Goal: Task Accomplishment & Management: Manage account settings

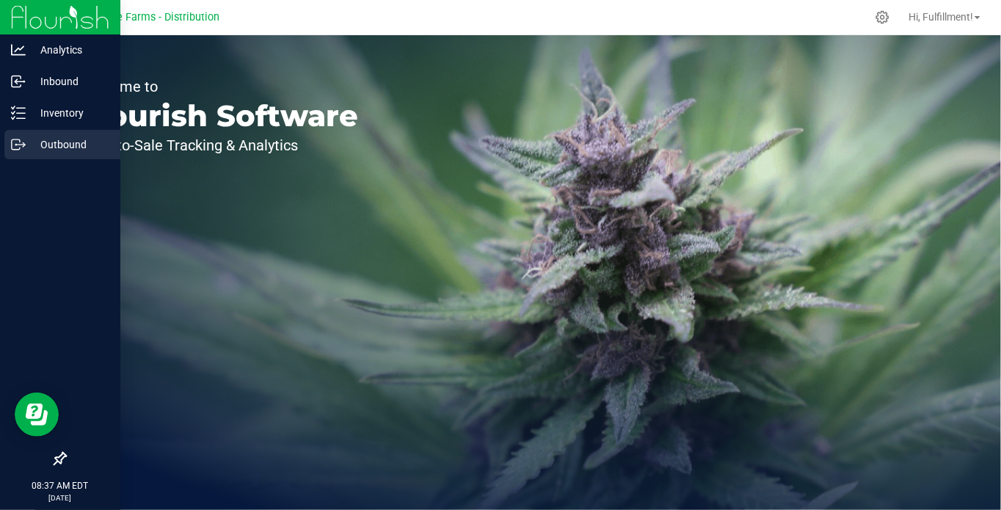
click at [19, 142] on icon at bounding box center [18, 144] width 15 height 15
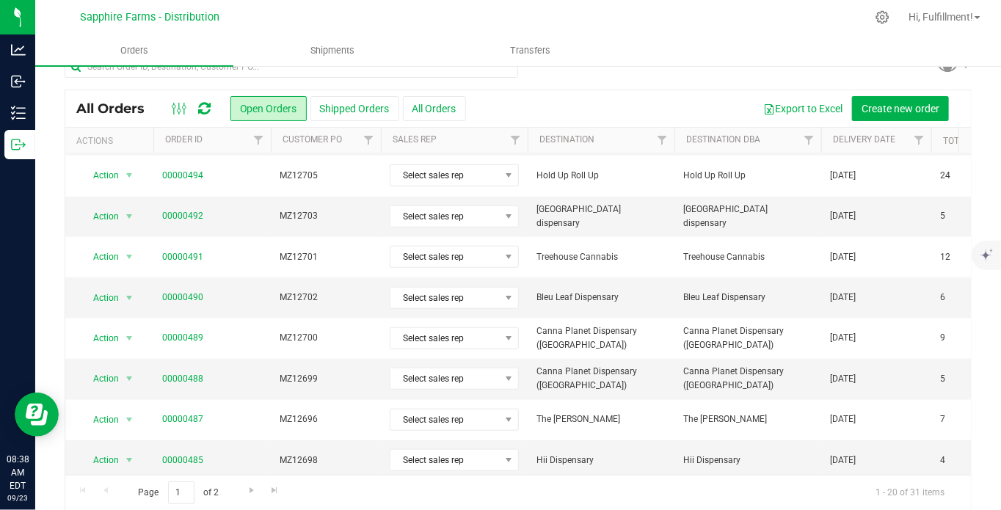
scroll to position [37, 0]
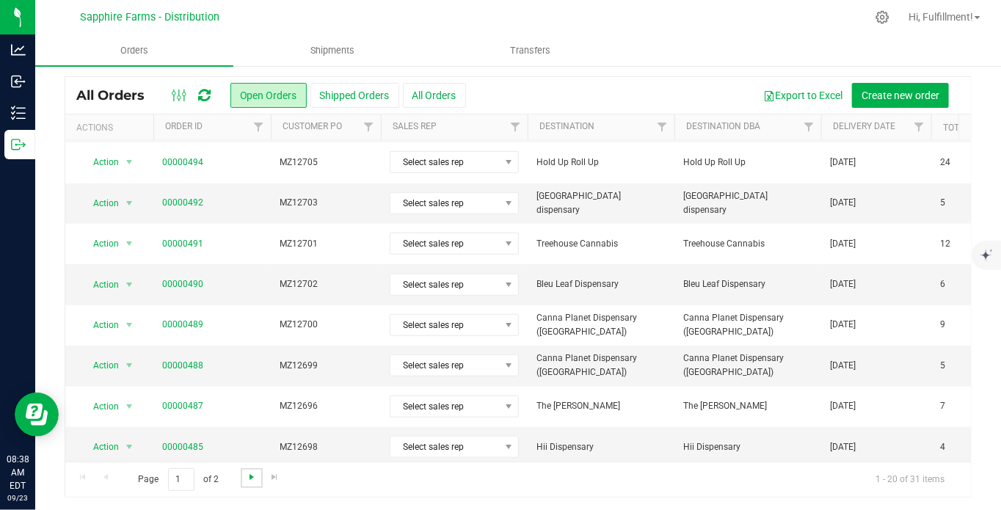
click at [251, 479] on span "Go to the next page" at bounding box center [252, 477] width 12 height 12
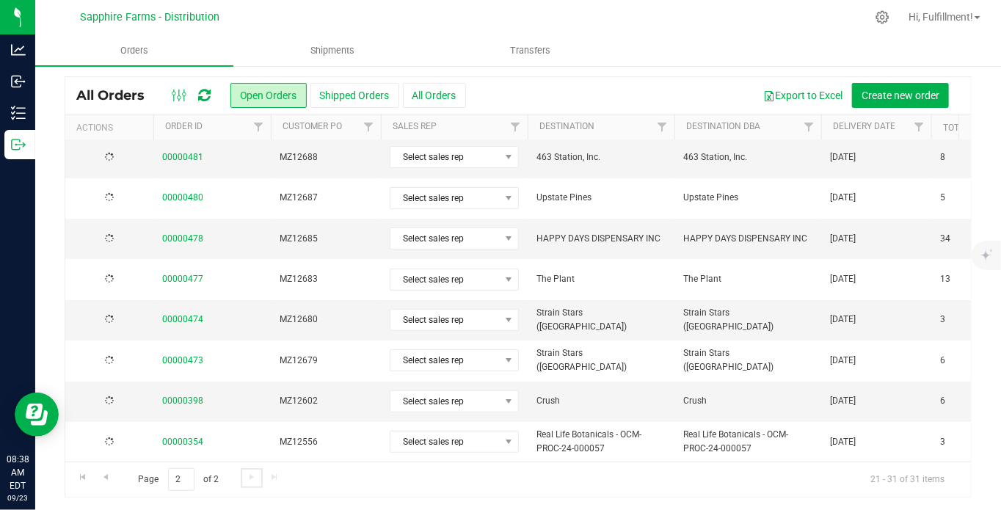
scroll to position [0, 0]
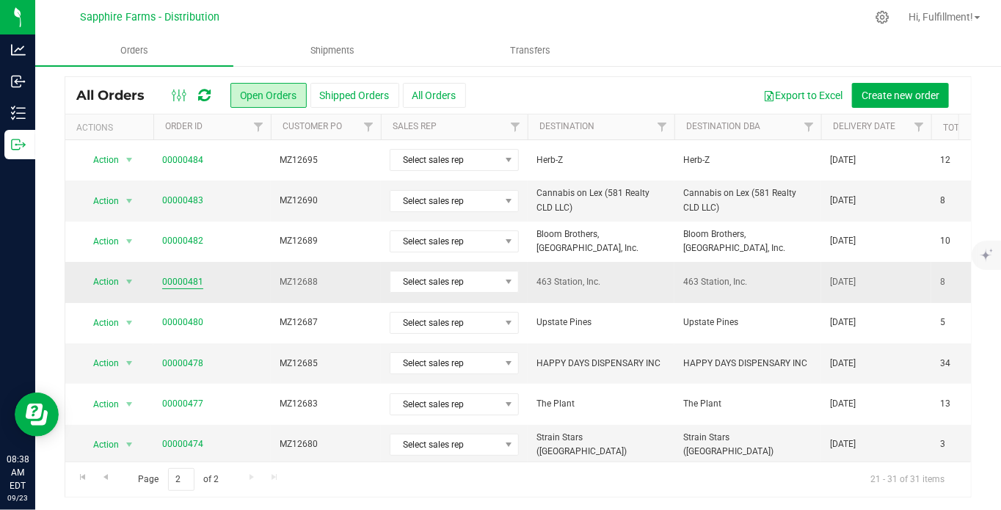
click at [176, 276] on link "00000481" at bounding box center [182, 282] width 41 height 14
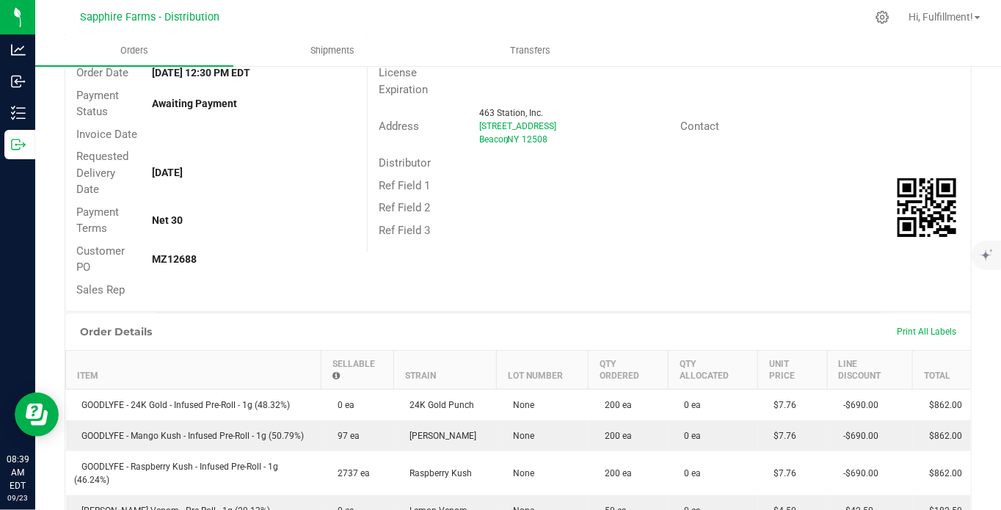
scroll to position [37, 0]
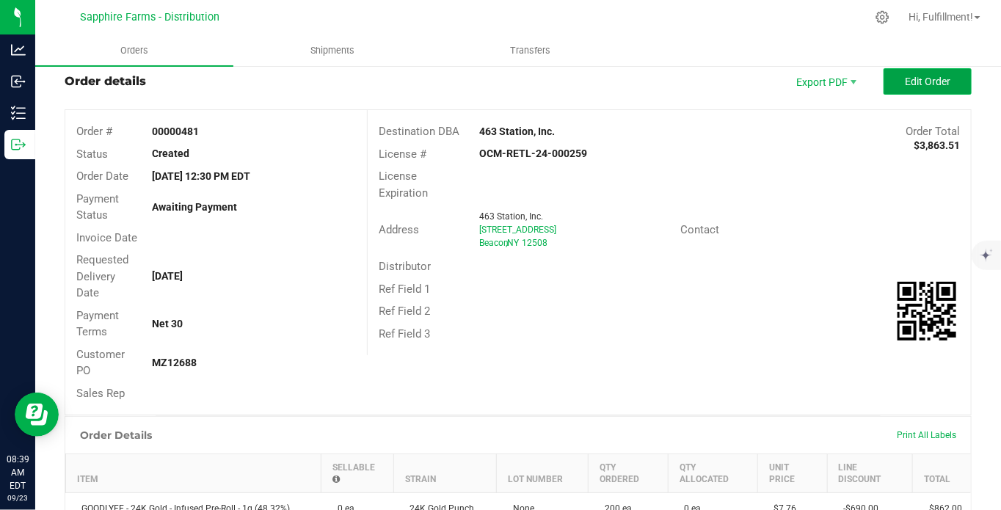
click at [905, 76] on span "Edit Order" at bounding box center [928, 82] width 46 height 12
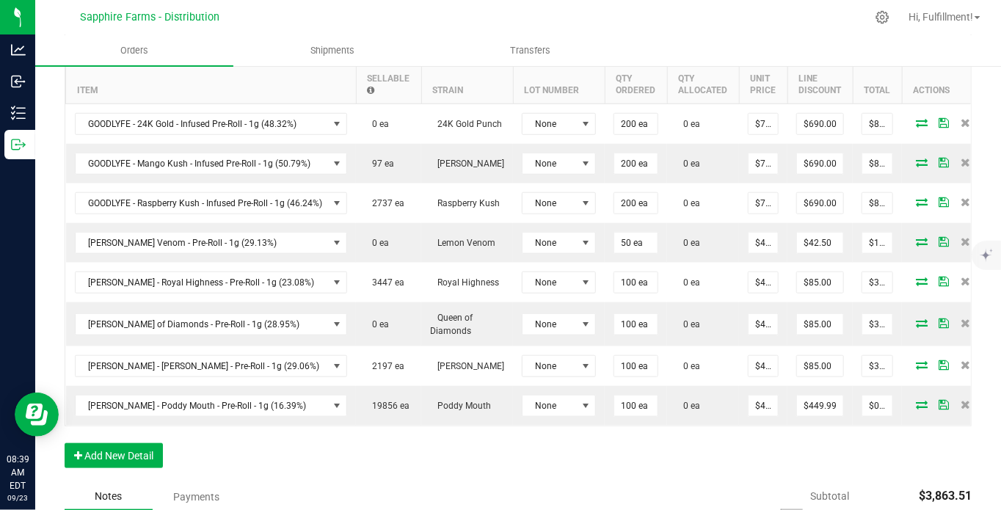
scroll to position [527, 0]
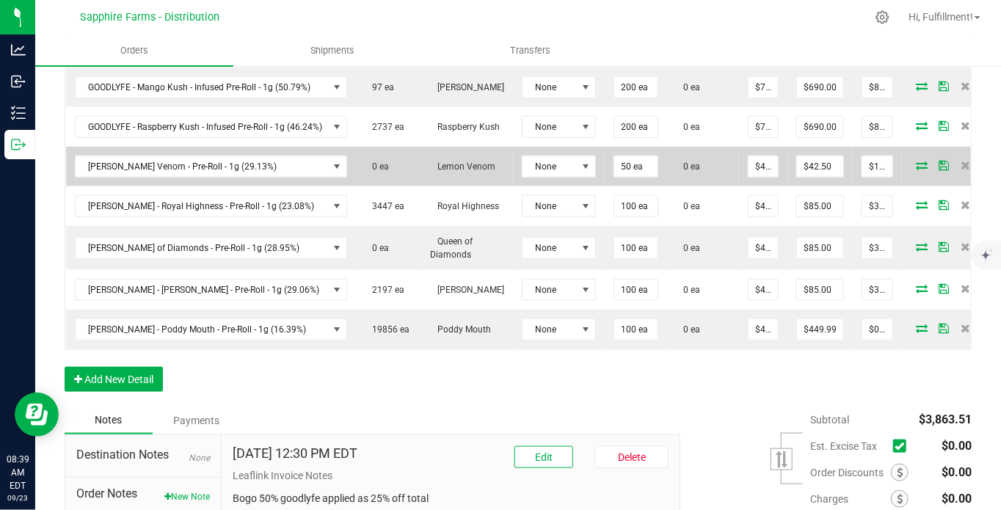
click at [916, 161] on icon at bounding box center [922, 165] width 12 height 9
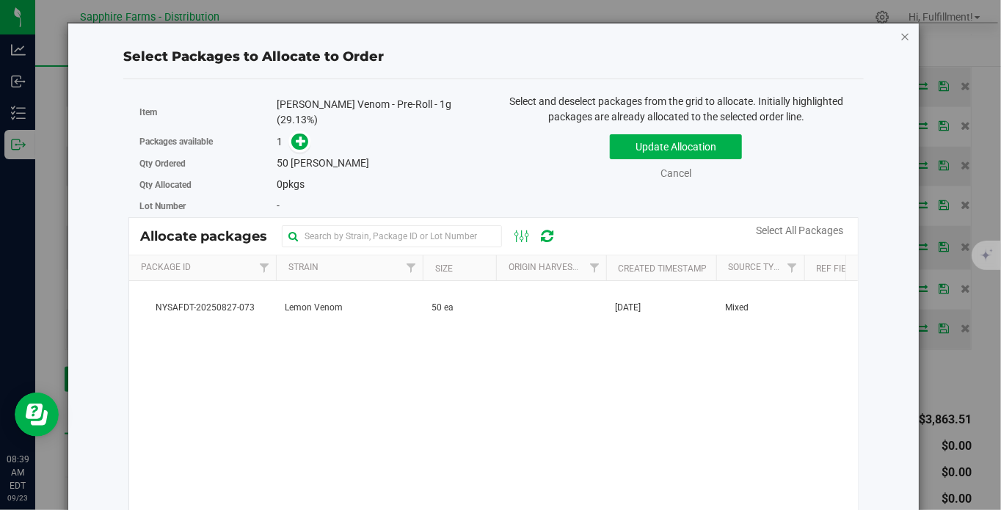
click at [901, 37] on icon "button" at bounding box center [906, 36] width 10 height 18
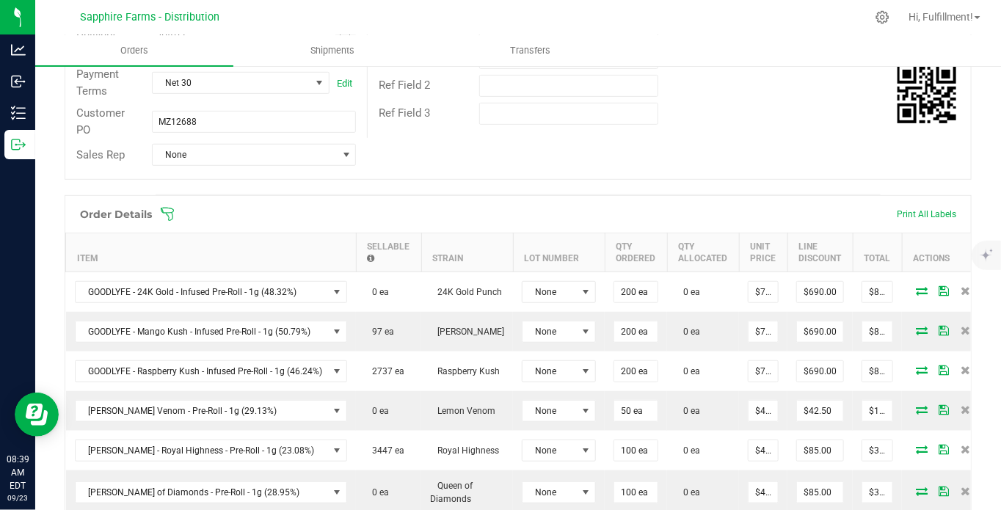
scroll to position [37, 0]
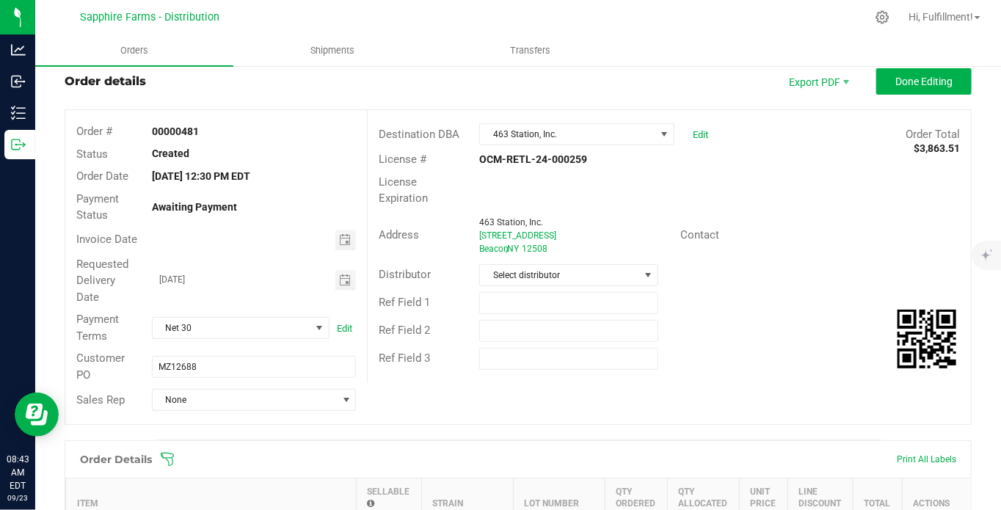
click at [167, 461] on icon at bounding box center [167, 459] width 15 height 15
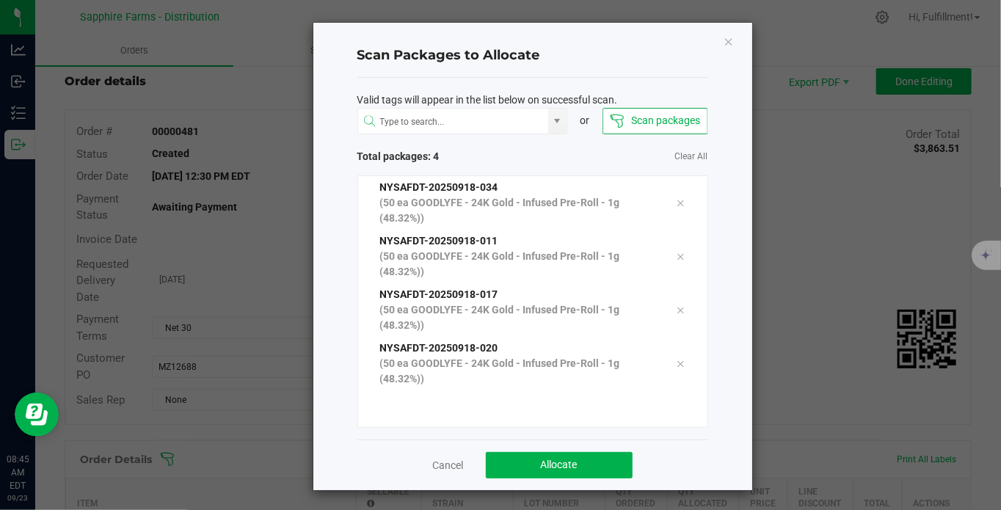
click at [229, 494] on ngb-modal-window "Scan Packages to Allocate Valid tags will appear in the list below on successfu…" at bounding box center [506, 255] width 1012 height 510
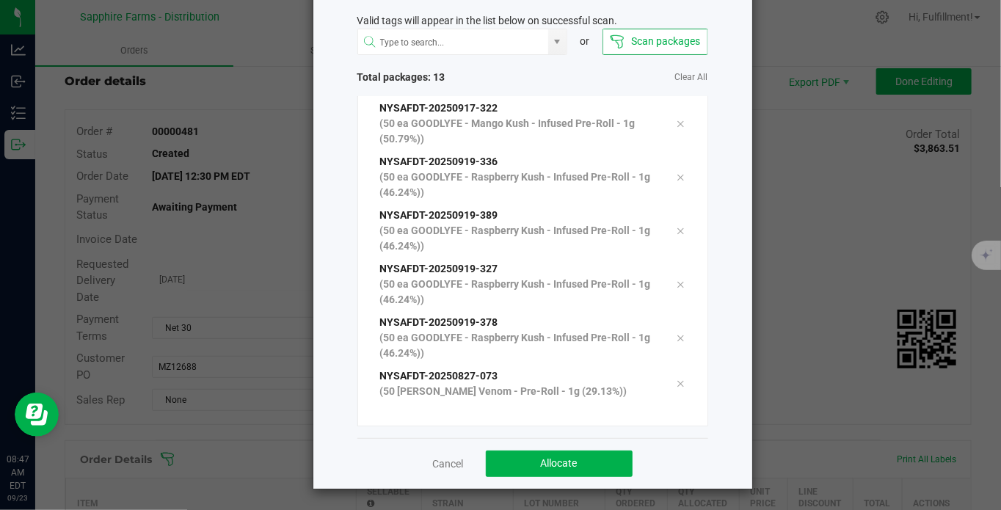
scroll to position [388, 0]
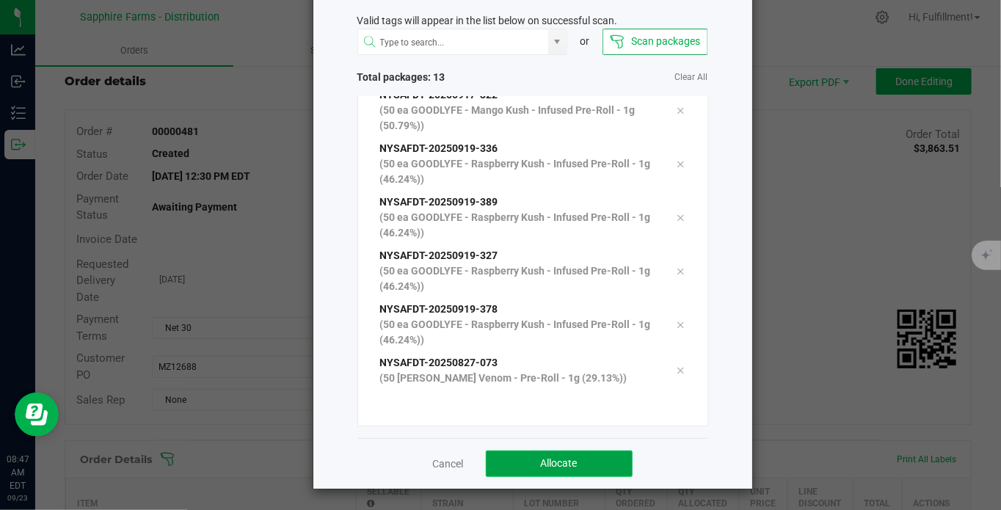
click at [556, 463] on span "Allocate" at bounding box center [559, 463] width 37 height 12
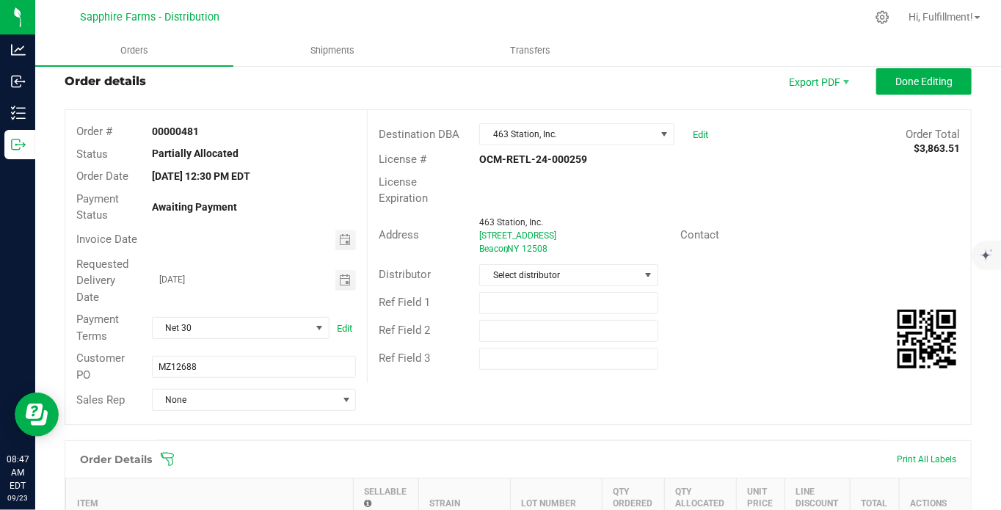
click at [171, 452] on icon at bounding box center [167, 459] width 15 height 15
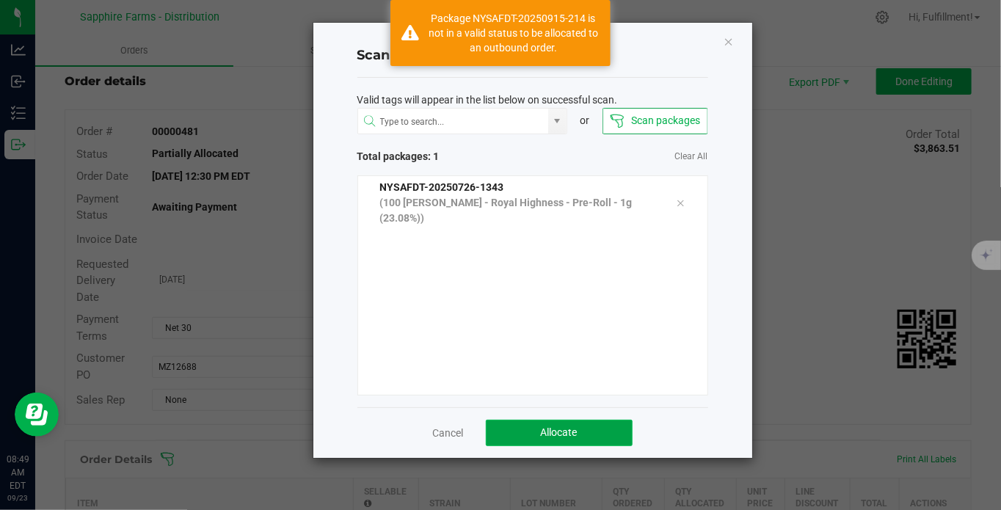
click at [587, 428] on button "Allocate" at bounding box center [559, 433] width 147 height 26
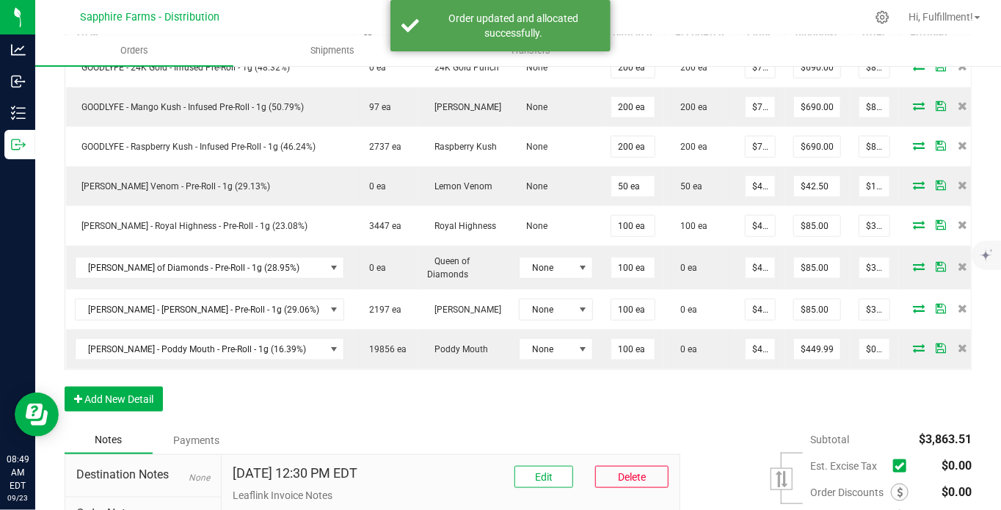
scroll to position [609, 0]
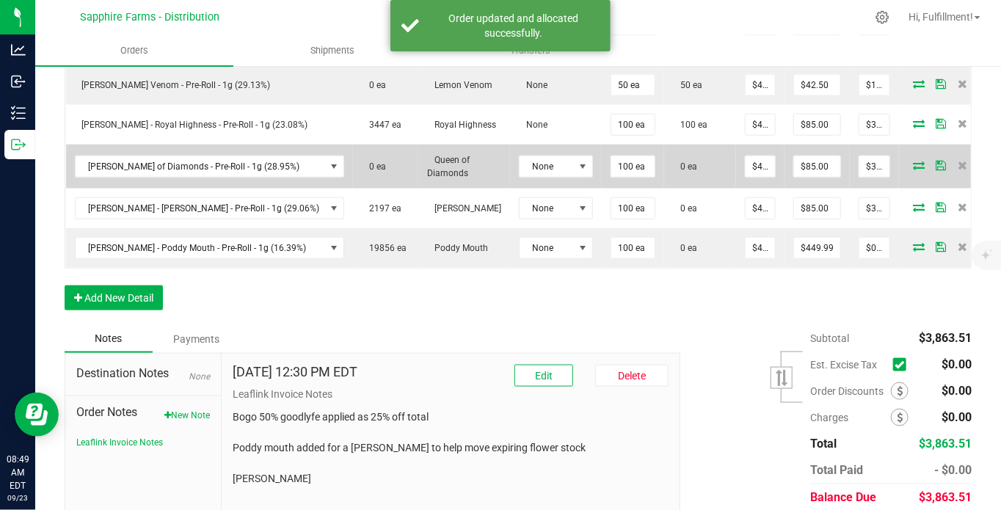
click at [913, 162] on icon at bounding box center [919, 165] width 12 height 9
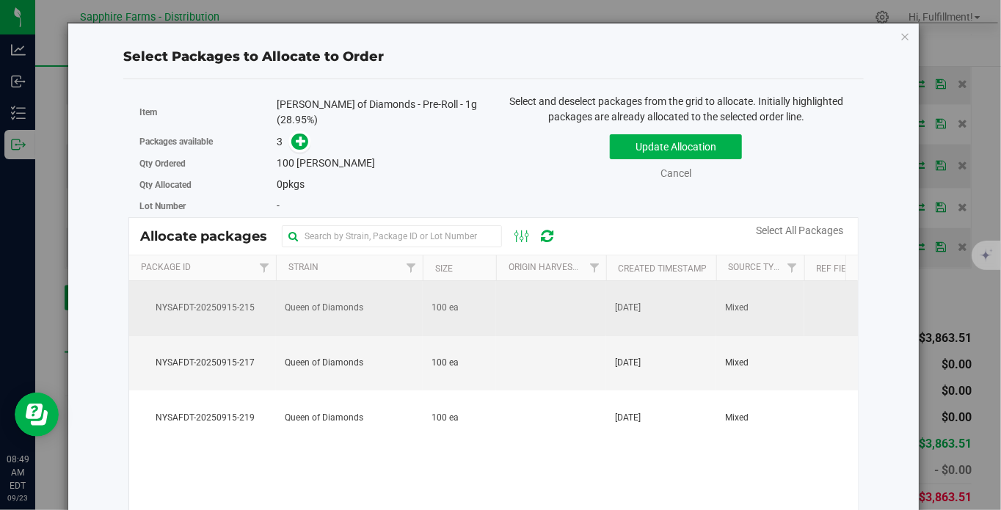
click at [681, 311] on td "[DATE]" at bounding box center [661, 308] width 110 height 55
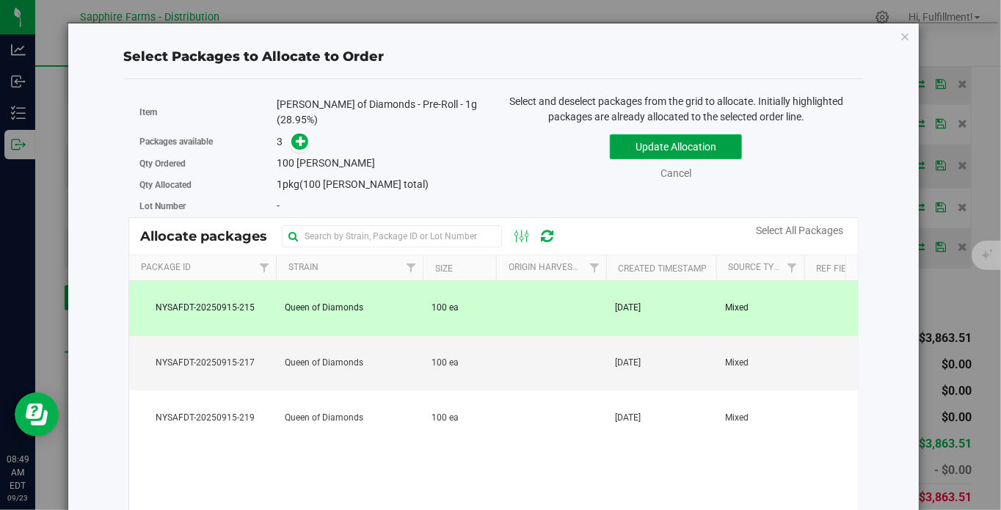
click at [684, 142] on button "Update Allocation" at bounding box center [676, 146] width 132 height 25
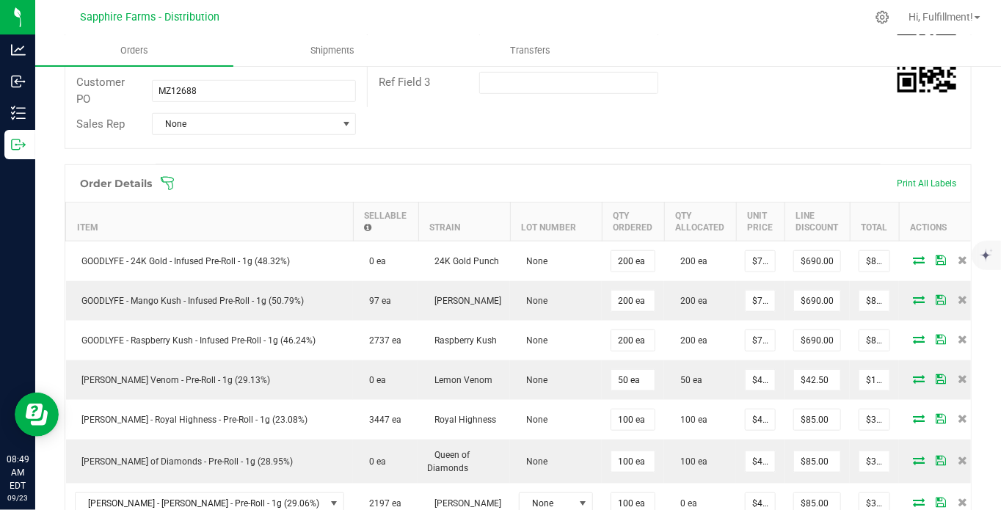
scroll to position [201, 0]
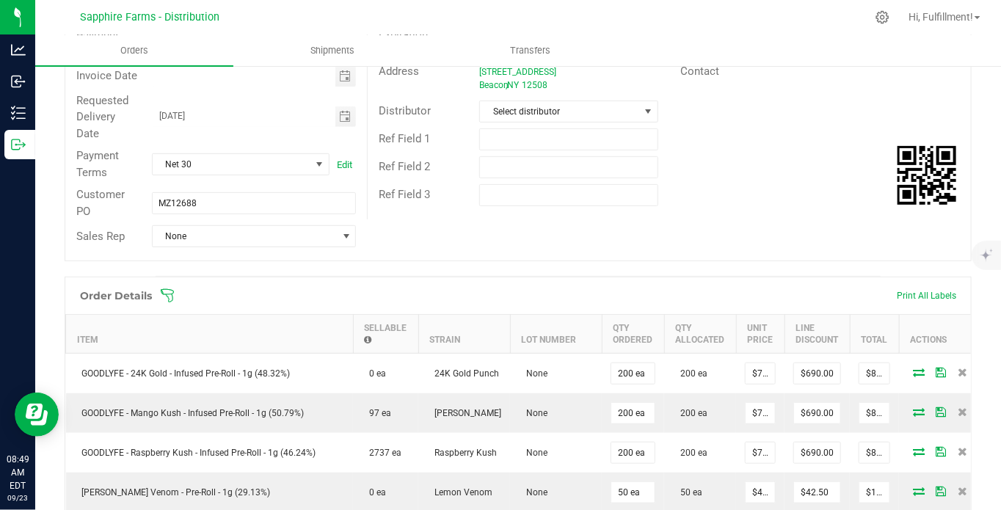
click at [163, 294] on icon at bounding box center [167, 296] width 15 height 15
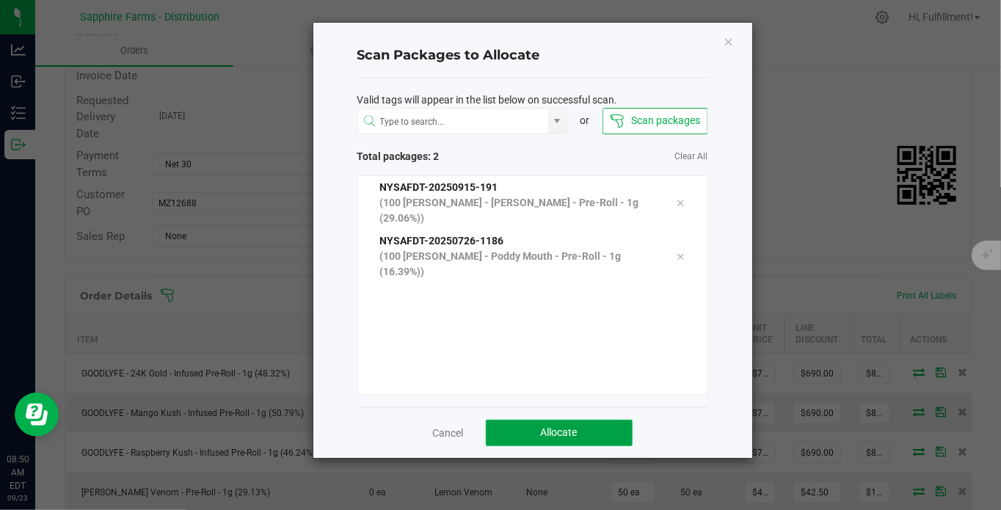
click at [539, 425] on button "Allocate" at bounding box center [559, 433] width 147 height 26
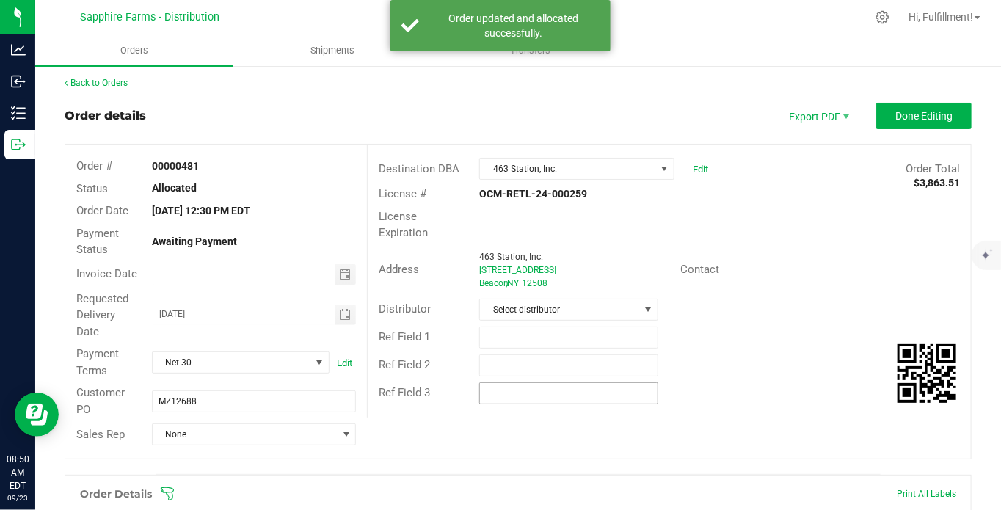
scroll to position [0, 0]
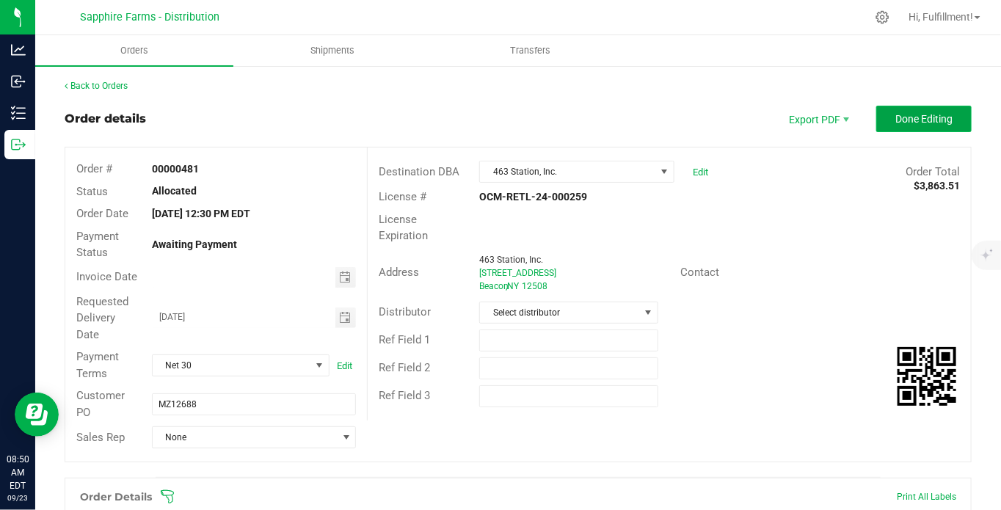
click at [912, 118] on span "Done Editing" at bounding box center [924, 119] width 57 height 12
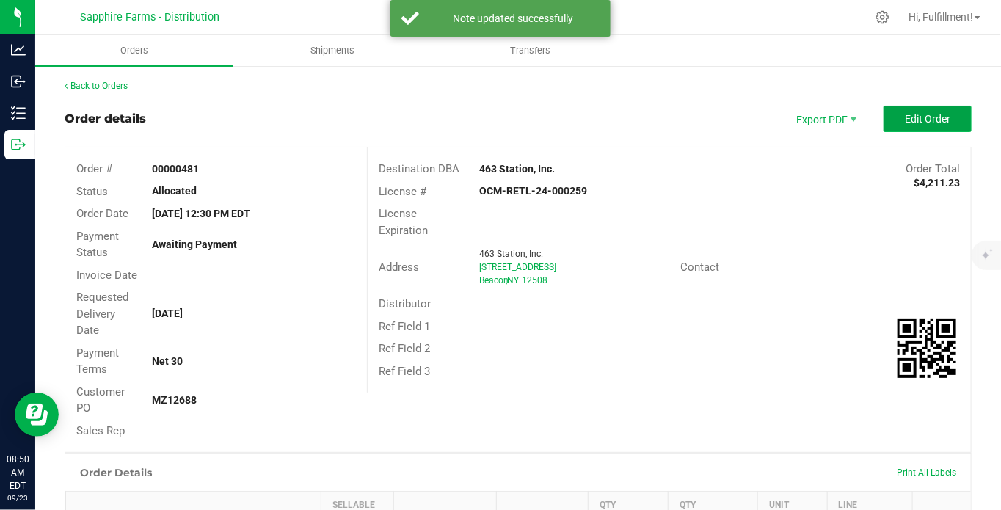
click at [911, 109] on button "Edit Order" at bounding box center [928, 119] width 88 height 26
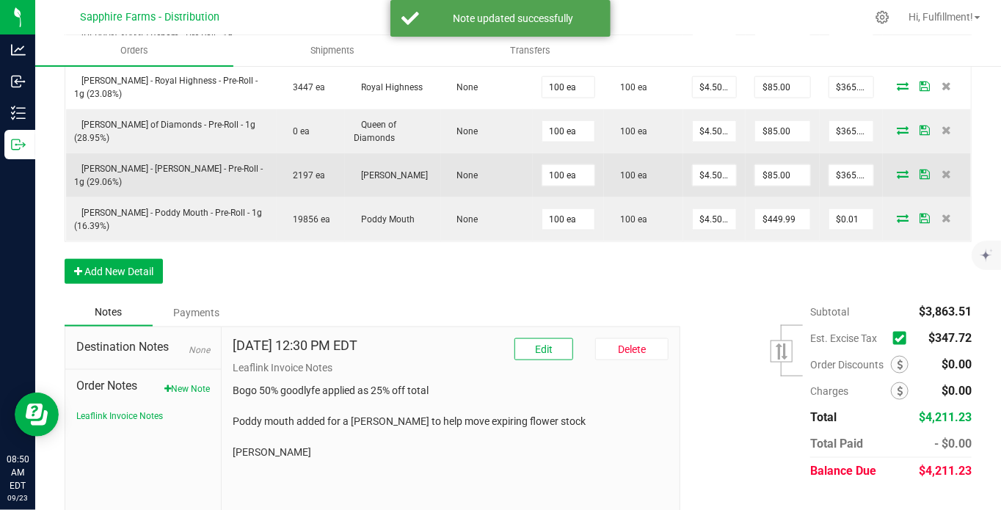
scroll to position [673, 0]
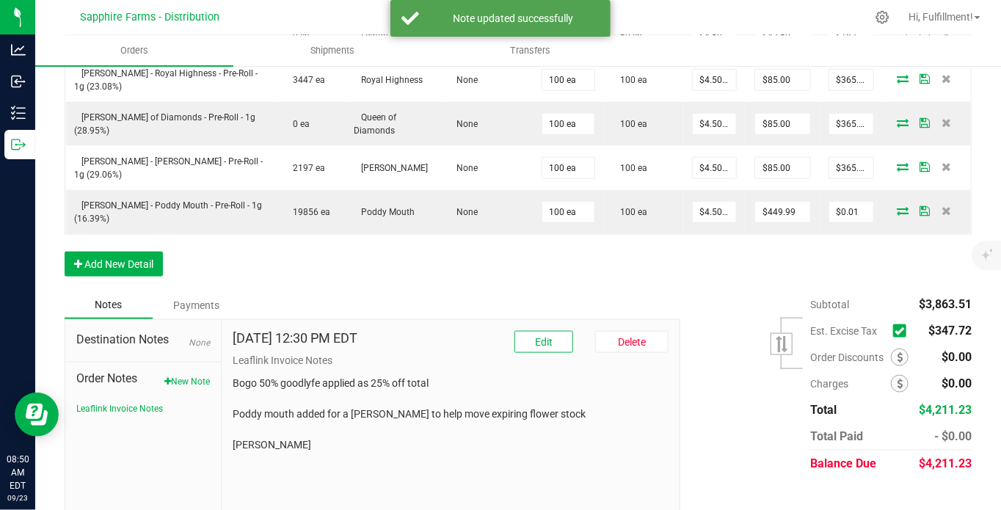
click at [895, 331] on icon at bounding box center [900, 331] width 10 height 0
click at [0, 0] on input "checkbox" at bounding box center [0, 0] width 0 height 0
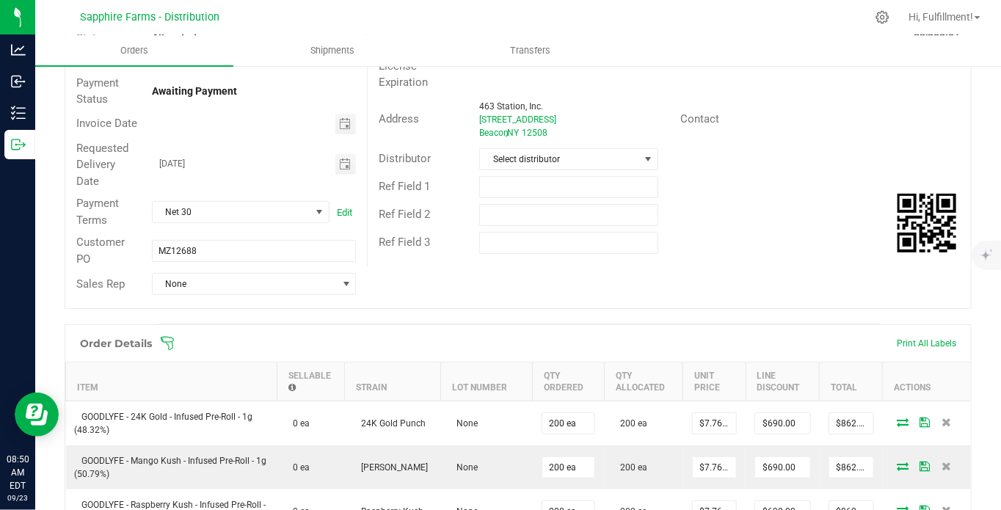
scroll to position [0, 0]
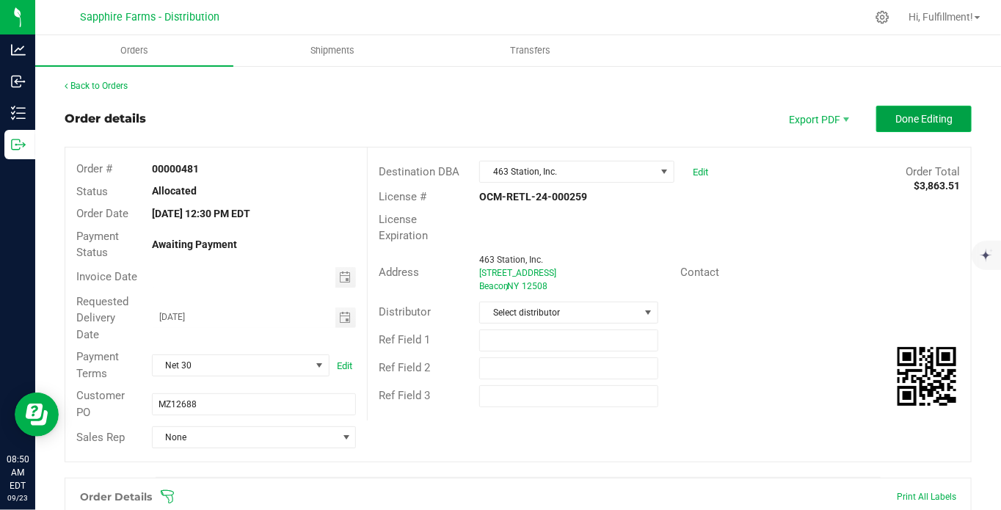
click at [901, 120] on span "Done Editing" at bounding box center [924, 119] width 57 height 12
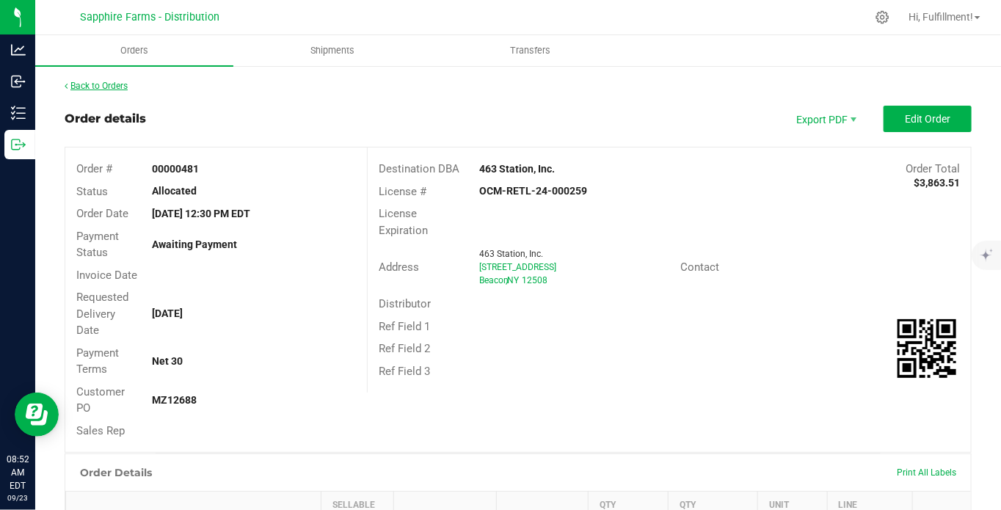
click at [93, 82] on link "Back to Orders" at bounding box center [96, 86] width 63 height 10
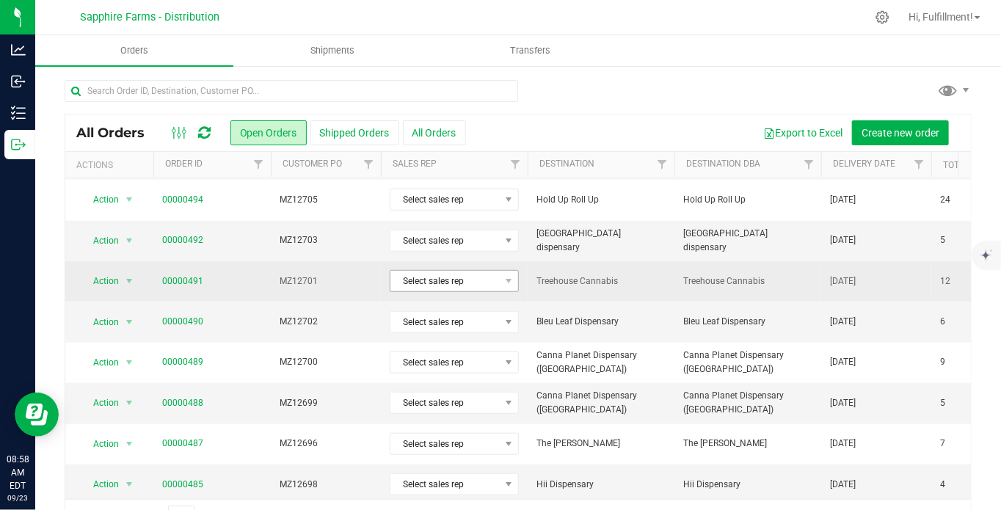
scroll to position [37, 0]
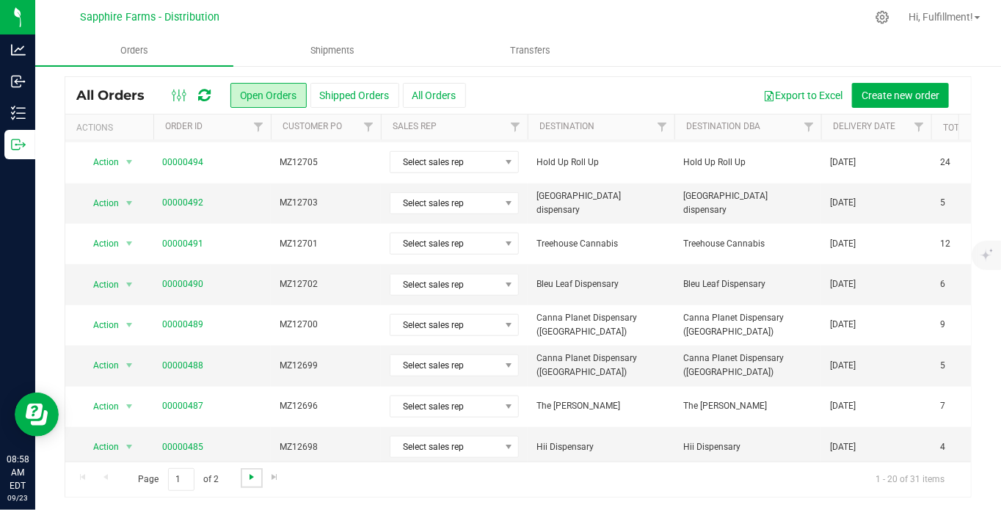
click at [248, 471] on span "Go to the next page" at bounding box center [252, 477] width 12 height 12
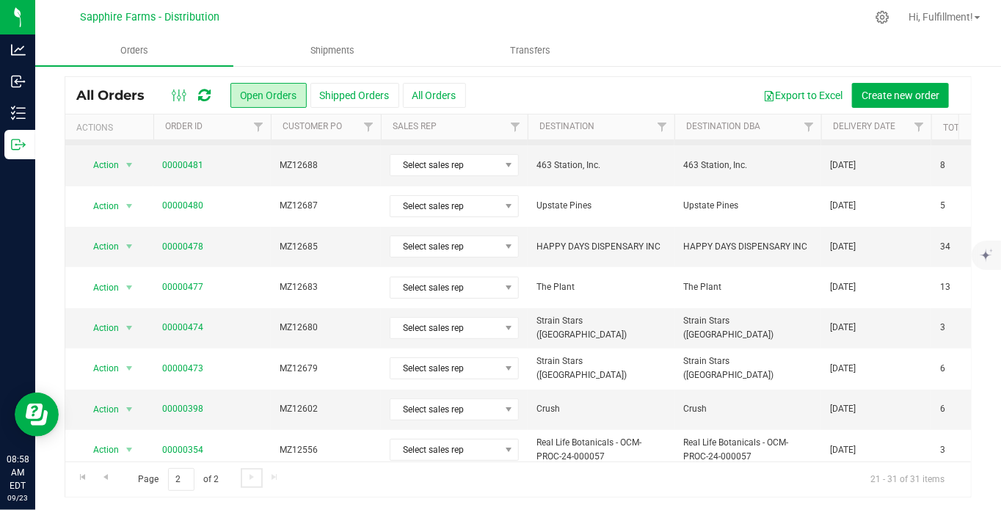
scroll to position [136, 0]
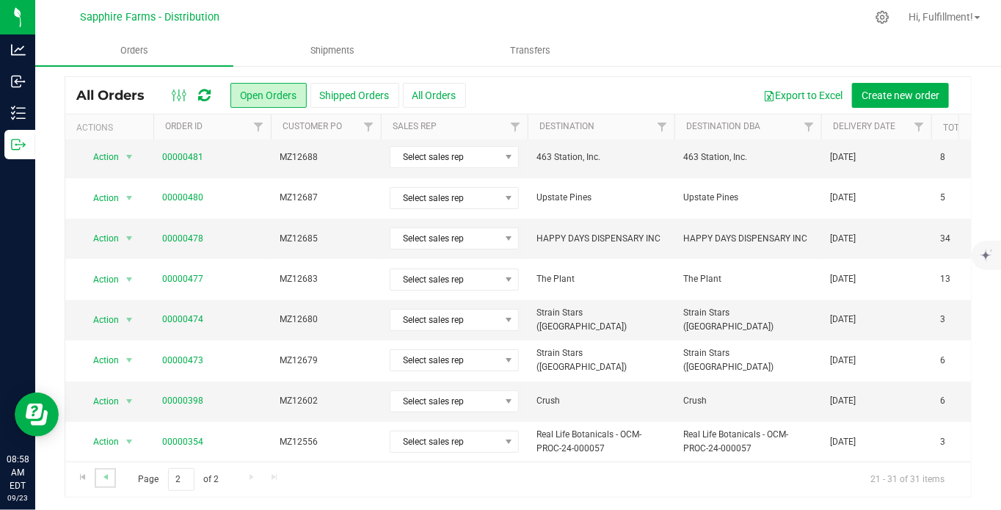
click at [96, 477] on link "Go to the previous page" at bounding box center [105, 478] width 21 height 20
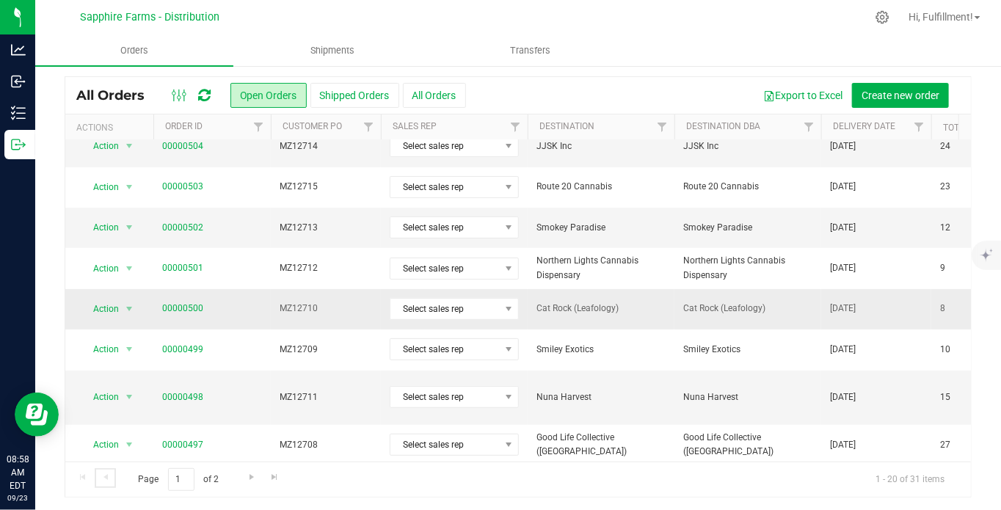
scroll to position [0, 0]
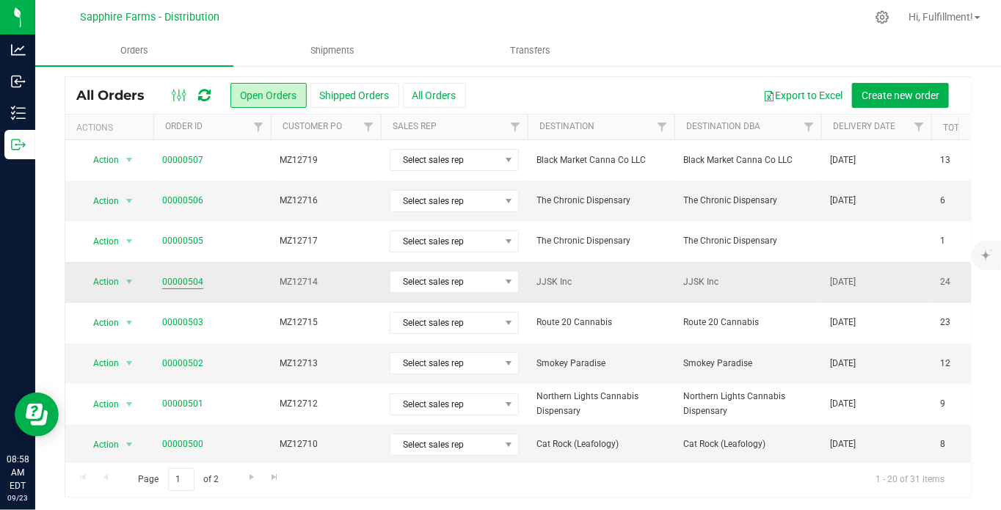
click at [189, 278] on link "00000504" at bounding box center [182, 282] width 41 height 14
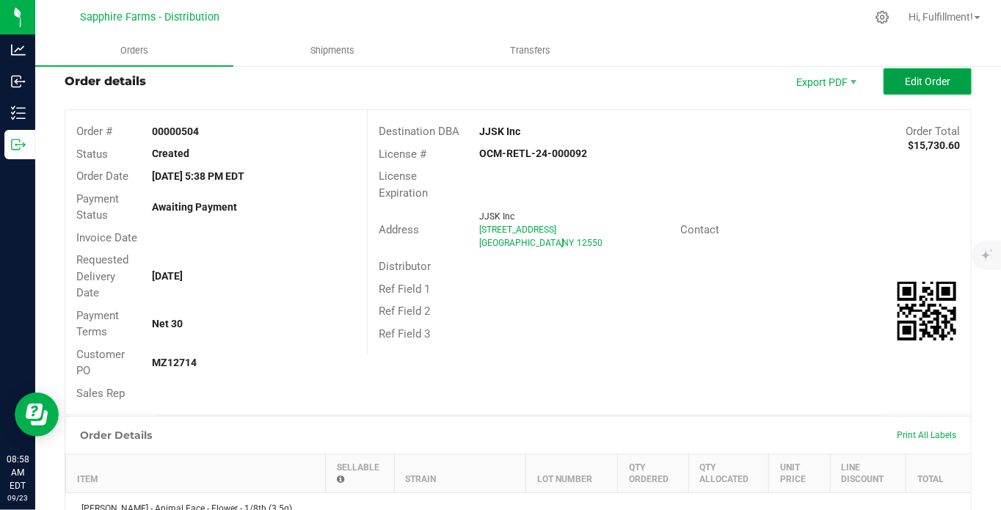
click at [940, 73] on button "Edit Order" at bounding box center [928, 81] width 88 height 26
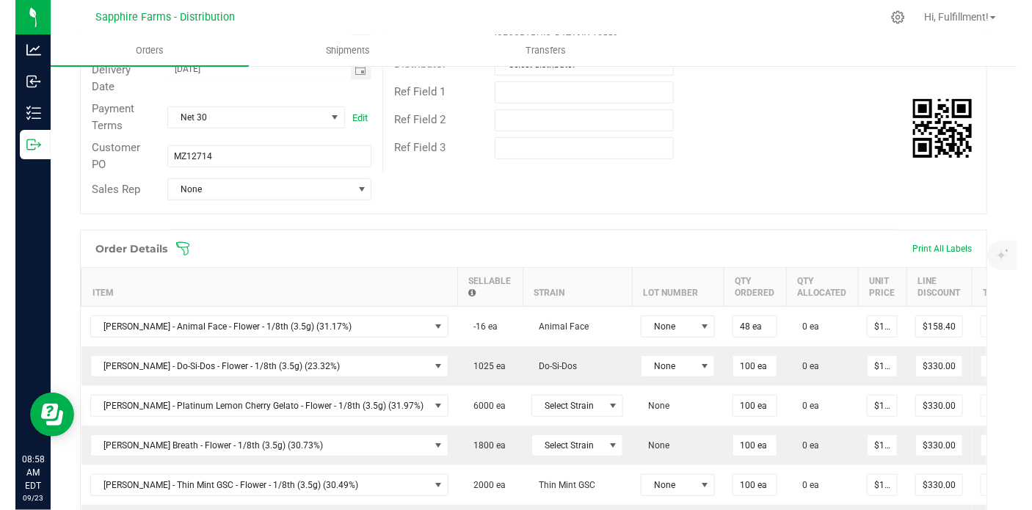
scroll to position [283, 0]
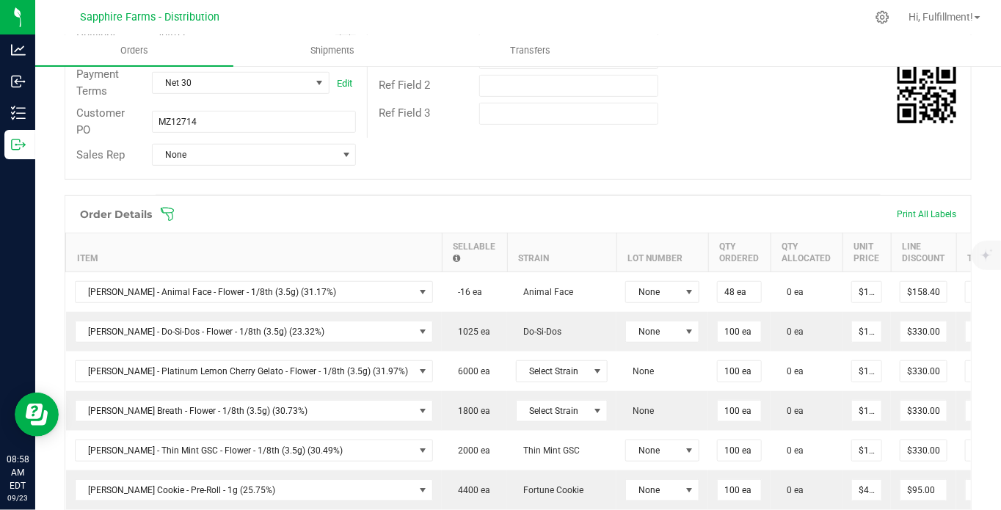
click at [171, 214] on icon at bounding box center [167, 214] width 15 height 15
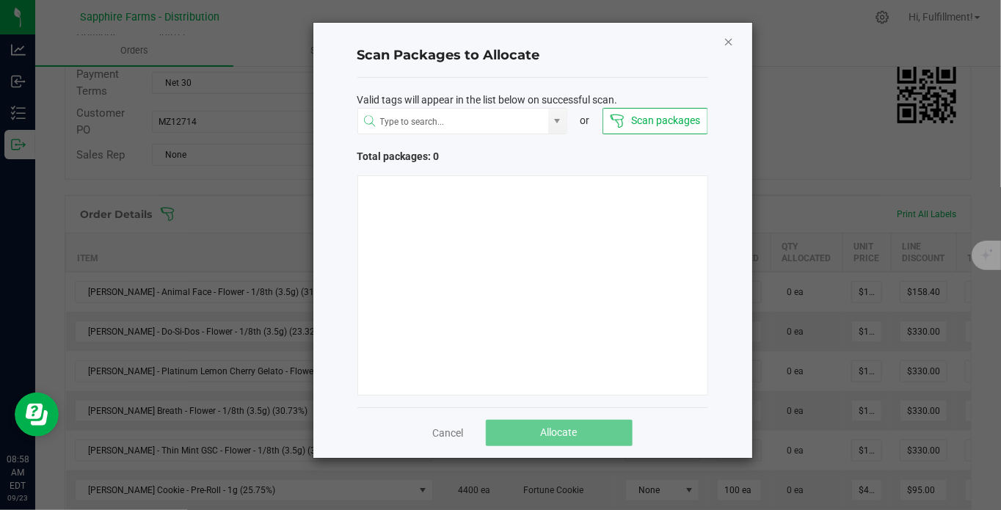
click at [728, 40] on icon "Close" at bounding box center [729, 41] width 10 height 18
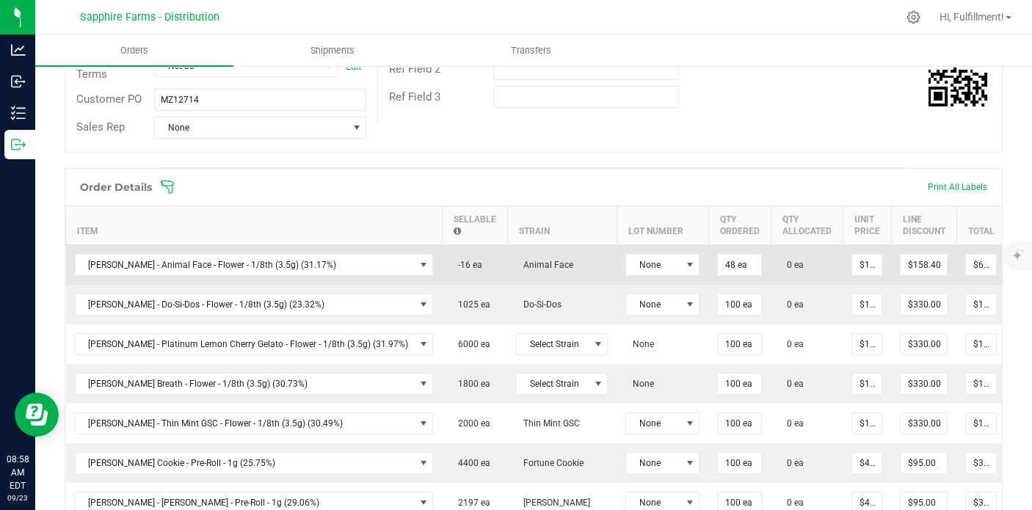
click at [1001, 263] on icon at bounding box center [1026, 263] width 12 height 9
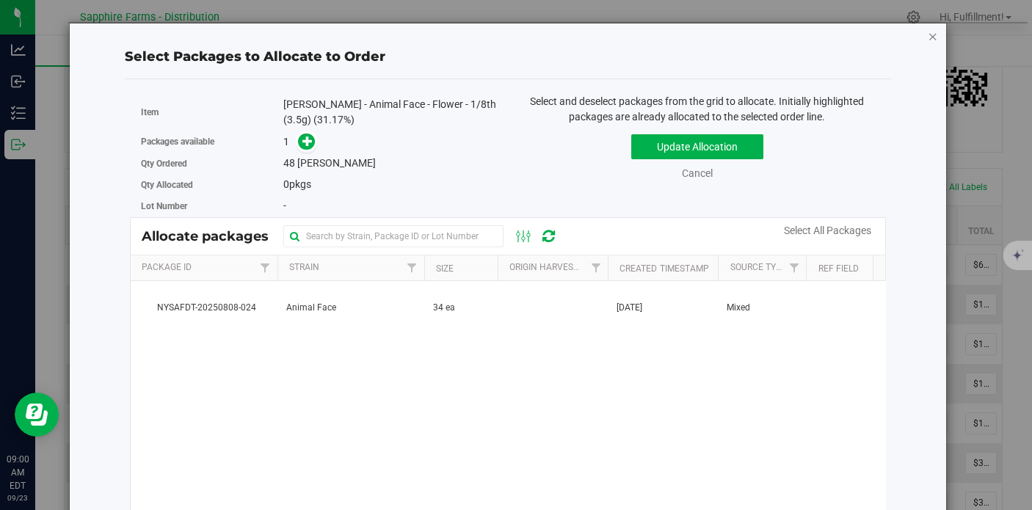
click at [928, 35] on icon "button" at bounding box center [933, 36] width 10 height 18
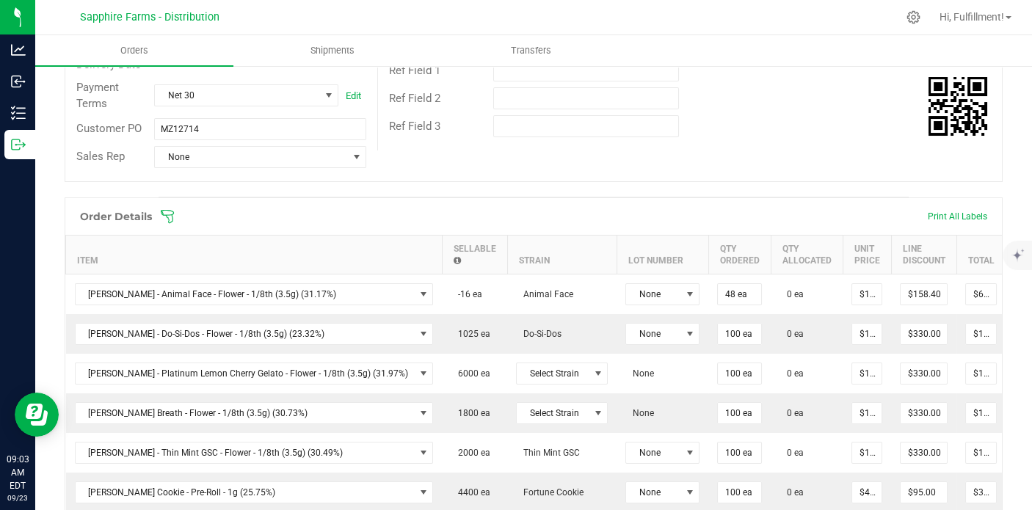
scroll to position [201, 0]
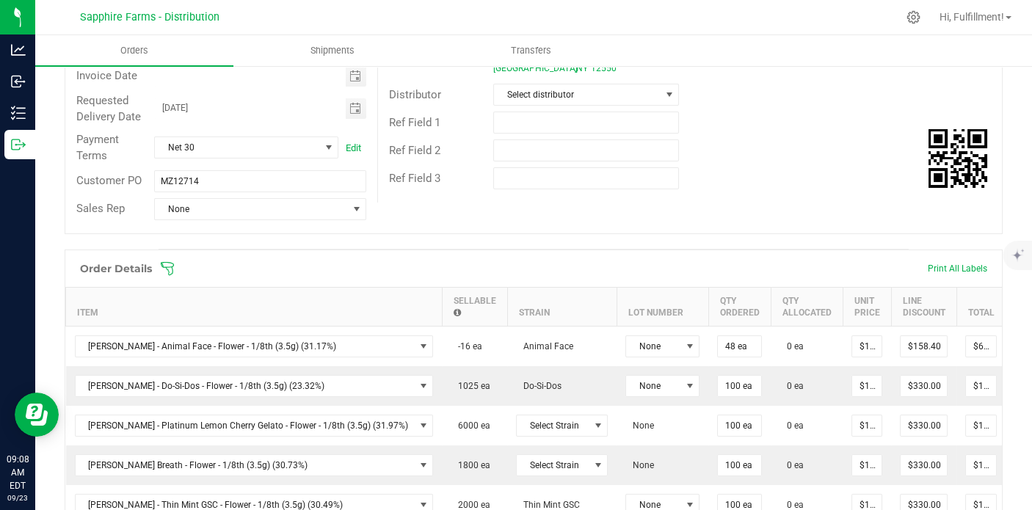
click at [179, 262] on span at bounding box center [629, 268] width 938 height 15
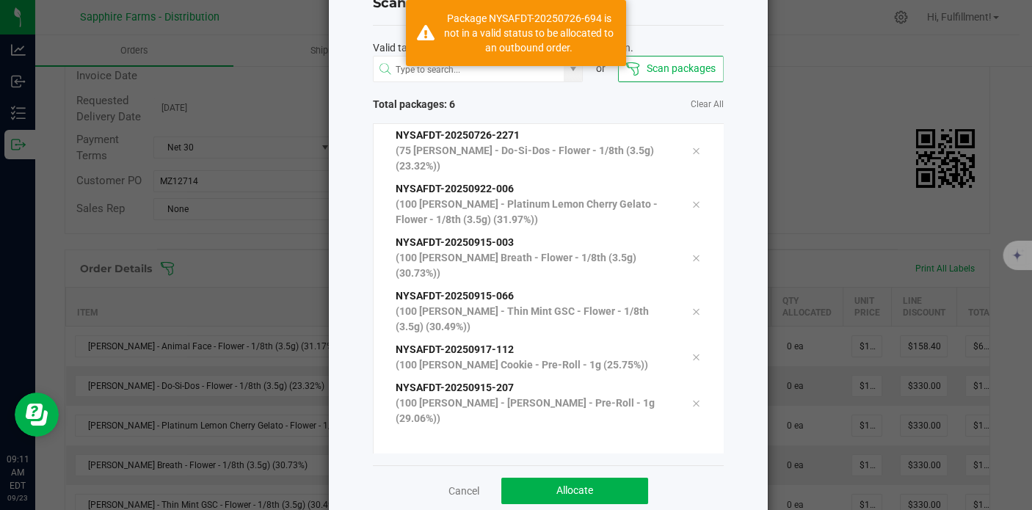
scroll to position [77, 0]
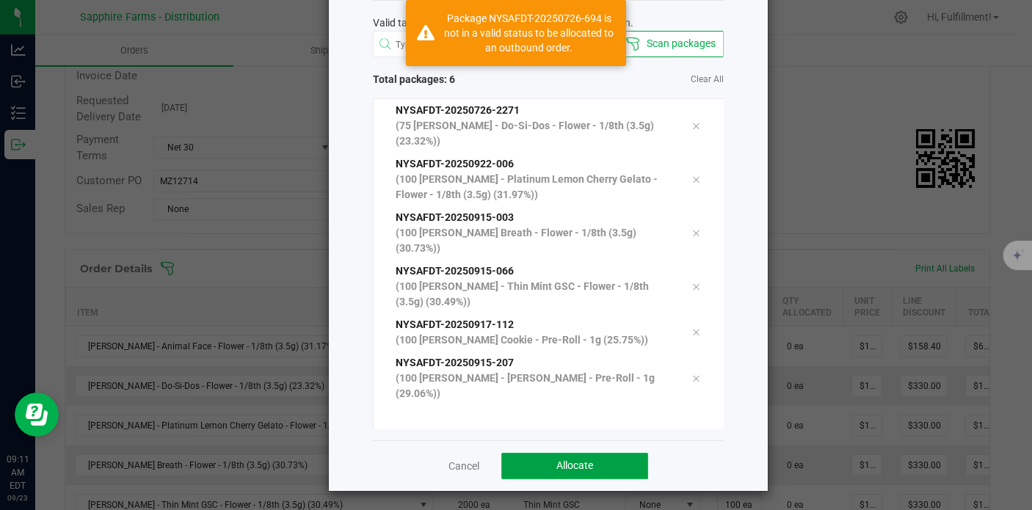
click at [612, 457] on button "Allocate" at bounding box center [574, 466] width 147 height 26
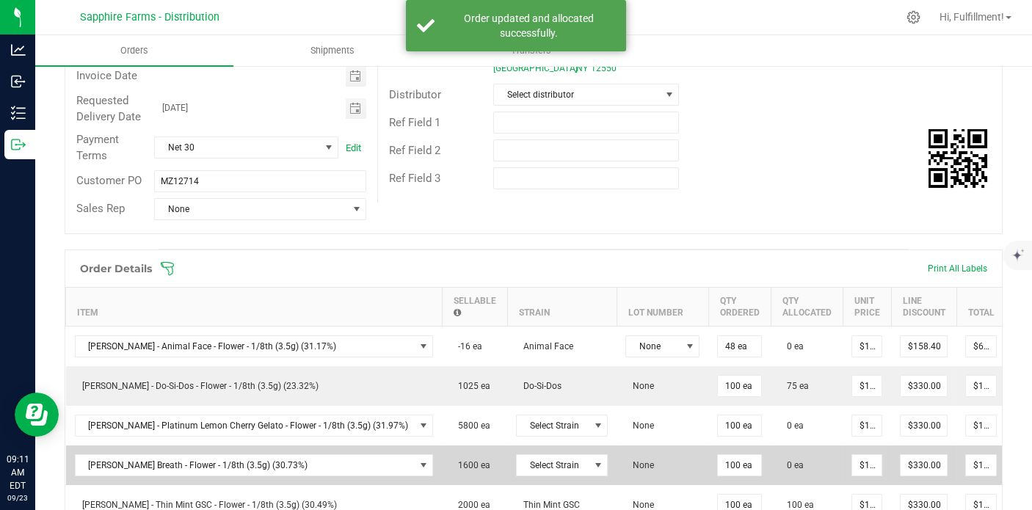
scroll to position [283, 0]
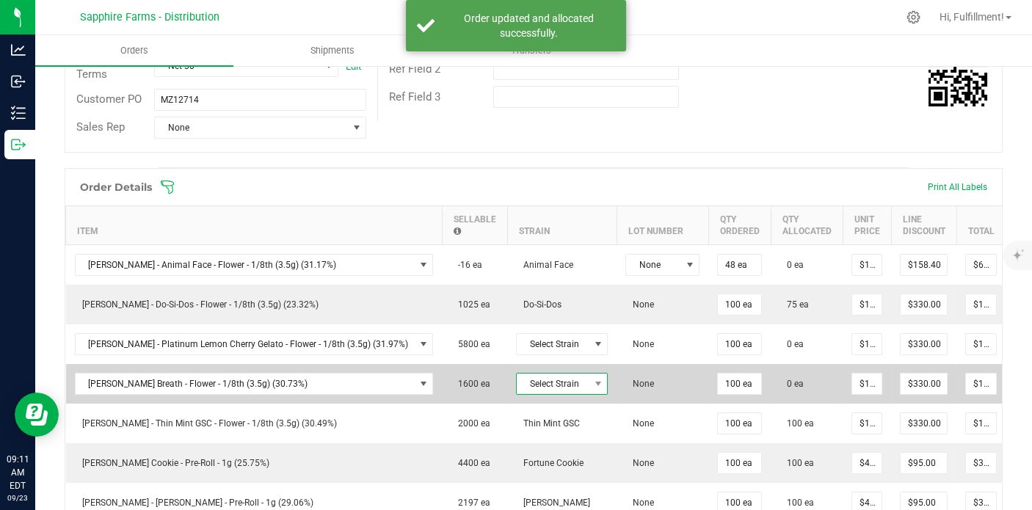
click at [589, 376] on span at bounding box center [598, 384] width 18 height 21
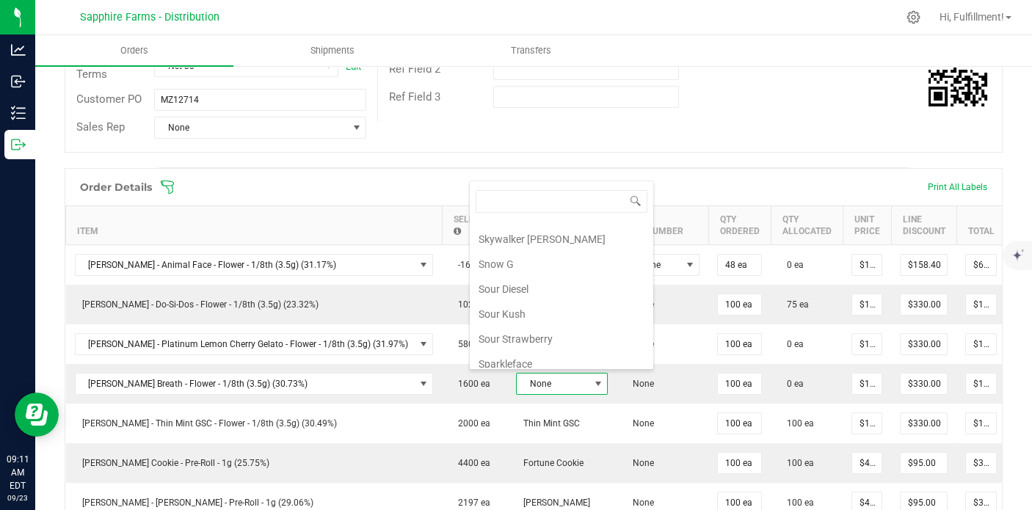
scroll to position [1305, 0]
click at [566, 363] on li "Stank Breath" at bounding box center [562, 375] width 184 height 25
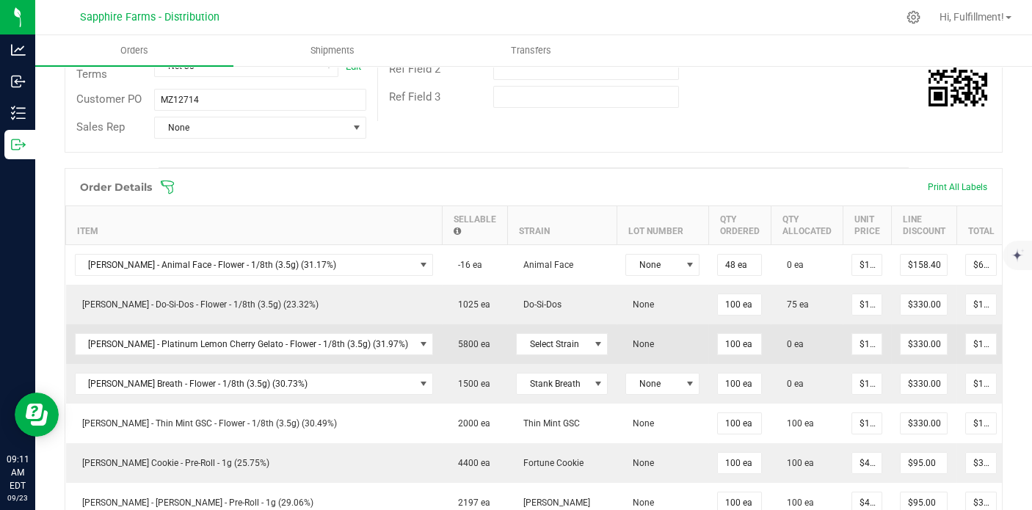
scroll to position [364, 0]
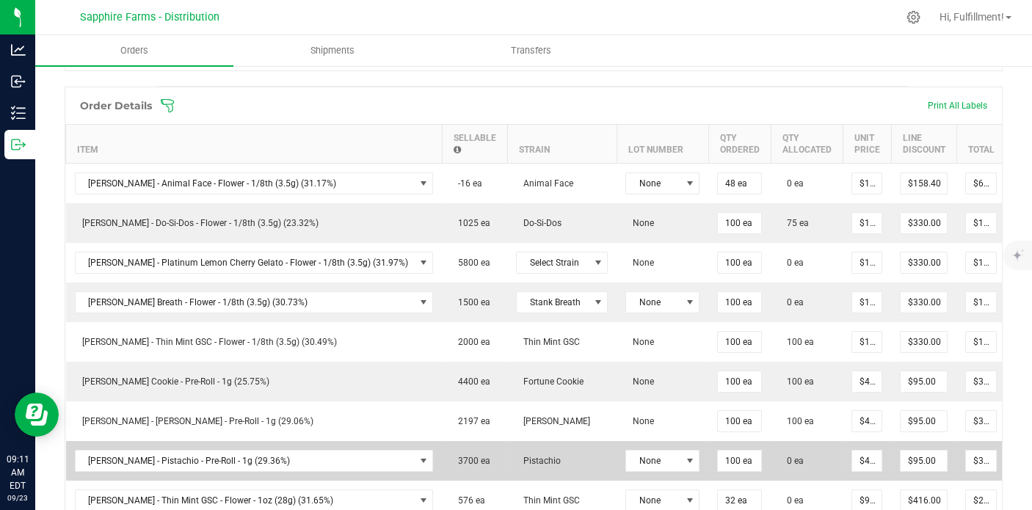
click at [1001, 455] on icon at bounding box center [1026, 459] width 12 height 9
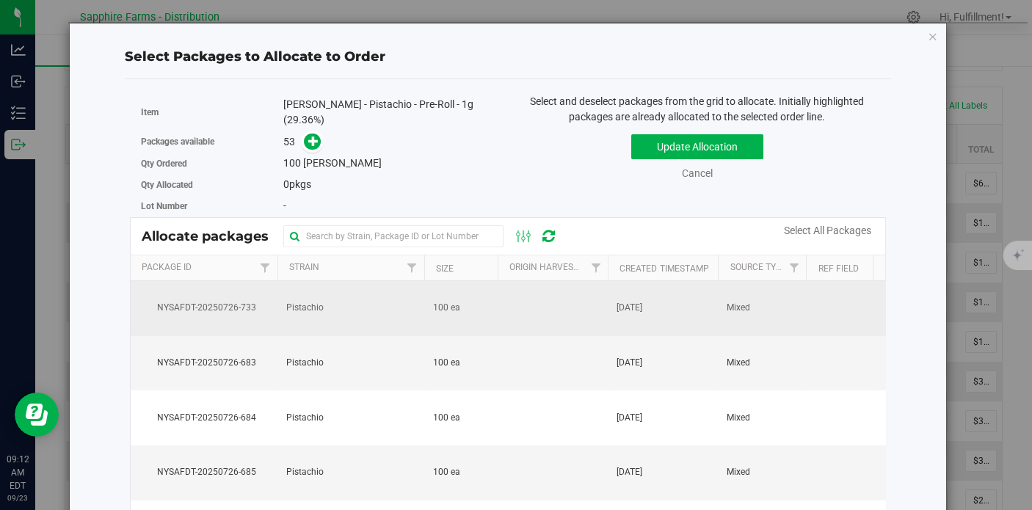
click at [598, 297] on td at bounding box center [553, 308] width 110 height 55
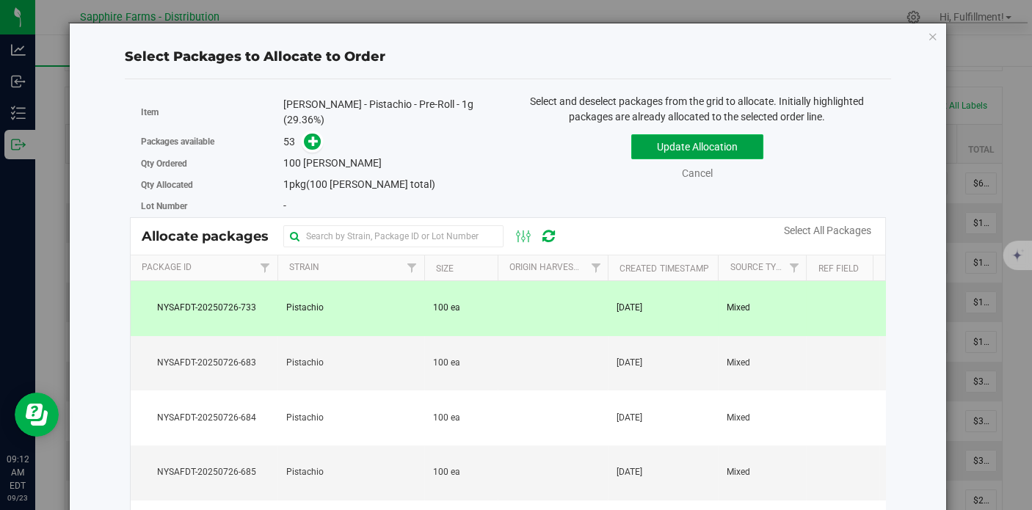
click at [669, 146] on button "Update Allocation" at bounding box center [697, 146] width 132 height 25
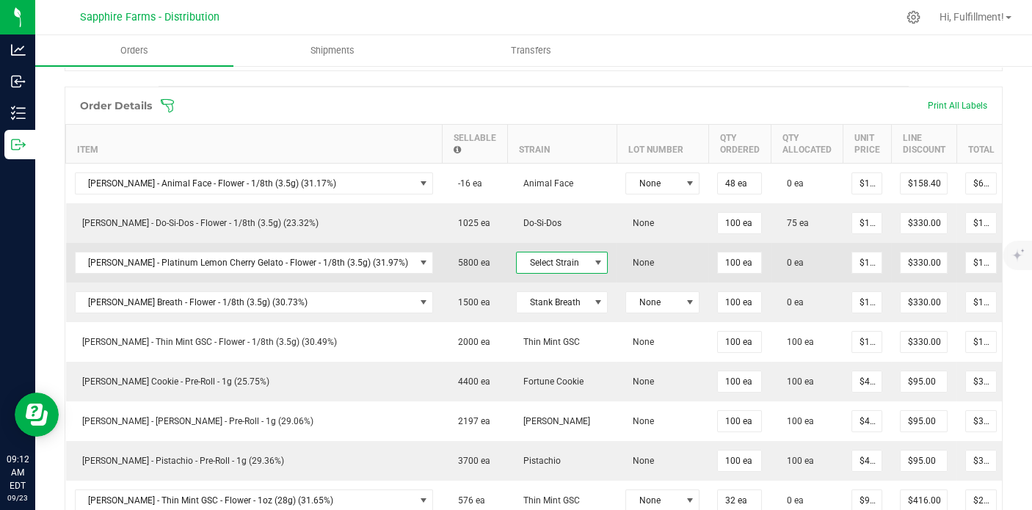
click at [592, 258] on span at bounding box center [598, 263] width 12 height 12
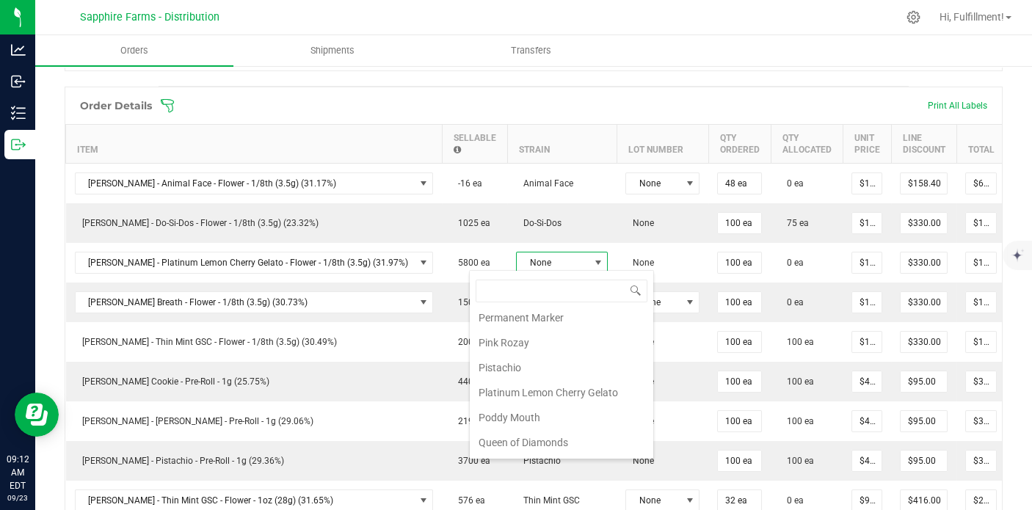
scroll to position [1080, 0]
click at [563, 378] on li "Platinum Lemon Cherry Gelato" at bounding box center [562, 390] width 184 height 25
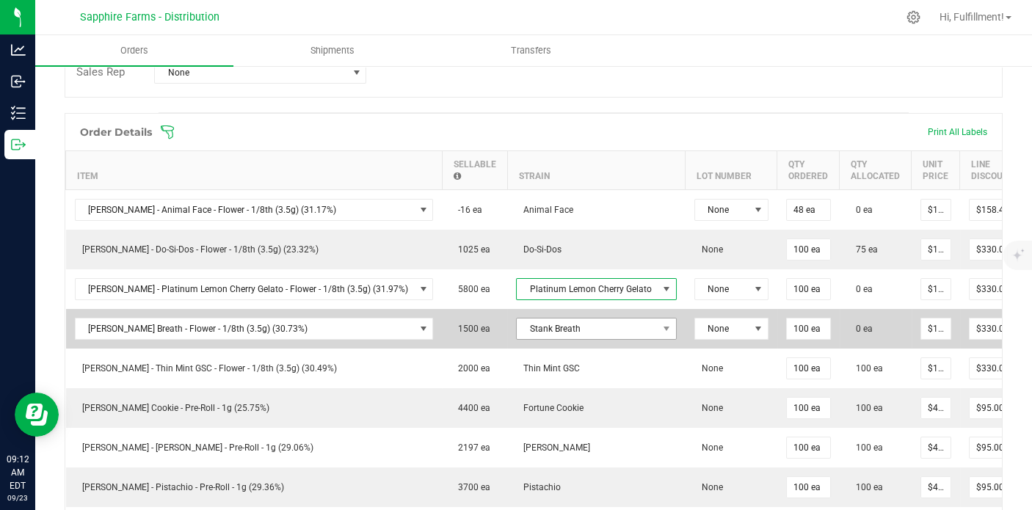
scroll to position [283, 0]
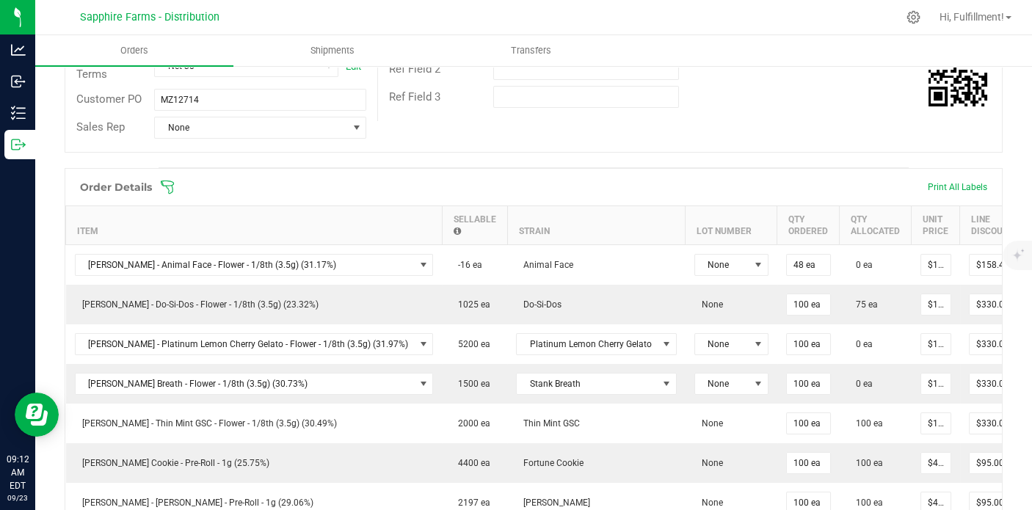
click at [167, 184] on icon at bounding box center [167, 187] width 15 height 15
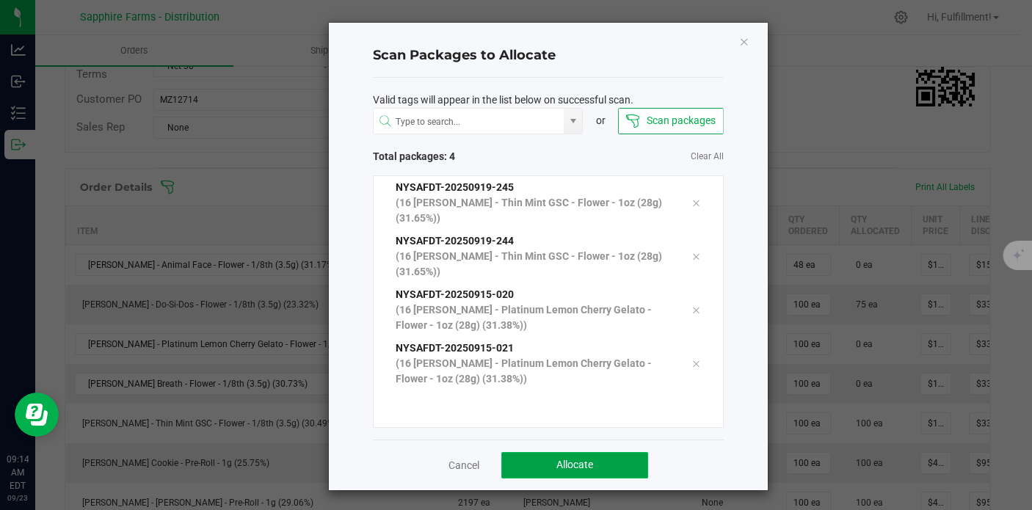
click at [606, 463] on button "Allocate" at bounding box center [574, 465] width 147 height 26
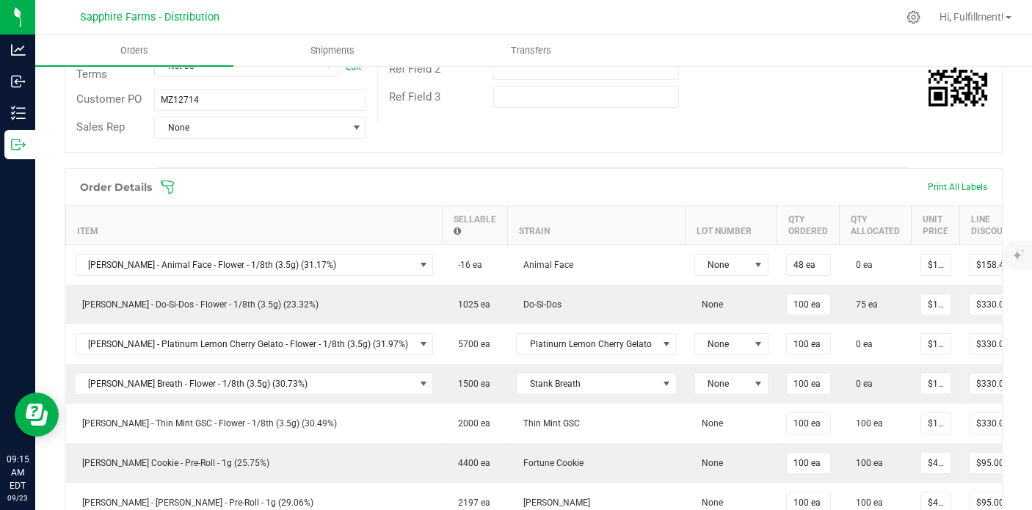
click at [169, 188] on icon at bounding box center [167, 187] width 15 height 15
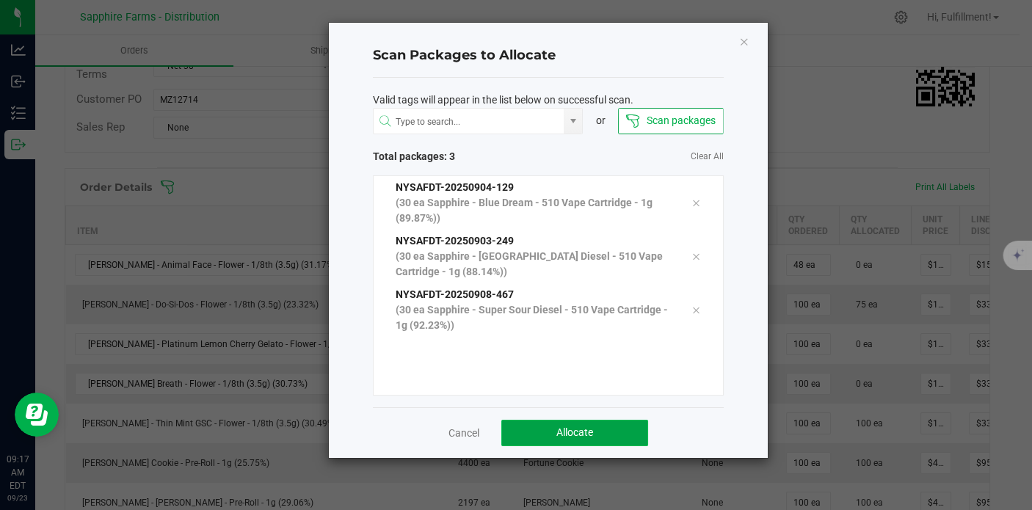
click at [573, 424] on button "Allocate" at bounding box center [574, 433] width 147 height 26
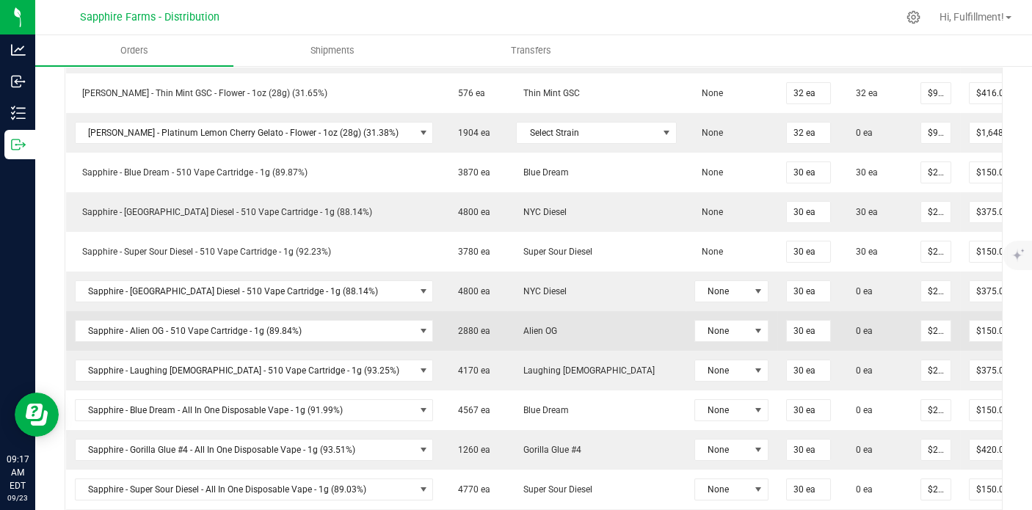
scroll to position [690, 0]
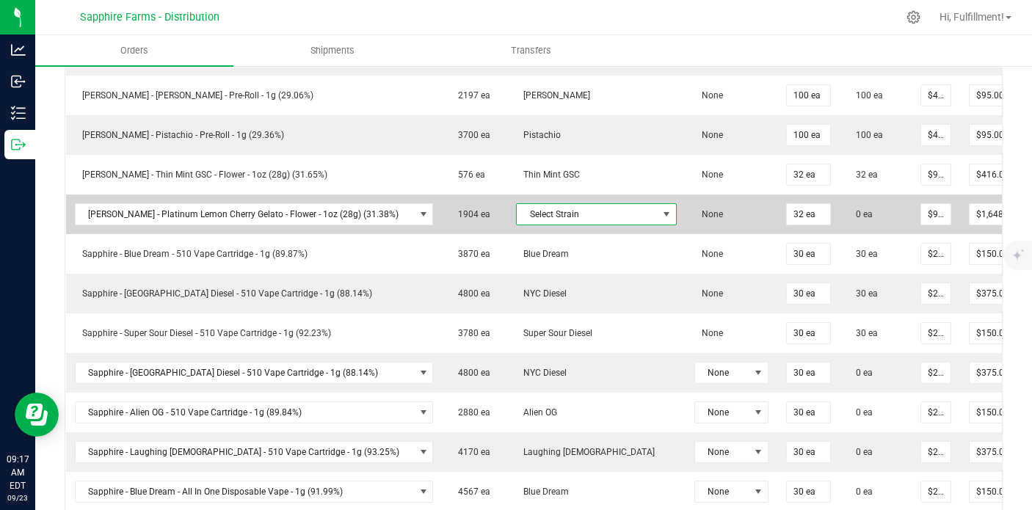
click at [597, 214] on span "Select Strain" at bounding box center [587, 214] width 141 height 21
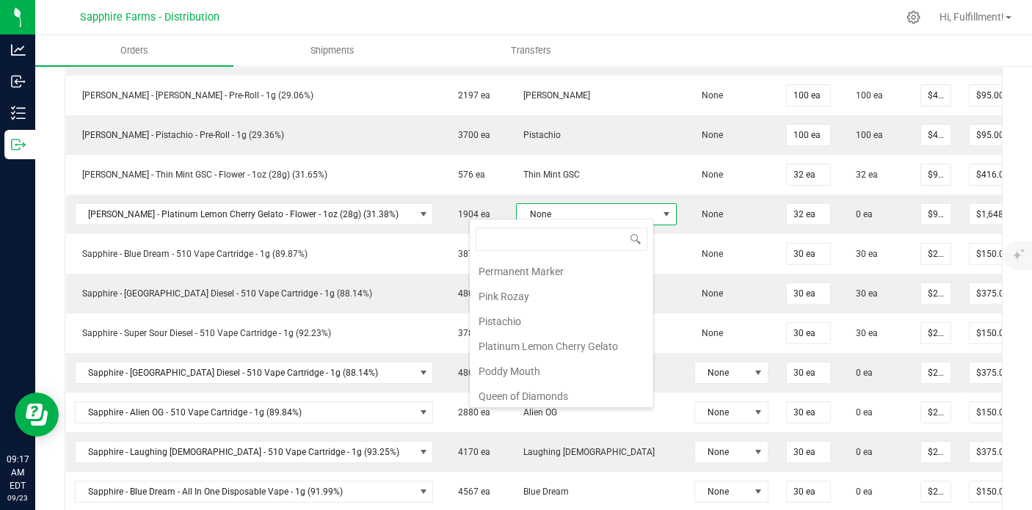
scroll to position [1080, 0]
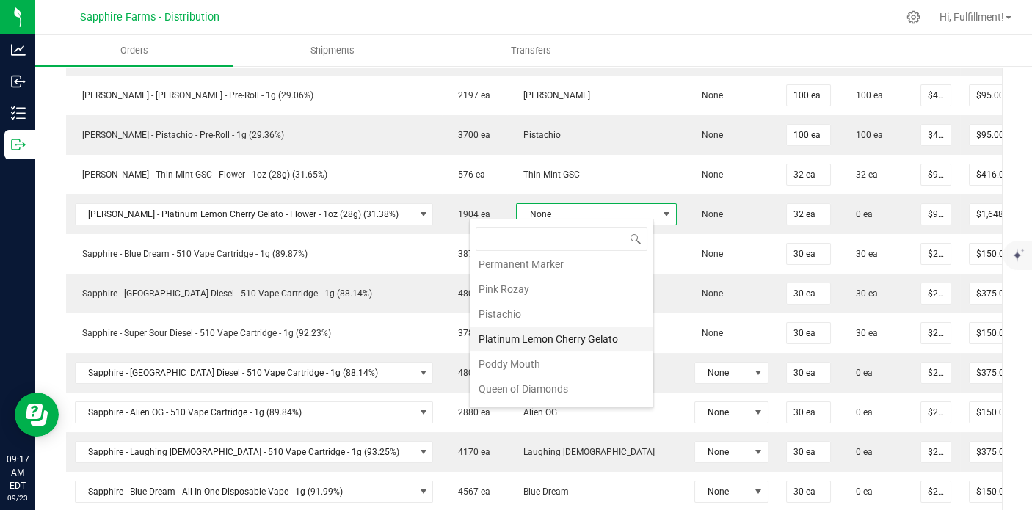
click at [562, 327] on li "Platinum Lemon Cherry Gelato" at bounding box center [562, 339] width 184 height 25
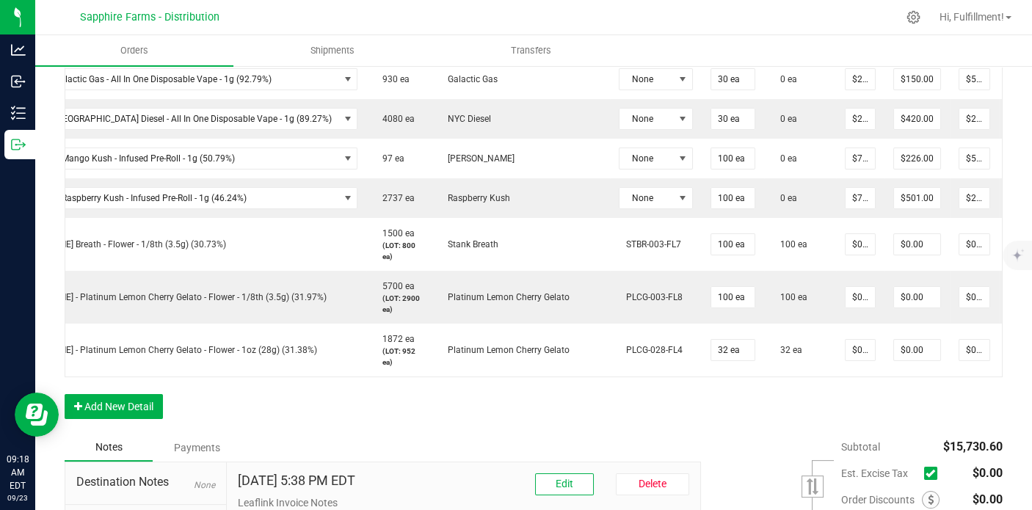
scroll to position [0, 120]
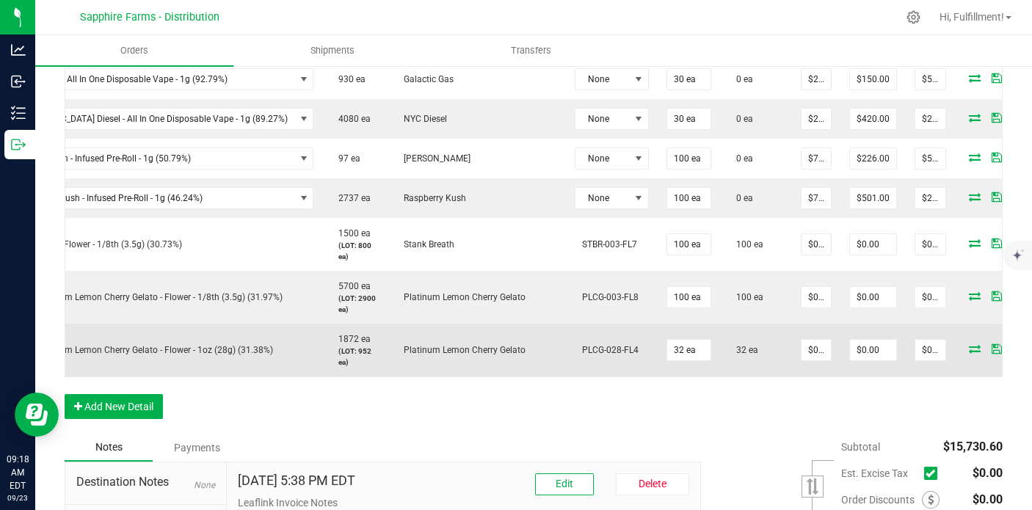
click at [1001, 344] on icon at bounding box center [1019, 348] width 10 height 9
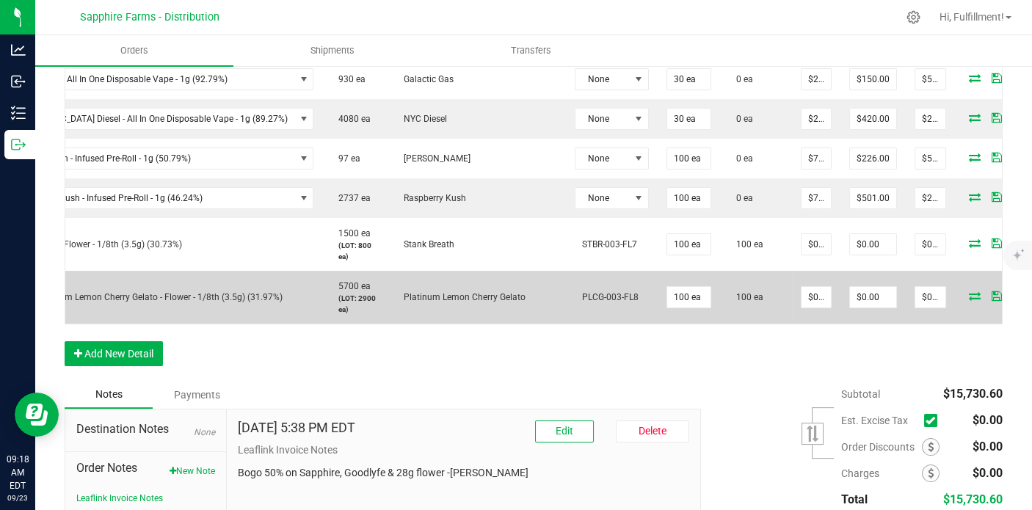
click at [1001, 291] on icon at bounding box center [1019, 295] width 10 height 9
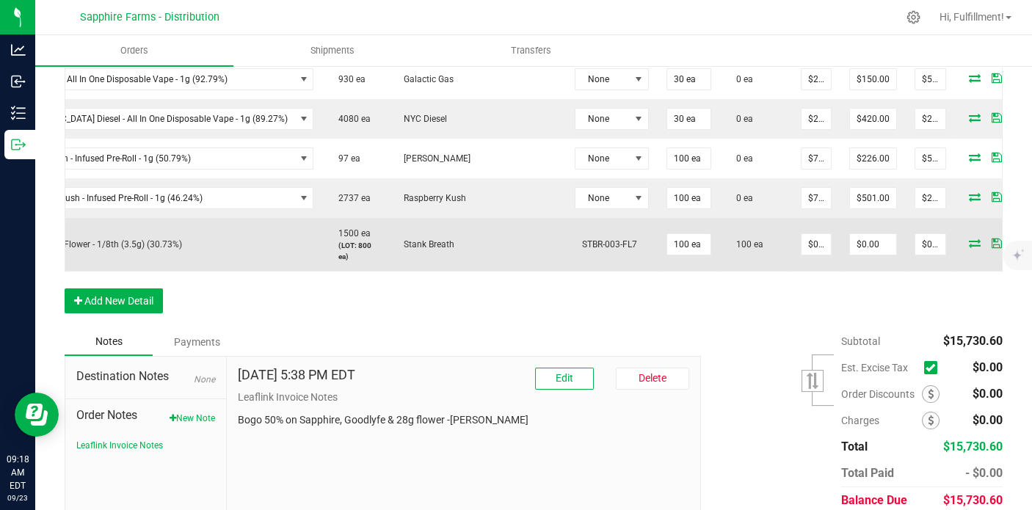
click at [1001, 239] on icon at bounding box center [1019, 243] width 10 height 9
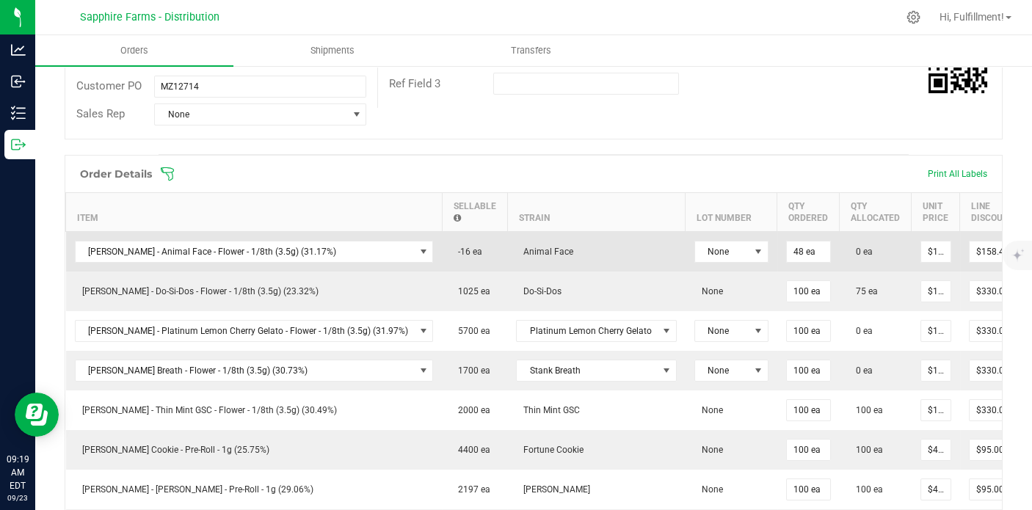
scroll to position [283, 0]
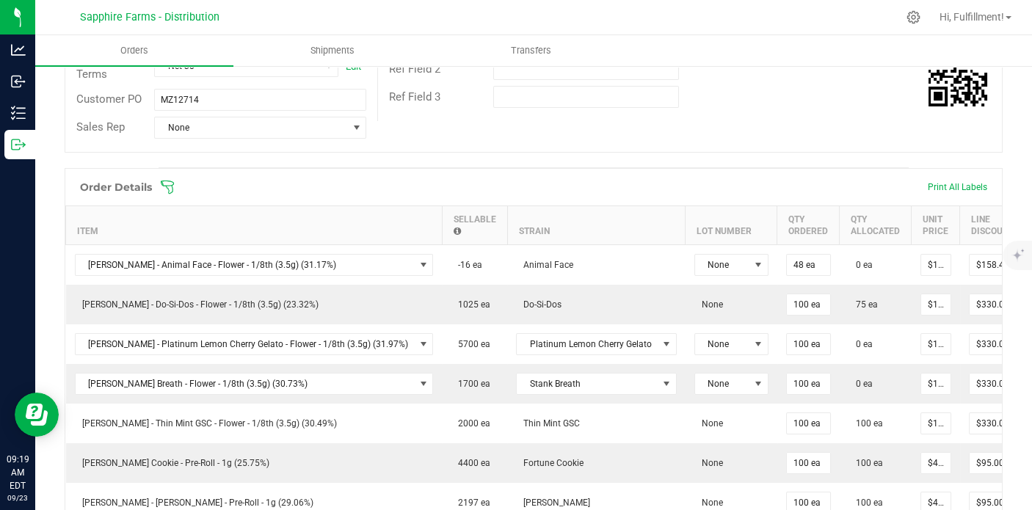
click at [170, 187] on icon at bounding box center [167, 187] width 15 height 15
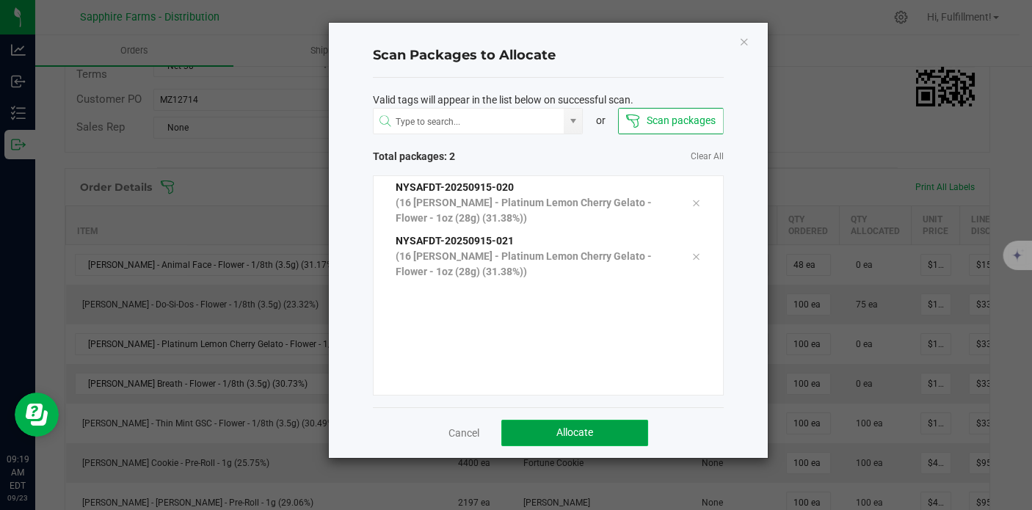
click at [575, 436] on span "Allocate" at bounding box center [575, 433] width 37 height 12
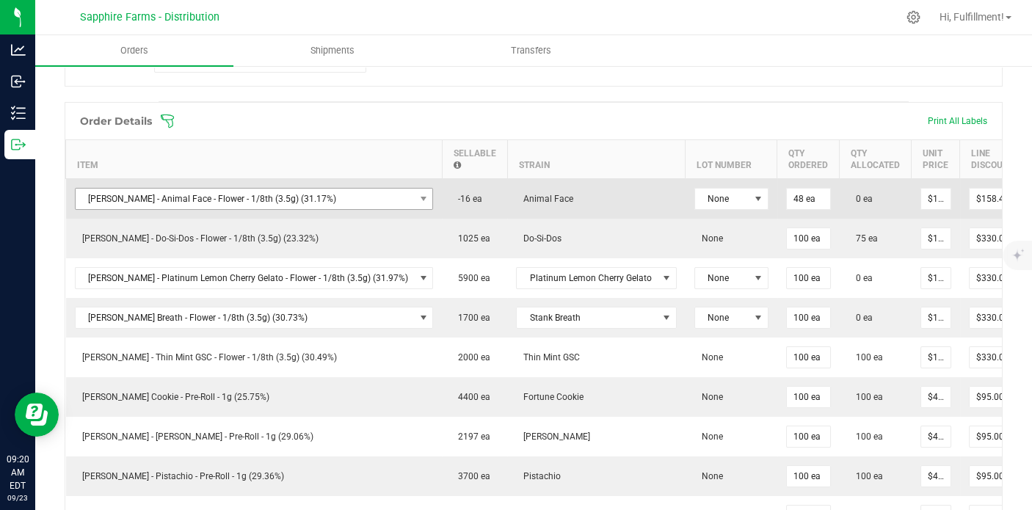
scroll to position [201, 0]
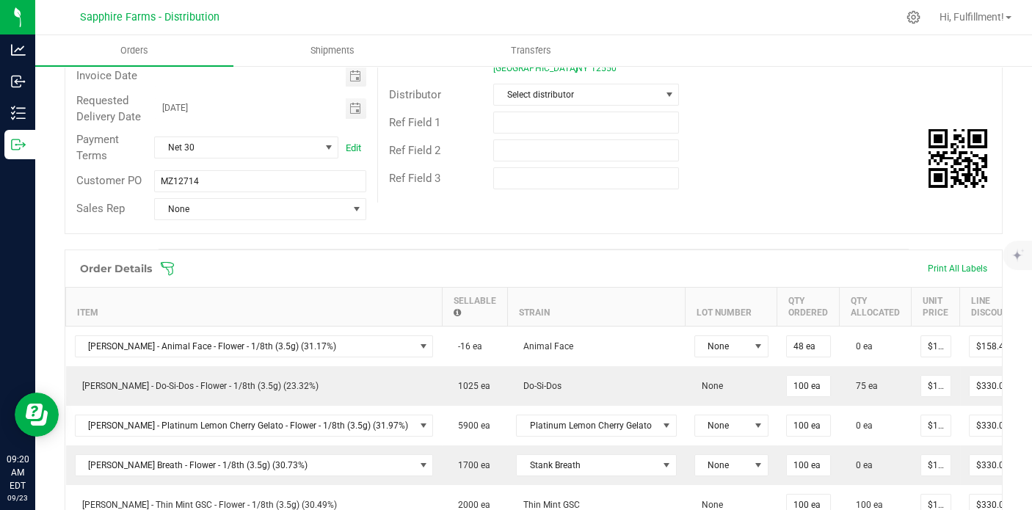
click at [170, 262] on icon at bounding box center [167, 268] width 13 height 13
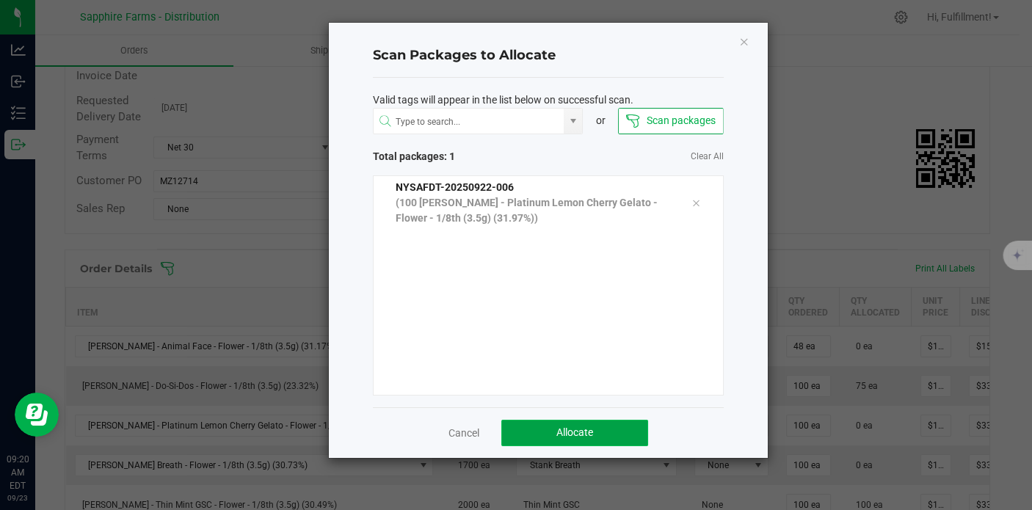
click at [532, 426] on button "Allocate" at bounding box center [574, 433] width 147 height 26
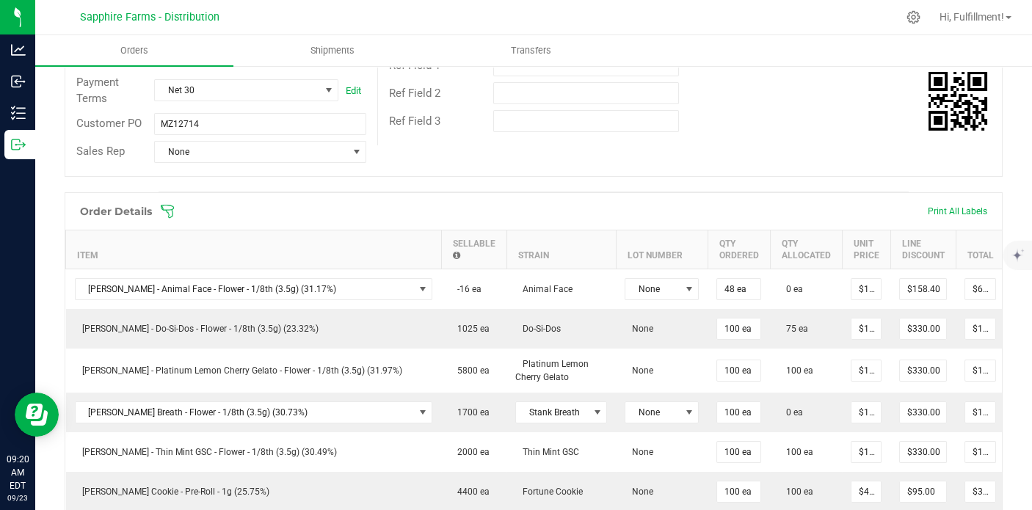
scroll to position [283, 0]
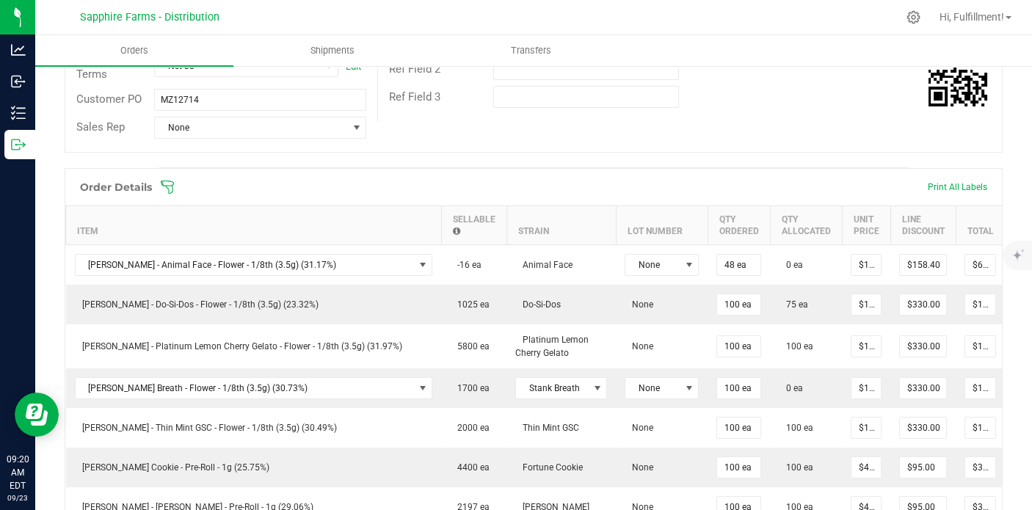
click at [165, 187] on icon at bounding box center [167, 187] width 15 height 15
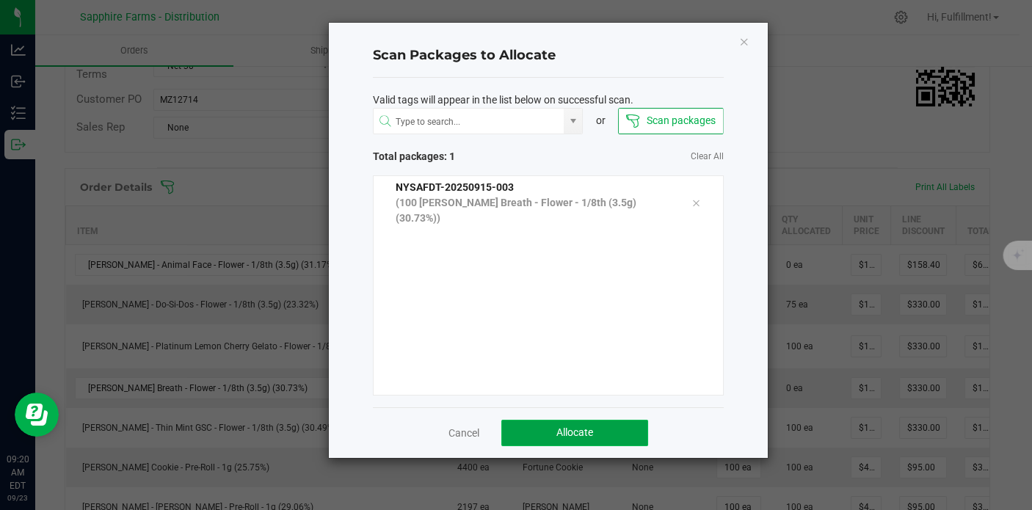
click at [593, 429] on button "Allocate" at bounding box center [574, 433] width 147 height 26
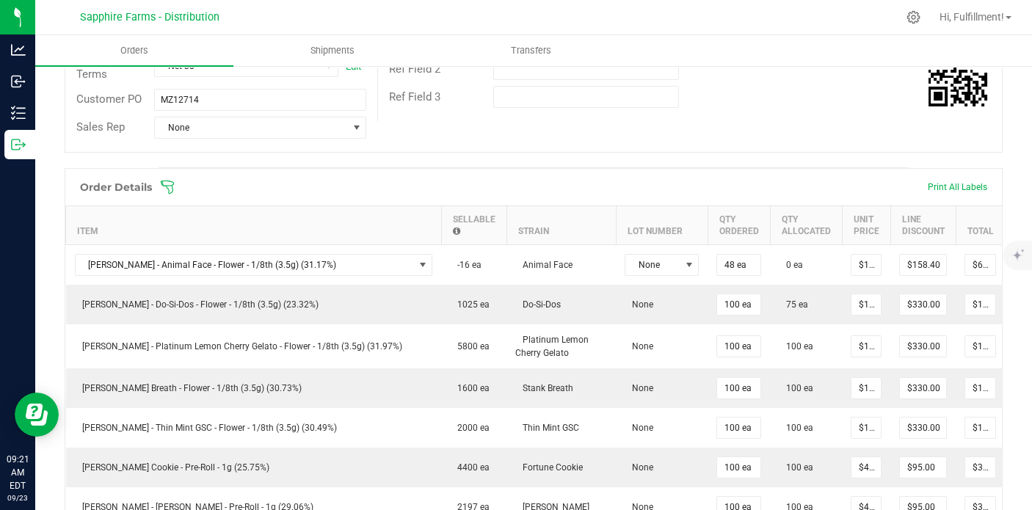
click at [170, 189] on icon at bounding box center [167, 187] width 15 height 15
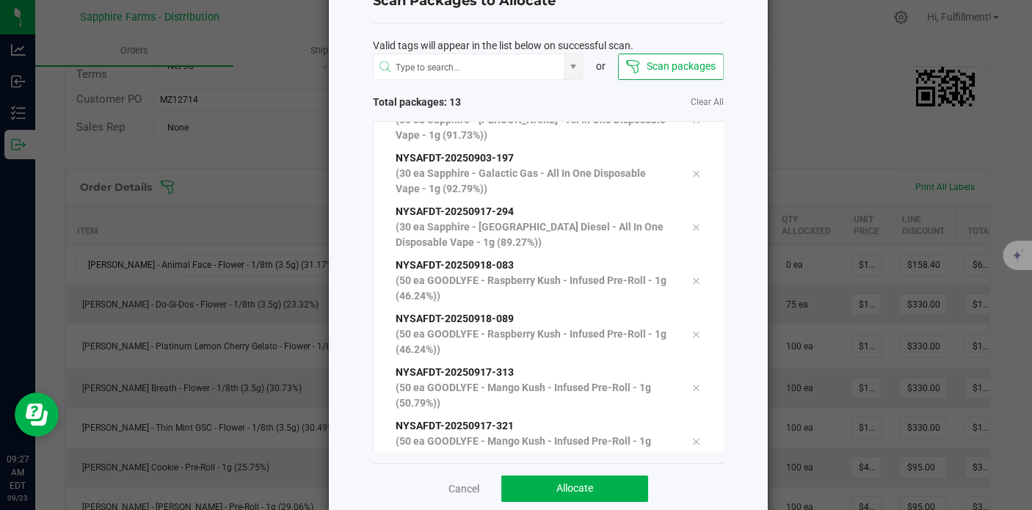
scroll to position [79, 0]
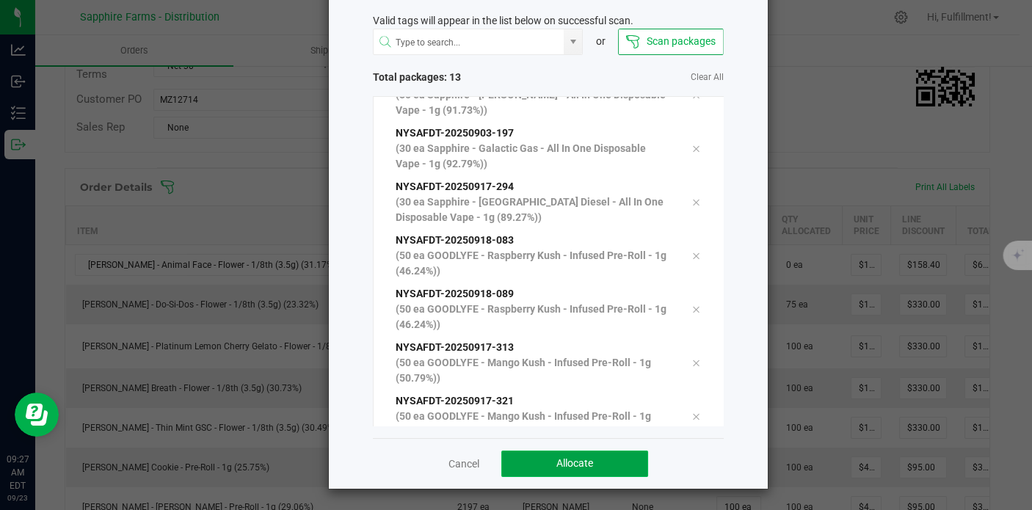
click at [576, 458] on span "Allocate" at bounding box center [575, 463] width 37 height 12
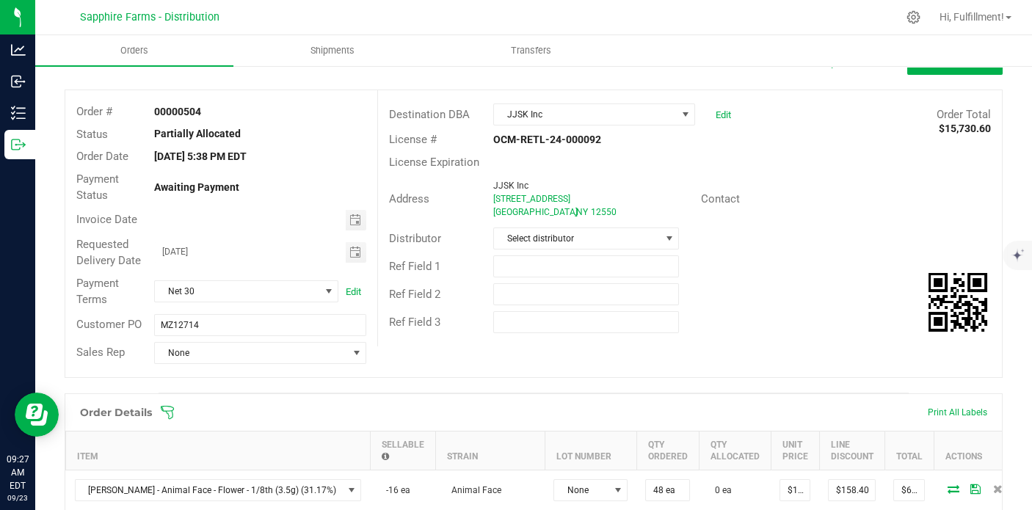
scroll to position [0, 0]
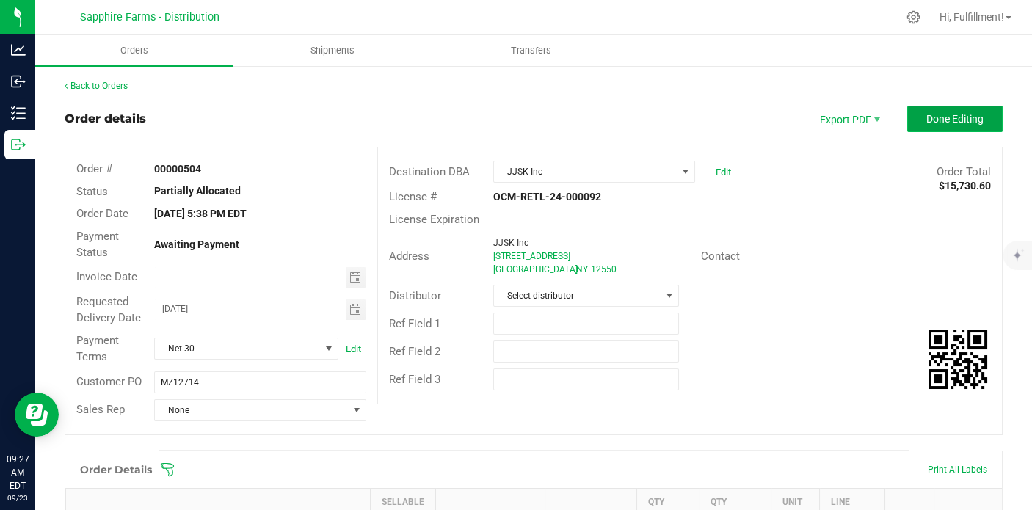
click at [927, 113] on span "Done Editing" at bounding box center [955, 119] width 57 height 12
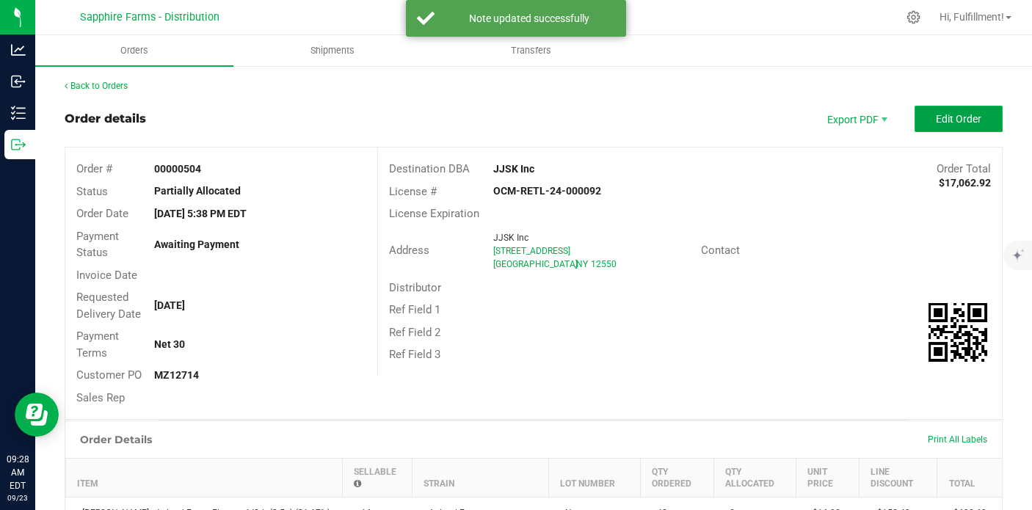
click at [960, 116] on span "Edit Order" at bounding box center [959, 119] width 46 height 12
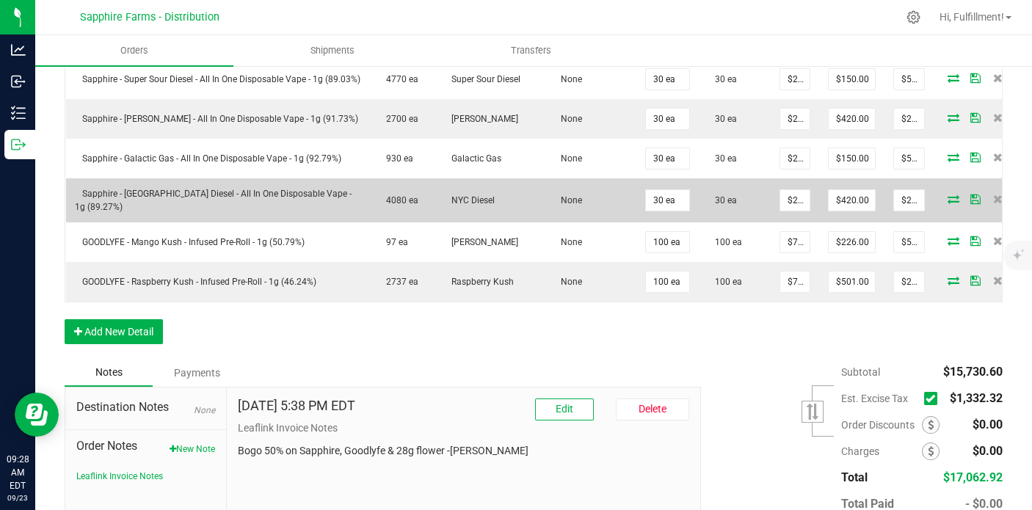
scroll to position [1302, 0]
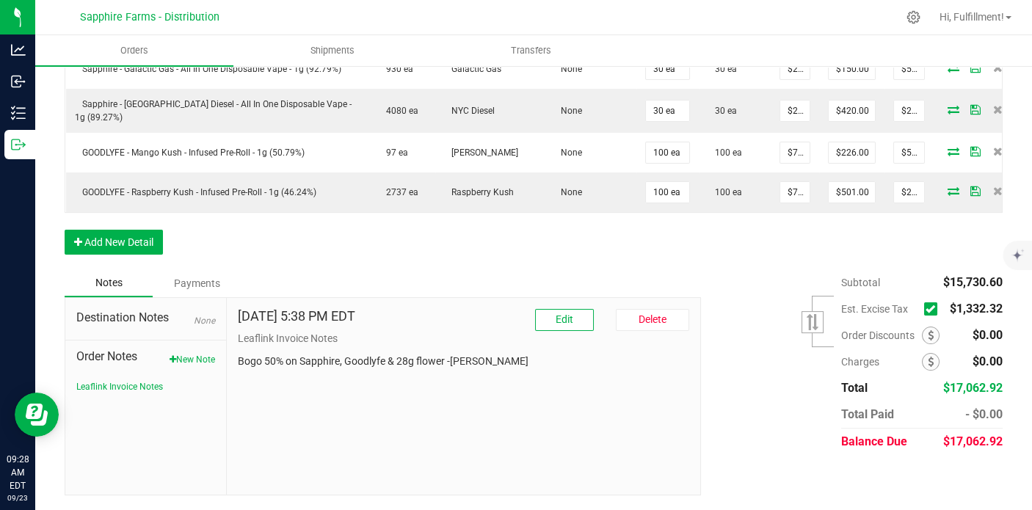
click at [926, 309] on icon at bounding box center [931, 309] width 10 height 0
click at [0, 0] on input "checkbox" at bounding box center [0, 0] width 0 height 0
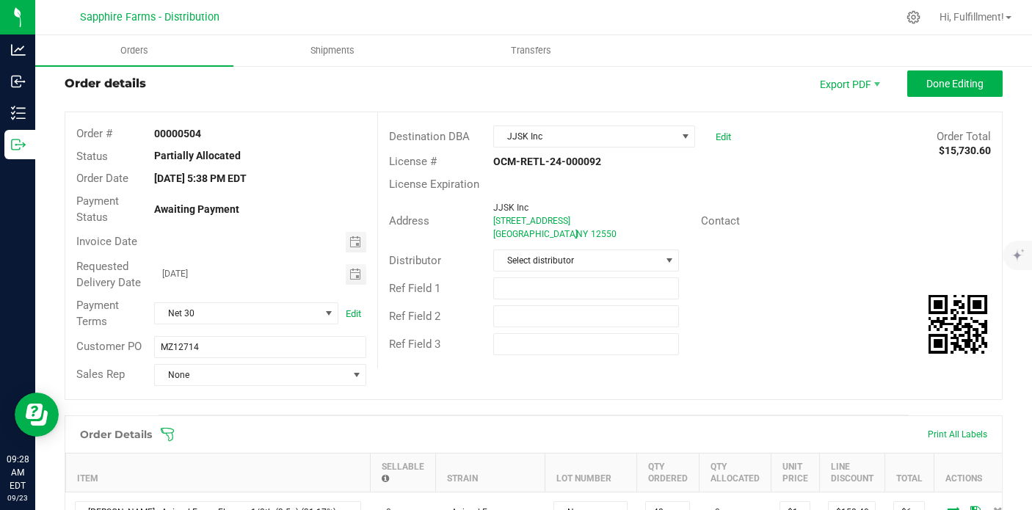
scroll to position [0, 0]
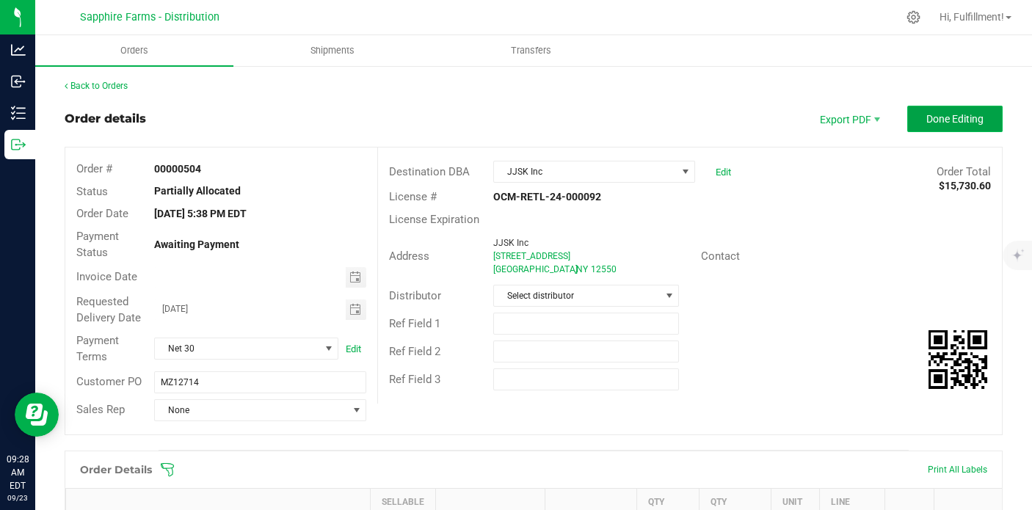
click at [923, 126] on button "Done Editing" at bounding box center [954, 119] width 95 height 26
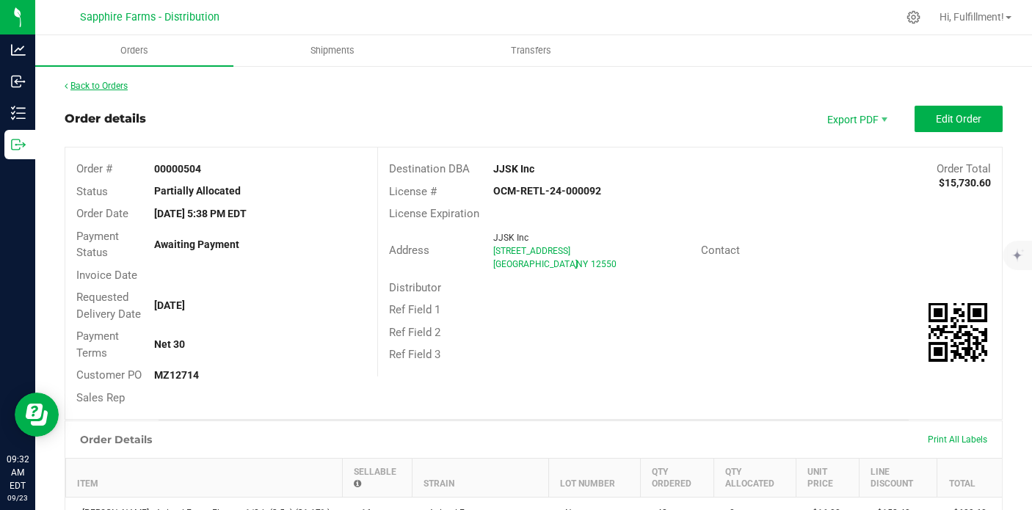
click at [113, 87] on link "Back to Orders" at bounding box center [96, 86] width 63 height 10
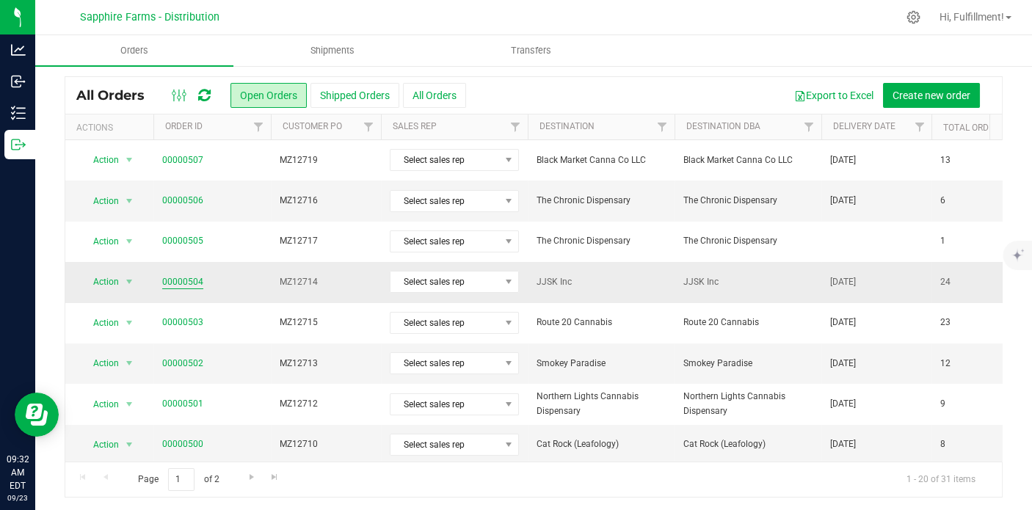
click at [194, 275] on link "00000504" at bounding box center [182, 282] width 41 height 14
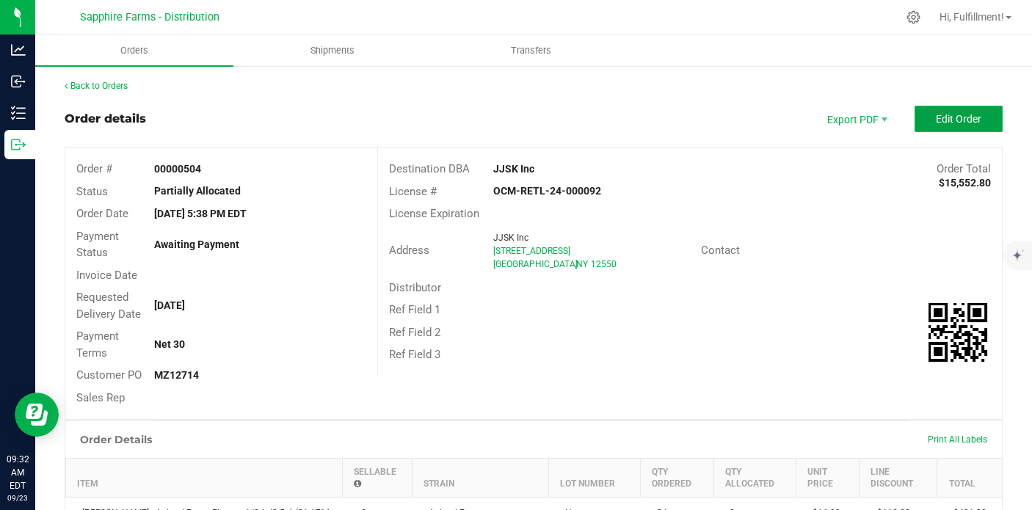
click at [942, 117] on span "Edit Order" at bounding box center [959, 119] width 46 height 12
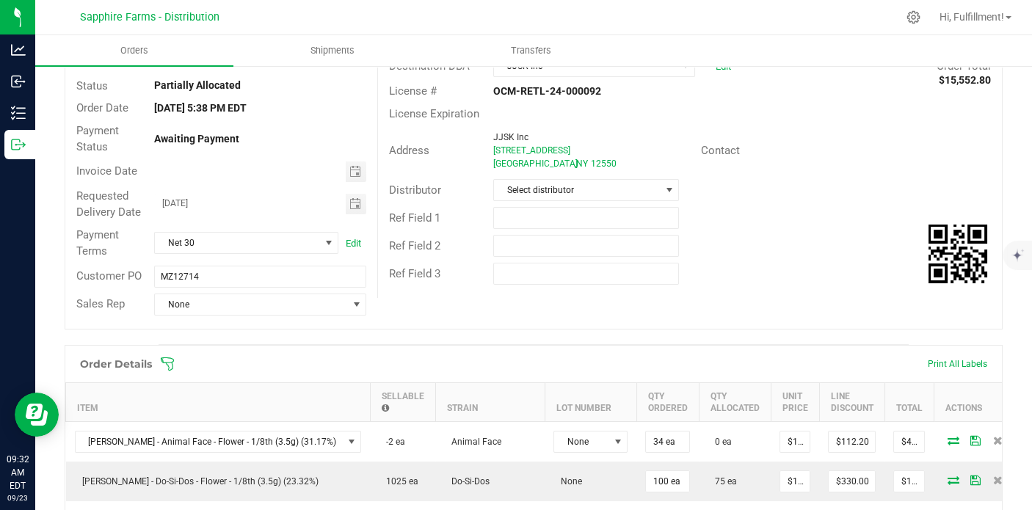
scroll to position [244, 0]
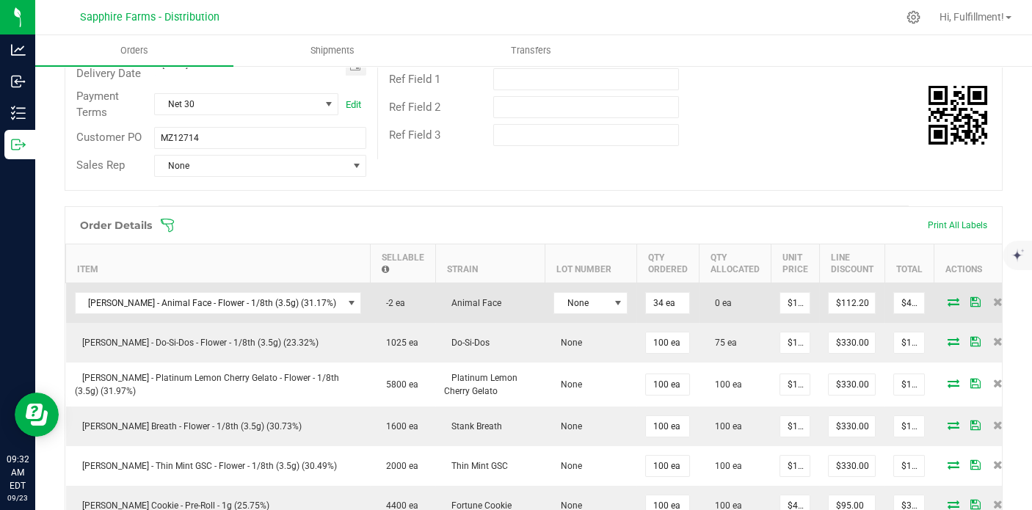
click at [948, 299] on icon at bounding box center [954, 301] width 12 height 9
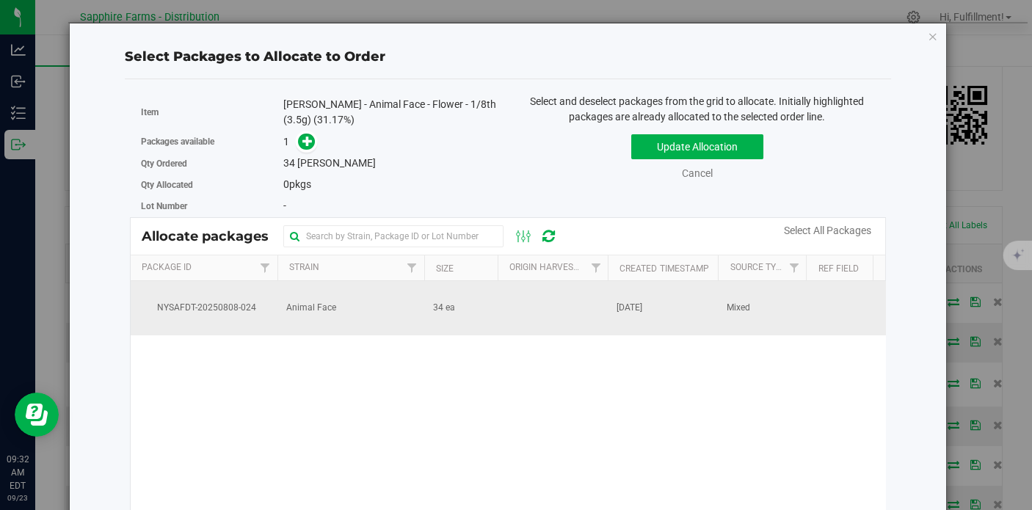
click at [352, 302] on td "Animal Face" at bounding box center [351, 308] width 147 height 54
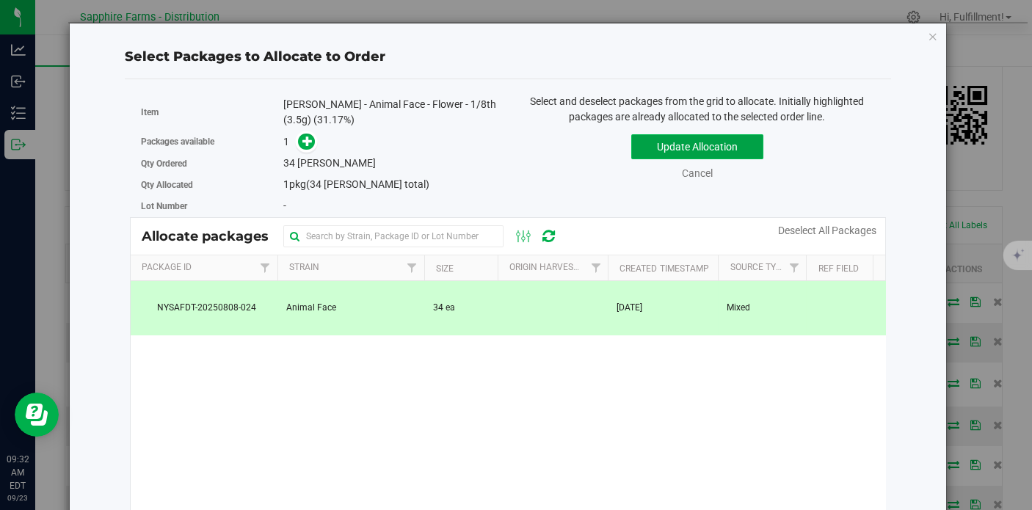
click at [682, 148] on button "Update Allocation" at bounding box center [697, 146] width 132 height 25
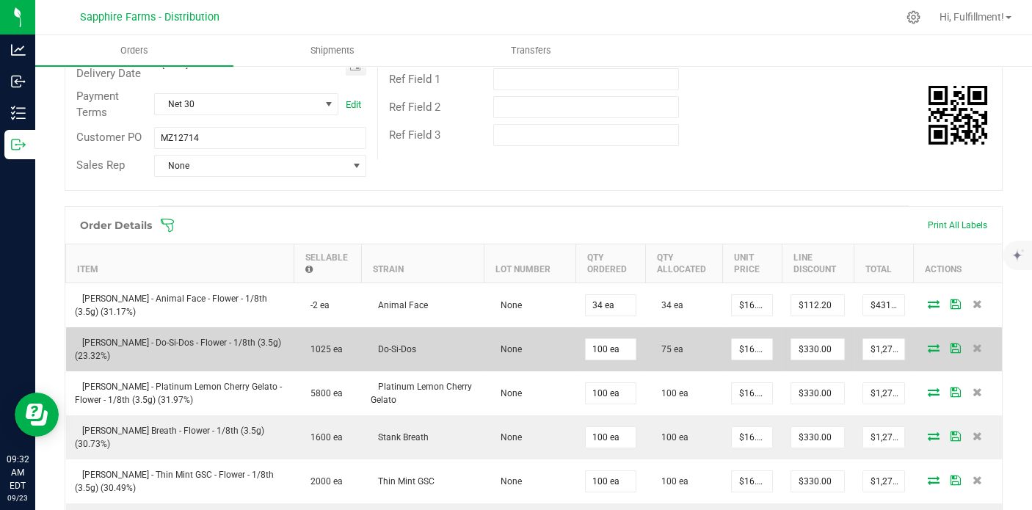
click at [928, 344] on icon at bounding box center [934, 348] width 12 height 9
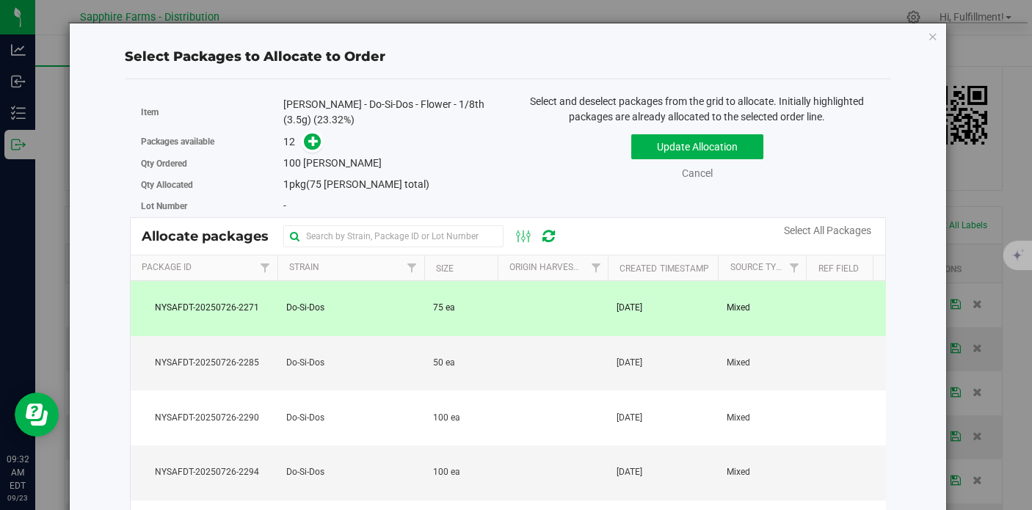
click at [509, 312] on td at bounding box center [553, 308] width 110 height 55
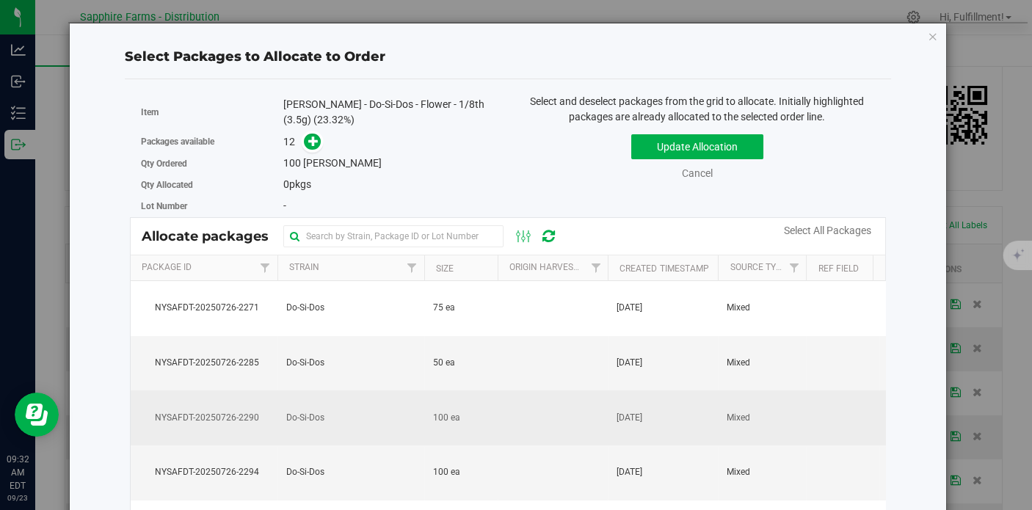
click at [536, 427] on td at bounding box center [553, 418] width 110 height 55
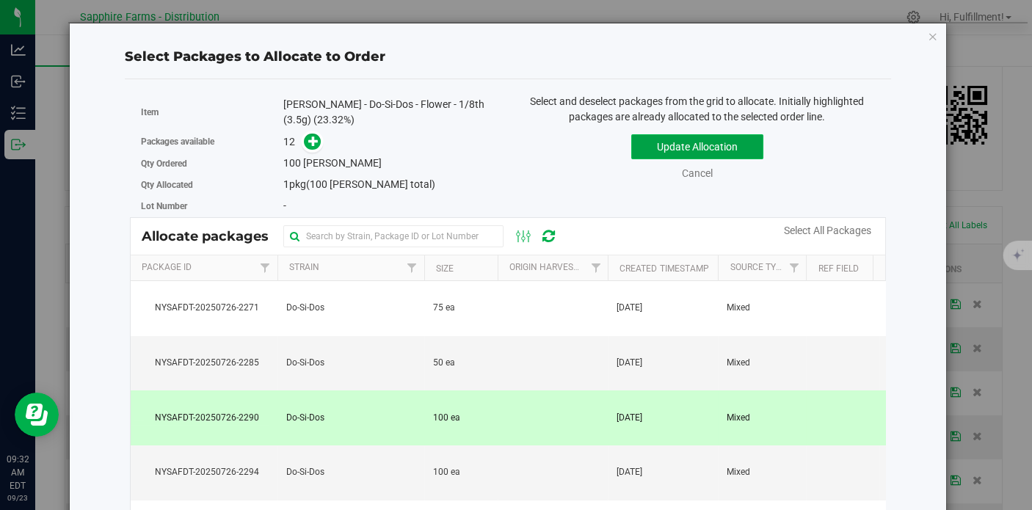
click at [689, 153] on button "Update Allocation" at bounding box center [697, 146] width 132 height 25
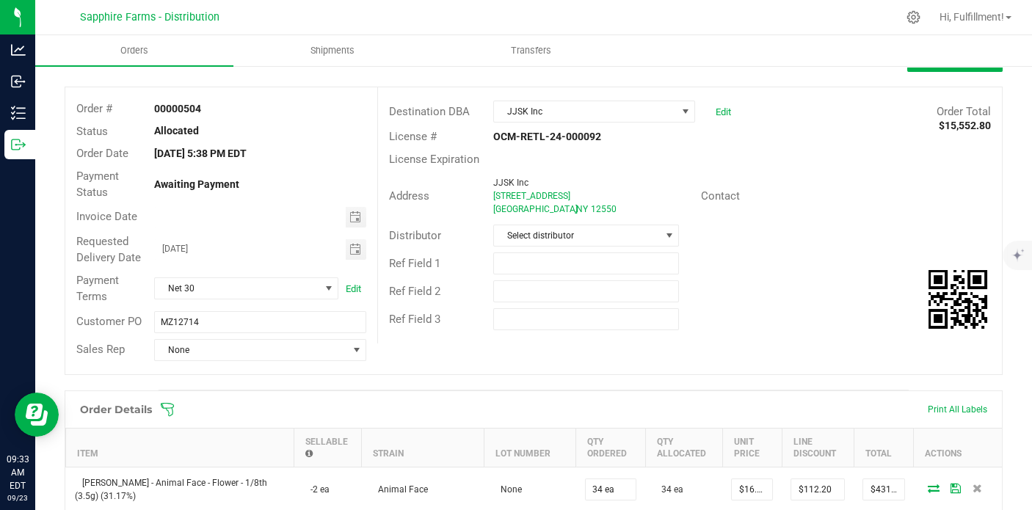
scroll to position [0, 0]
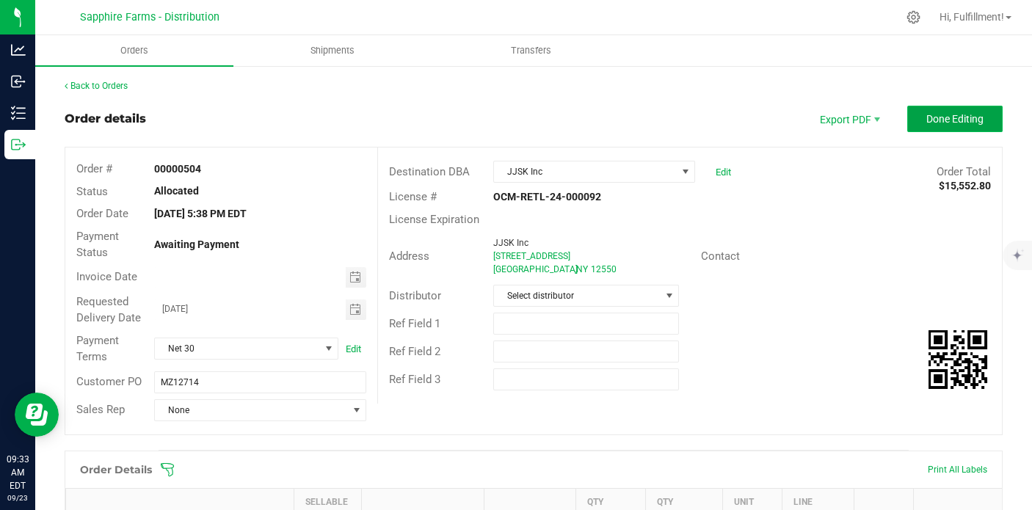
click at [931, 120] on span "Done Editing" at bounding box center [955, 119] width 57 height 12
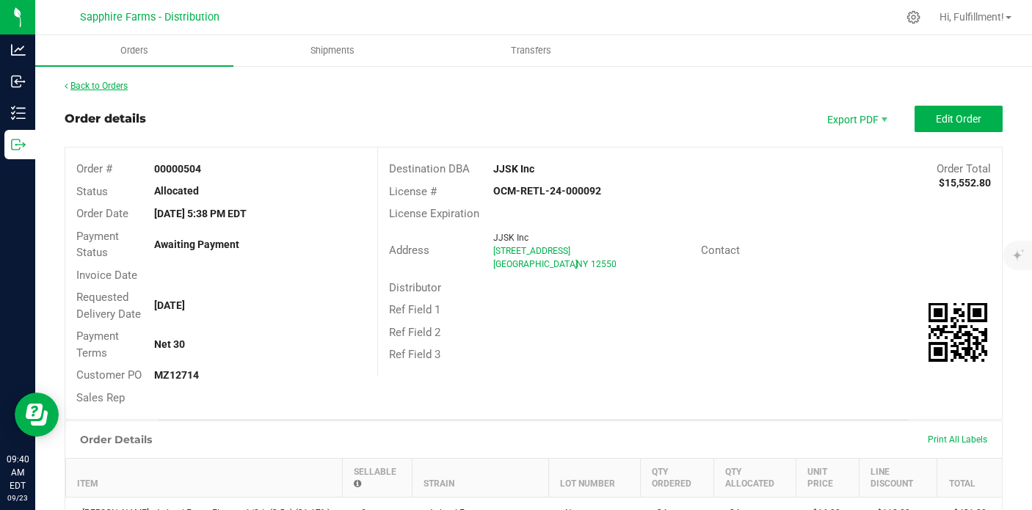
click at [113, 87] on link "Back to Orders" at bounding box center [96, 86] width 63 height 10
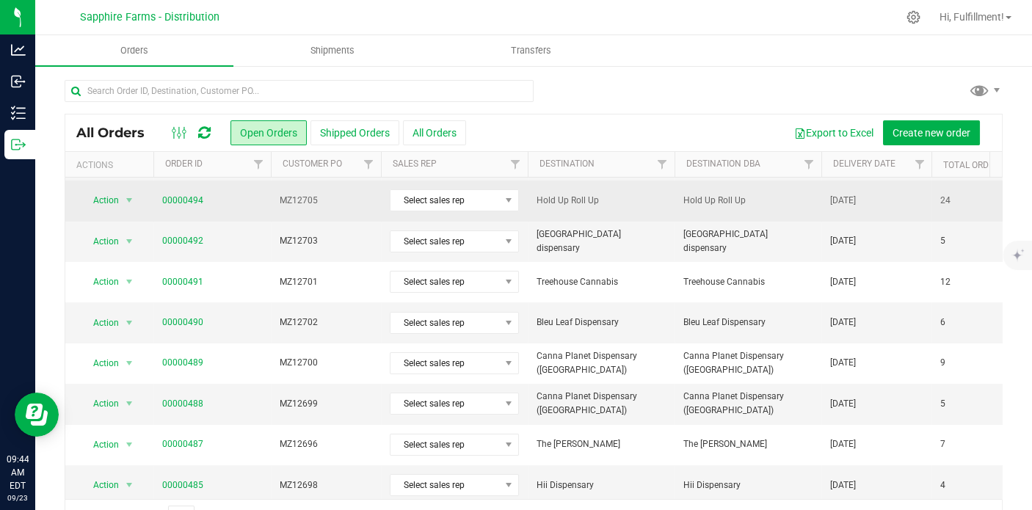
scroll to position [500, 0]
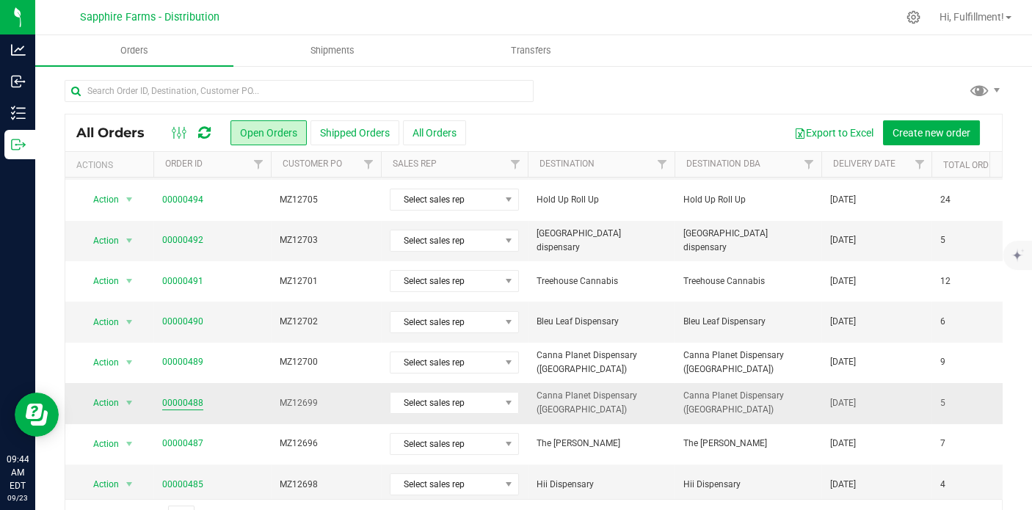
click at [191, 396] on link "00000488" at bounding box center [182, 403] width 41 height 14
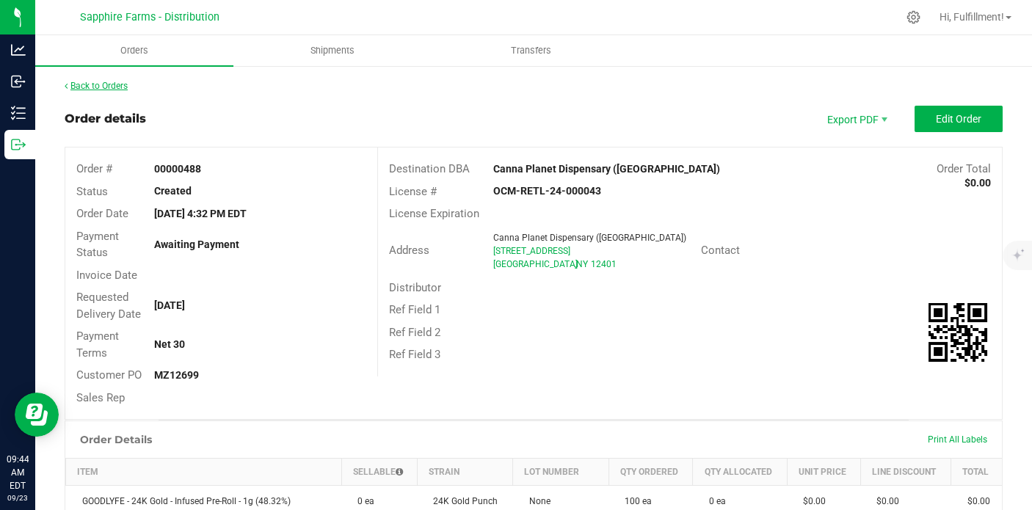
click at [93, 87] on link "Back to Orders" at bounding box center [96, 86] width 63 height 10
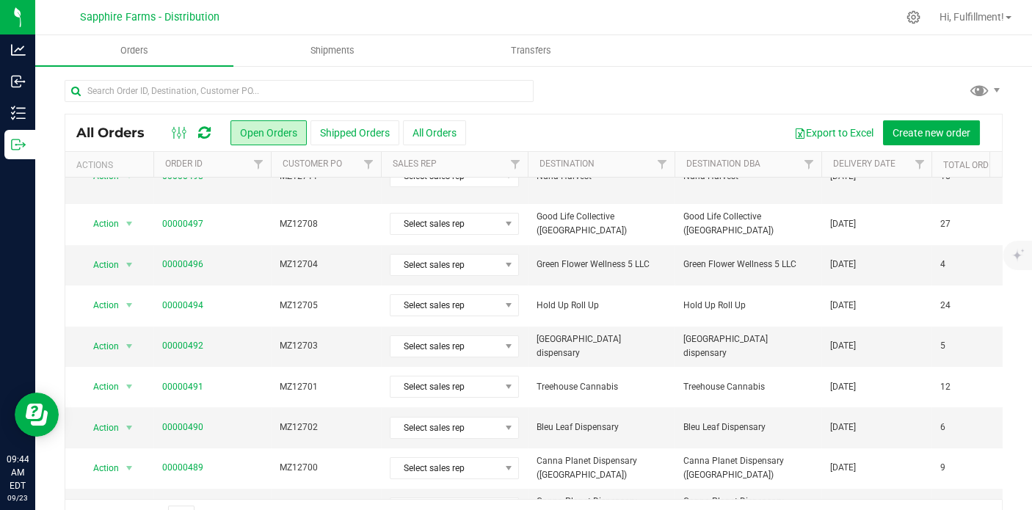
scroll to position [489, 0]
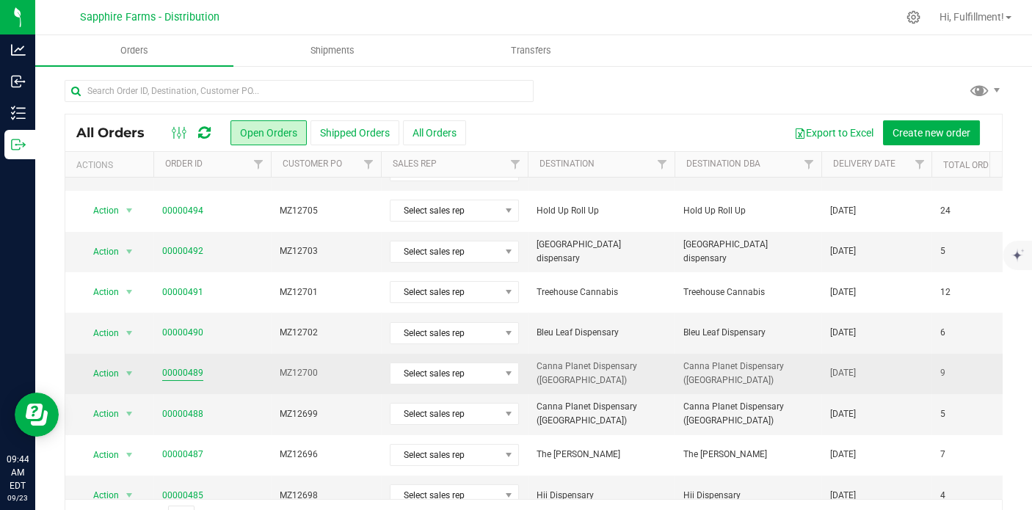
click at [197, 366] on link "00000489" at bounding box center [182, 373] width 41 height 14
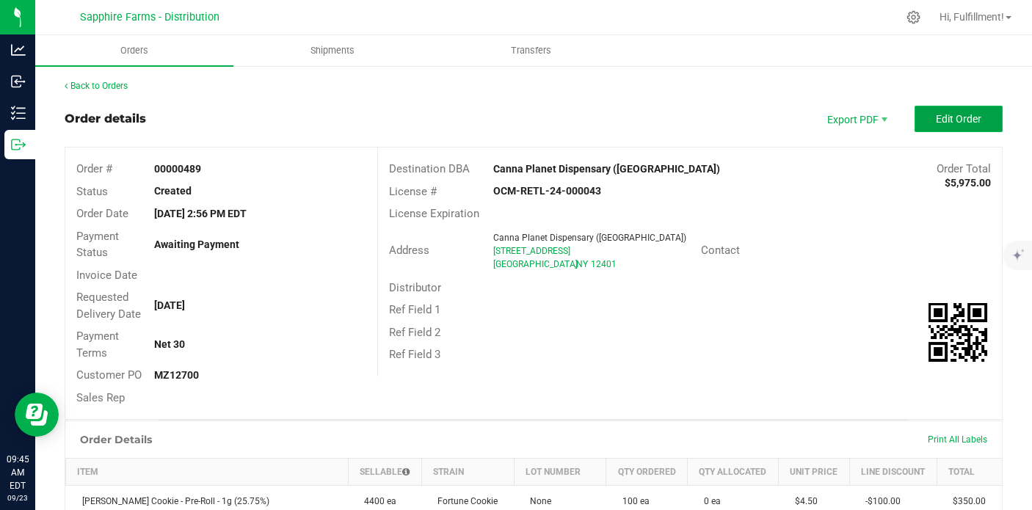
click at [949, 113] on span "Edit Order" at bounding box center [959, 119] width 46 height 12
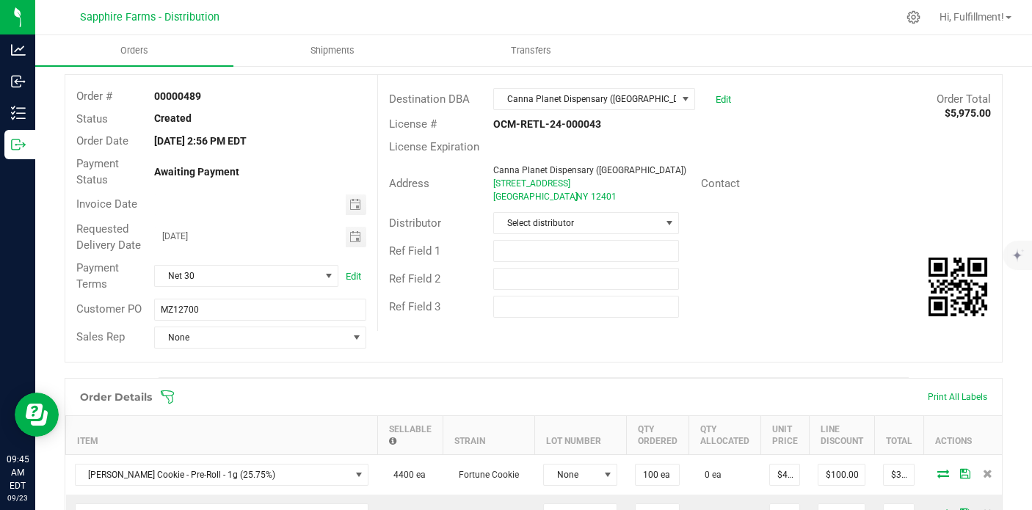
scroll to position [163, 0]
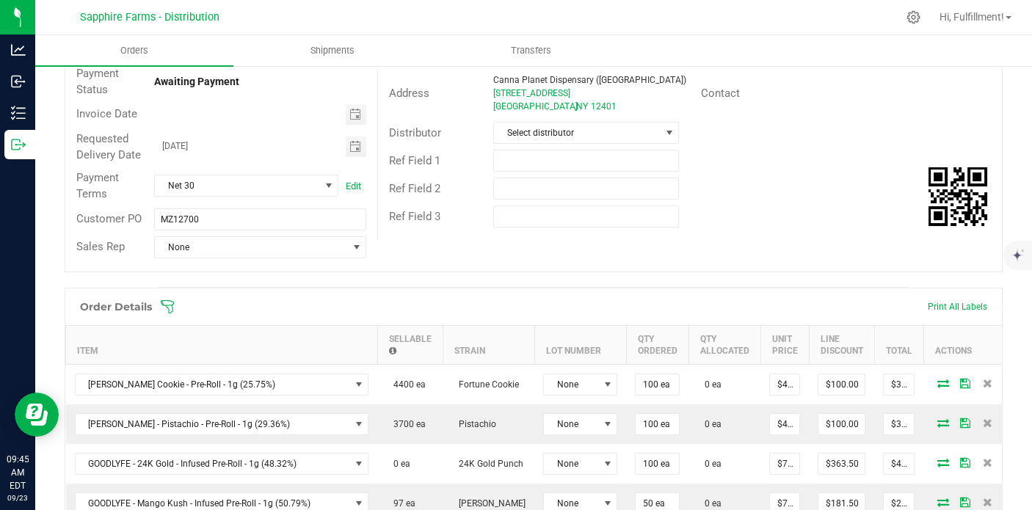
click at [173, 302] on icon at bounding box center [167, 306] width 13 height 13
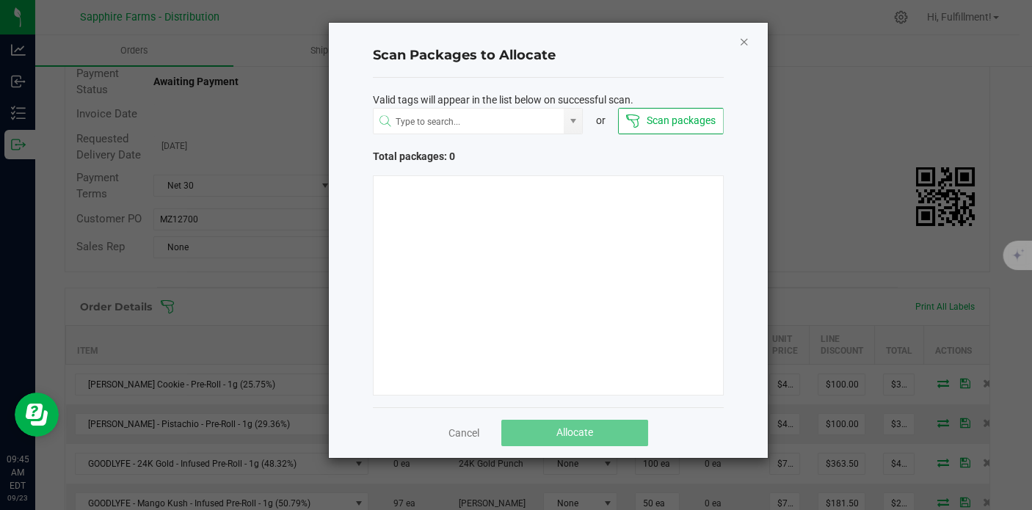
click at [740, 39] on icon "Close" at bounding box center [744, 41] width 10 height 18
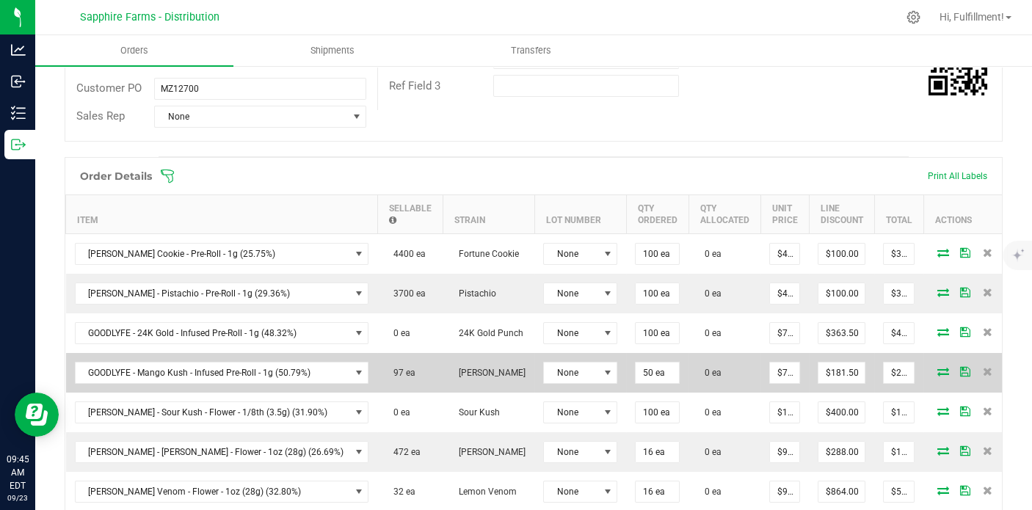
scroll to position [244, 0]
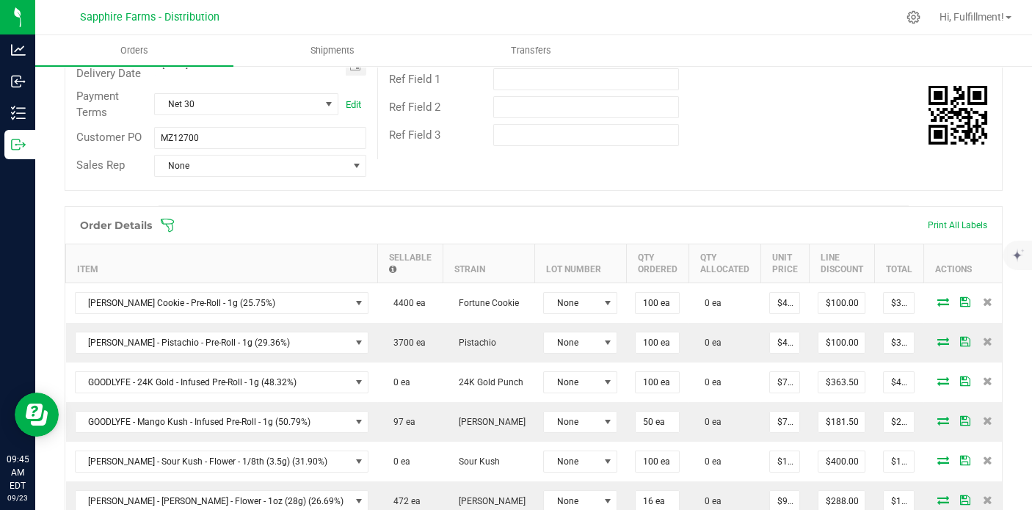
click at [170, 228] on icon at bounding box center [167, 225] width 15 height 15
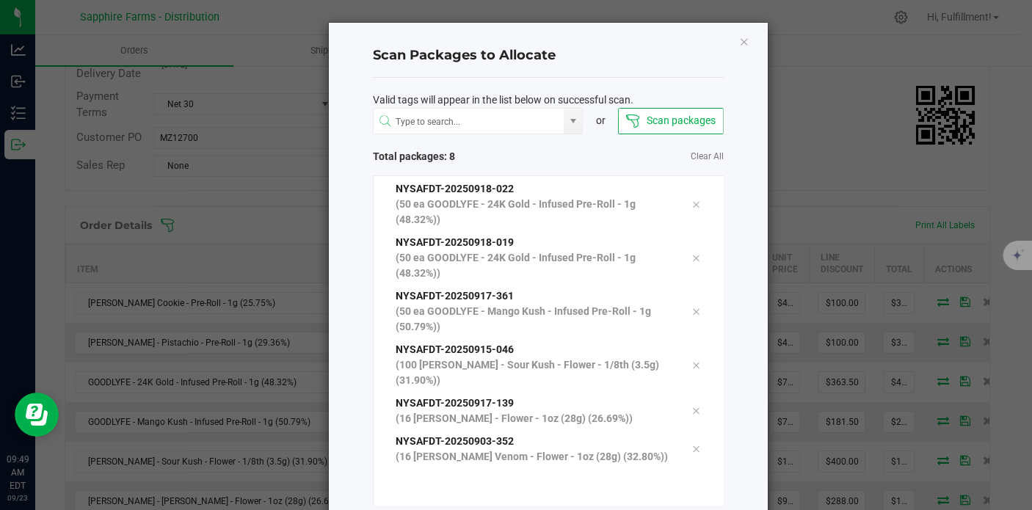
scroll to position [79, 0]
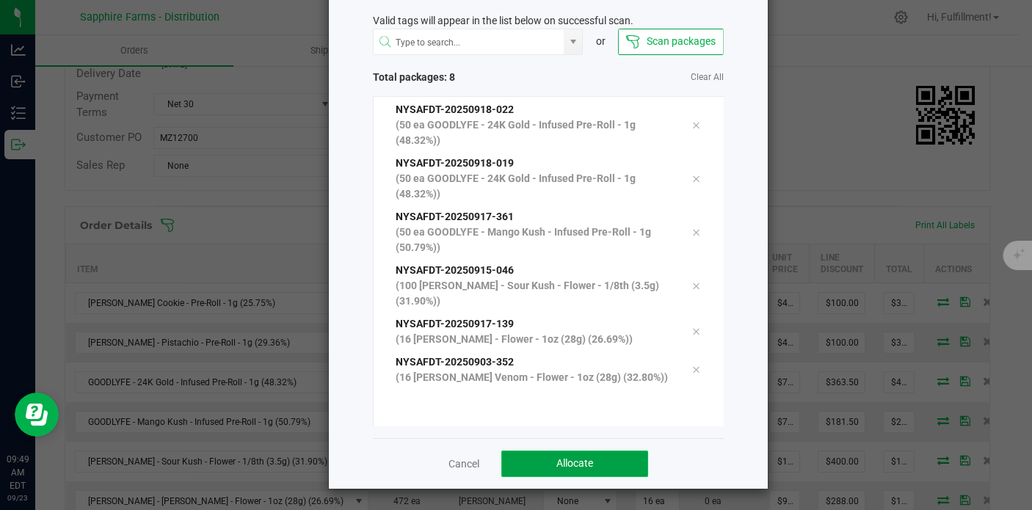
click at [599, 458] on button "Allocate" at bounding box center [574, 464] width 147 height 26
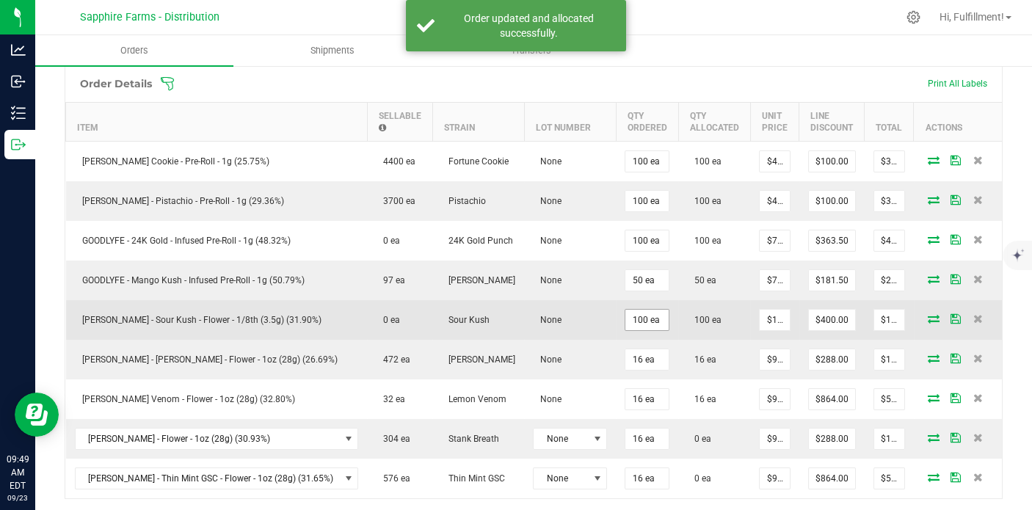
scroll to position [407, 0]
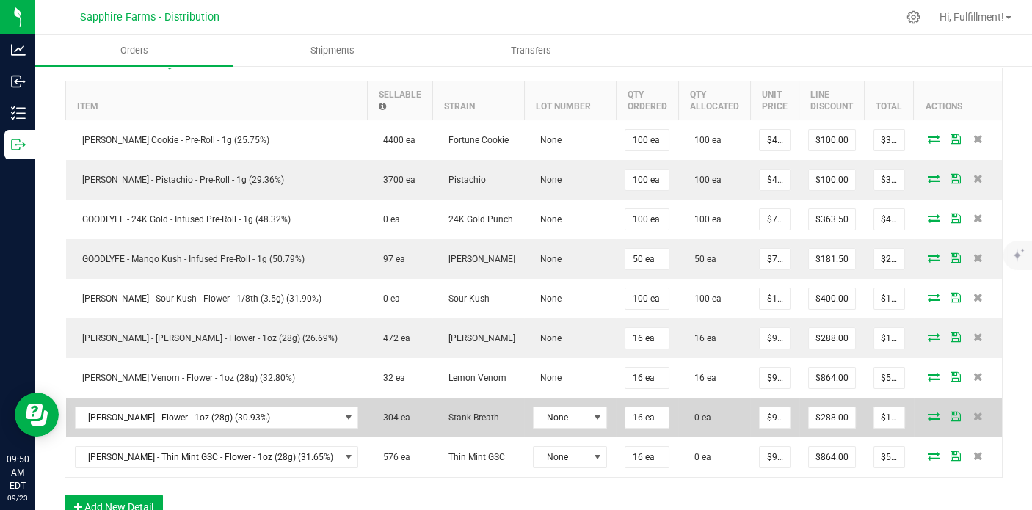
click at [928, 412] on icon at bounding box center [934, 416] width 12 height 9
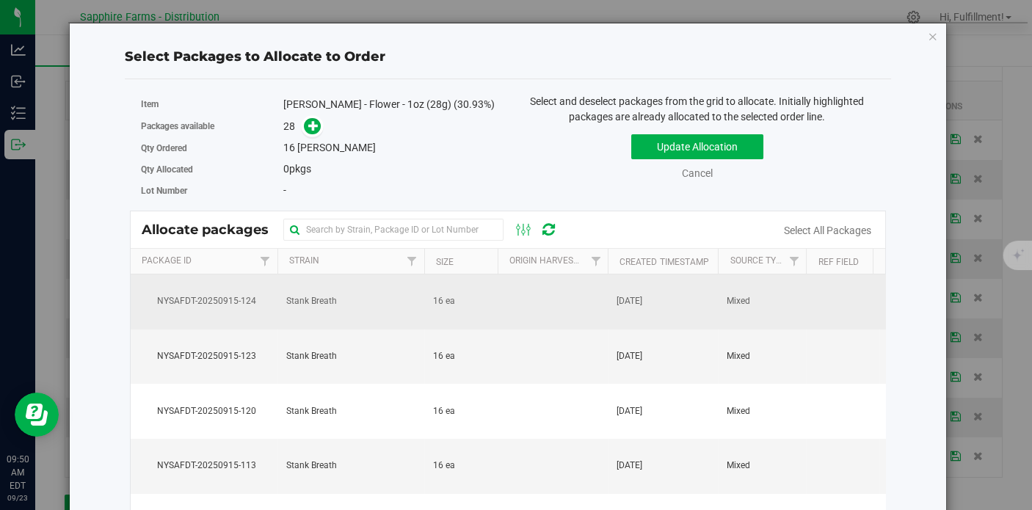
click at [512, 305] on td at bounding box center [553, 302] width 110 height 55
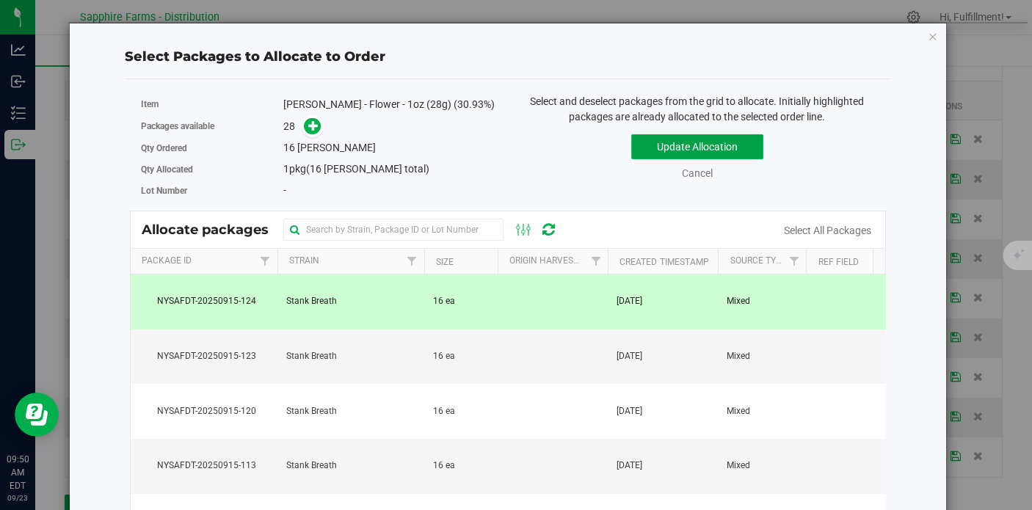
click at [703, 145] on button "Update Allocation" at bounding box center [697, 146] width 132 height 25
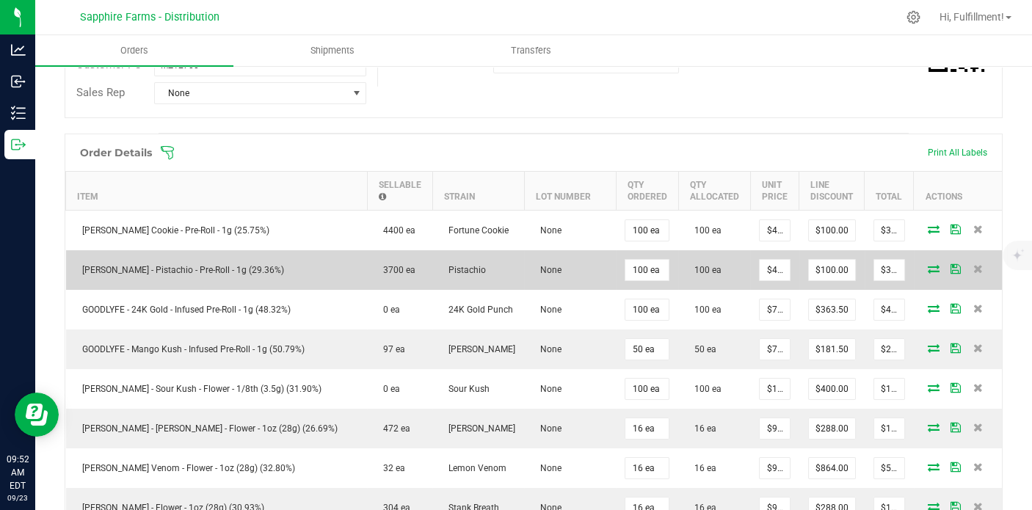
scroll to position [244, 0]
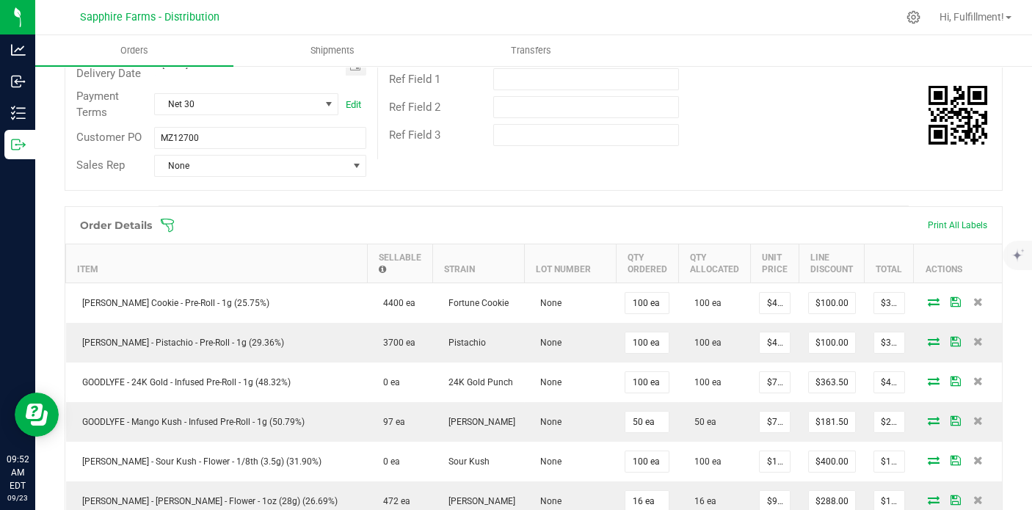
click at [170, 227] on icon at bounding box center [167, 225] width 15 height 15
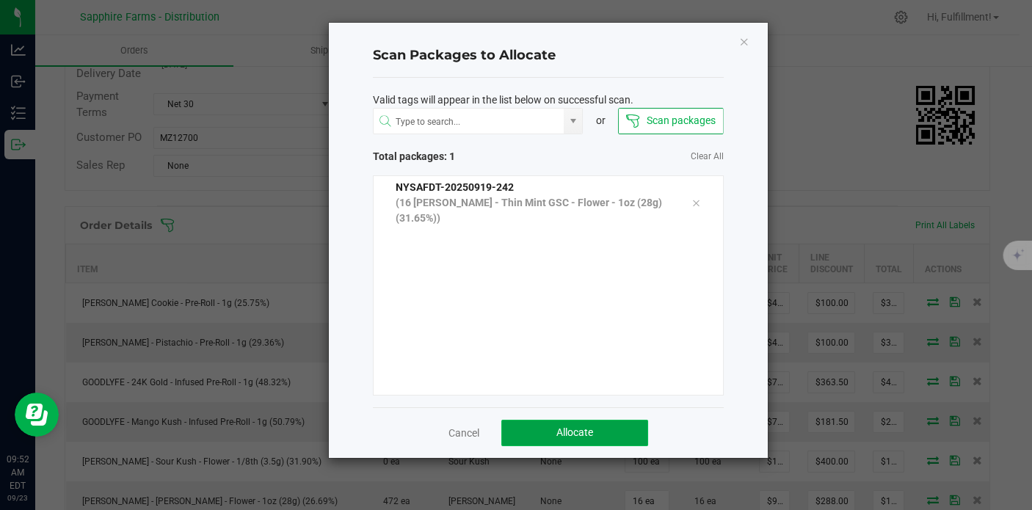
click at [630, 432] on button "Allocate" at bounding box center [574, 433] width 147 height 26
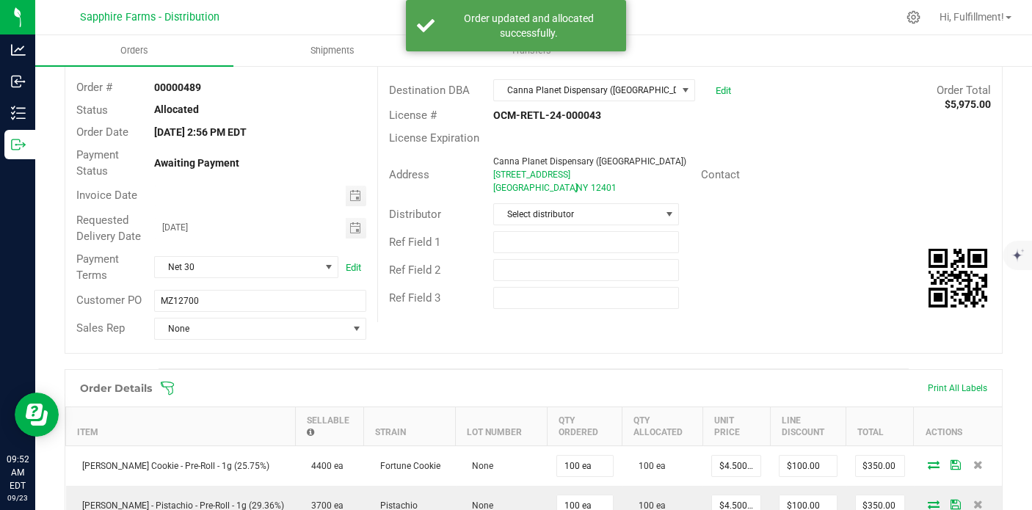
scroll to position [0, 0]
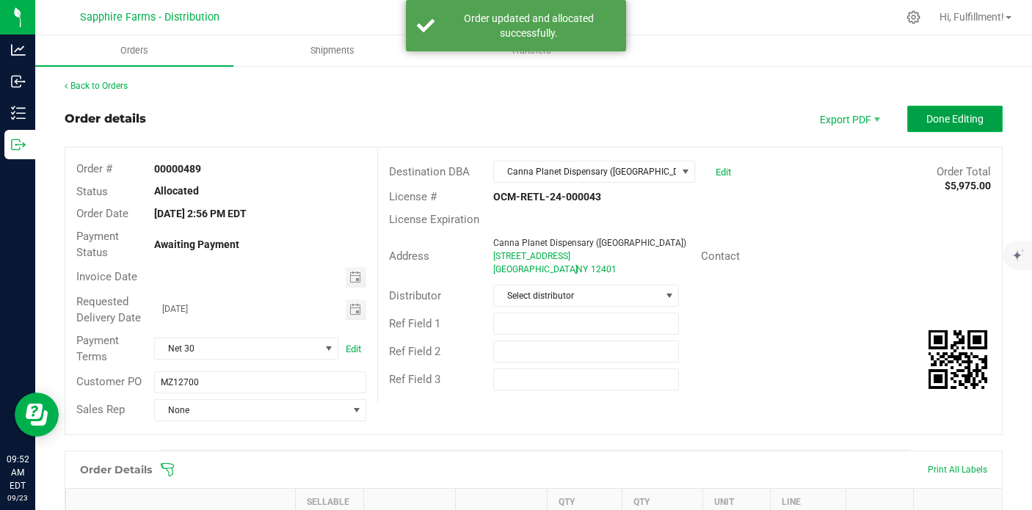
click at [948, 120] on span "Done Editing" at bounding box center [955, 119] width 57 height 12
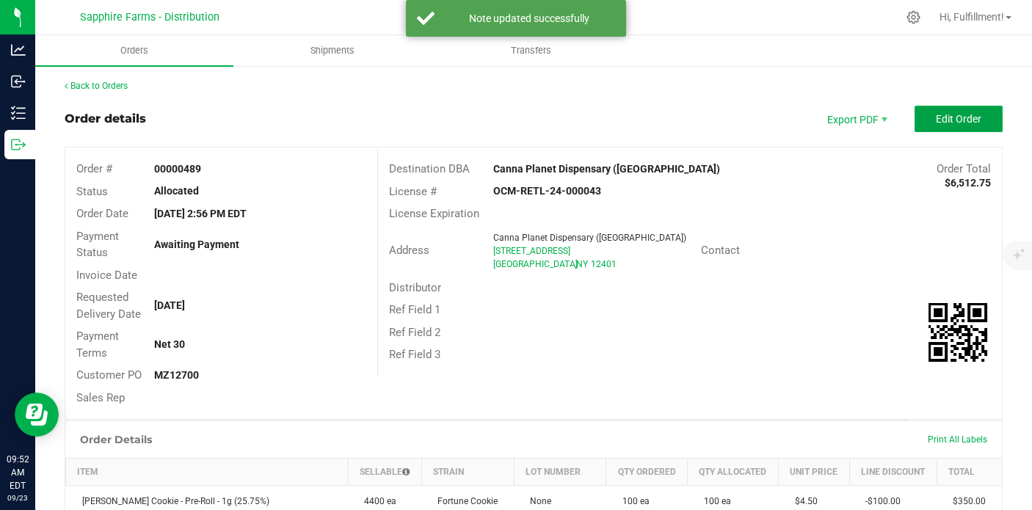
click at [948, 122] on span "Edit Order" at bounding box center [959, 119] width 46 height 12
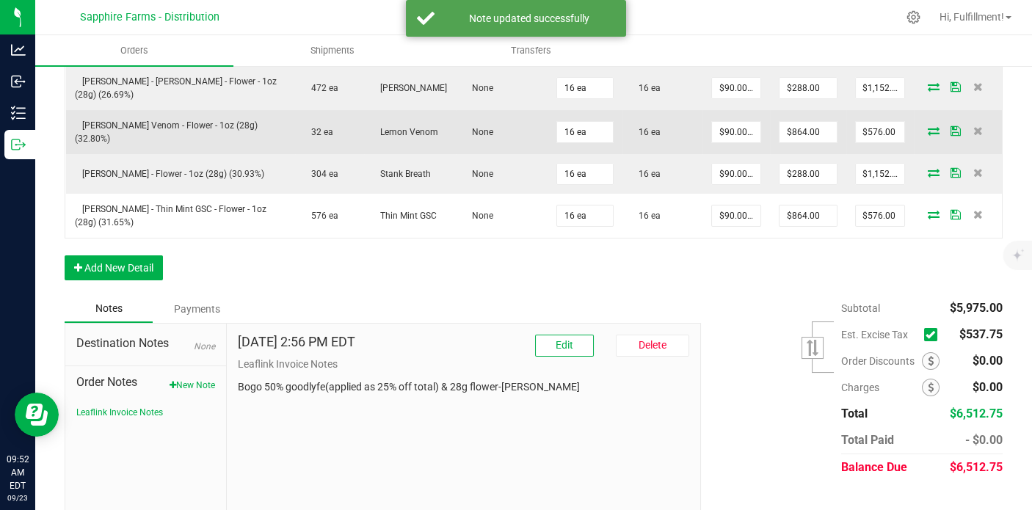
scroll to position [694, 0]
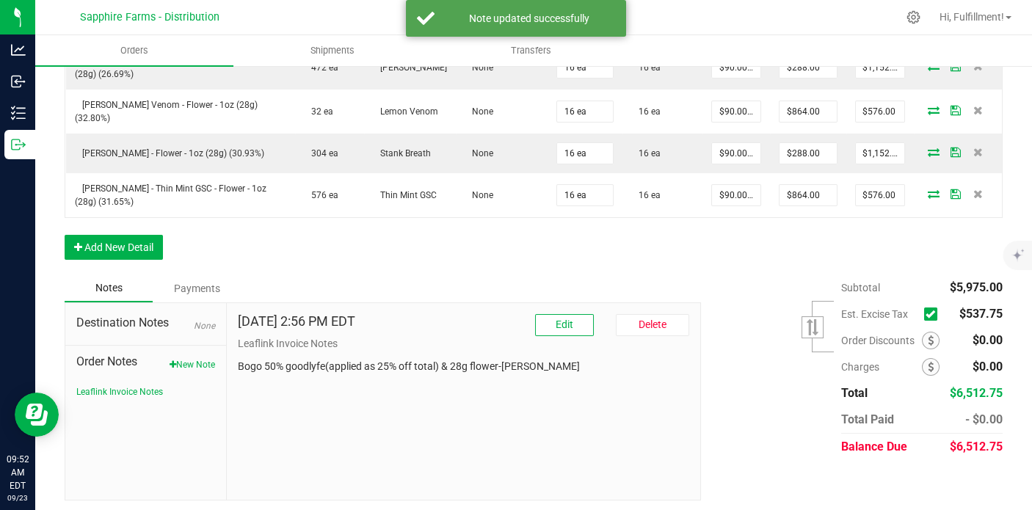
click at [926, 314] on icon at bounding box center [931, 314] width 10 height 0
click at [0, 0] on input "checkbox" at bounding box center [0, 0] width 0 height 0
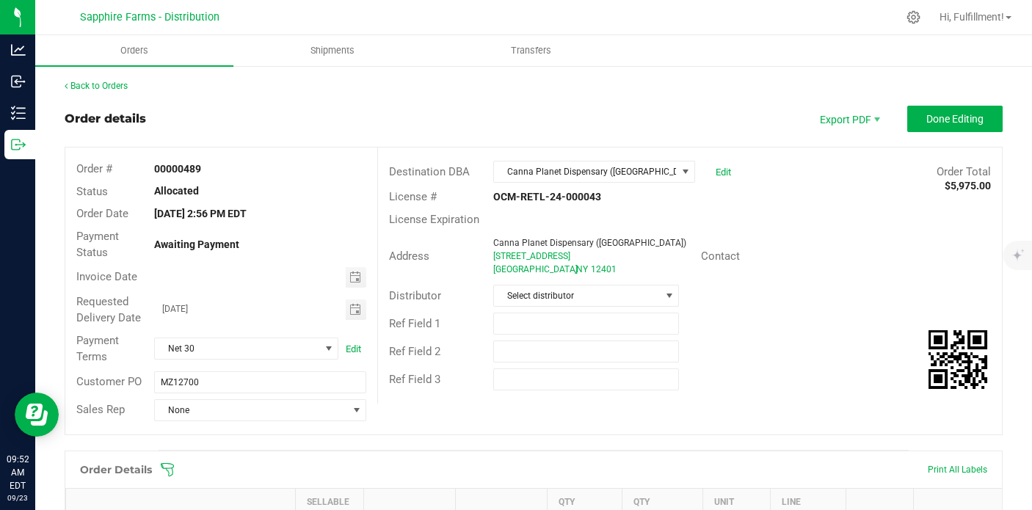
scroll to position [0, 0]
click at [952, 119] on span "Done Editing" at bounding box center [955, 119] width 57 height 12
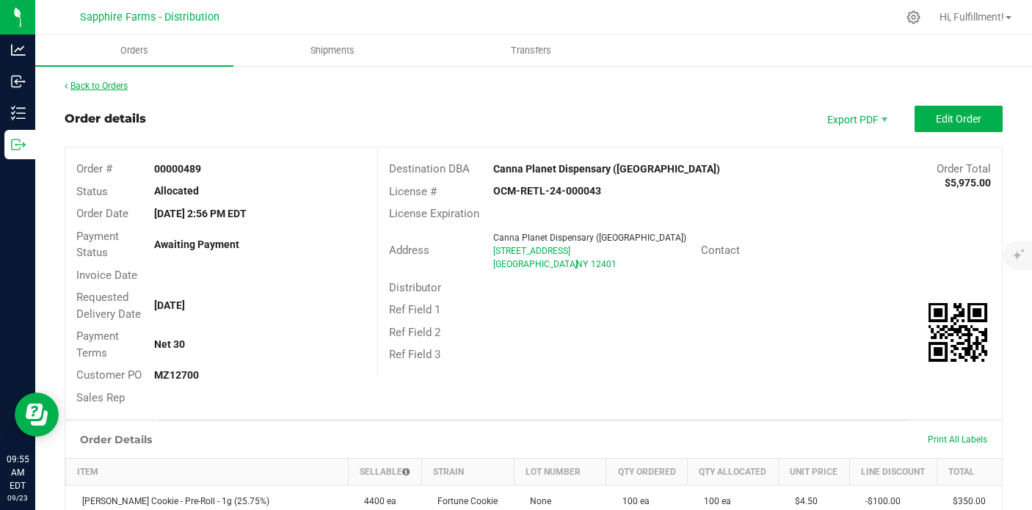
click at [107, 85] on link "Back to Orders" at bounding box center [96, 86] width 63 height 10
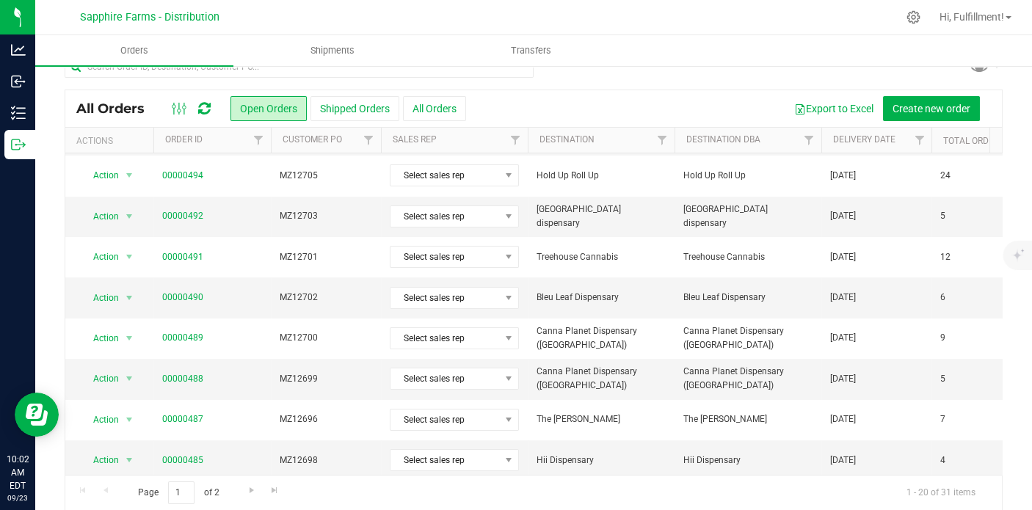
scroll to position [37, 0]
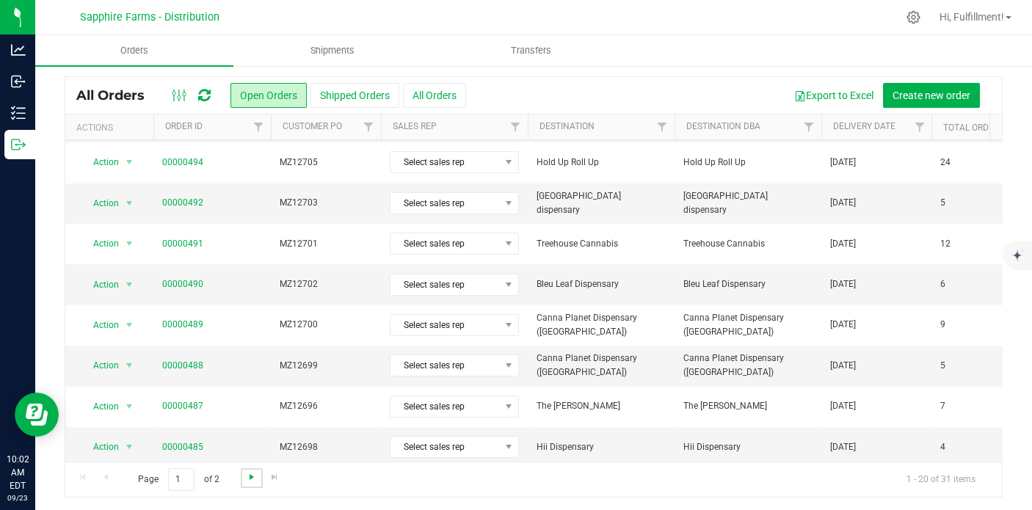
click at [256, 475] on span "Go to the next page" at bounding box center [252, 477] width 12 height 12
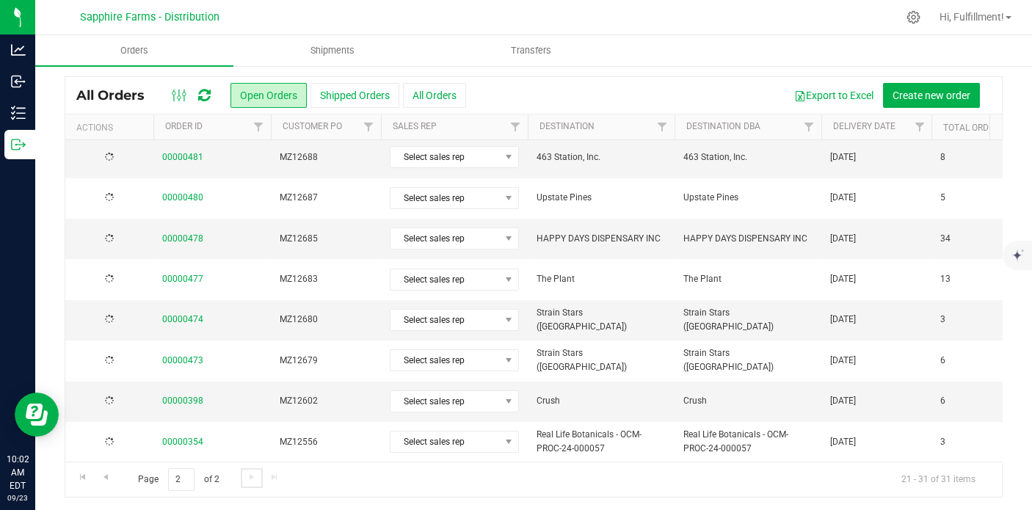
scroll to position [0, 0]
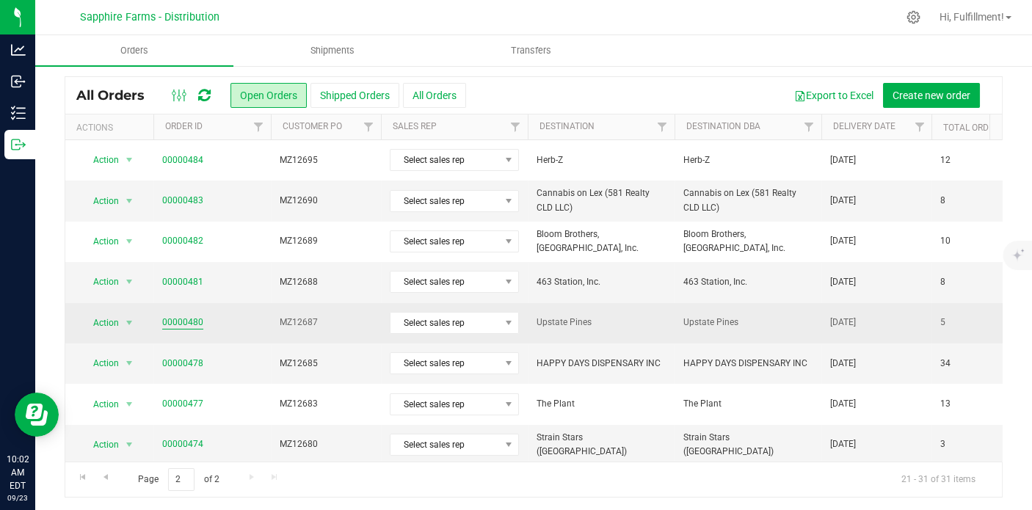
click at [182, 321] on link "00000480" at bounding box center [182, 323] width 41 height 14
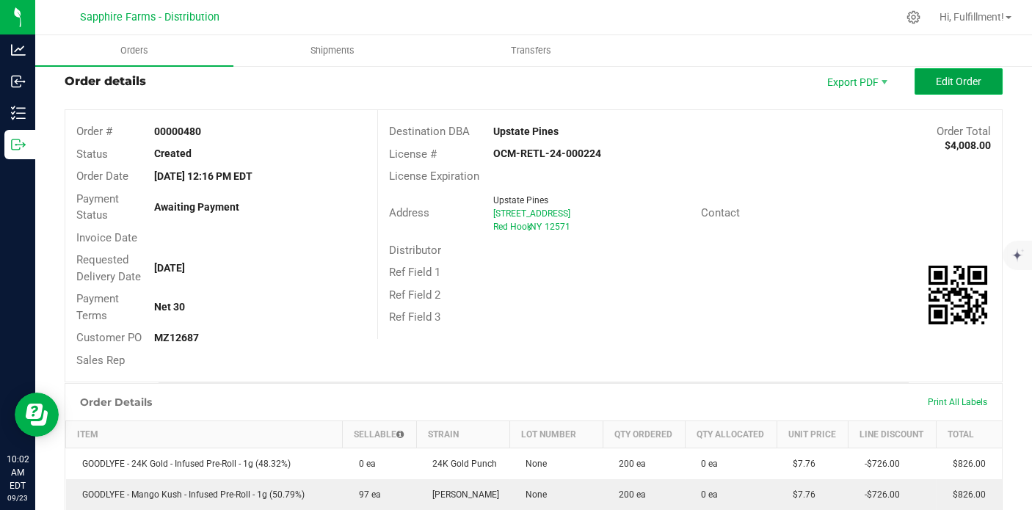
click at [962, 87] on button "Edit Order" at bounding box center [959, 81] width 88 height 26
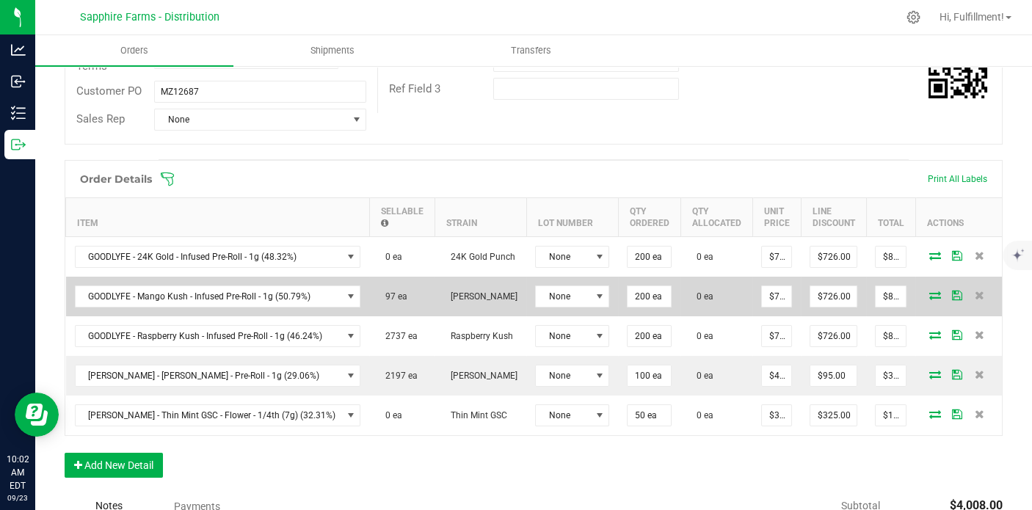
scroll to position [201, 0]
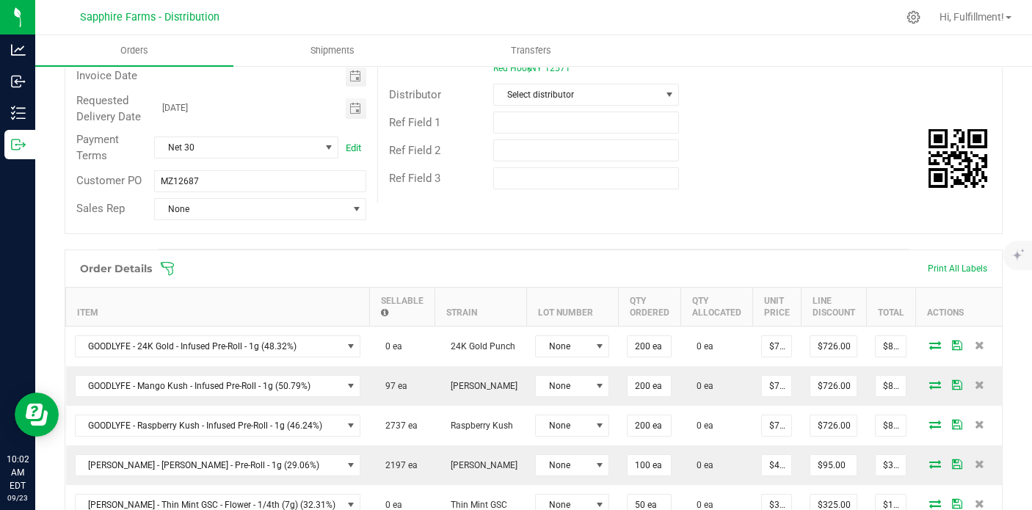
click at [165, 268] on icon at bounding box center [167, 268] width 15 height 15
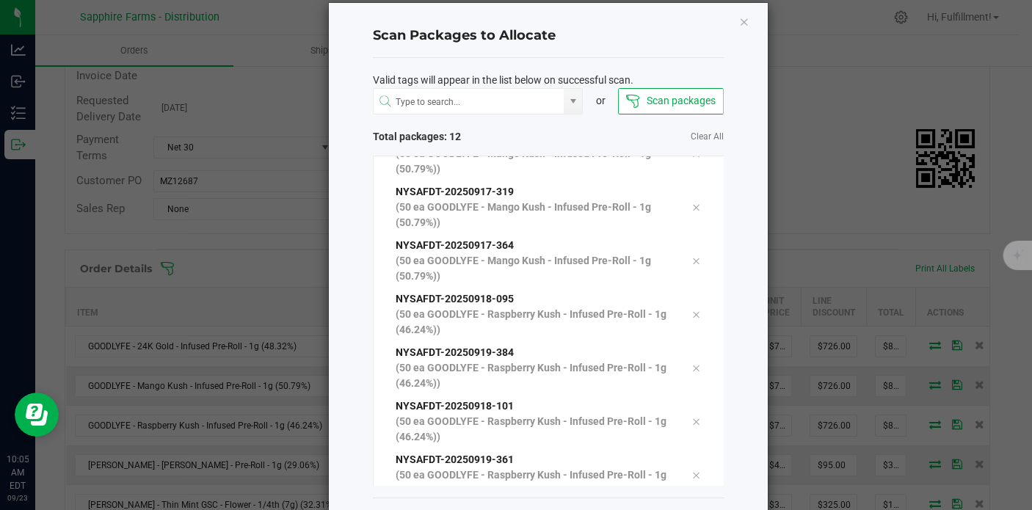
scroll to position [79, 0]
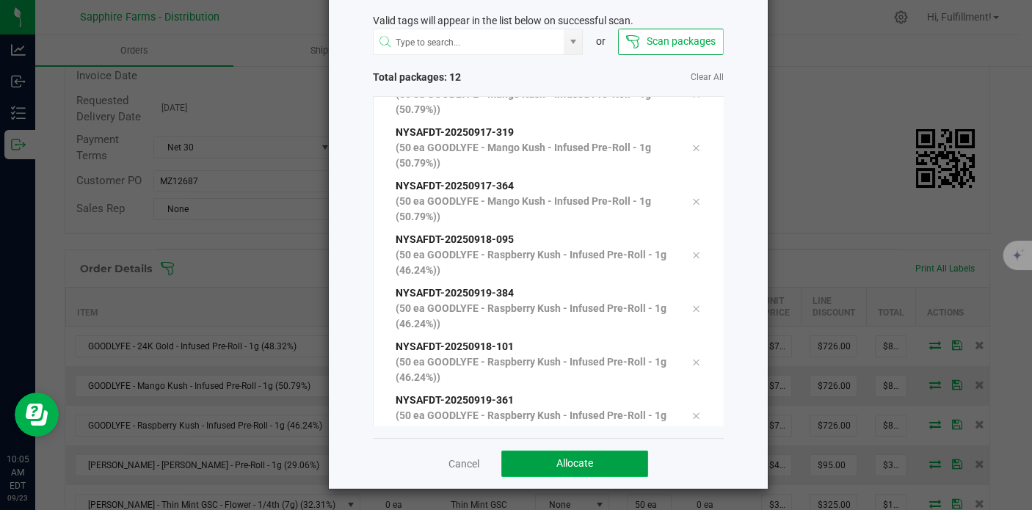
click at [590, 464] on button "Allocate" at bounding box center [574, 464] width 147 height 26
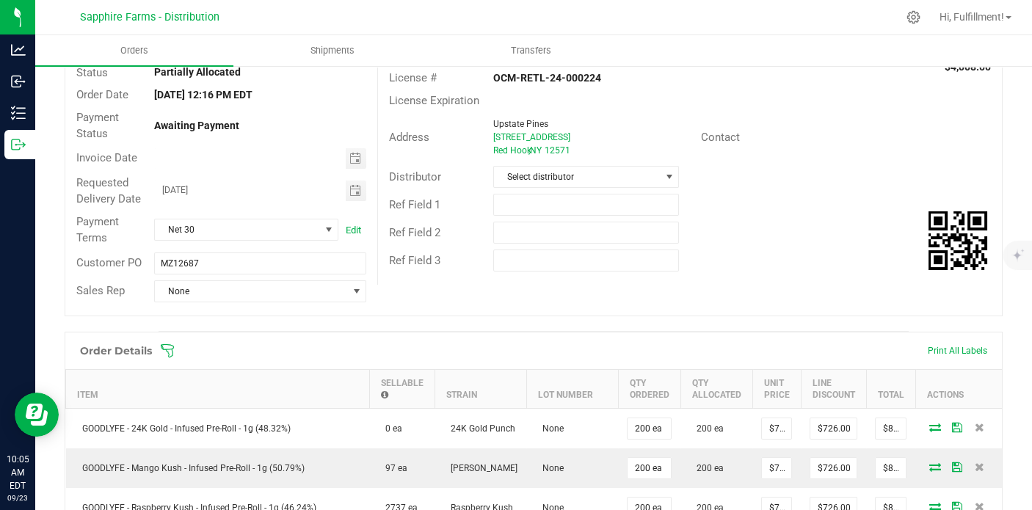
scroll to position [37, 0]
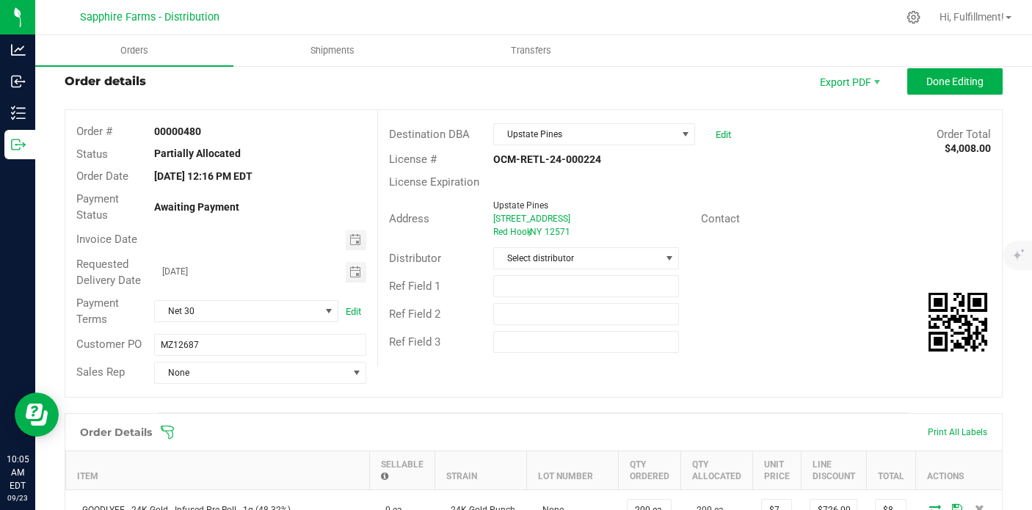
click at [173, 429] on icon at bounding box center [167, 432] width 15 height 15
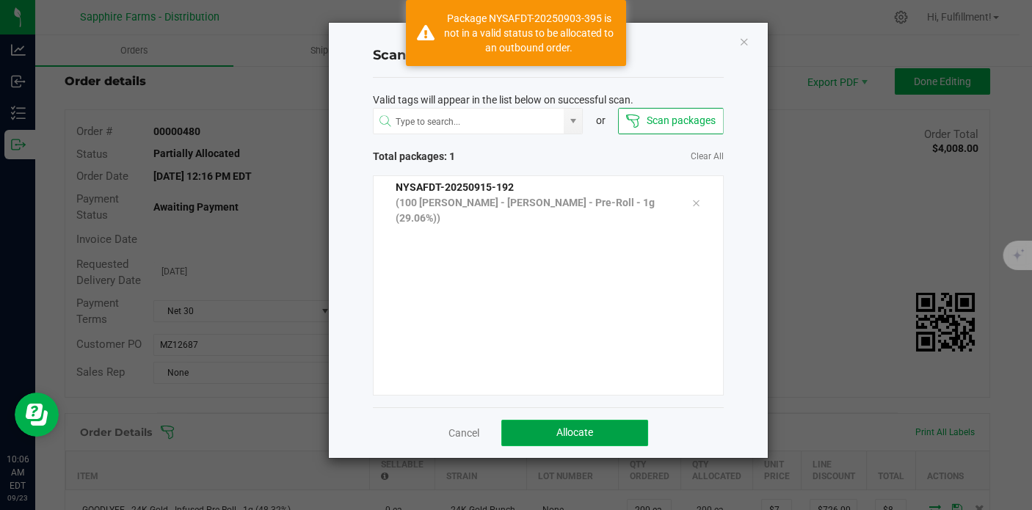
click at [573, 430] on span "Allocate" at bounding box center [575, 433] width 37 height 12
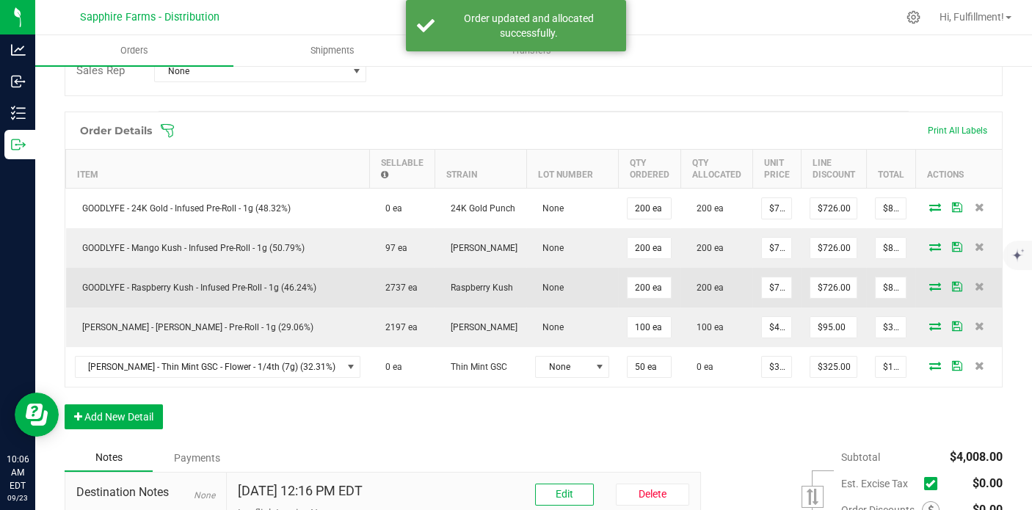
scroll to position [364, 0]
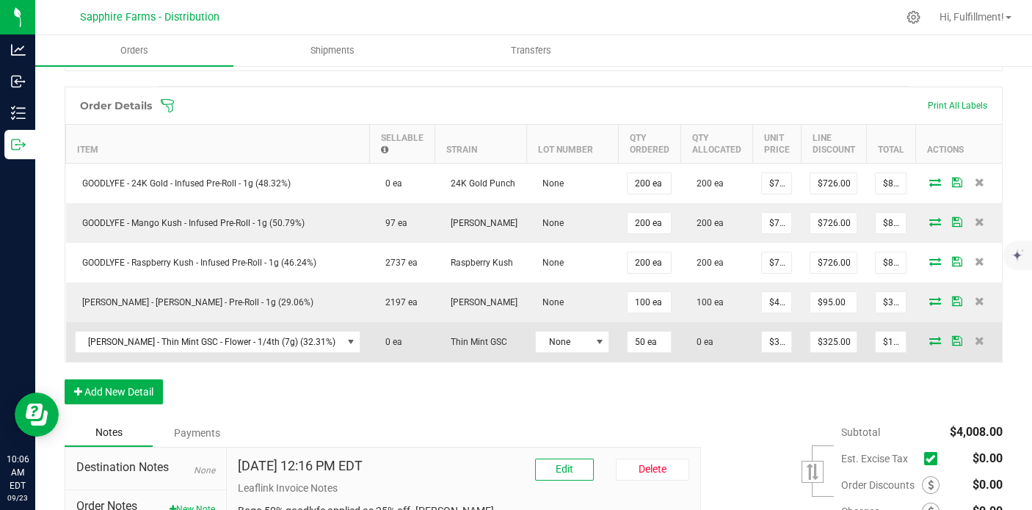
click at [929, 339] on icon at bounding box center [935, 340] width 12 height 9
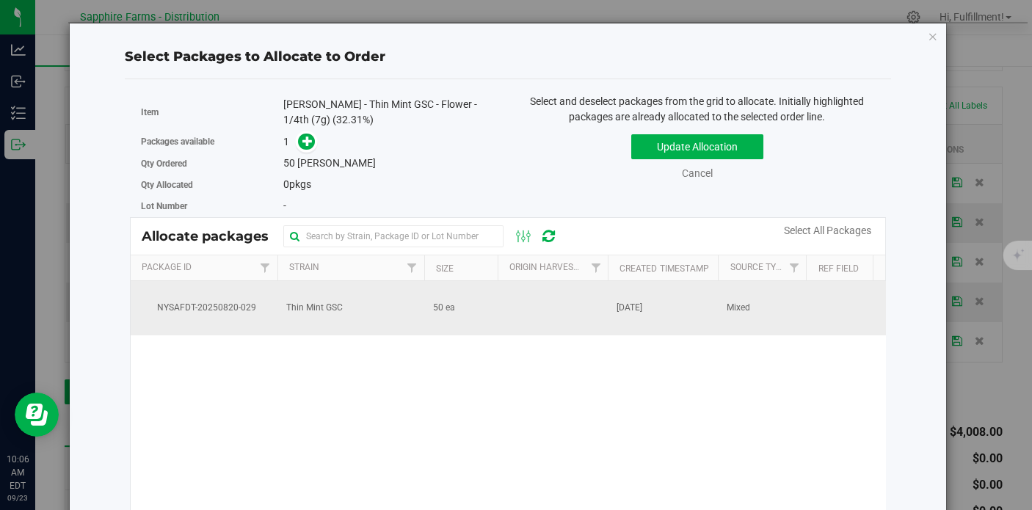
click at [507, 302] on td at bounding box center [553, 308] width 110 height 54
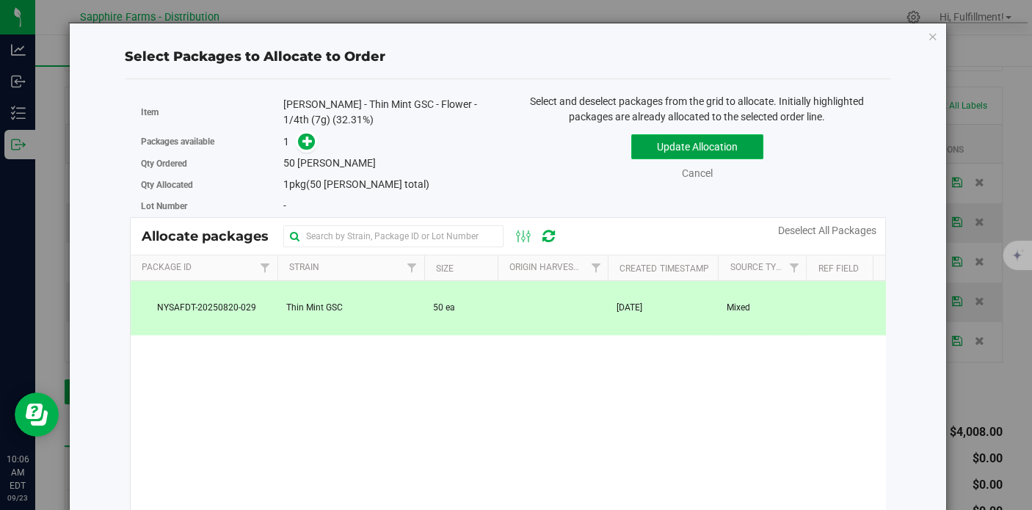
click at [659, 150] on button "Update Allocation" at bounding box center [697, 146] width 132 height 25
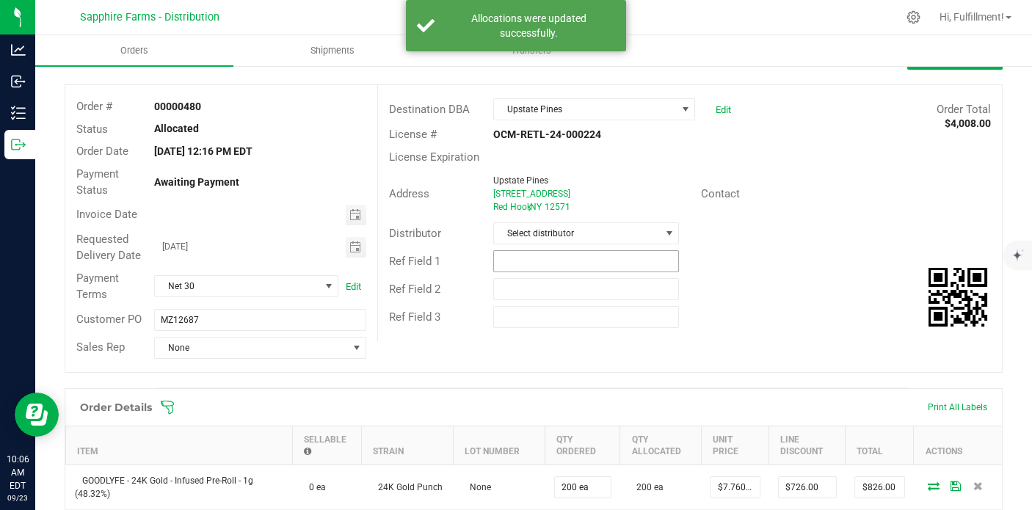
scroll to position [37, 0]
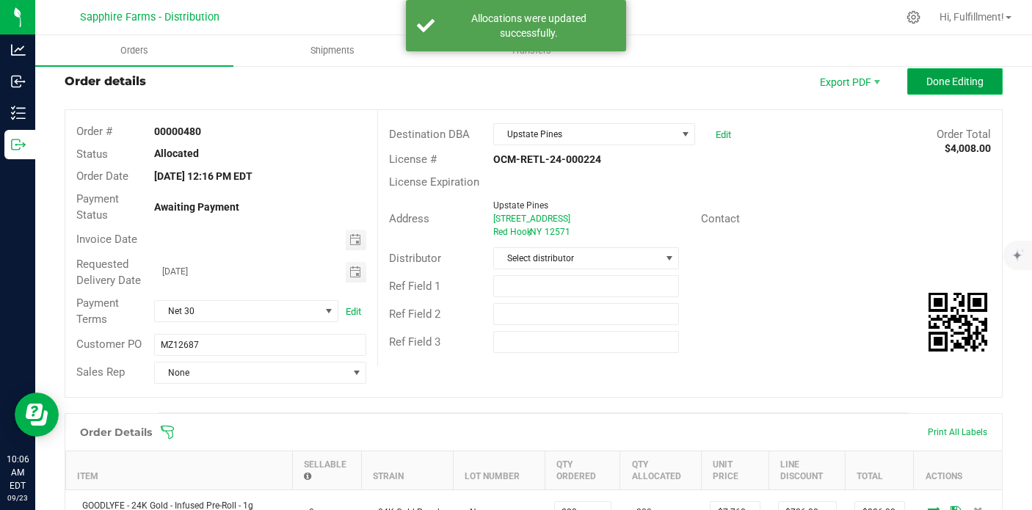
click at [927, 79] on span "Done Editing" at bounding box center [955, 82] width 57 height 12
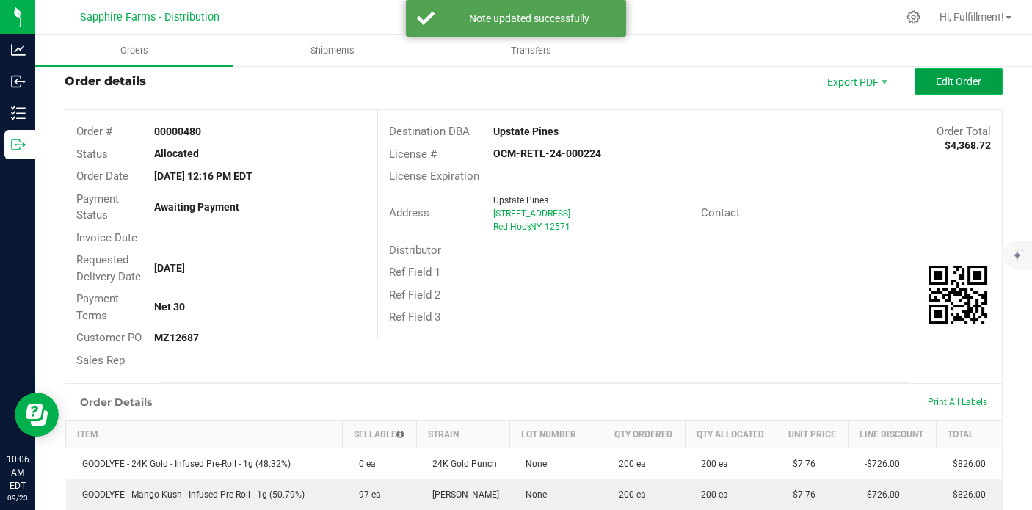
click at [922, 83] on button "Edit Order" at bounding box center [959, 81] width 88 height 26
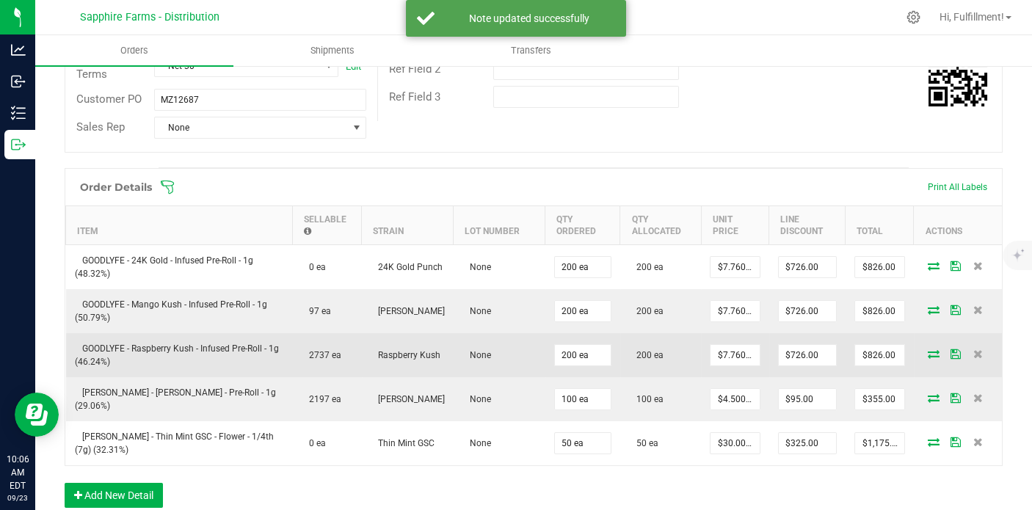
scroll to position [528, 0]
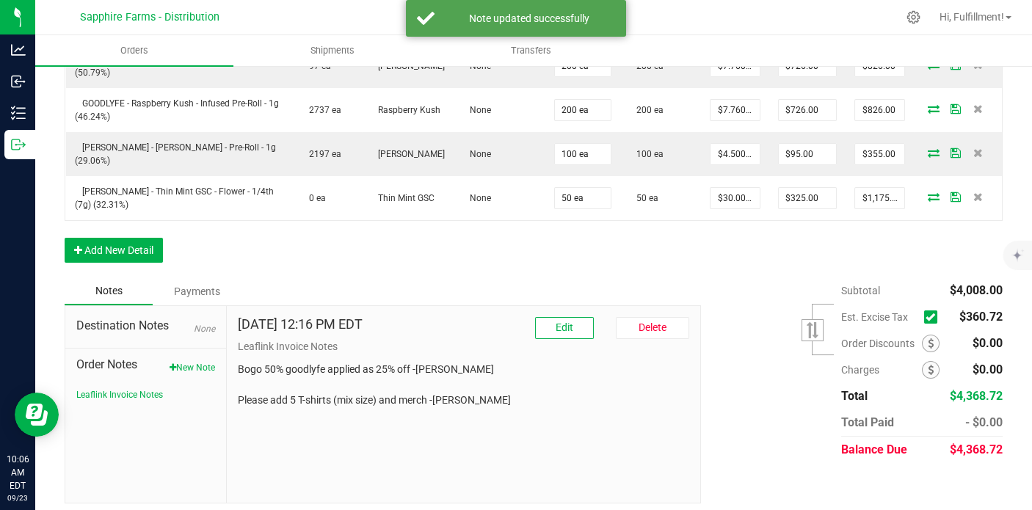
click at [926, 317] on icon at bounding box center [931, 317] width 10 height 0
click at [0, 0] on input "checkbox" at bounding box center [0, 0] width 0 height 0
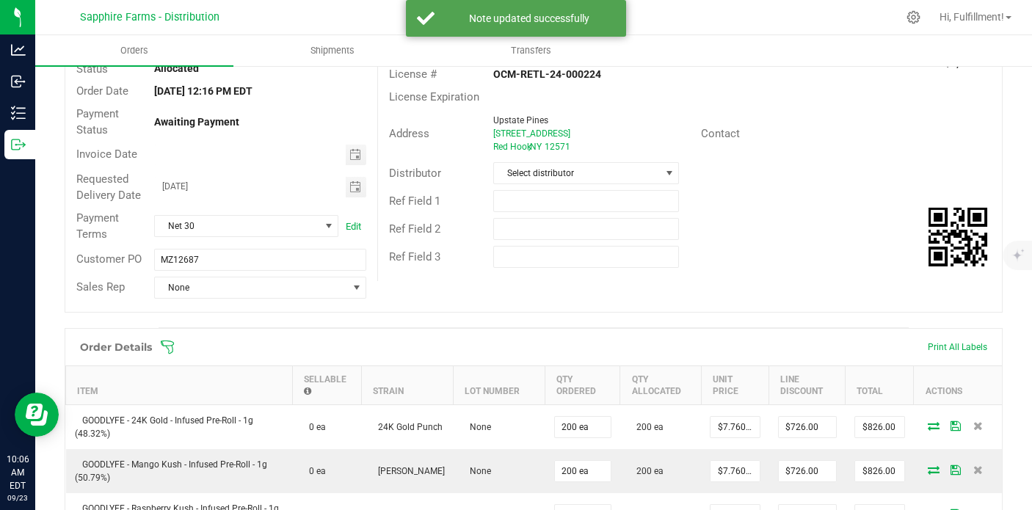
scroll to position [0, 0]
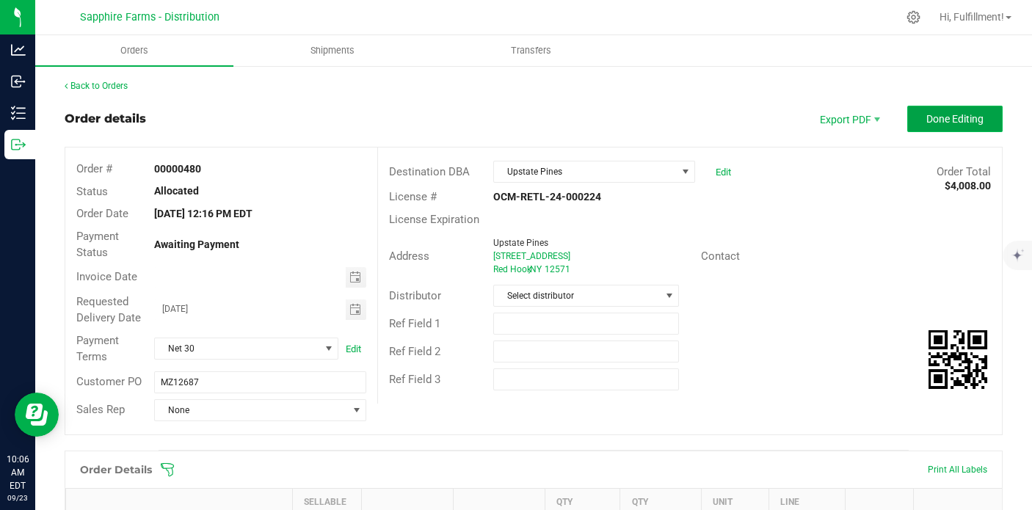
click at [946, 115] on span "Done Editing" at bounding box center [955, 119] width 57 height 12
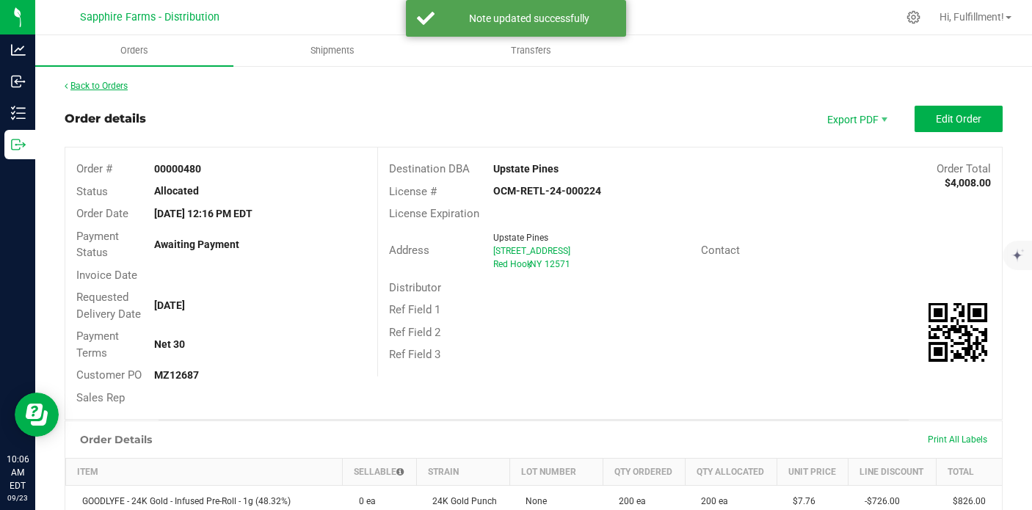
click at [119, 87] on link "Back to Orders" at bounding box center [96, 86] width 63 height 10
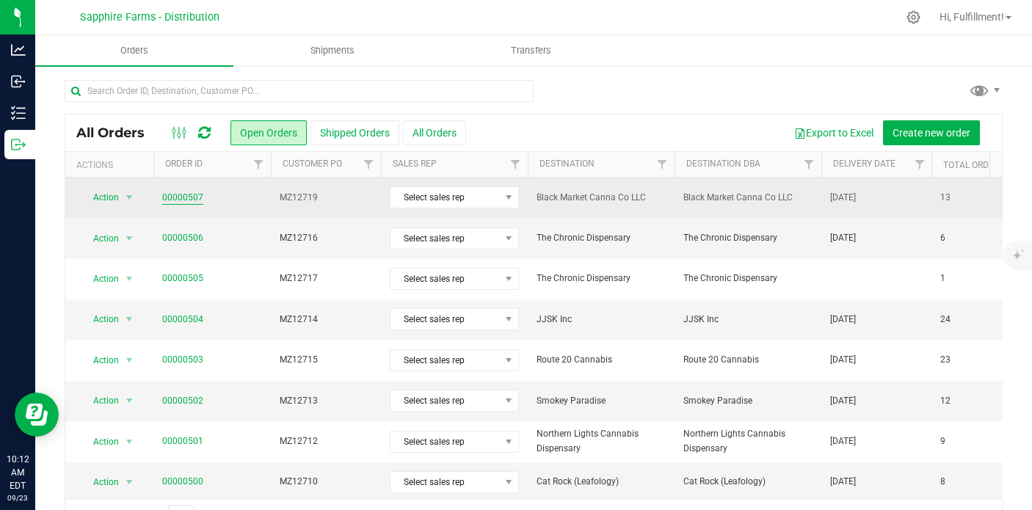
click at [186, 195] on link "00000507" at bounding box center [182, 198] width 41 height 14
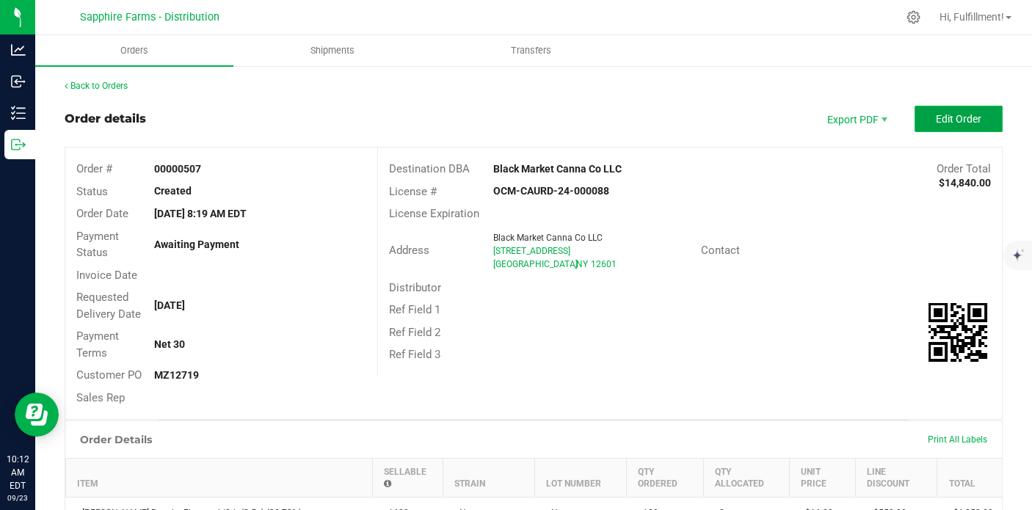
click at [936, 114] on span "Edit Order" at bounding box center [959, 119] width 46 height 12
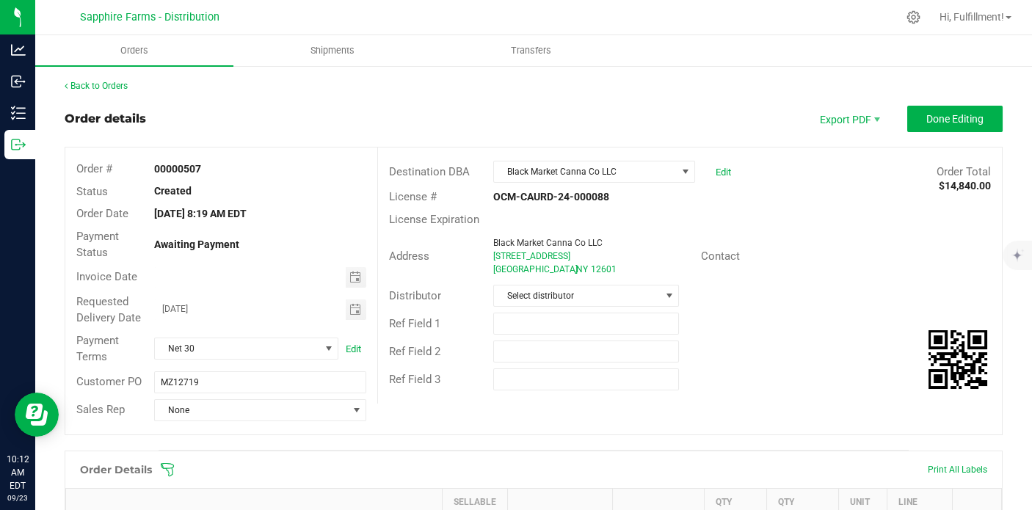
scroll to position [244, 0]
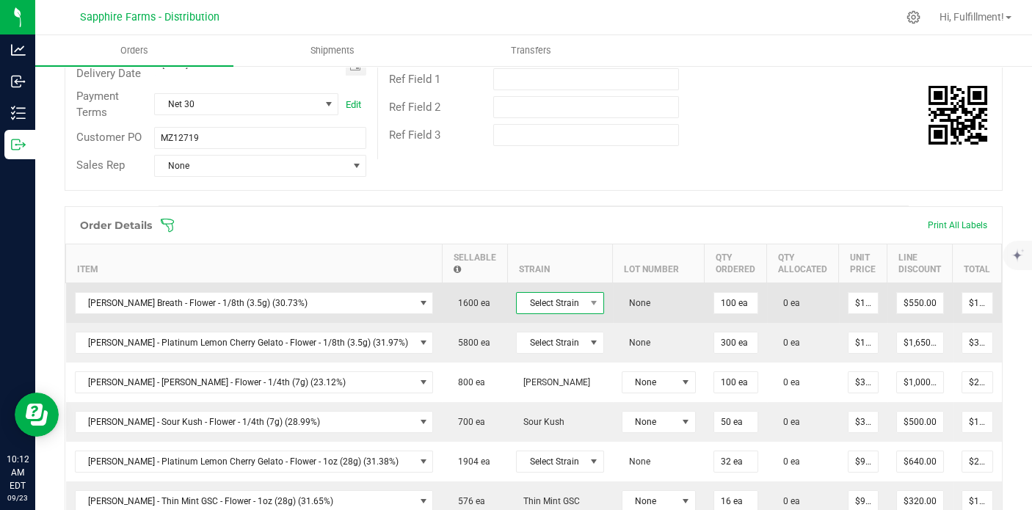
click at [524, 299] on span "Select Strain" at bounding box center [551, 303] width 68 height 21
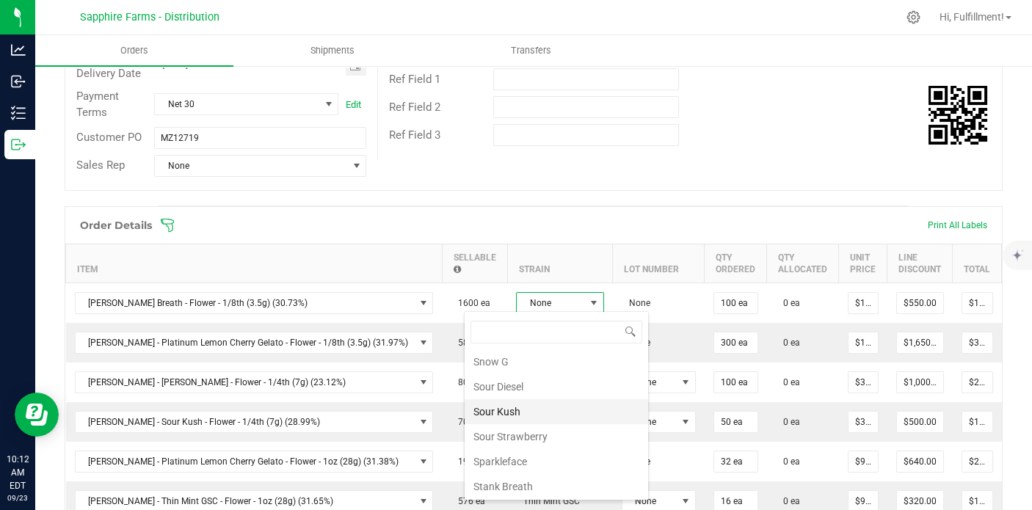
scroll to position [1406, 0]
click at [536, 393] on li "Stank Breath" at bounding box center [557, 405] width 184 height 25
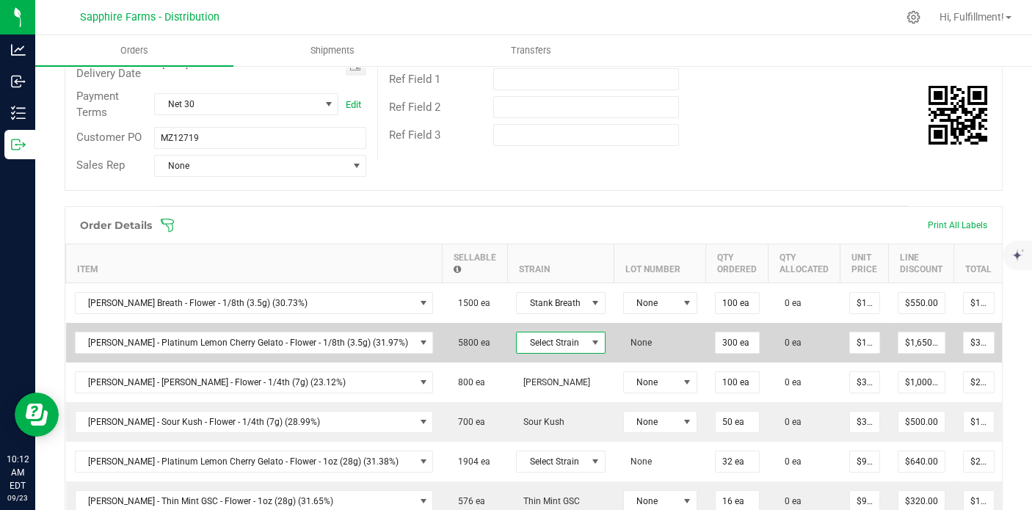
click at [530, 344] on span "Select Strain" at bounding box center [552, 343] width 70 height 21
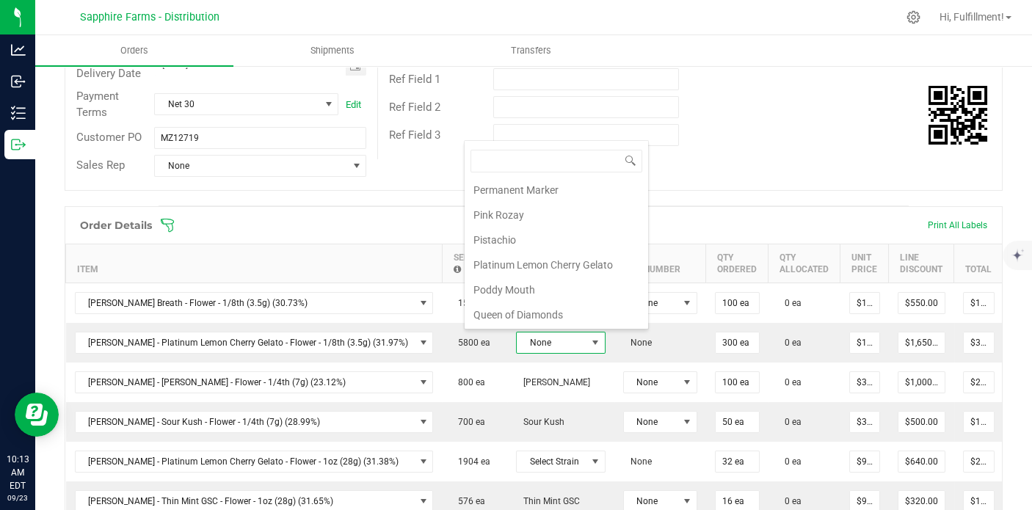
scroll to position [1080, 0]
click at [574, 248] on li "Platinum Lemon Cherry Gelato" at bounding box center [557, 260] width 184 height 25
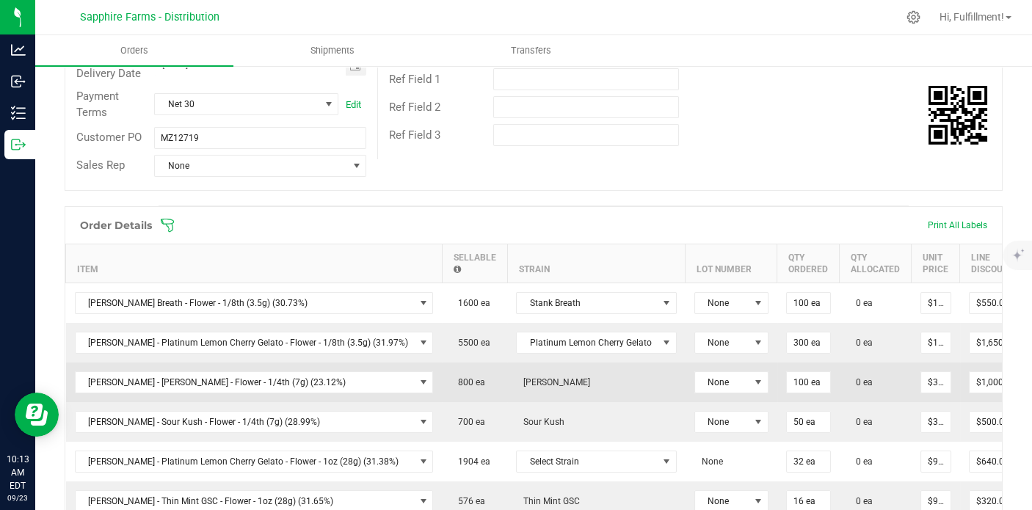
scroll to position [326, 0]
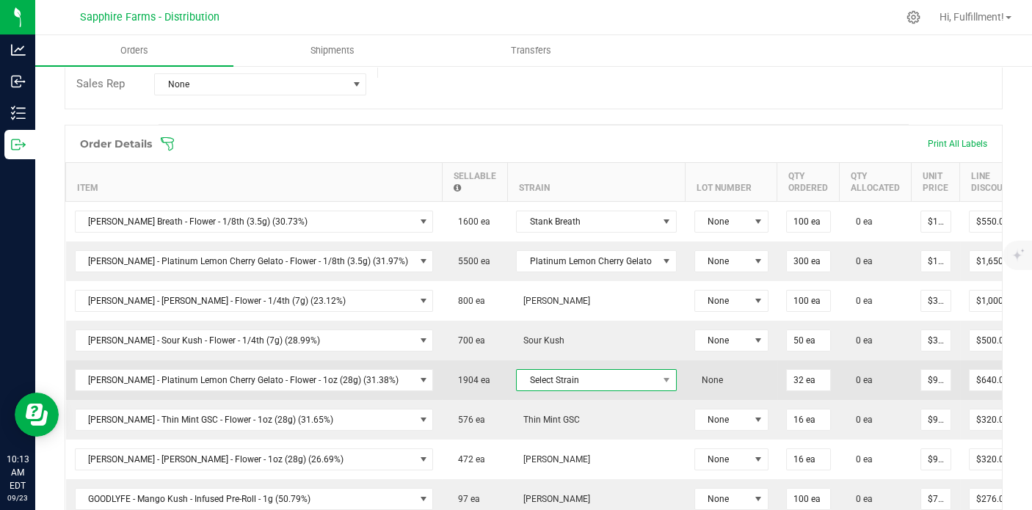
click at [534, 374] on span "Select Strain" at bounding box center [587, 380] width 141 height 21
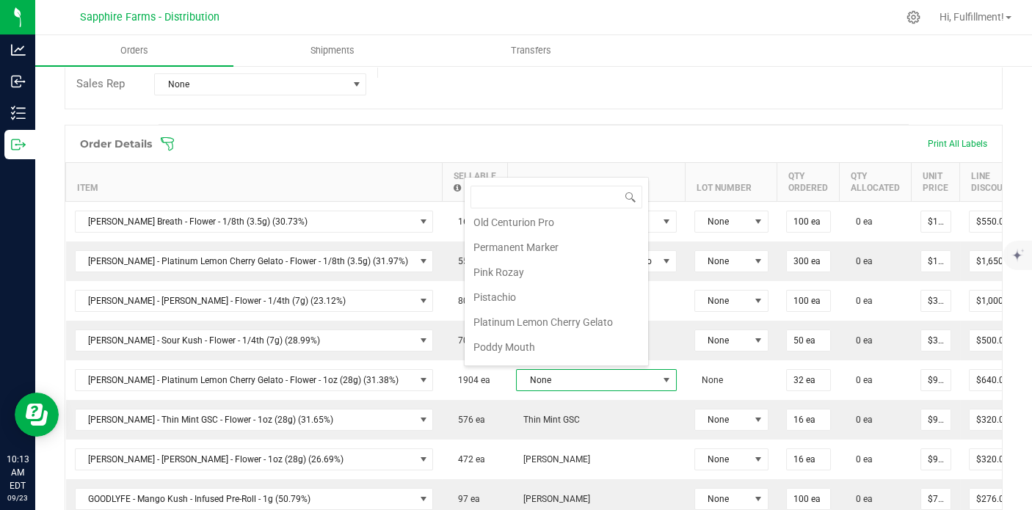
scroll to position [1080, 0]
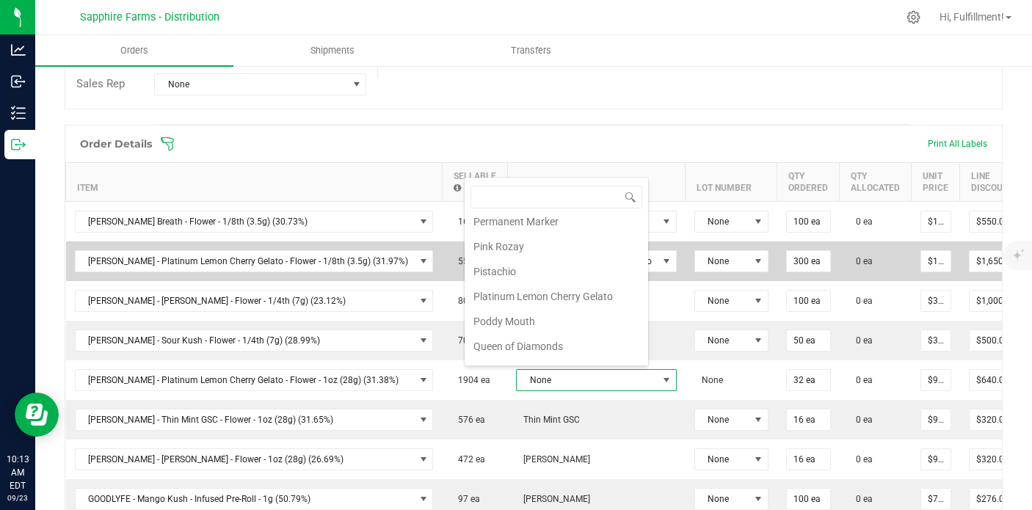
click at [572, 284] on li "Platinum Lemon Cherry Gelato" at bounding box center [557, 296] width 184 height 25
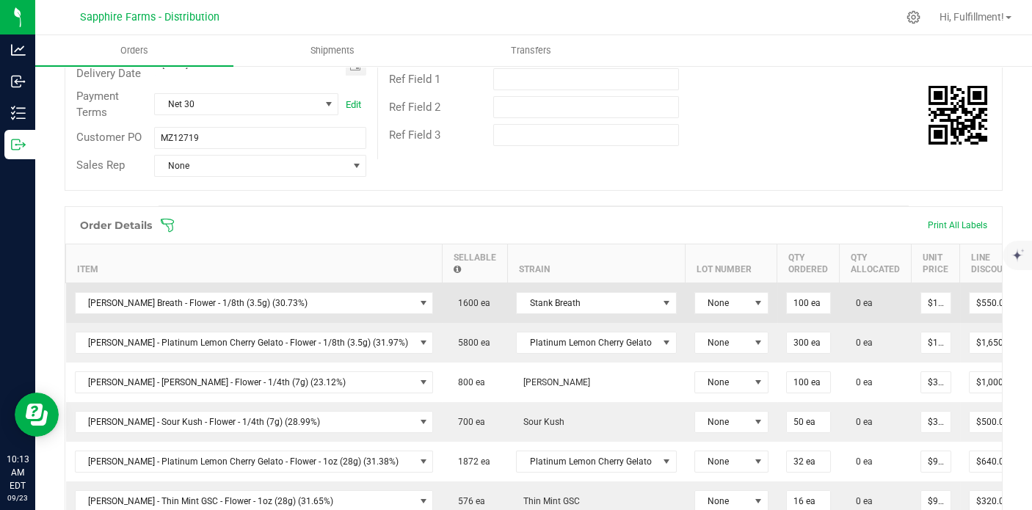
scroll to position [0, 0]
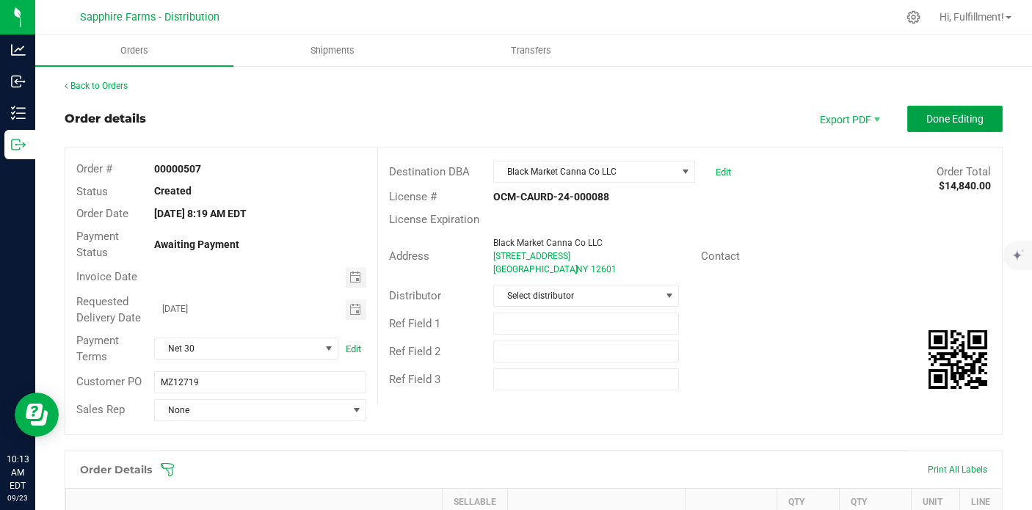
click at [946, 118] on span "Done Editing" at bounding box center [955, 119] width 57 height 12
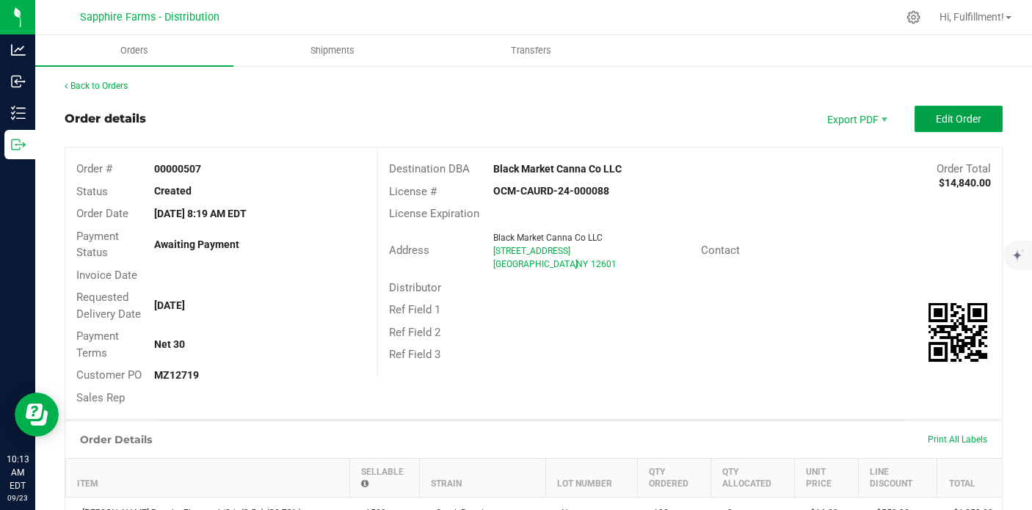
click at [943, 120] on span "Edit Order" at bounding box center [959, 119] width 46 height 12
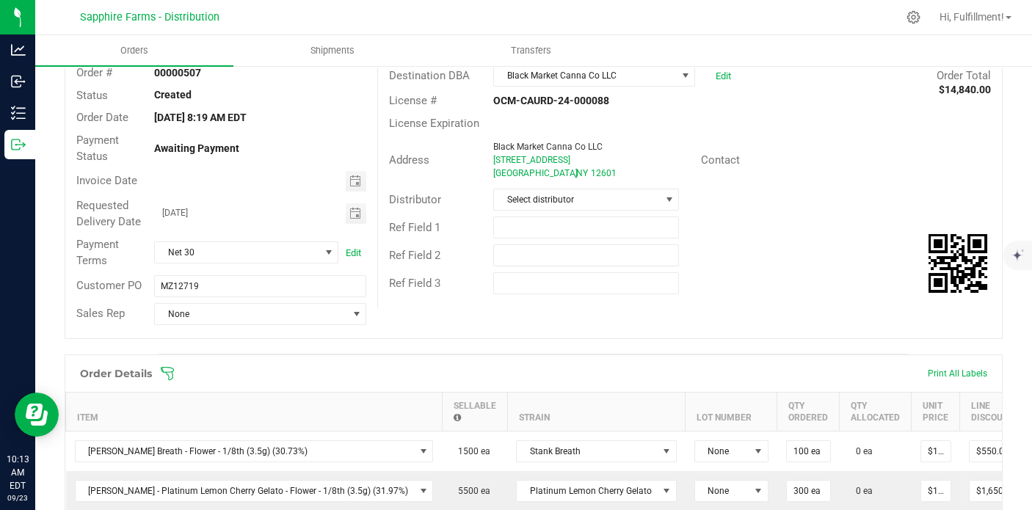
scroll to position [244, 0]
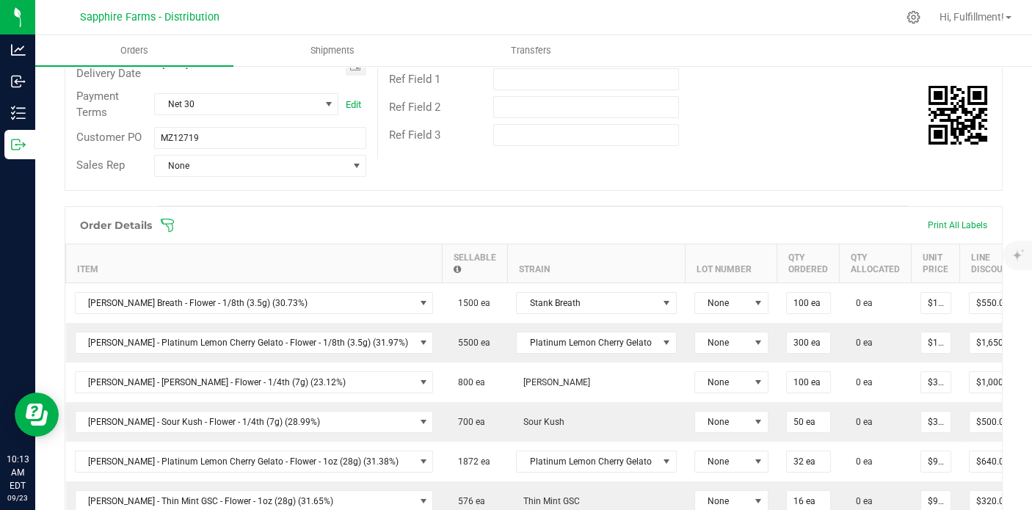
click at [170, 220] on icon at bounding box center [167, 225] width 15 height 15
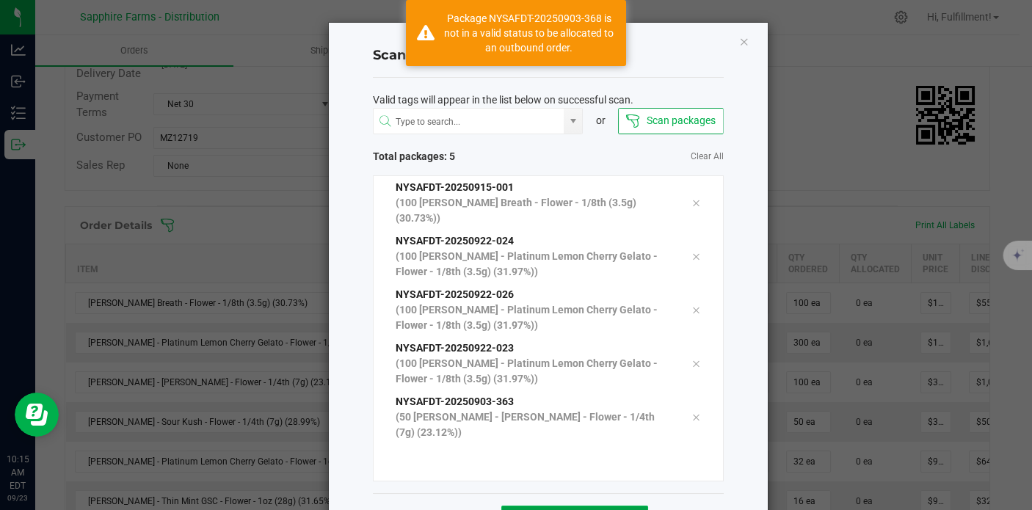
click at [598, 506] on button "Allocate" at bounding box center [574, 519] width 147 height 26
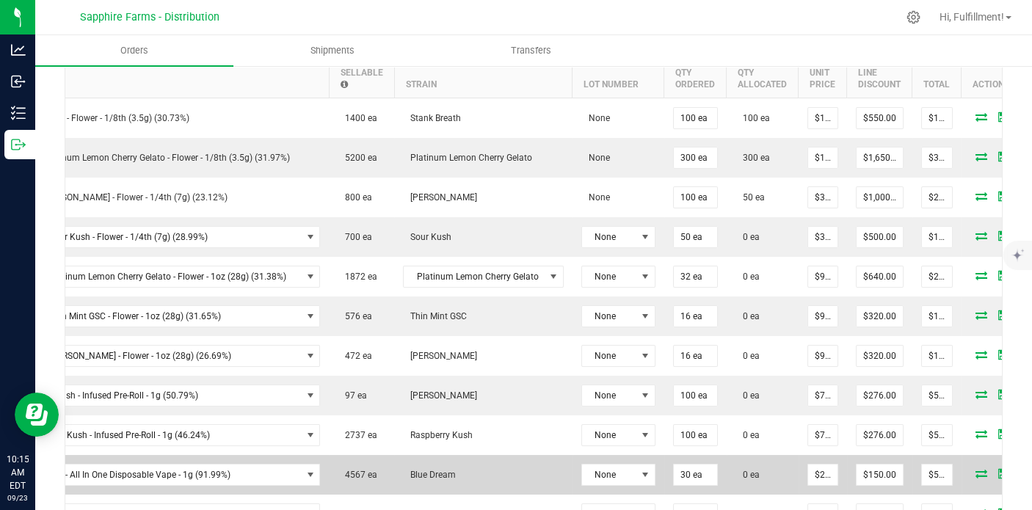
scroll to position [326, 0]
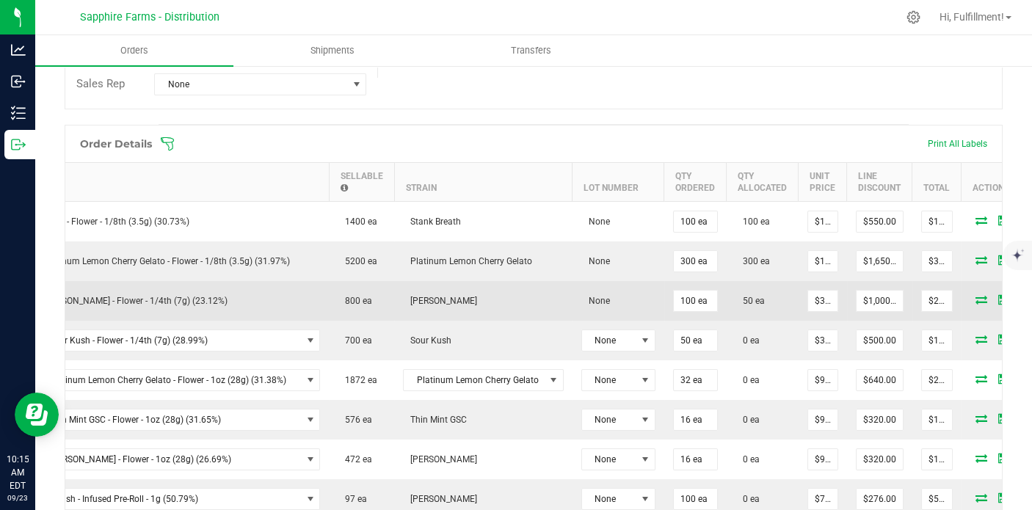
click at [976, 299] on icon at bounding box center [982, 299] width 12 height 9
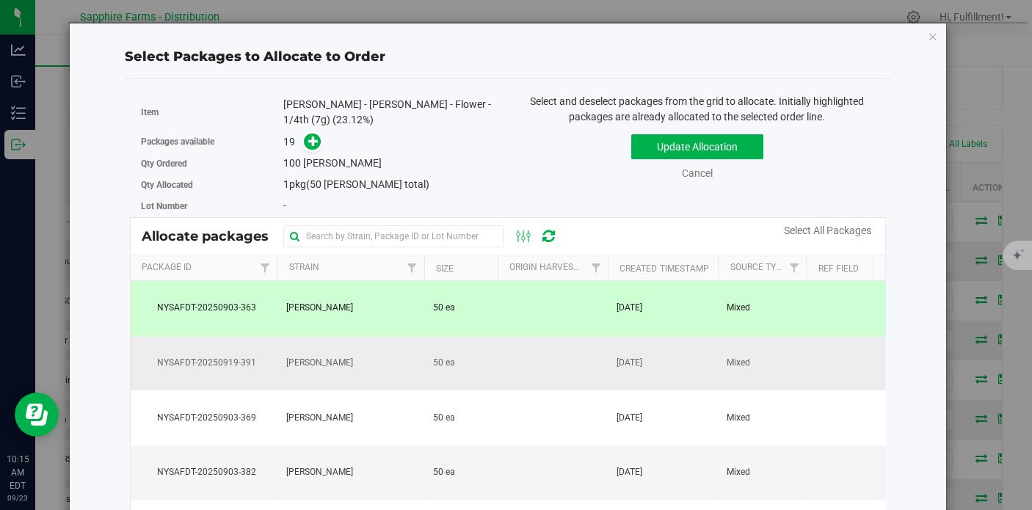
click at [424, 363] on td "50 ea" at bounding box center [460, 363] width 73 height 55
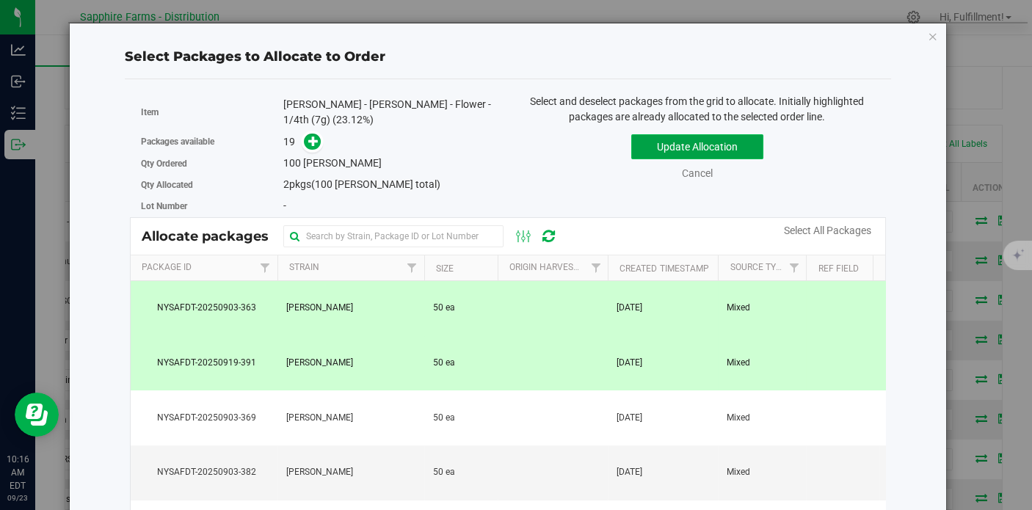
click at [703, 143] on button "Update Allocation" at bounding box center [697, 146] width 132 height 25
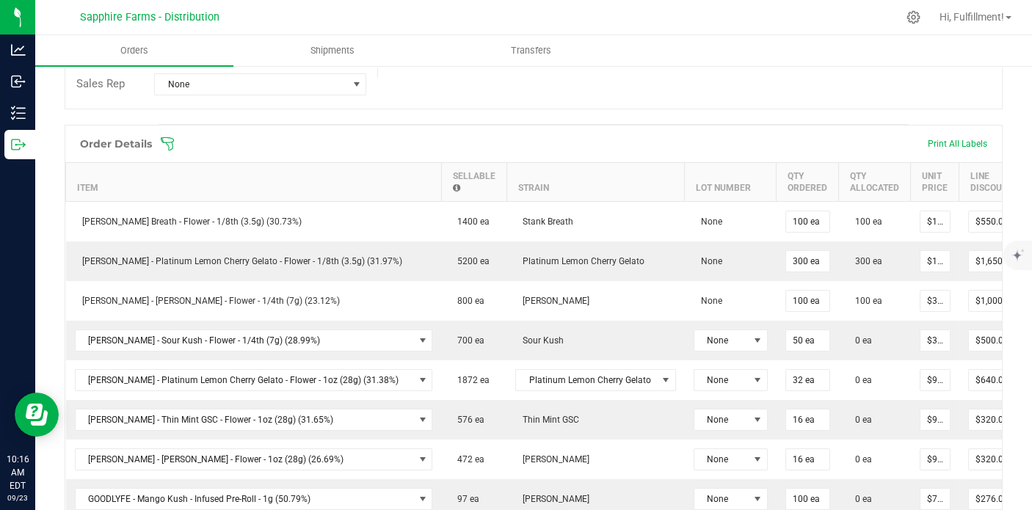
click at [170, 139] on icon at bounding box center [167, 144] width 15 height 15
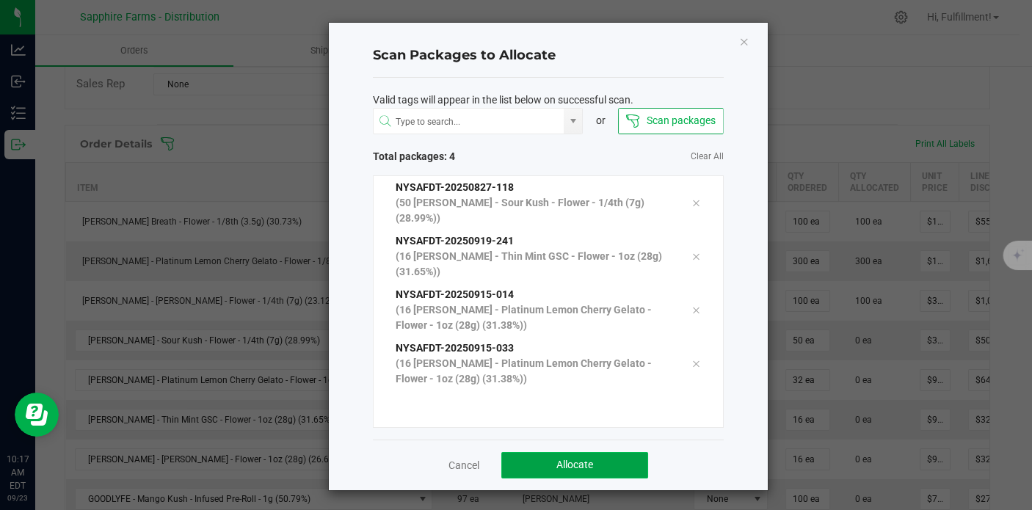
click at [581, 459] on span "Allocate" at bounding box center [575, 465] width 37 height 12
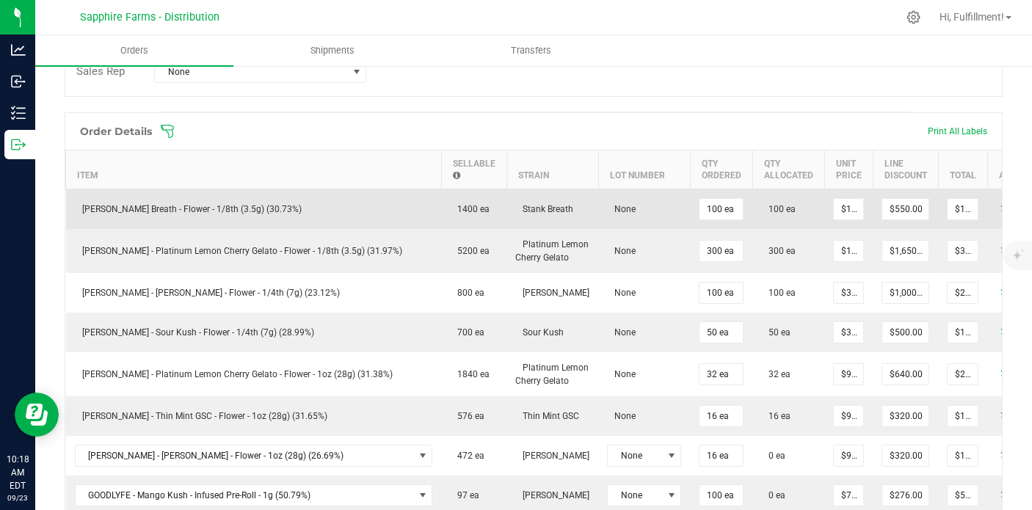
scroll to position [244, 0]
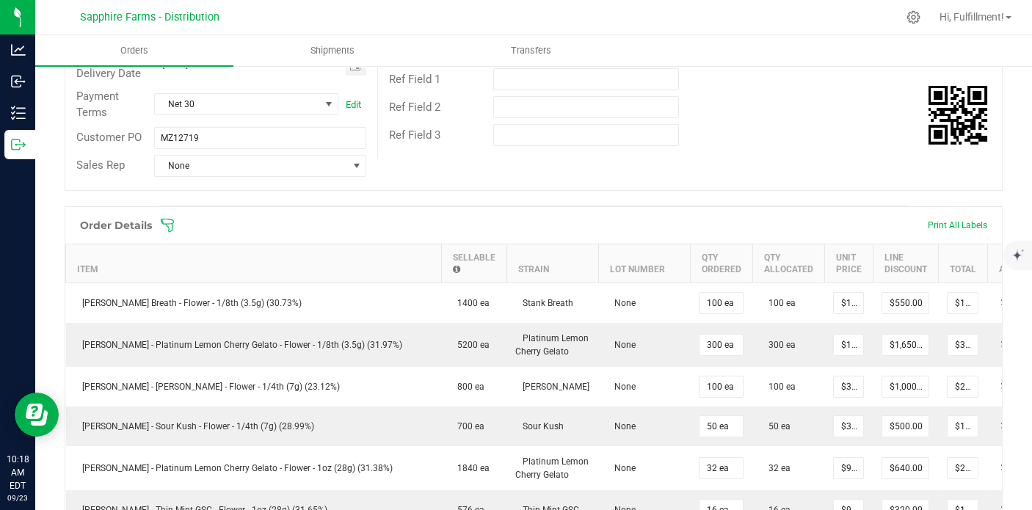
click at [172, 218] on icon at bounding box center [167, 225] width 15 height 15
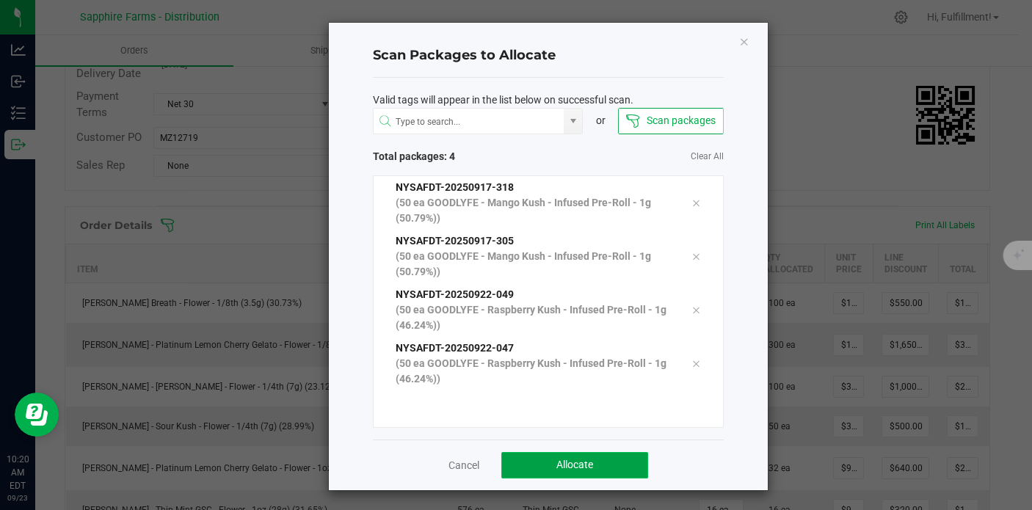
click at [589, 457] on button "Allocate" at bounding box center [574, 465] width 147 height 26
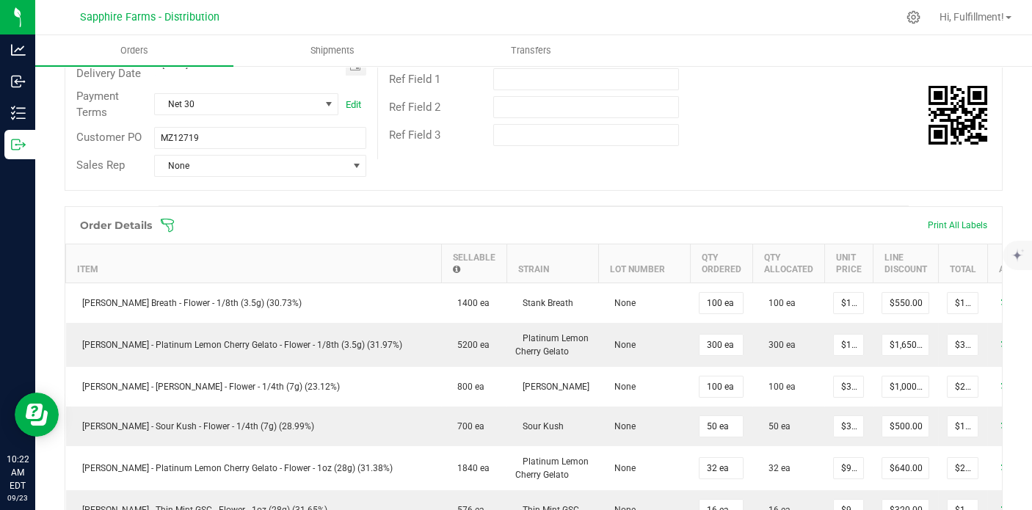
click at [166, 222] on icon at bounding box center [167, 225] width 13 height 13
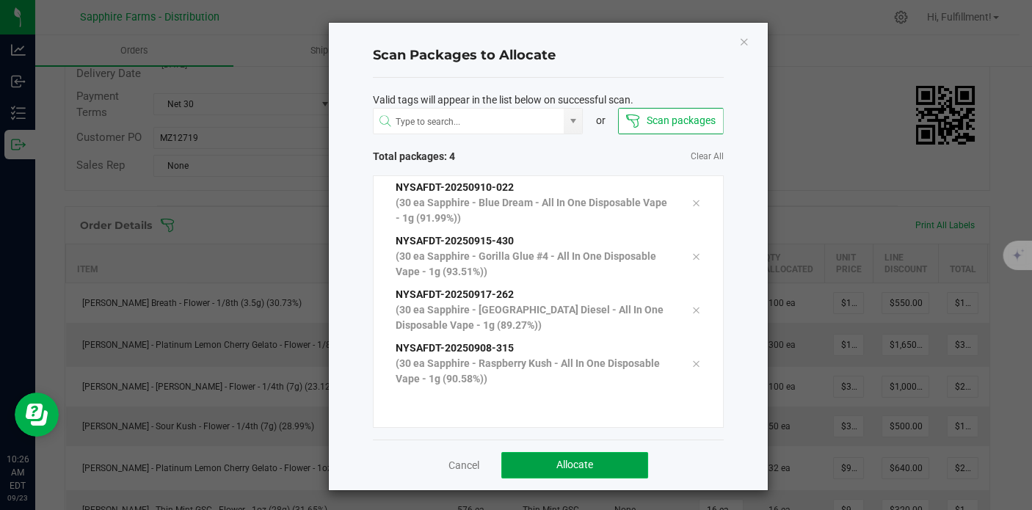
click at [585, 456] on button "Allocate" at bounding box center [574, 465] width 147 height 26
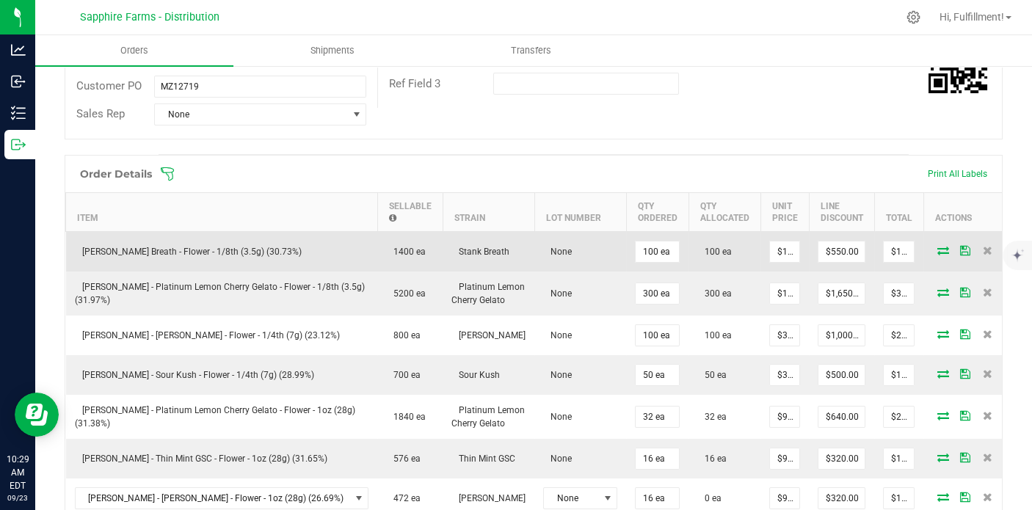
scroll to position [163, 0]
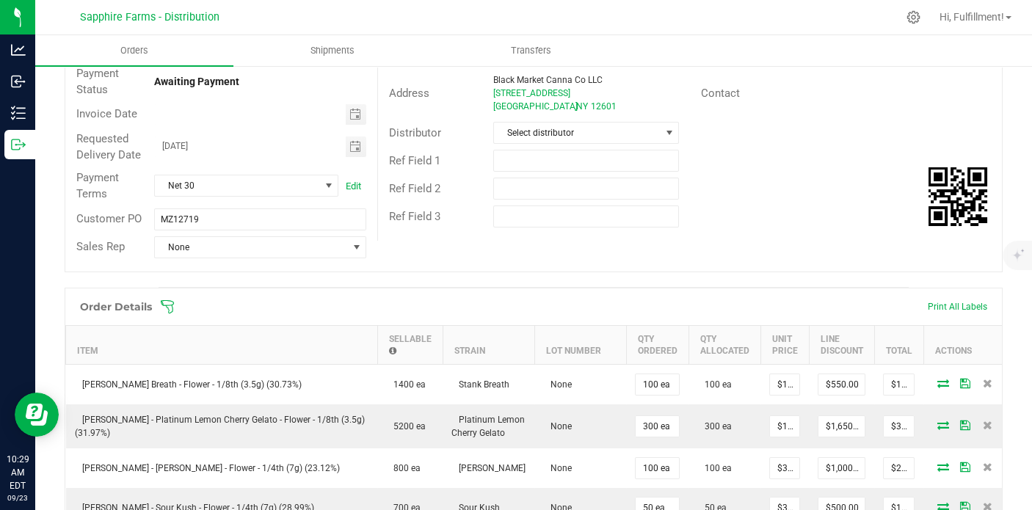
click at [166, 307] on icon at bounding box center [167, 307] width 15 height 15
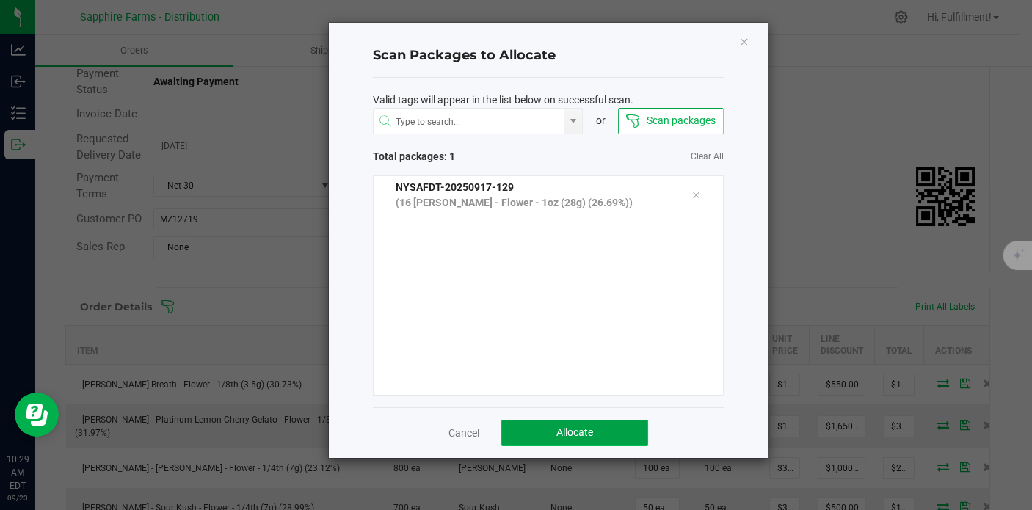
click at [580, 432] on span "Allocate" at bounding box center [575, 433] width 37 height 12
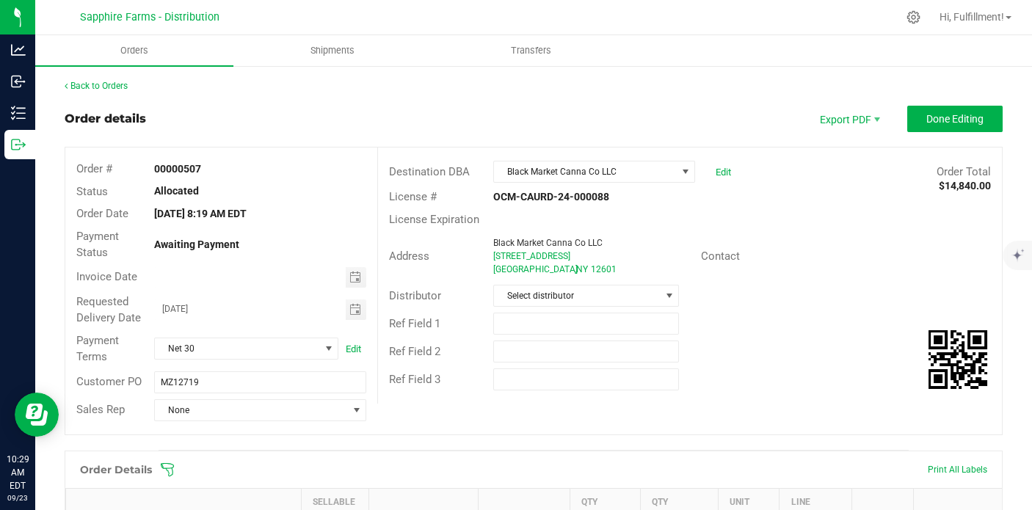
scroll to position [0, 0]
click at [975, 115] on button "Done Editing" at bounding box center [954, 119] width 95 height 26
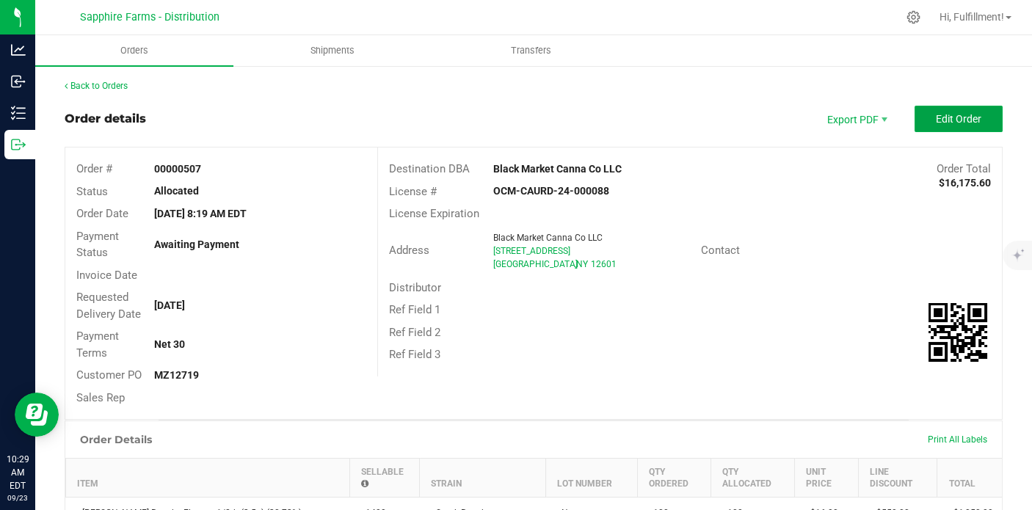
click at [967, 120] on span "Edit Order" at bounding box center [959, 119] width 46 height 12
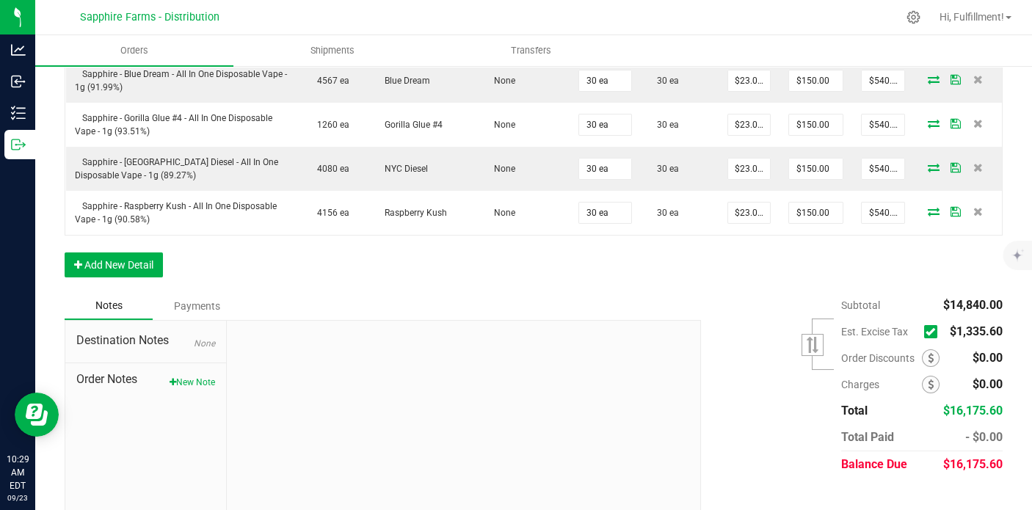
scroll to position [866, 0]
click at [926, 331] on icon at bounding box center [931, 331] width 10 height 0
click at [0, 0] on input "checkbox" at bounding box center [0, 0] width 0 height 0
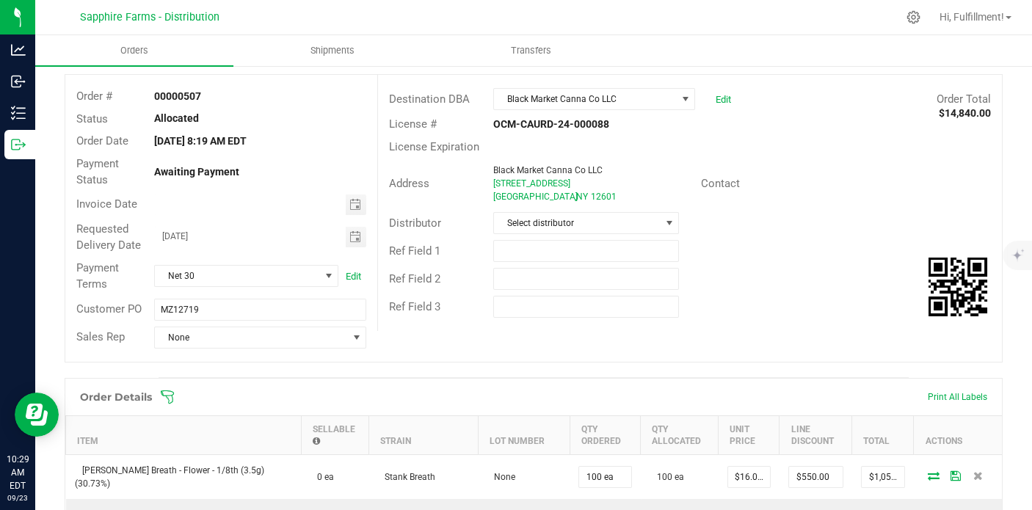
scroll to position [0, 0]
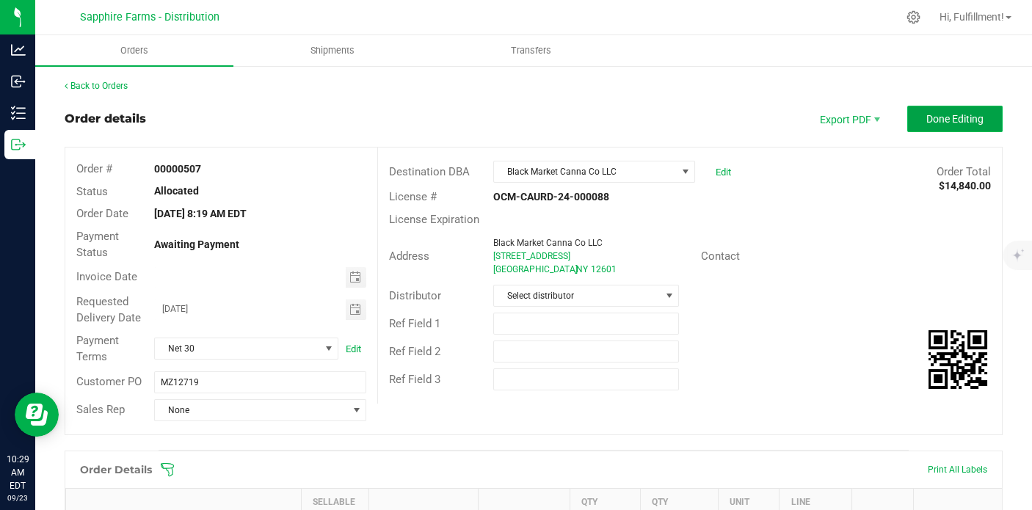
click at [925, 111] on button "Done Editing" at bounding box center [954, 119] width 95 height 26
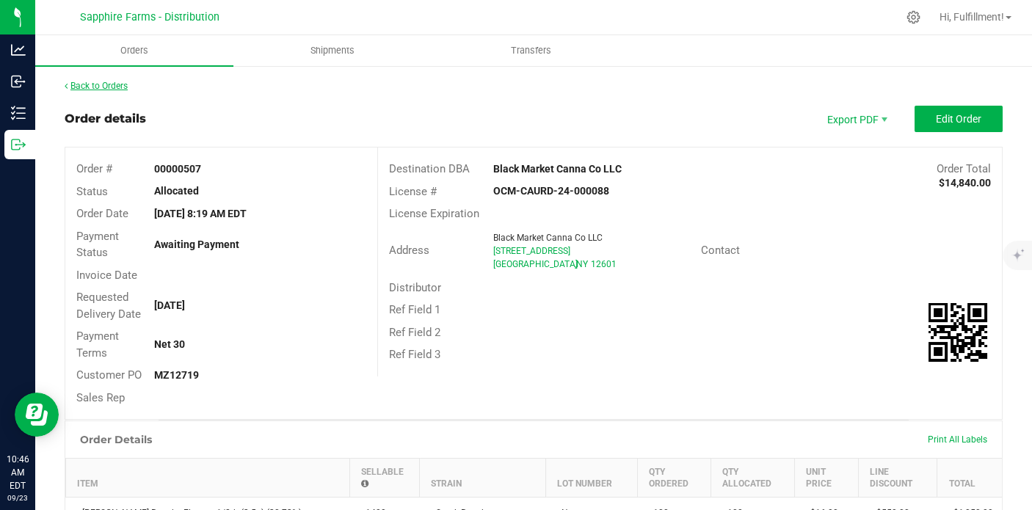
click at [104, 86] on link "Back to Orders" at bounding box center [96, 86] width 63 height 10
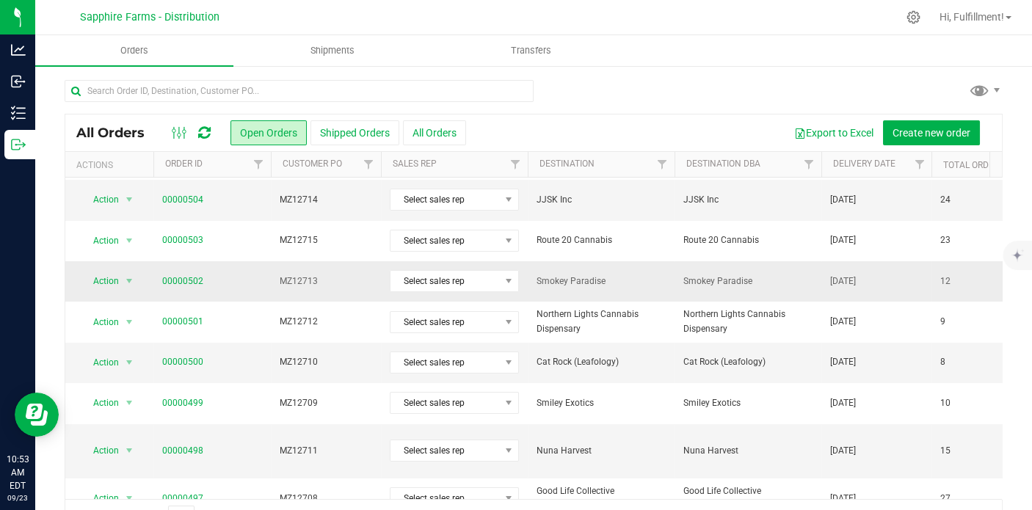
scroll to position [163, 0]
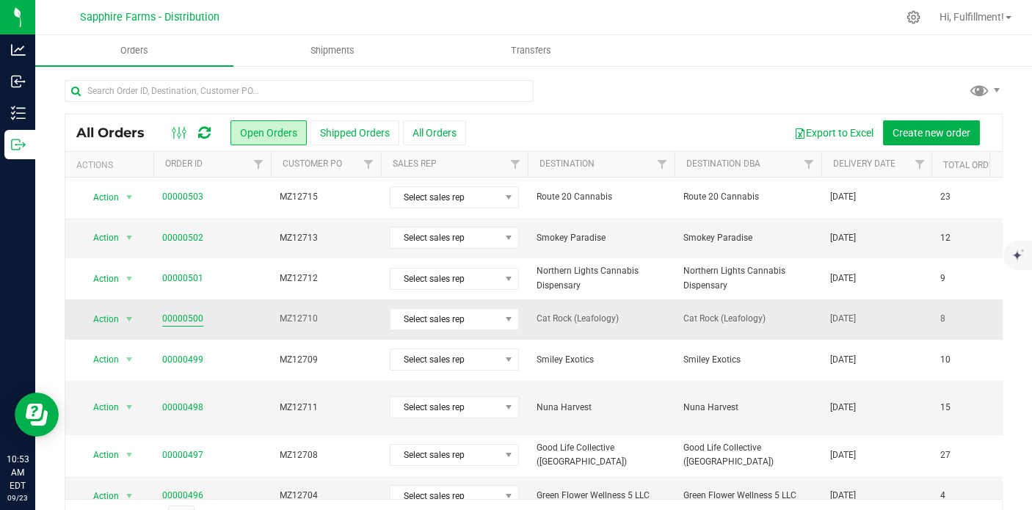
click at [188, 320] on link "00000500" at bounding box center [182, 319] width 41 height 14
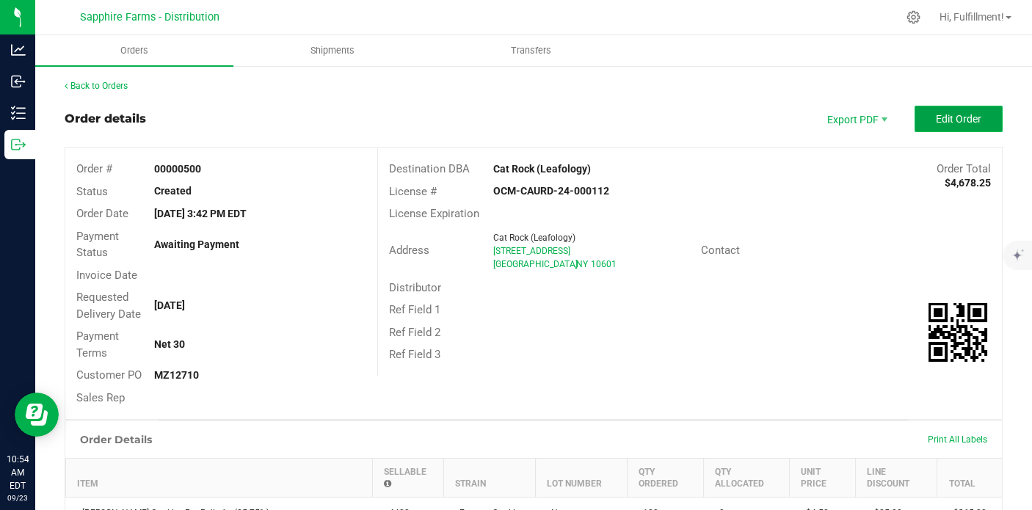
click at [940, 122] on span "Edit Order" at bounding box center [959, 119] width 46 height 12
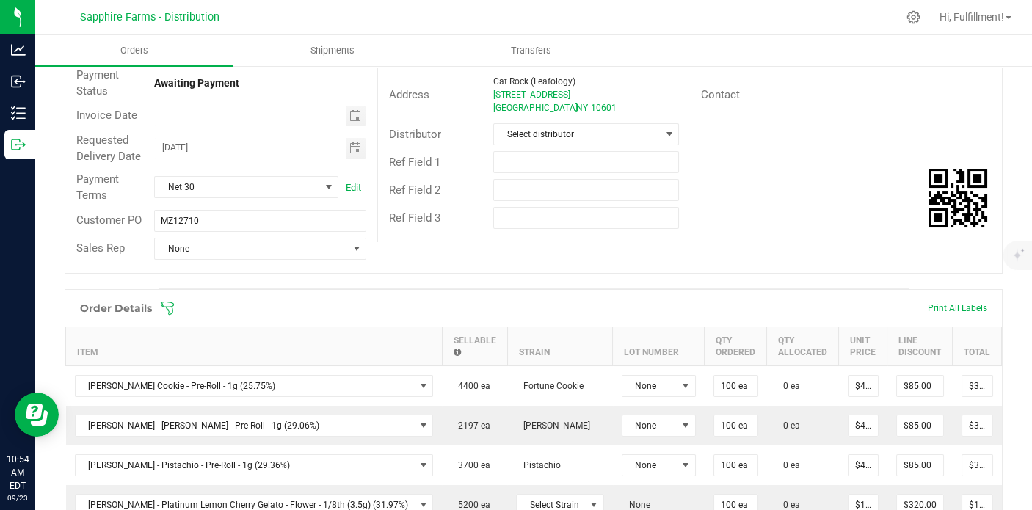
scroll to position [163, 0]
click at [173, 307] on icon at bounding box center [167, 307] width 15 height 15
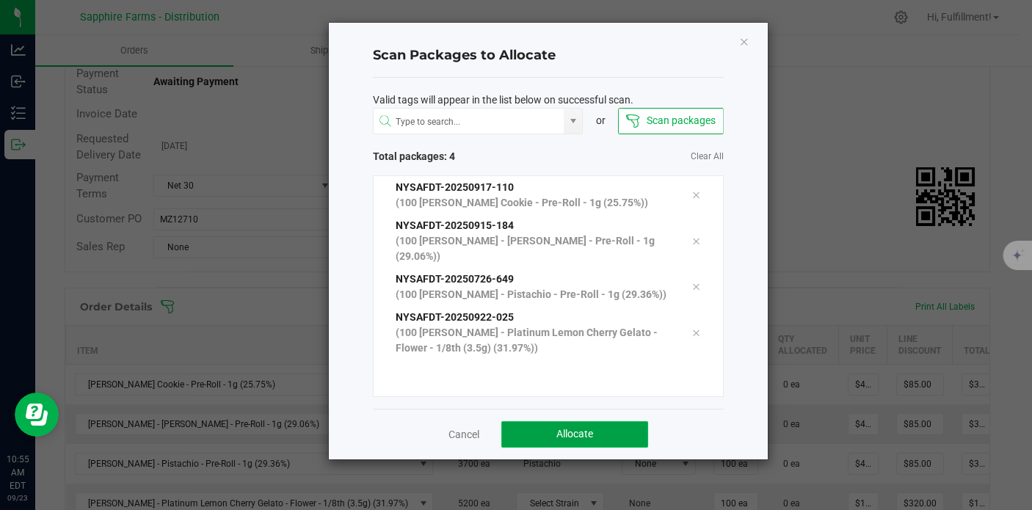
click at [551, 427] on button "Allocate" at bounding box center [574, 434] width 147 height 26
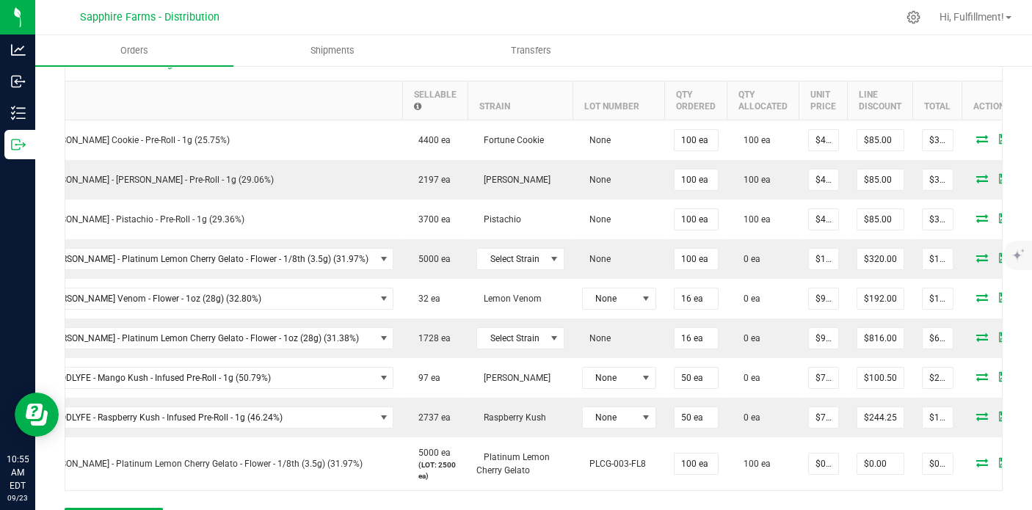
scroll to position [0, 44]
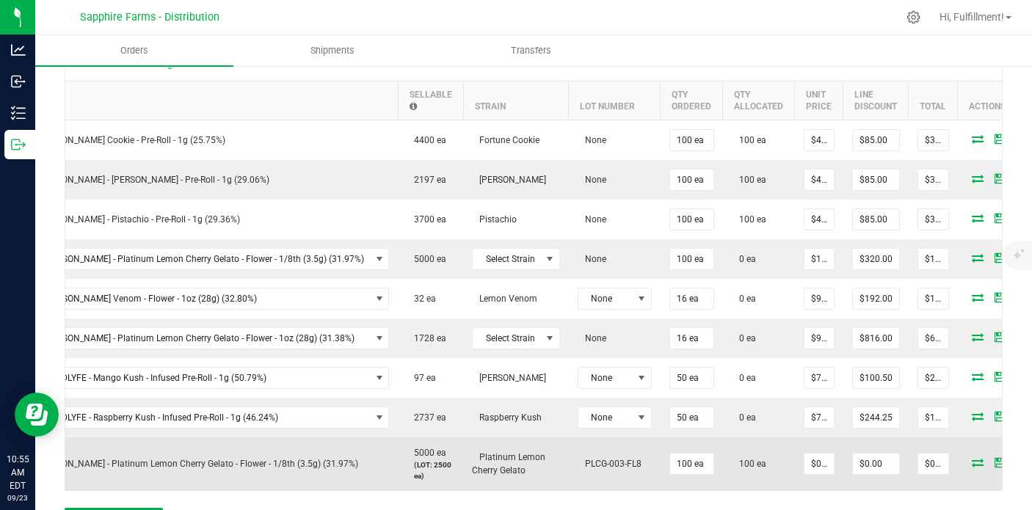
click at [1017, 458] on icon at bounding box center [1022, 462] width 10 height 9
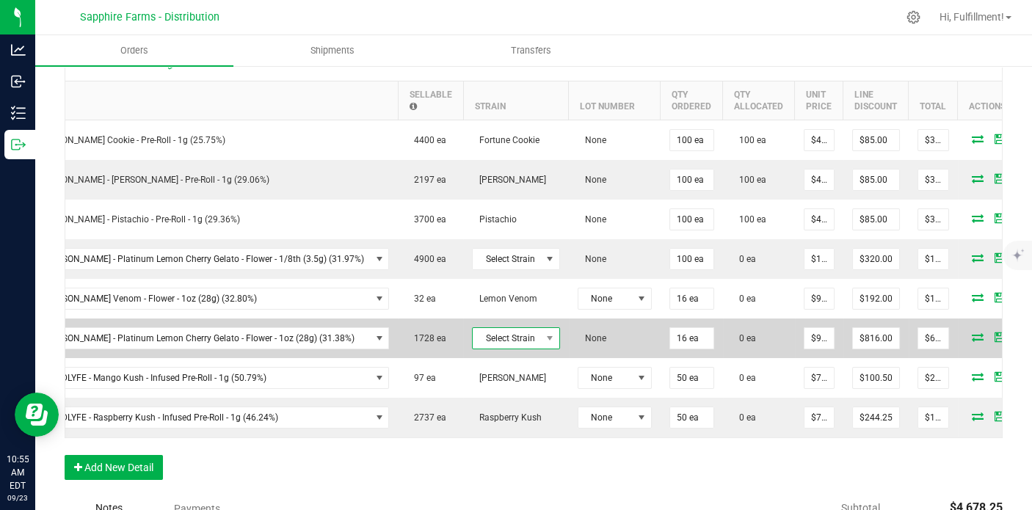
click at [477, 334] on span "Select Strain" at bounding box center [507, 338] width 68 height 21
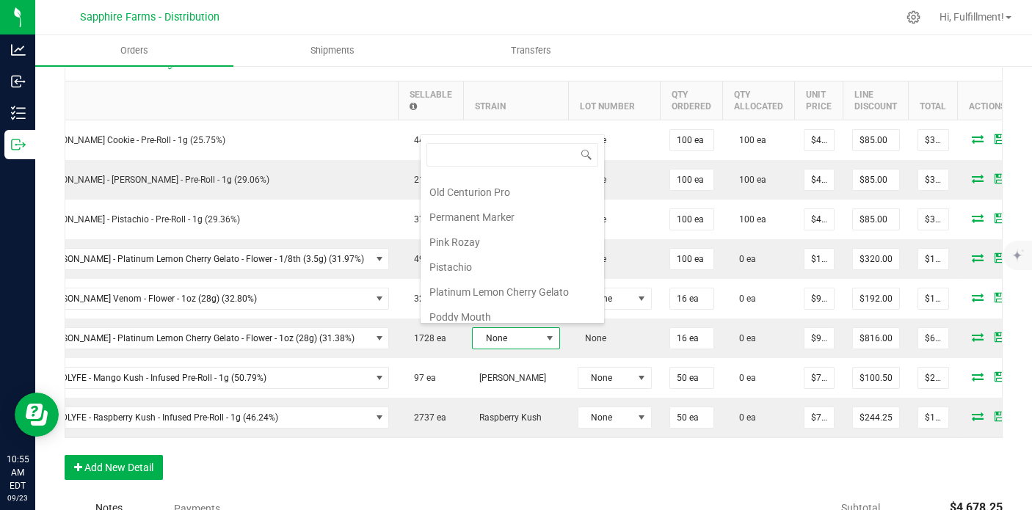
scroll to position [1080, 0]
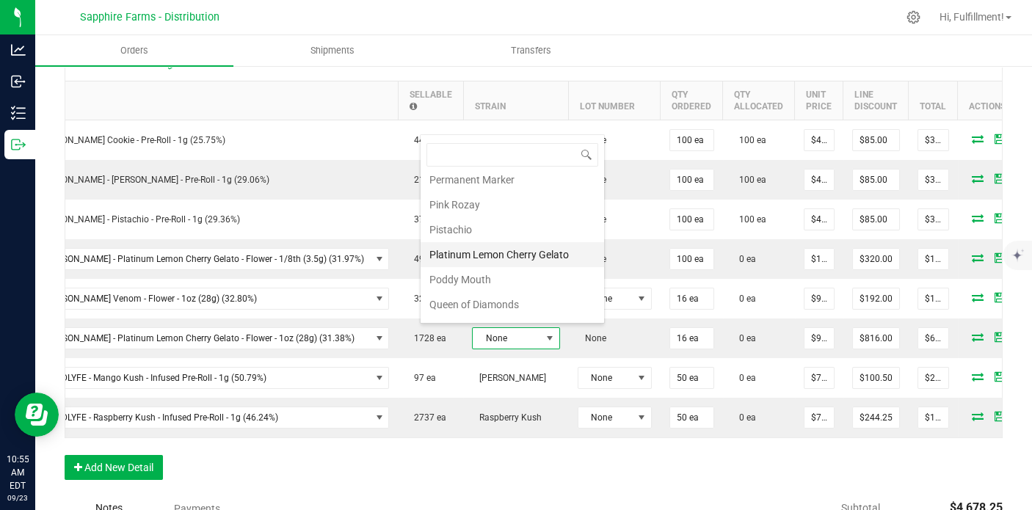
click at [529, 242] on li "Platinum Lemon Cherry Gelato" at bounding box center [513, 254] width 184 height 25
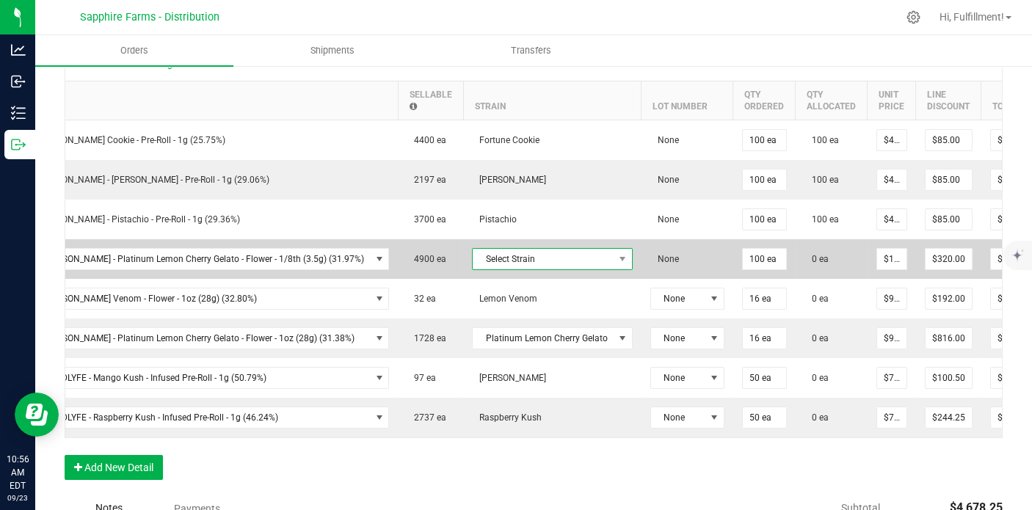
click at [503, 253] on span "Select Strain" at bounding box center [543, 259] width 141 height 21
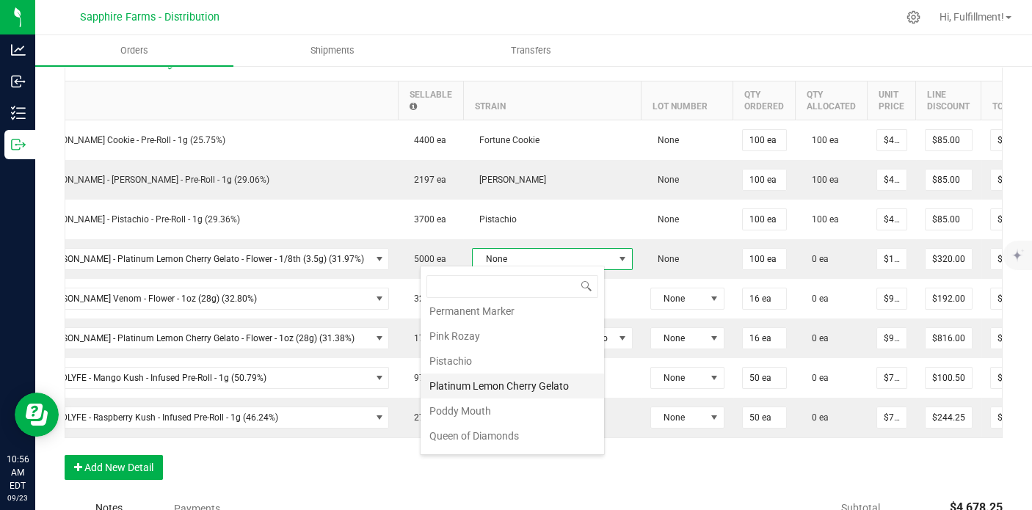
click at [501, 374] on li "Platinum Lemon Cherry Gelato" at bounding box center [513, 386] width 184 height 25
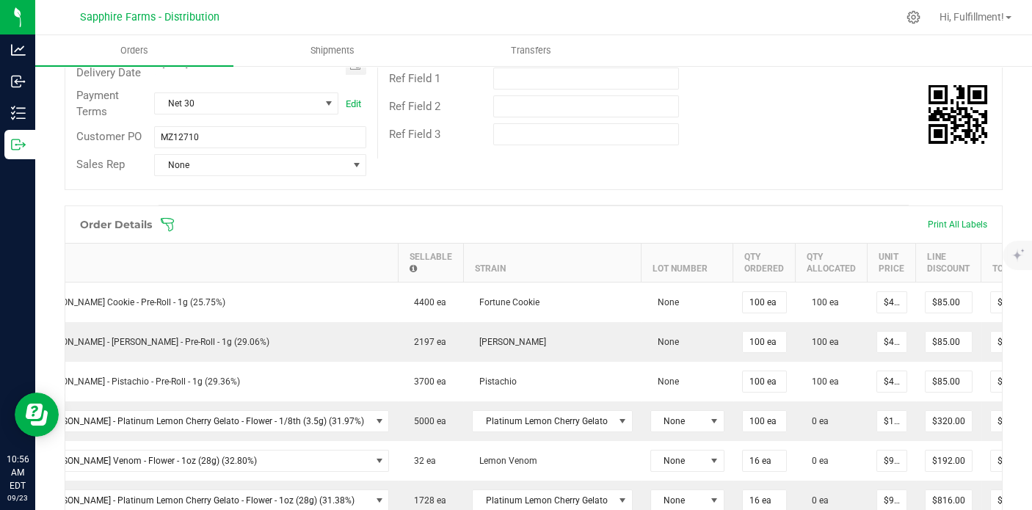
scroll to position [244, 0]
click at [167, 228] on icon at bounding box center [167, 225] width 15 height 15
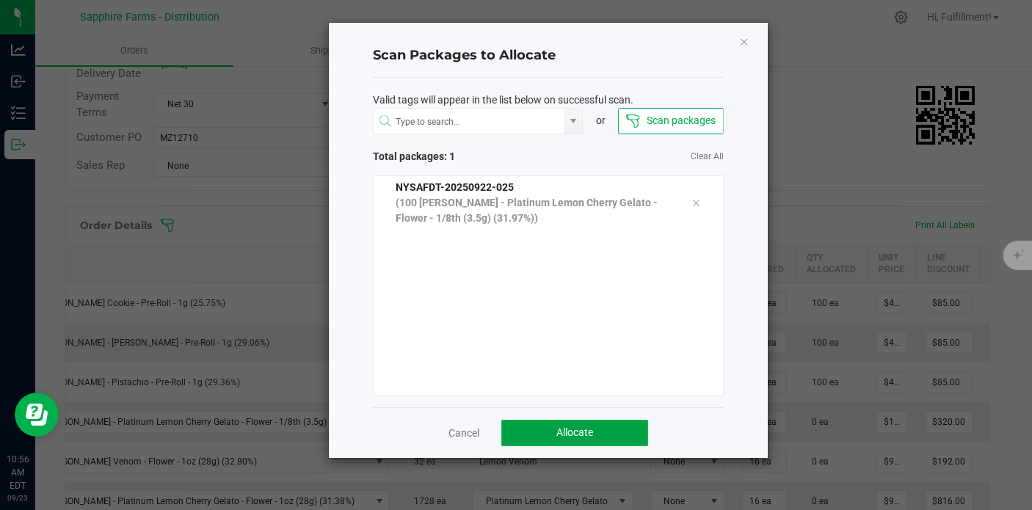
click at [574, 427] on span "Allocate" at bounding box center [575, 433] width 37 height 12
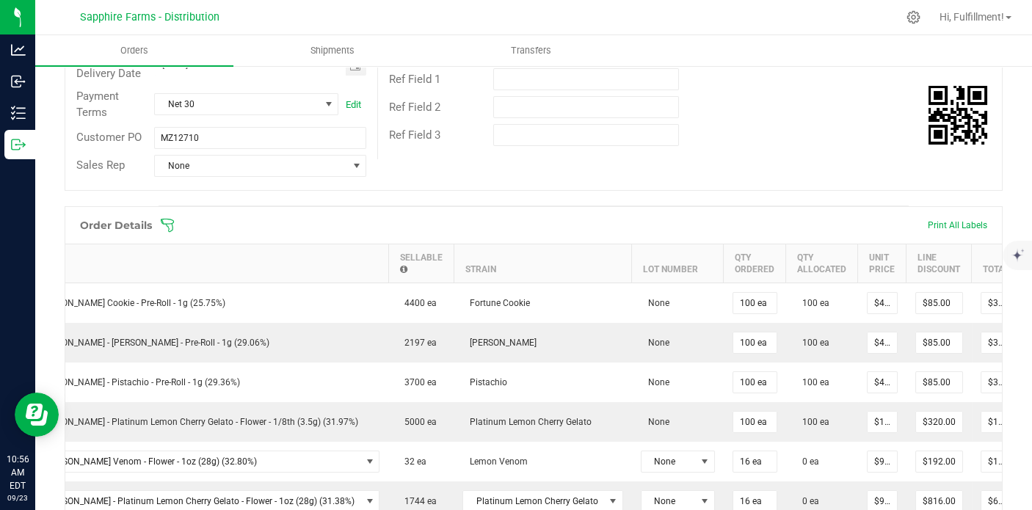
click at [166, 225] on icon at bounding box center [167, 225] width 15 height 15
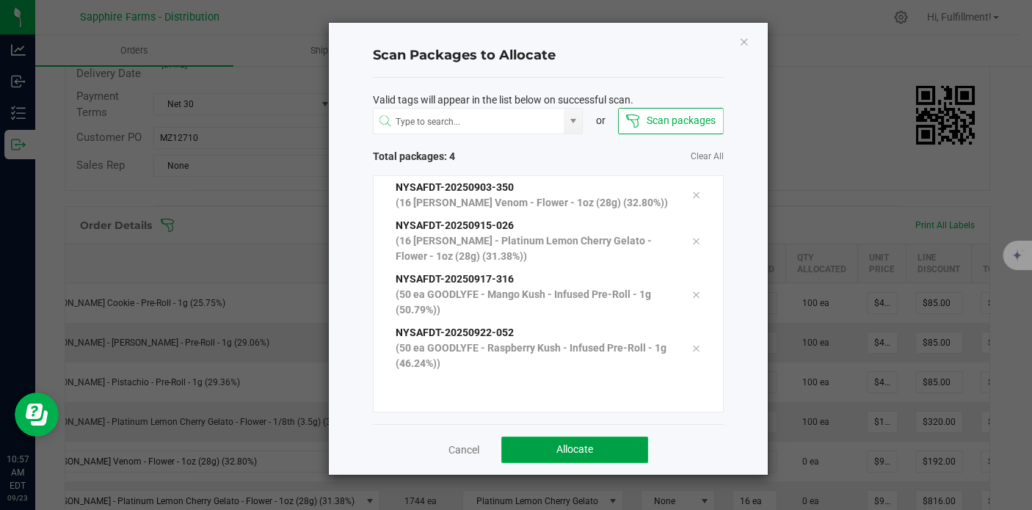
click at [609, 463] on button "Allocate" at bounding box center [574, 450] width 147 height 26
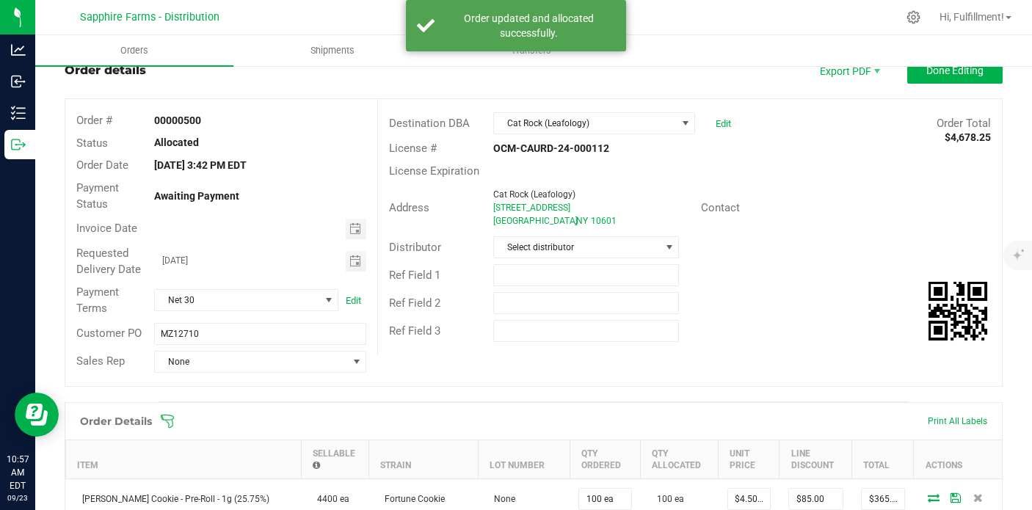
scroll to position [0, 0]
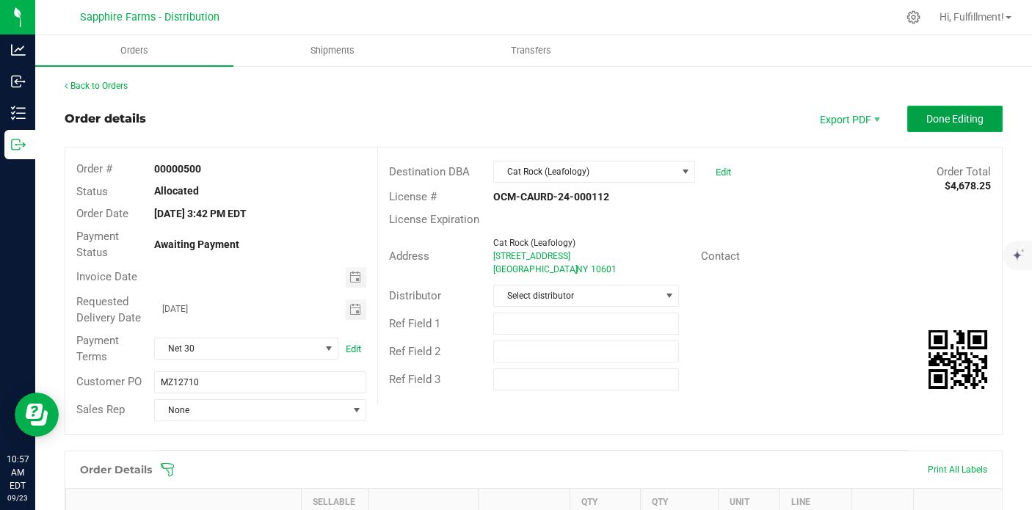
click at [928, 118] on span "Done Editing" at bounding box center [955, 119] width 57 height 12
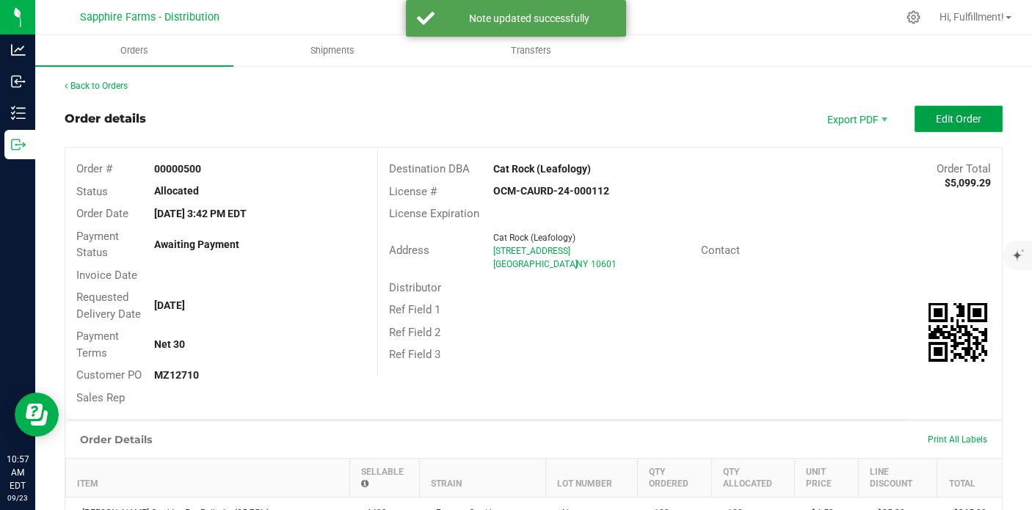
click at [936, 122] on span "Edit Order" at bounding box center [959, 119] width 46 height 12
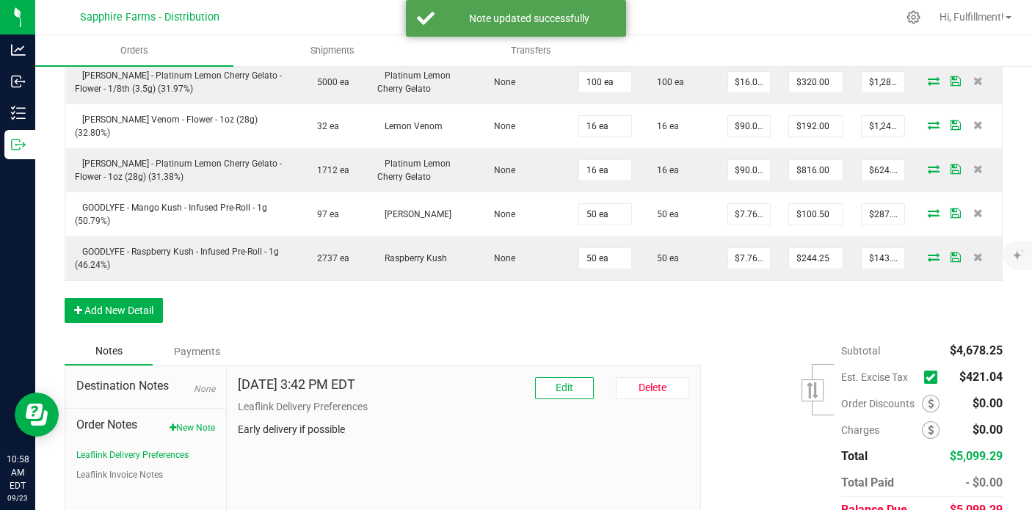
scroll to position [650, 0]
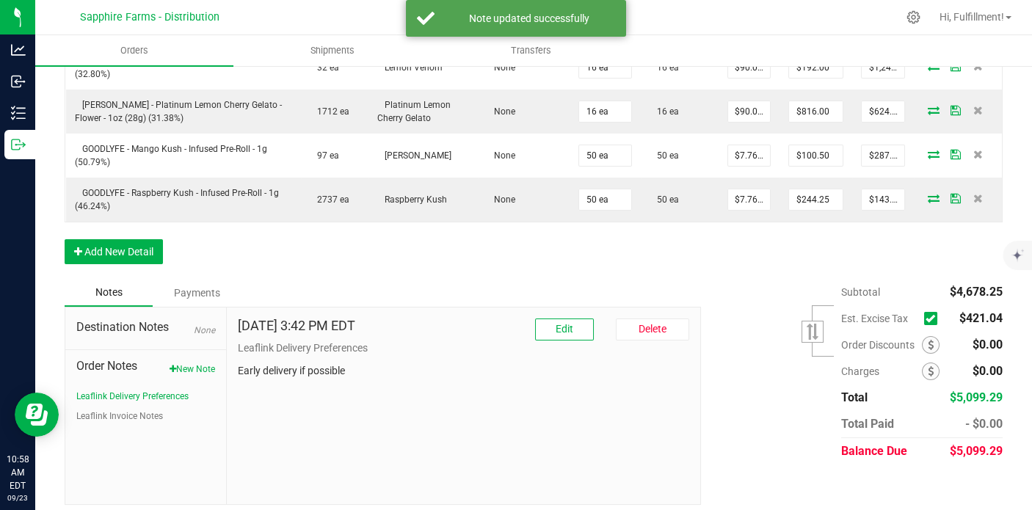
click at [926, 319] on icon at bounding box center [931, 319] width 10 height 0
click at [0, 0] on input "checkbox" at bounding box center [0, 0] width 0 height 0
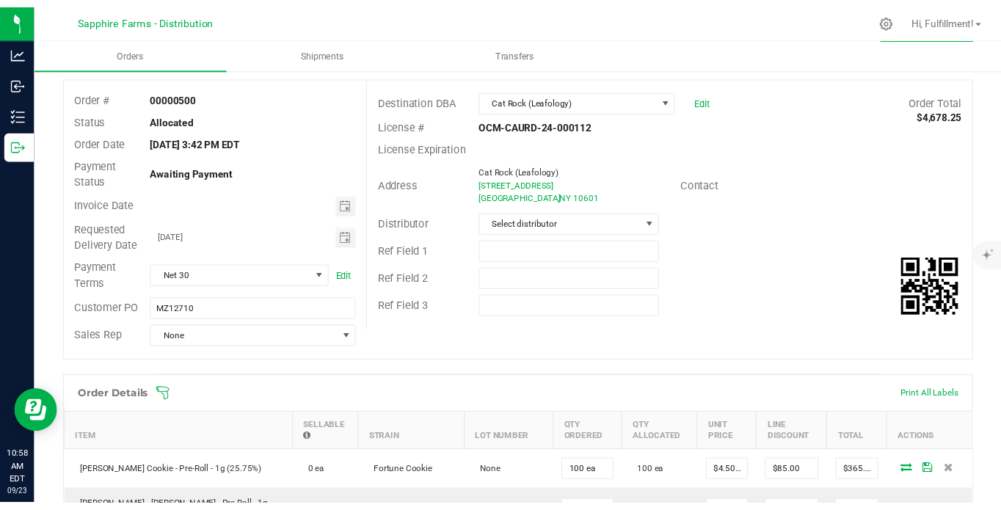
scroll to position [0, 0]
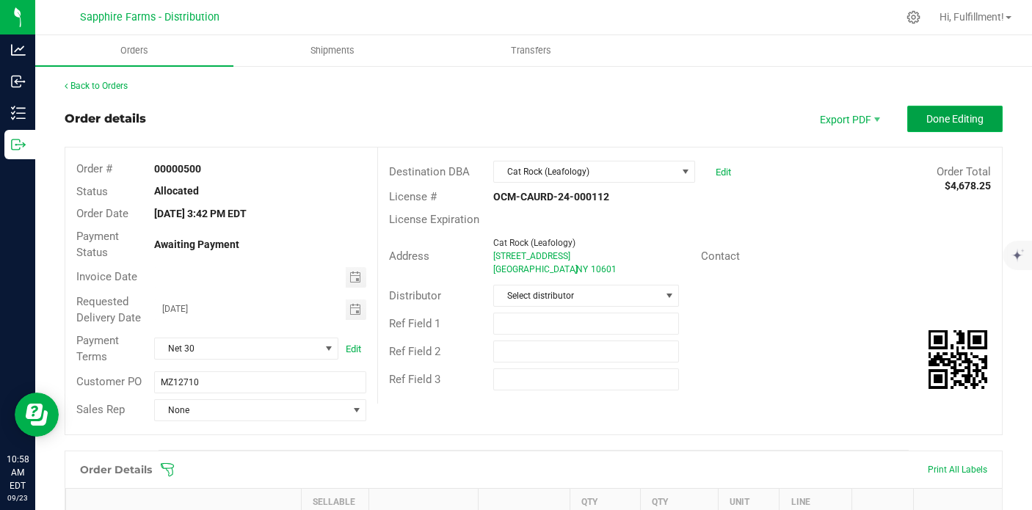
click at [942, 117] on span "Done Editing" at bounding box center [955, 119] width 57 height 12
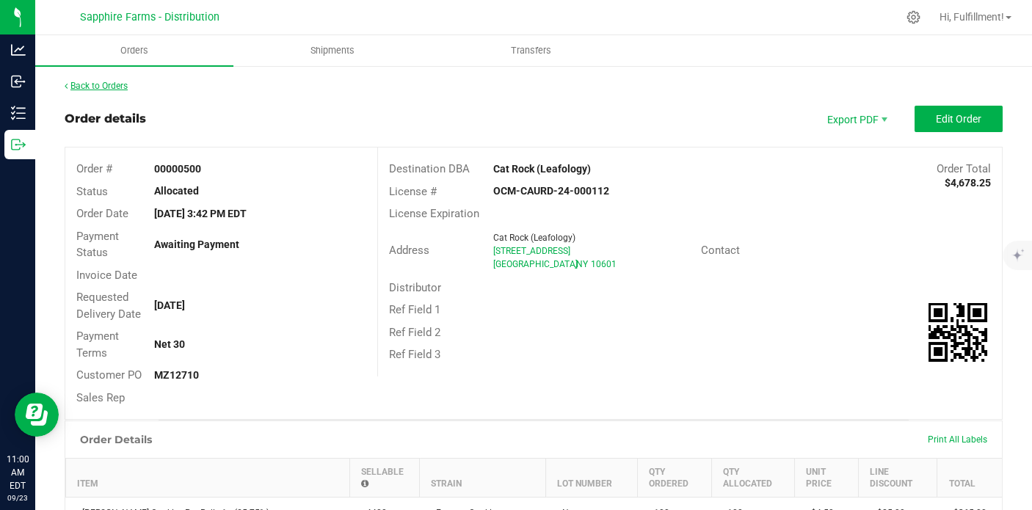
click at [119, 87] on link "Back to Orders" at bounding box center [96, 86] width 63 height 10
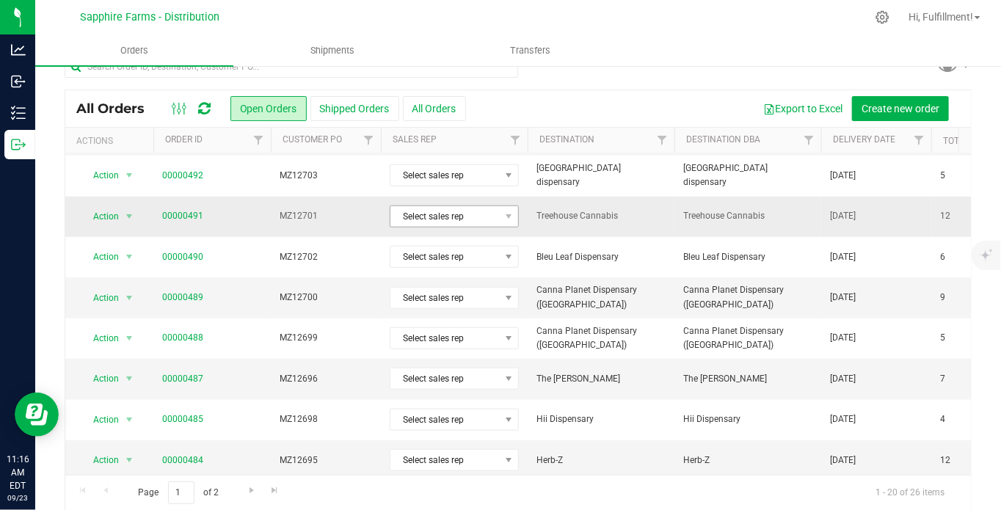
scroll to position [37, 0]
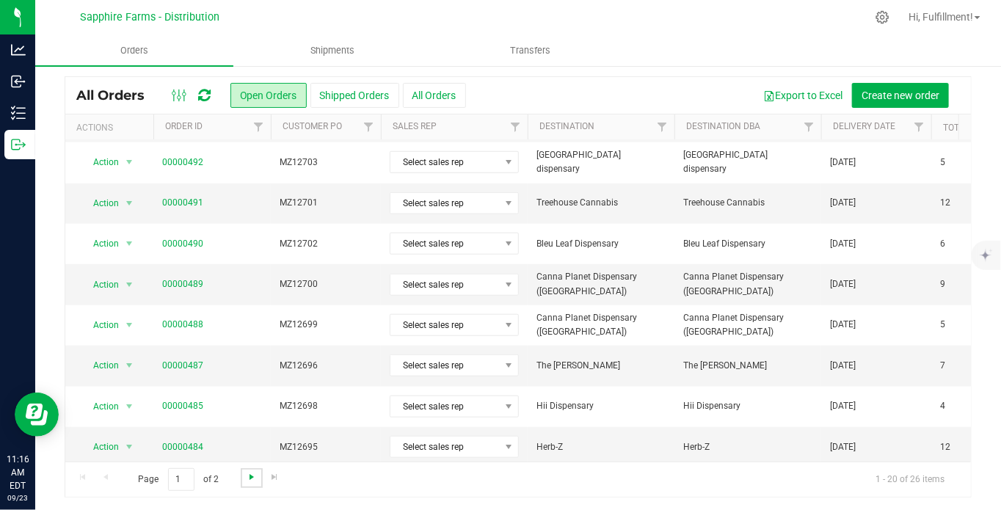
click at [253, 479] on span "Go to the next page" at bounding box center [252, 477] width 12 height 12
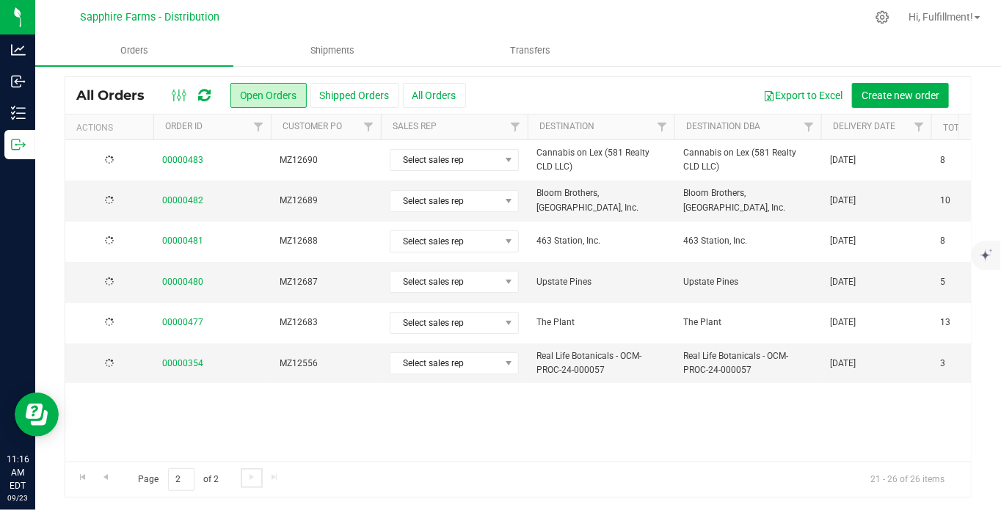
scroll to position [0, 0]
click at [108, 474] on span "Go to the previous page" at bounding box center [106, 477] width 12 height 12
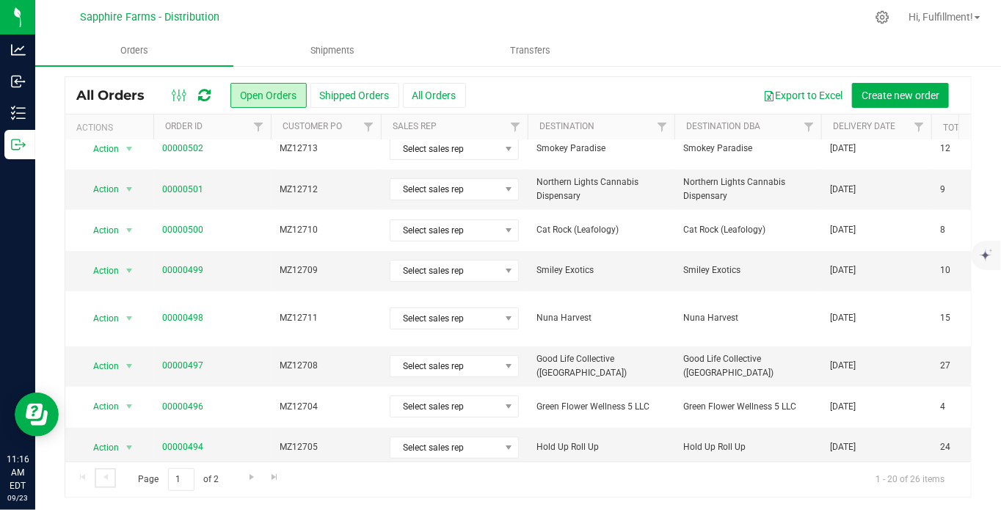
scroll to position [81, 0]
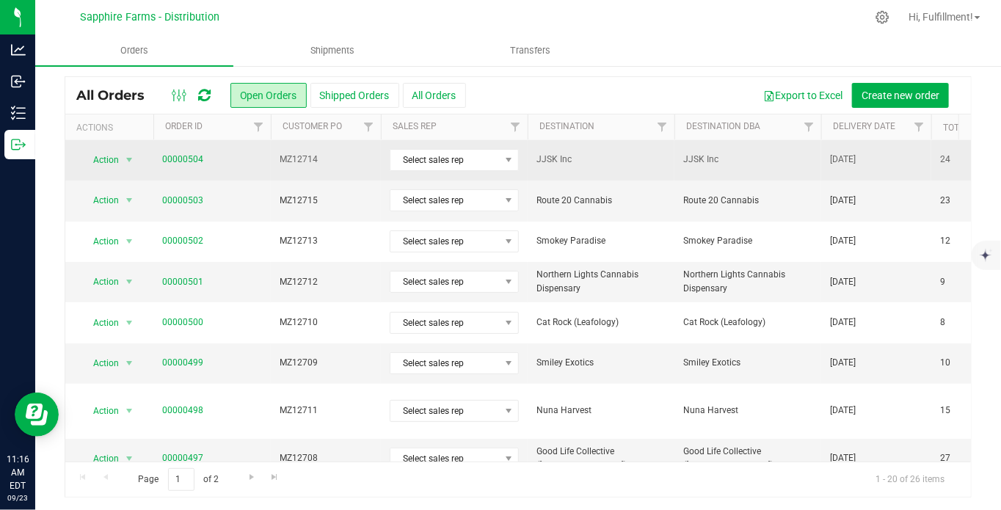
click at [354, 158] on span "MZ12714" at bounding box center [326, 160] width 93 height 14
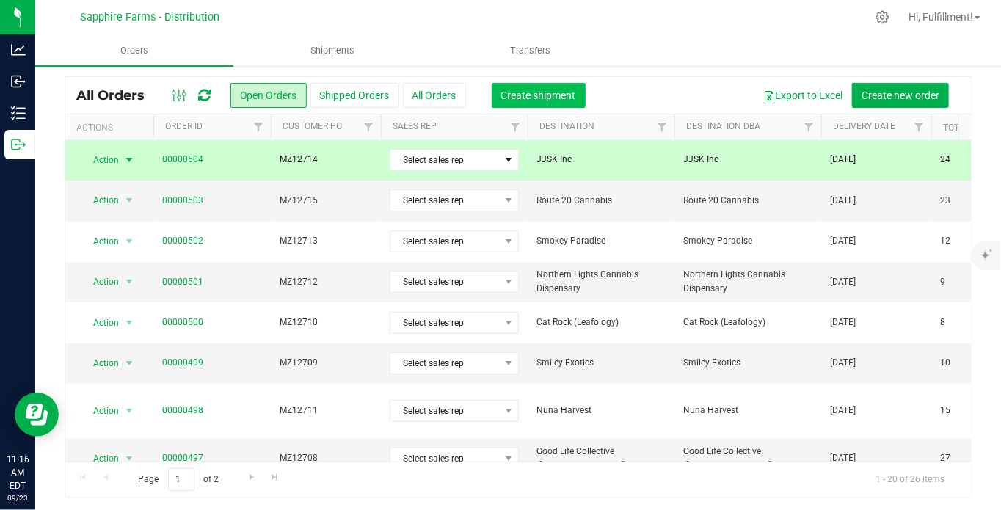
click at [523, 100] on span "Create shipment" at bounding box center [538, 96] width 75 height 12
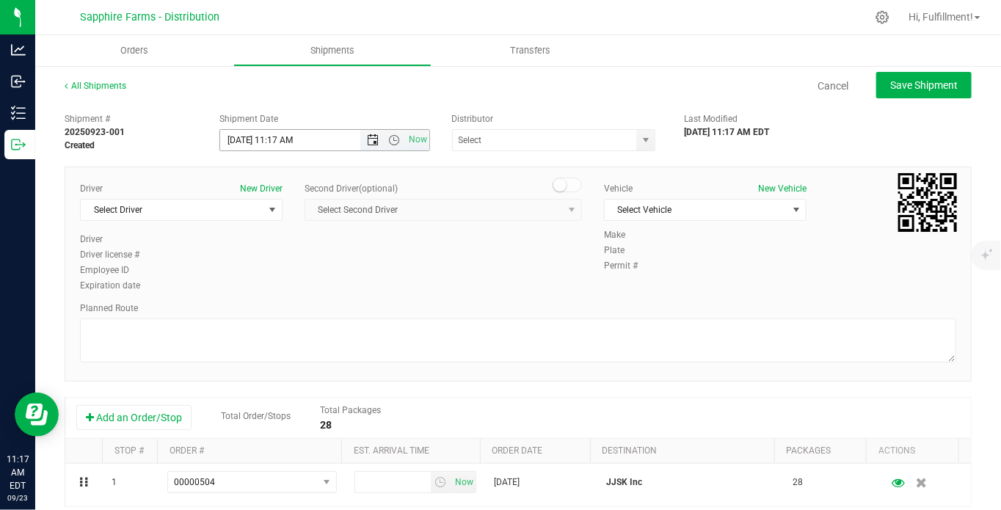
click at [370, 144] on span "Open the date view" at bounding box center [373, 140] width 12 height 12
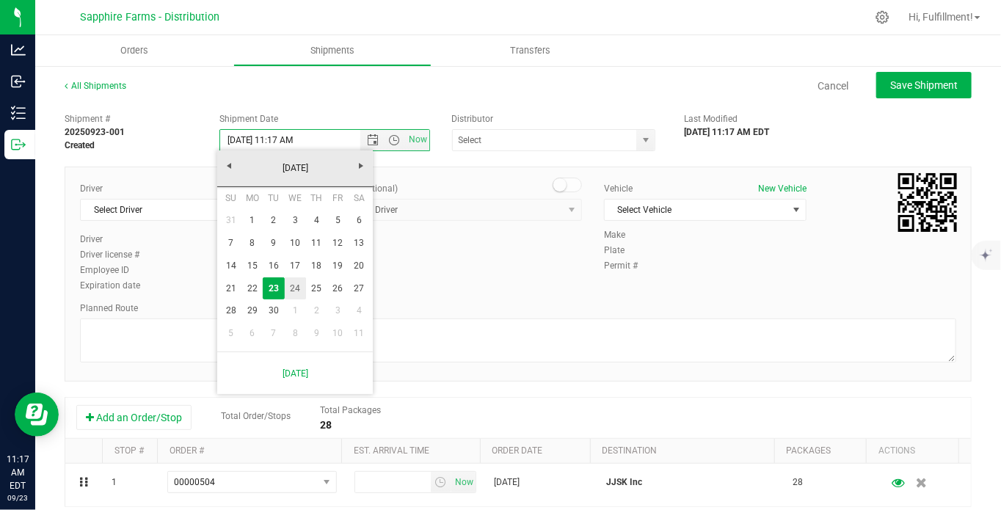
click at [294, 289] on link "24" at bounding box center [295, 289] width 21 height 23
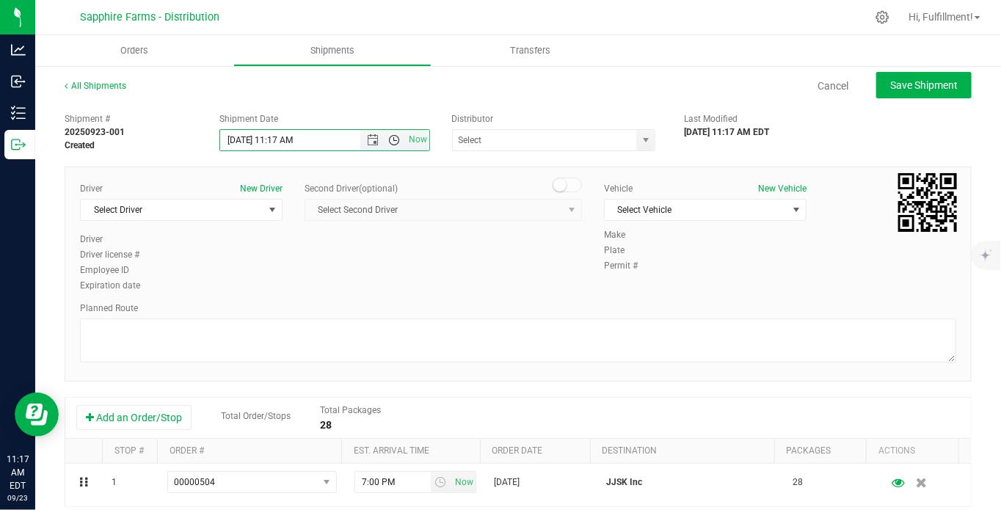
click at [393, 140] on span "Open the time view" at bounding box center [394, 140] width 12 height 12
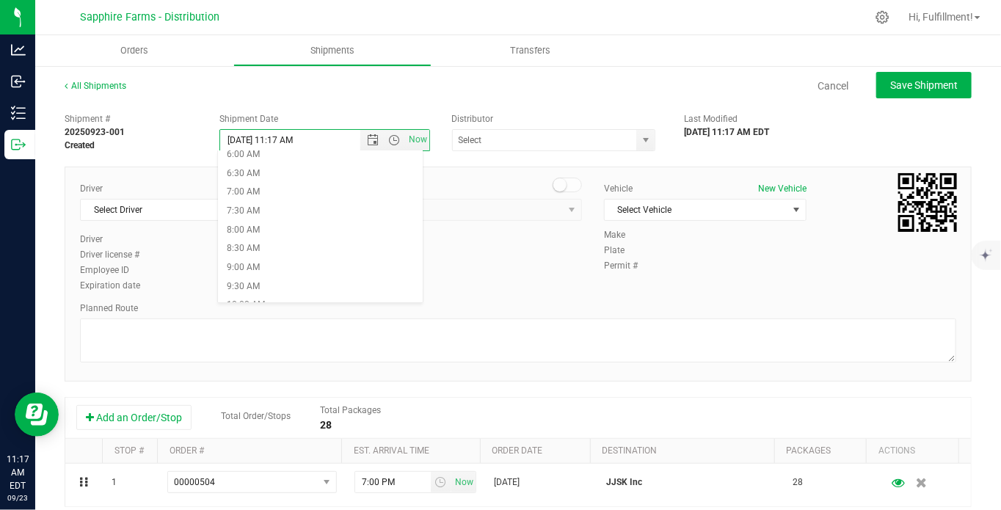
scroll to position [326, 0]
click at [345, 189] on li "9:30 AM" at bounding box center [320, 195] width 205 height 19
type input "9/24/2025 9:30 AM"
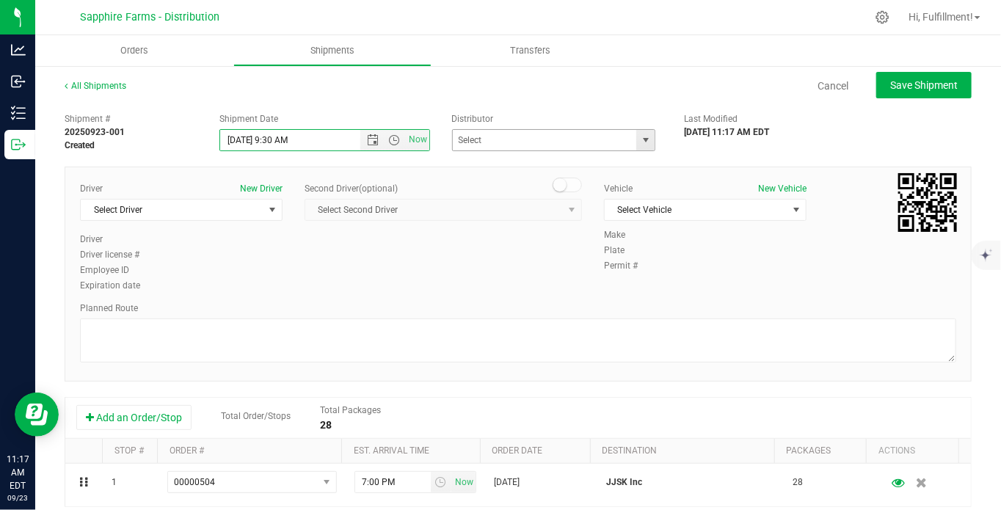
click at [640, 142] on span "select" at bounding box center [646, 140] width 12 height 12
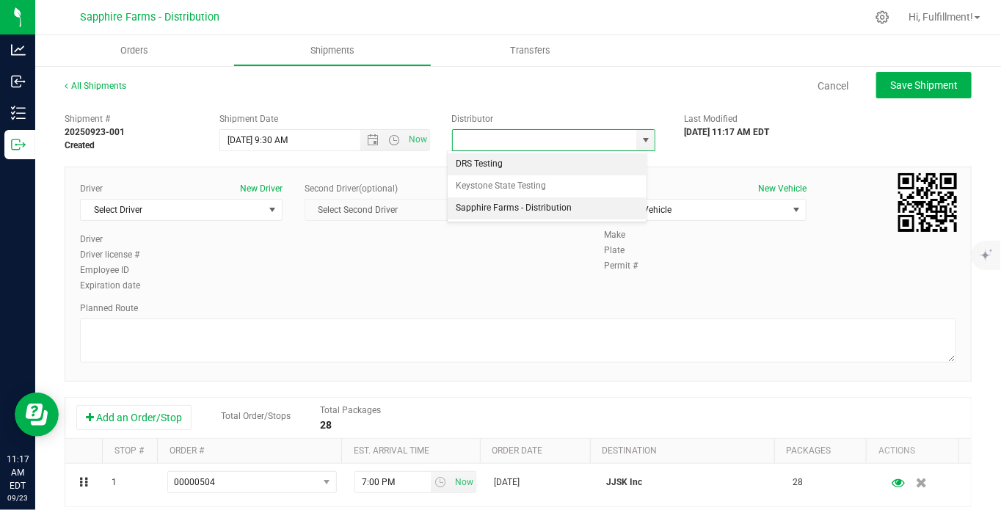
click at [588, 208] on li "Sapphire Farms - Distribution" at bounding box center [548, 208] width 200 height 22
type input "Sapphire Farms - Distribution"
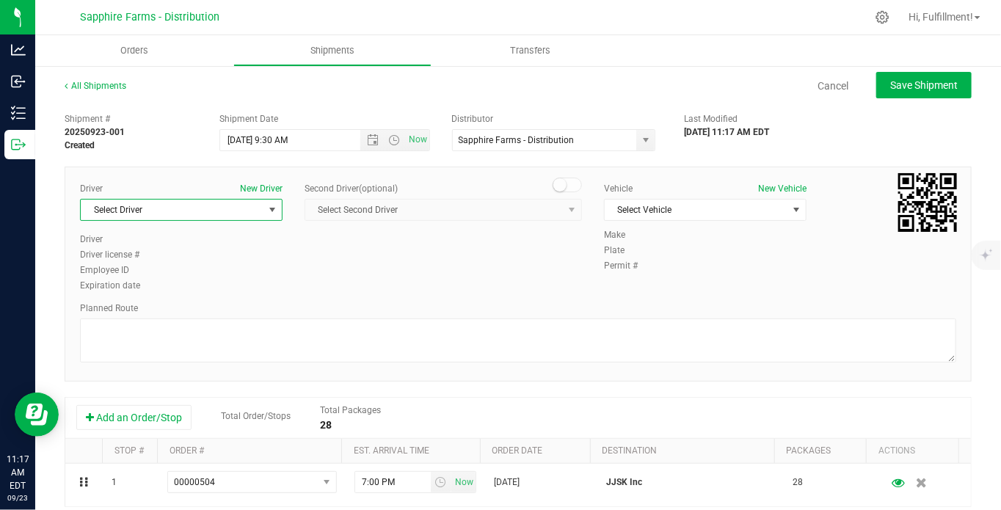
click at [268, 209] on span "select" at bounding box center [273, 210] width 12 height 12
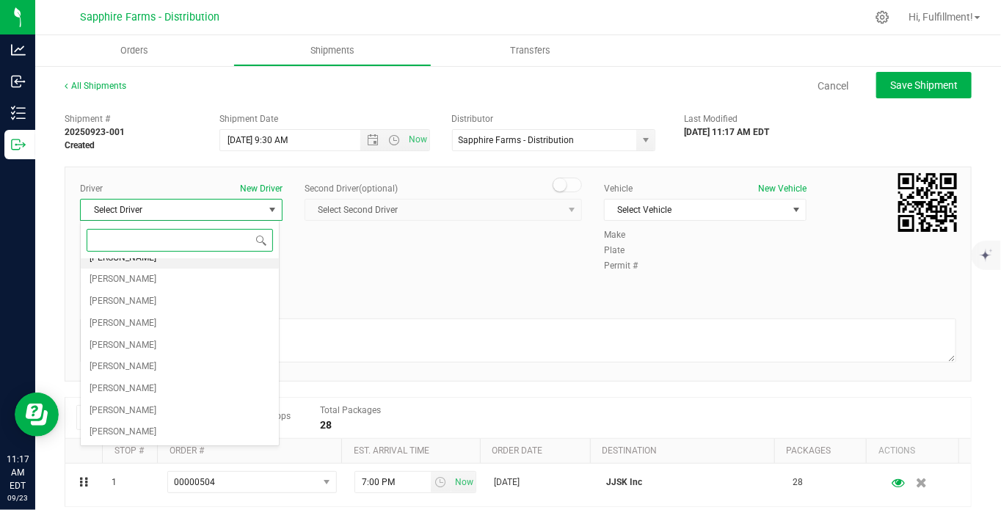
scroll to position [73, 0]
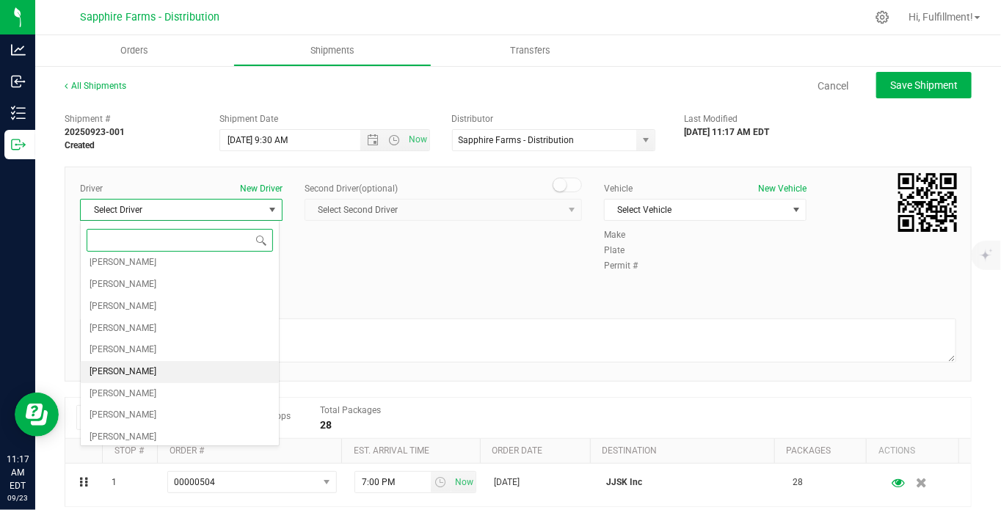
click at [148, 362] on li "Cejae Mitchell" at bounding box center [180, 372] width 198 height 22
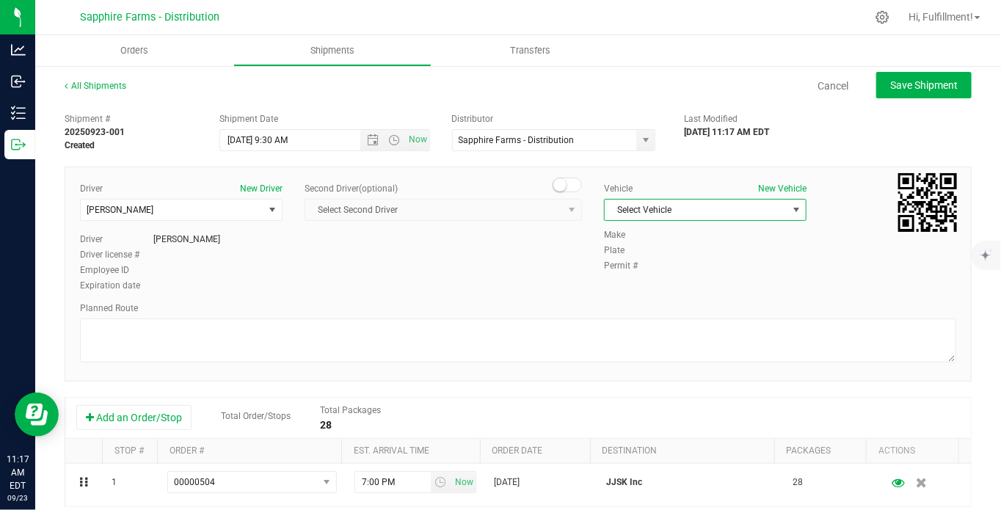
click at [671, 214] on span "Select Vehicle" at bounding box center [696, 210] width 183 height 21
click at [646, 314] on li "Van #2" at bounding box center [697, 322] width 198 height 22
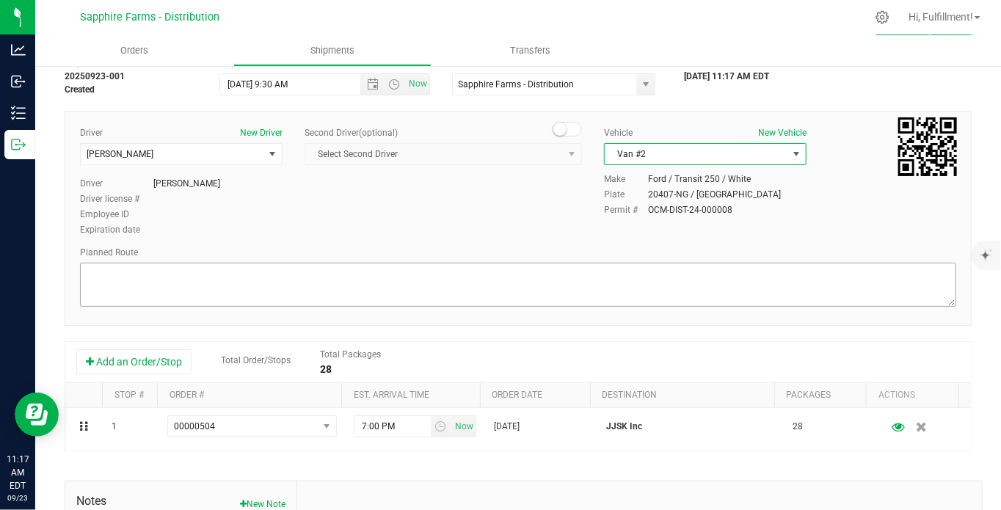
scroll to position [81, 0]
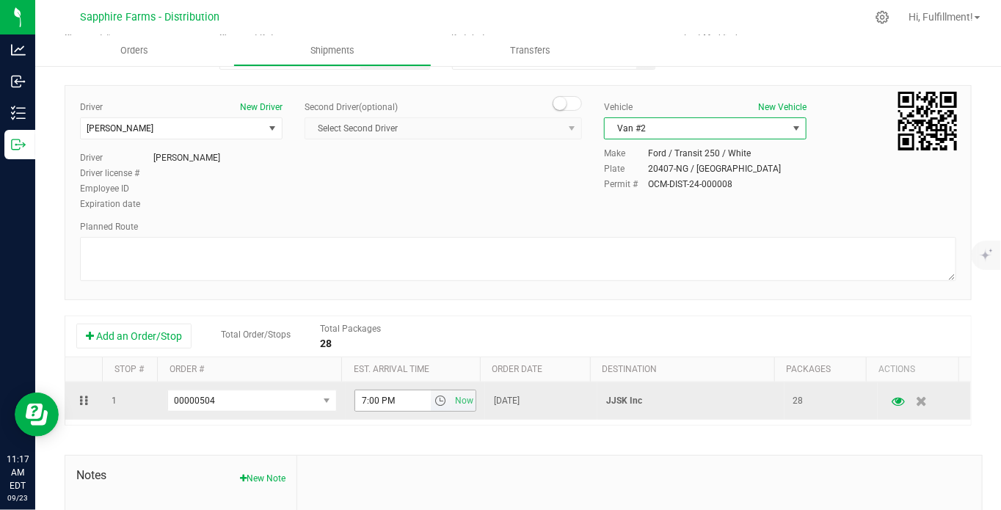
click at [435, 405] on span "select" at bounding box center [441, 401] width 12 height 12
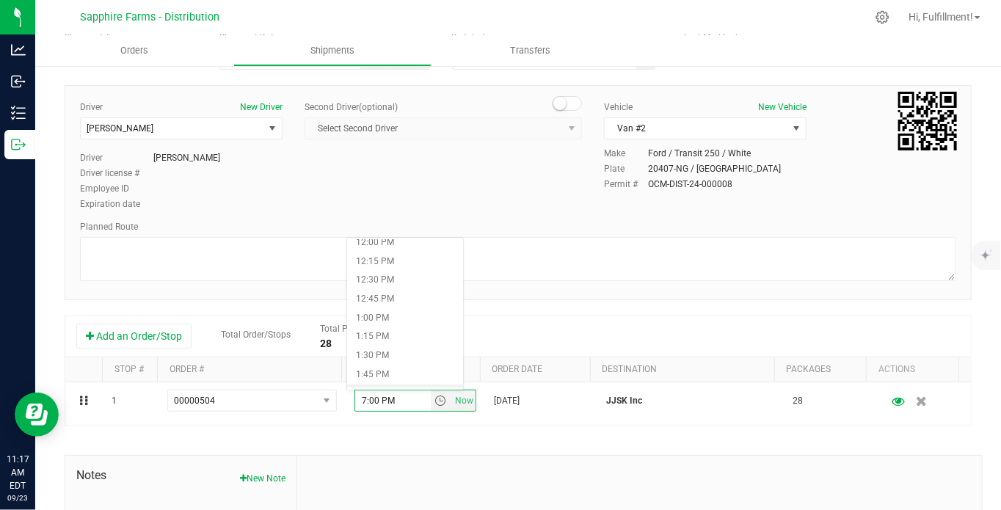
scroll to position [897, 0]
click at [426, 291] on li "12:30 PM" at bounding box center [405, 295] width 116 height 19
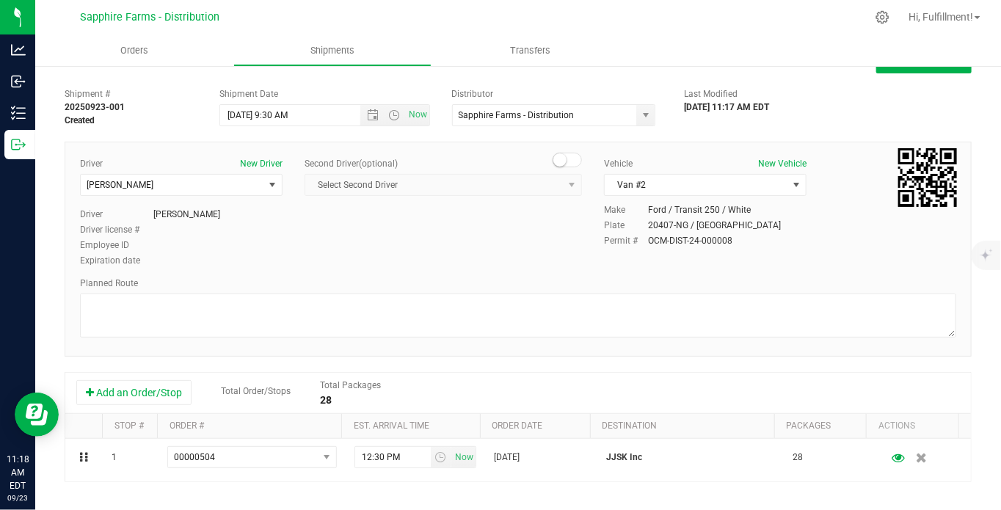
scroll to position [0, 0]
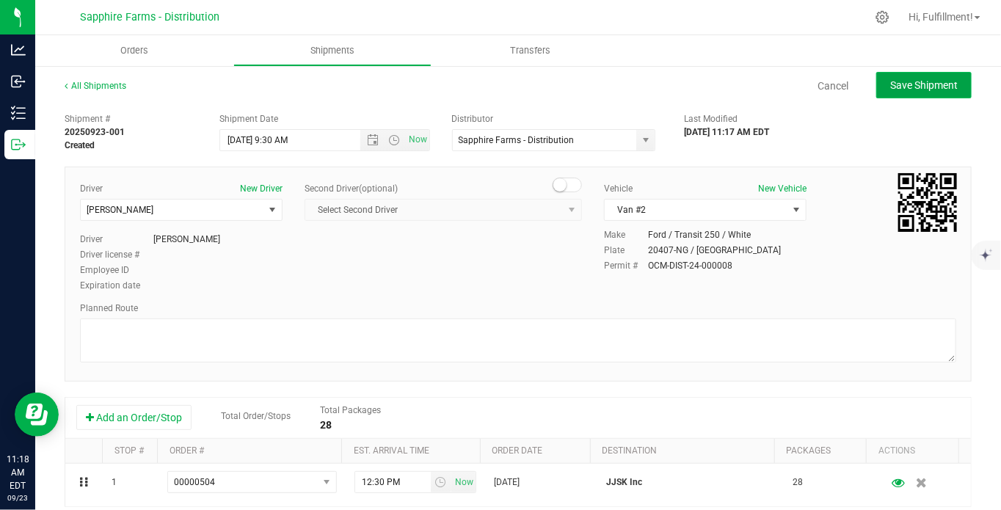
click at [933, 85] on span "Save Shipment" at bounding box center [925, 85] width 68 height 12
type input "9/24/2025 1:30 PM"
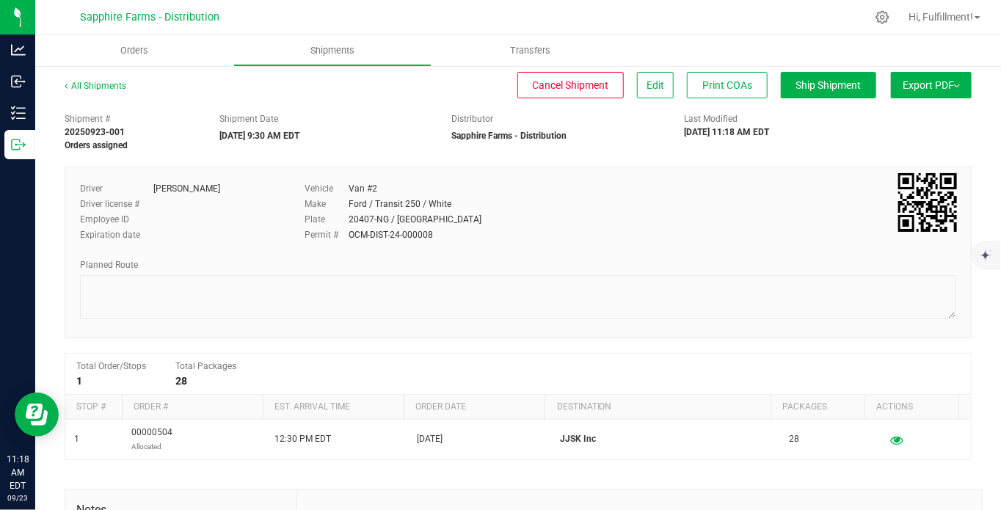
click at [924, 81] on span "Export PDF" at bounding box center [931, 85] width 57 height 12
click at [908, 113] on span "Manifest by Package ID" at bounding box center [909, 117] width 93 height 10
click at [142, 53] on span "Orders" at bounding box center [144, 50] width 68 height 13
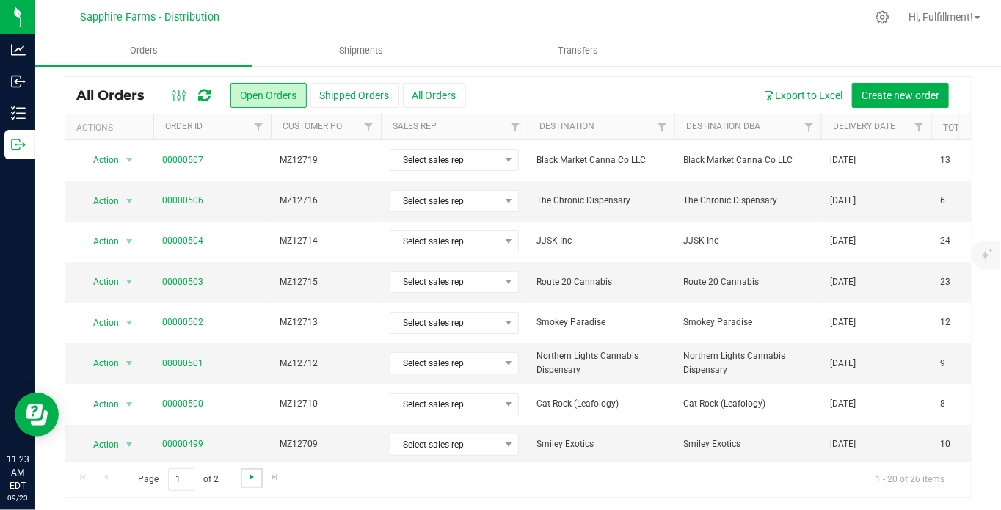
click at [248, 477] on span "Go to the next page" at bounding box center [252, 477] width 12 height 12
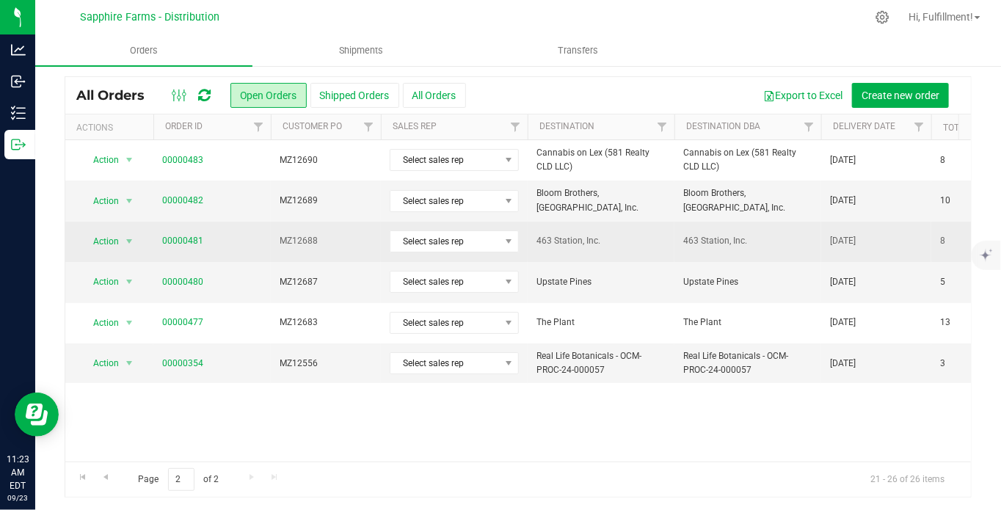
click at [354, 250] on td "MZ12688" at bounding box center [326, 242] width 110 height 40
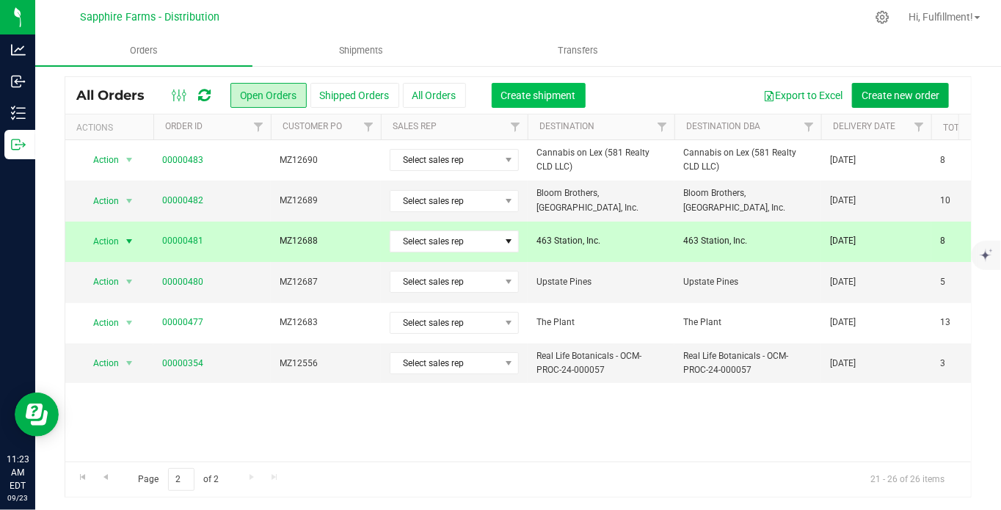
click at [507, 95] on span "Create shipment" at bounding box center [538, 96] width 75 height 12
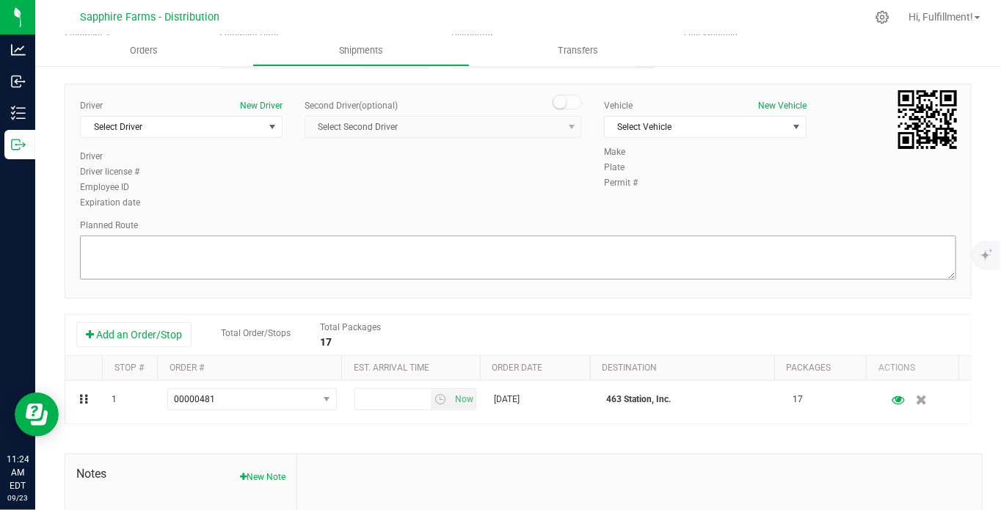
scroll to position [163, 0]
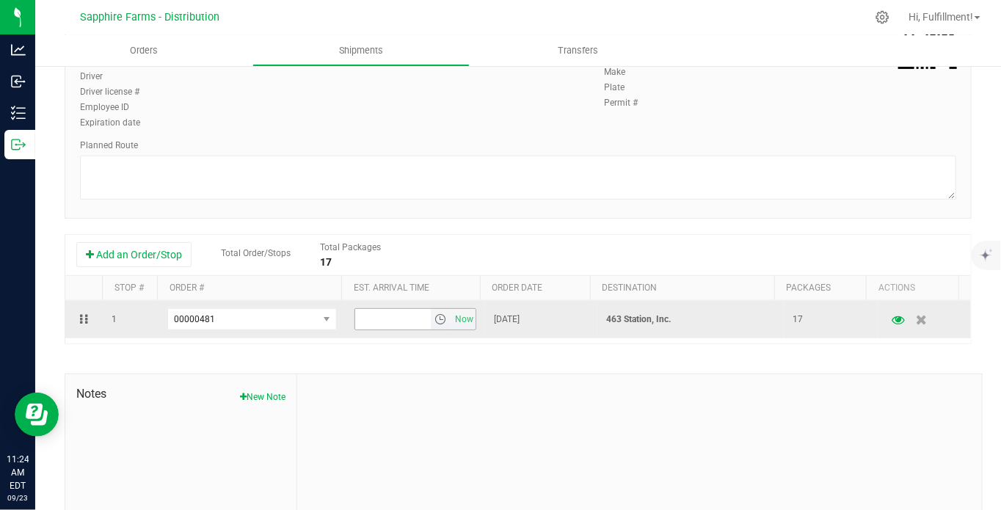
click at [435, 322] on span "select" at bounding box center [441, 320] width 12 height 12
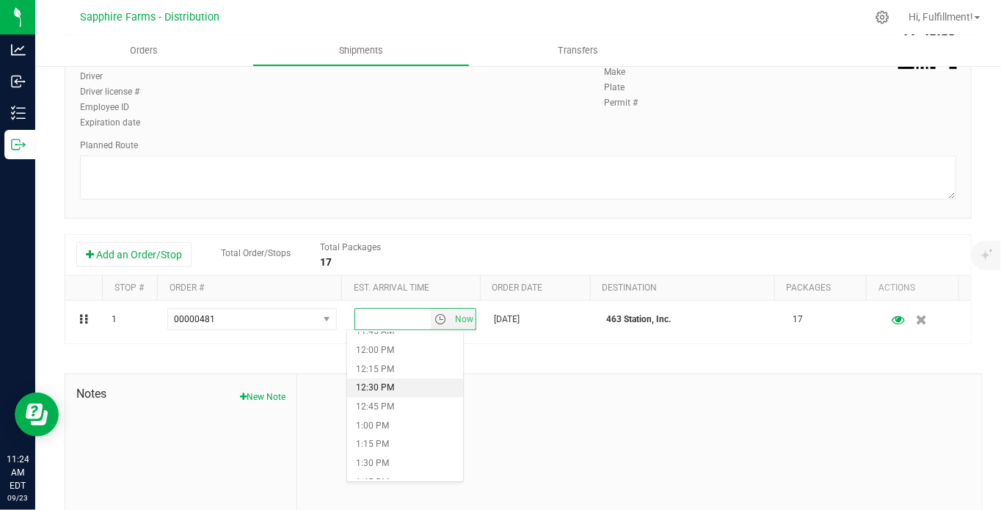
scroll to position [979, 0]
click at [397, 360] on li "1:15 PM" at bounding box center [405, 363] width 116 height 19
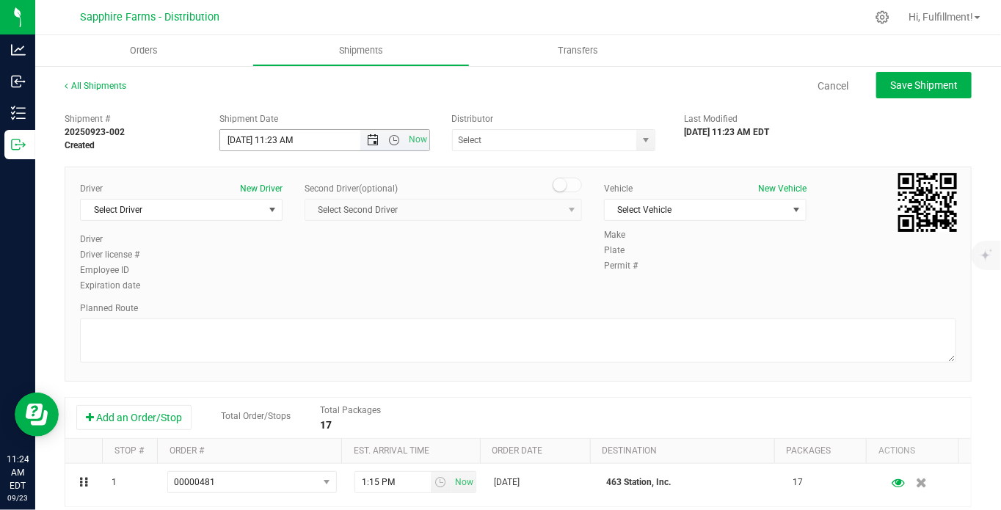
click at [370, 143] on span "Open the date view" at bounding box center [373, 140] width 12 height 12
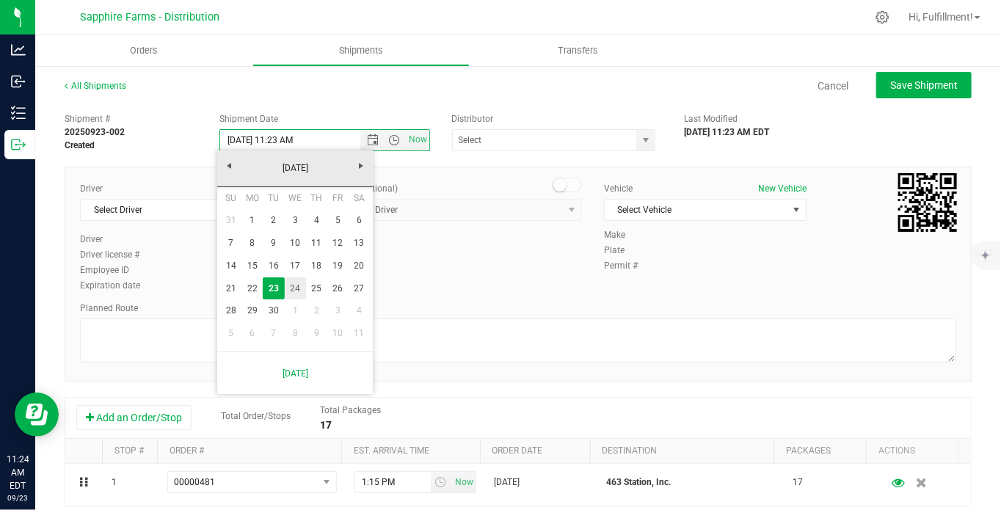
click at [293, 288] on link "24" at bounding box center [295, 289] width 21 height 23
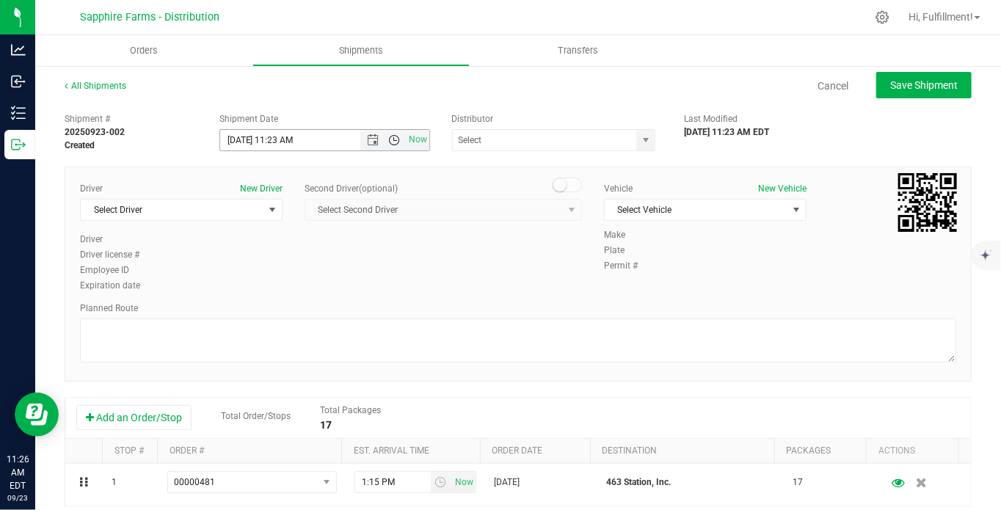
click at [388, 141] on span "Open the time view" at bounding box center [394, 140] width 12 height 12
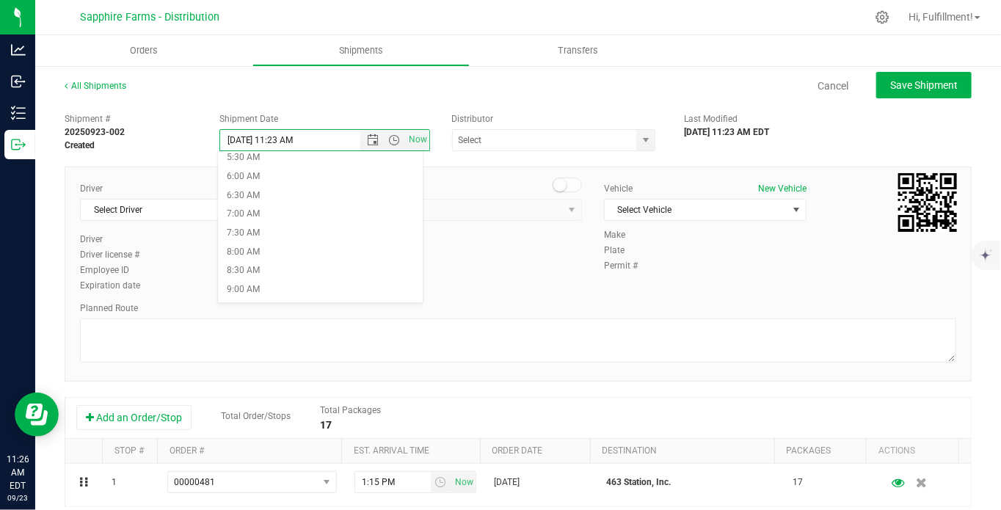
scroll to position [244, 0]
click at [304, 269] on li "9:30 AM" at bounding box center [320, 277] width 205 height 19
type input "9/24/2025 9:30 AM"
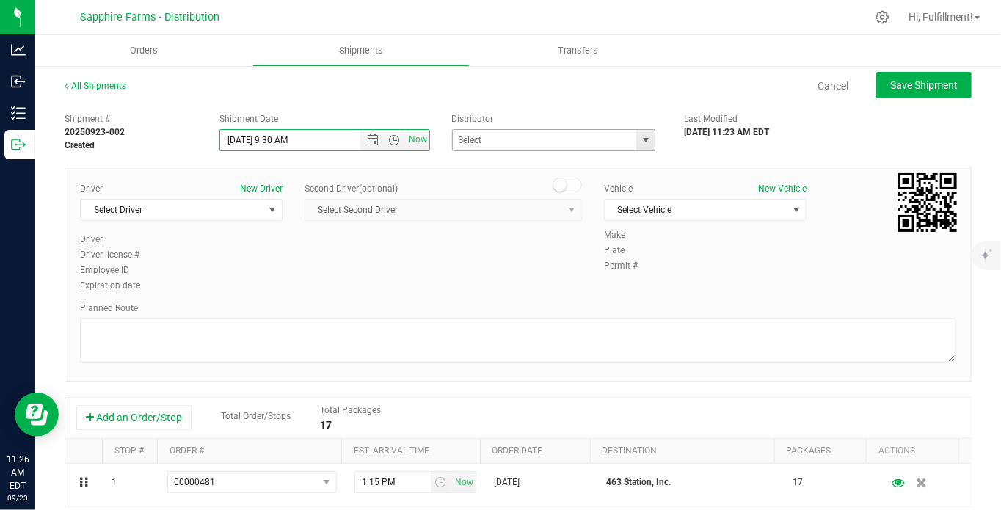
click at [640, 145] on span "select" at bounding box center [646, 140] width 12 height 12
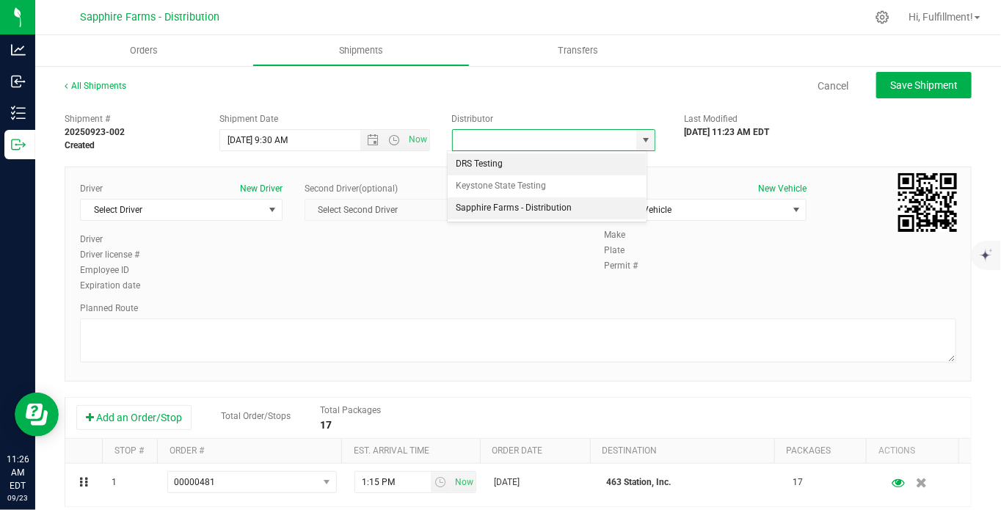
click at [593, 200] on li "Sapphire Farms - Distribution" at bounding box center [548, 208] width 200 height 22
type input "Sapphire Farms - Distribution"
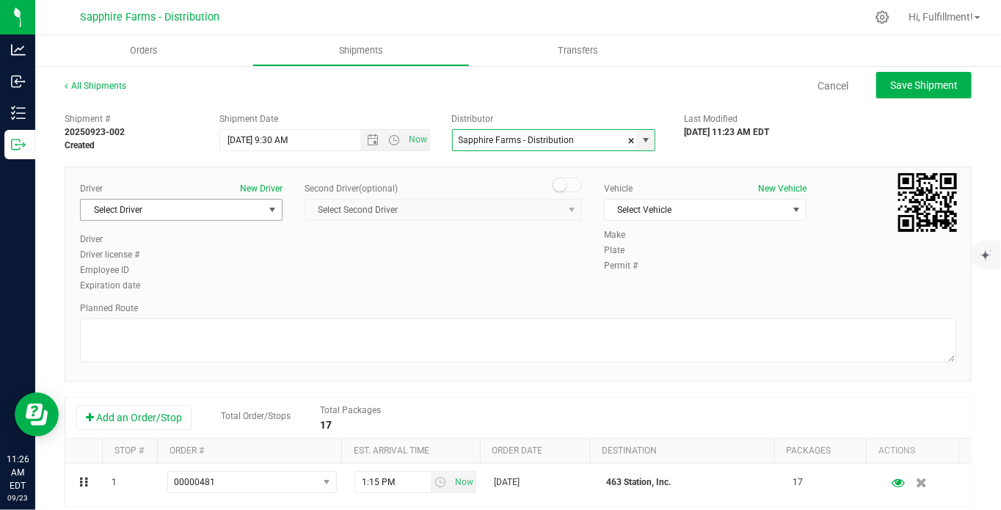
click at [267, 205] on span "select" at bounding box center [273, 210] width 12 height 12
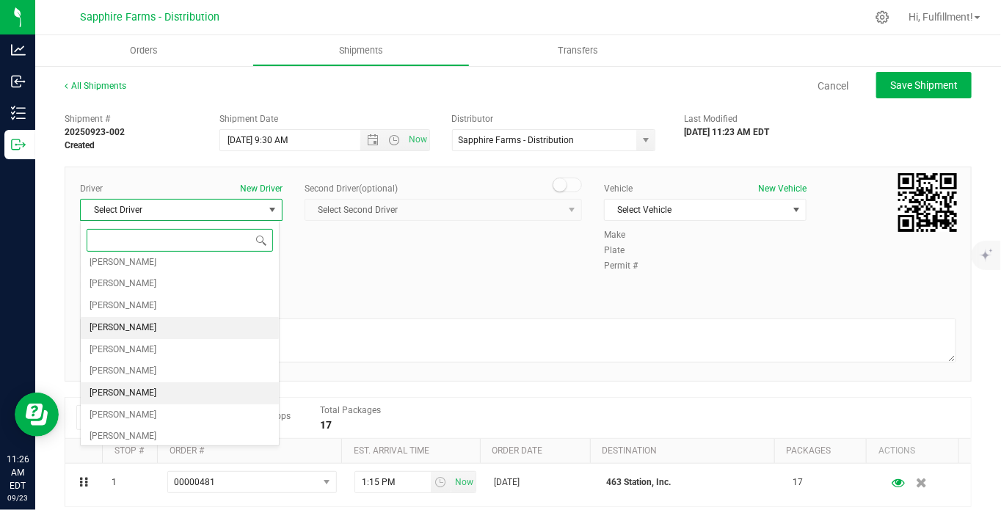
scroll to position [73, 0]
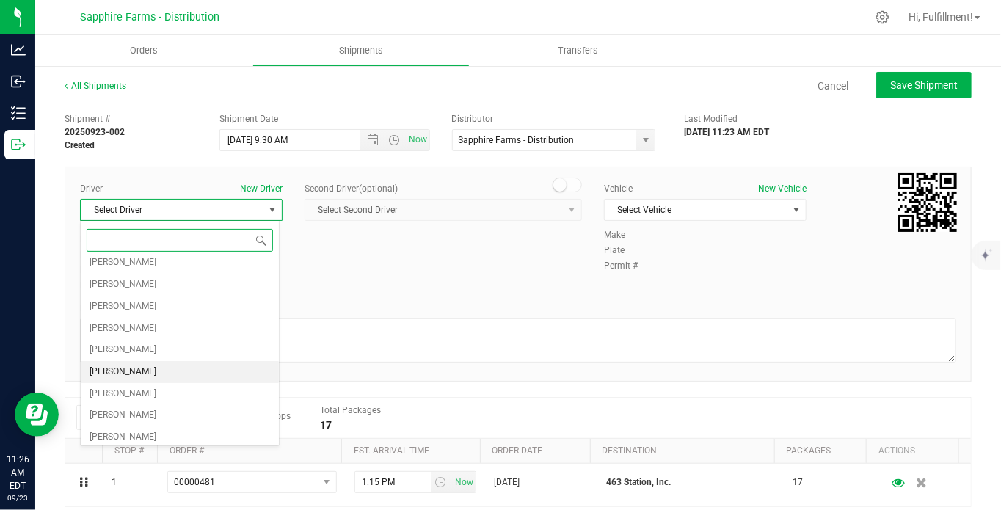
click at [203, 361] on li "Cejae Mitchell" at bounding box center [180, 372] width 198 height 22
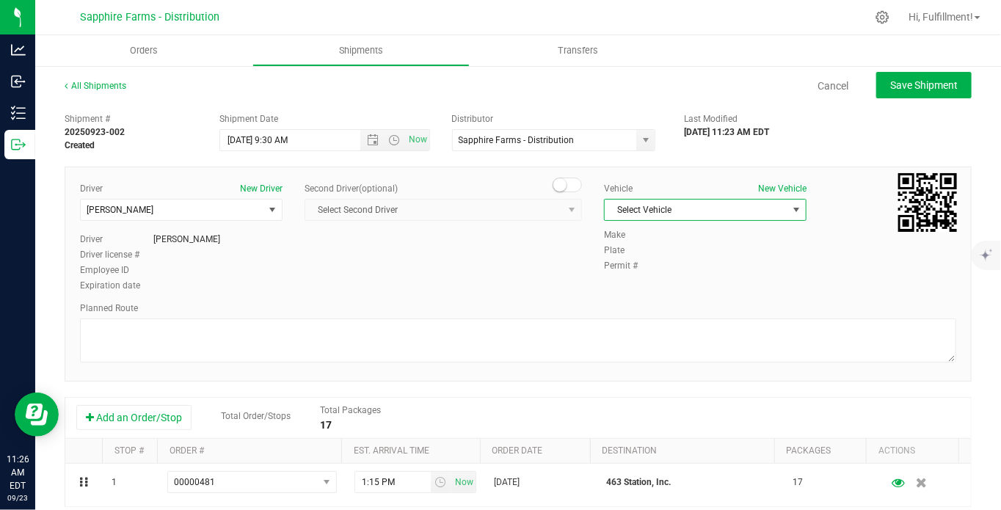
click at [705, 209] on span "Select Vehicle" at bounding box center [696, 210] width 183 height 21
click at [684, 319] on li "Van #2" at bounding box center [697, 322] width 198 height 22
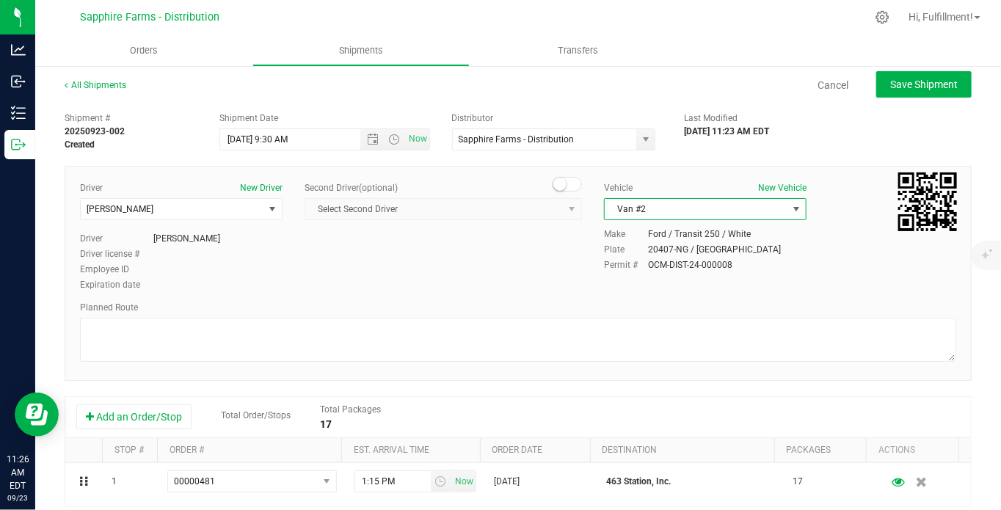
scroll to position [0, 0]
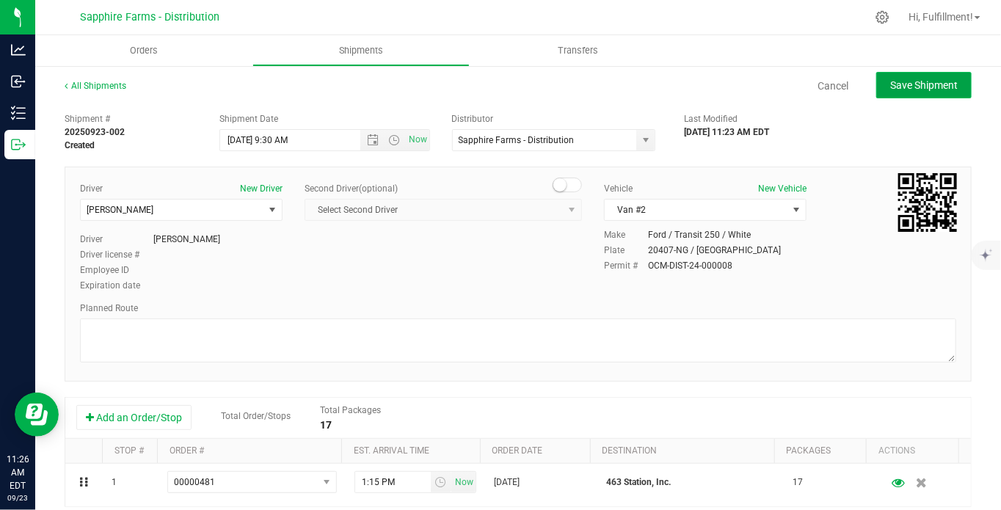
click at [905, 87] on span "Save Shipment" at bounding box center [925, 85] width 68 height 12
type input "9/24/2025 1:30 PM"
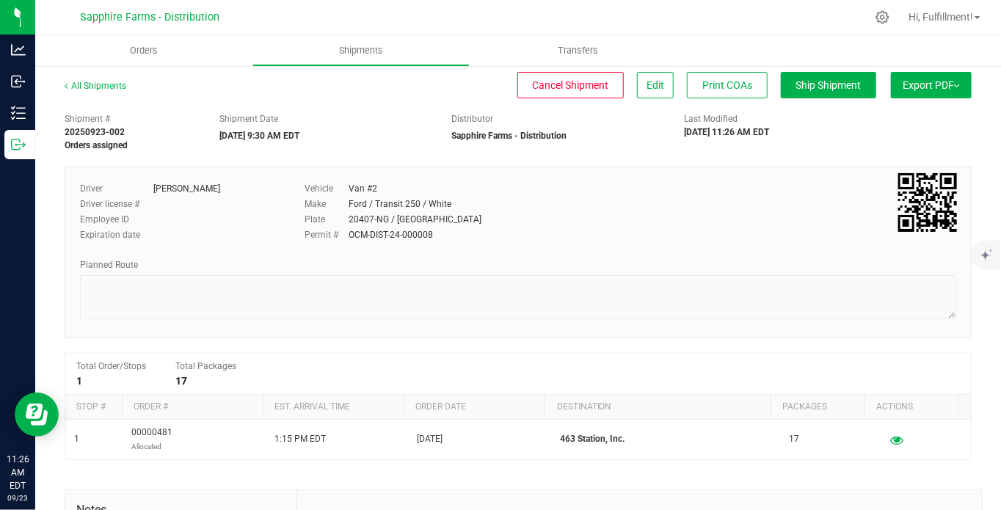
click at [911, 86] on span "Export PDF" at bounding box center [931, 85] width 57 height 12
click at [903, 117] on span "Manifest by Package ID" at bounding box center [909, 117] width 93 height 10
click at [150, 51] on span "Orders" at bounding box center [144, 50] width 68 height 13
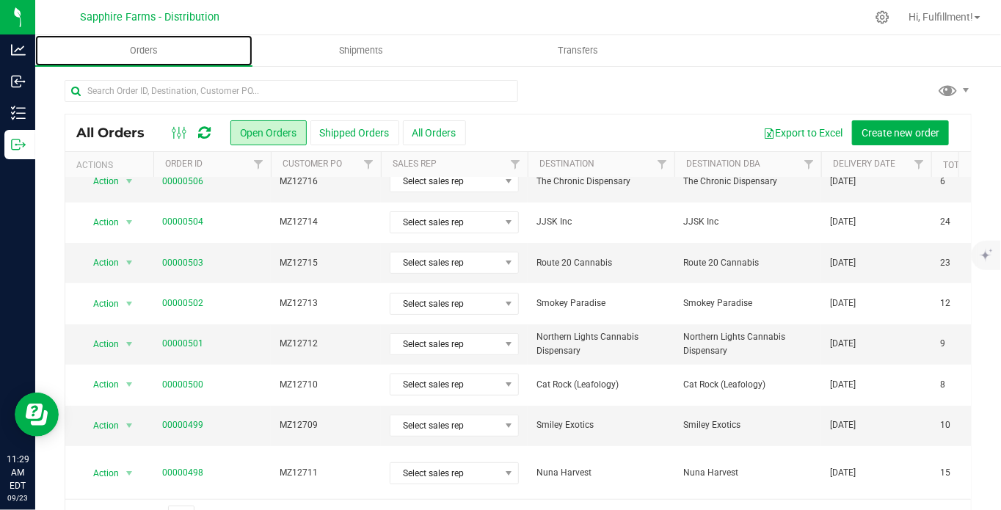
scroll to position [163, 0]
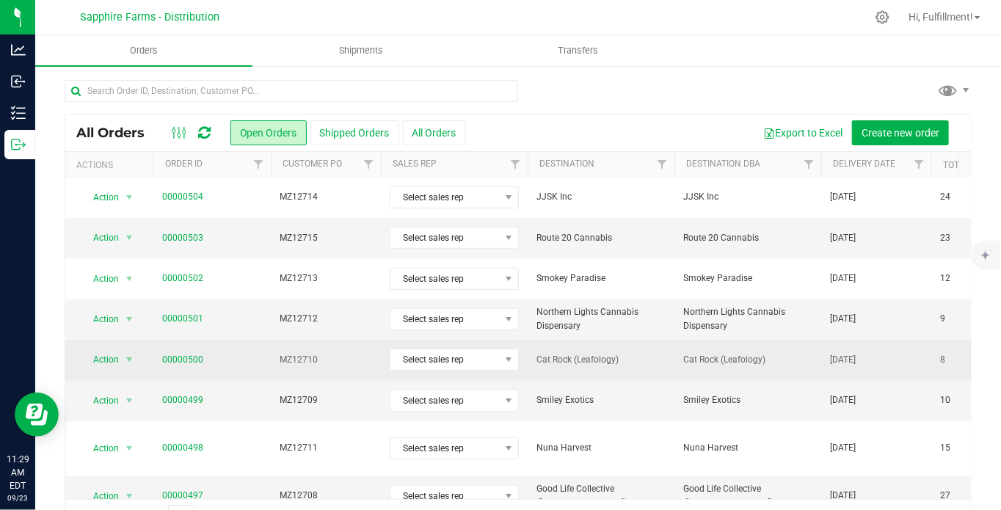
click at [334, 360] on span "MZ12710" at bounding box center [326, 360] width 93 height 14
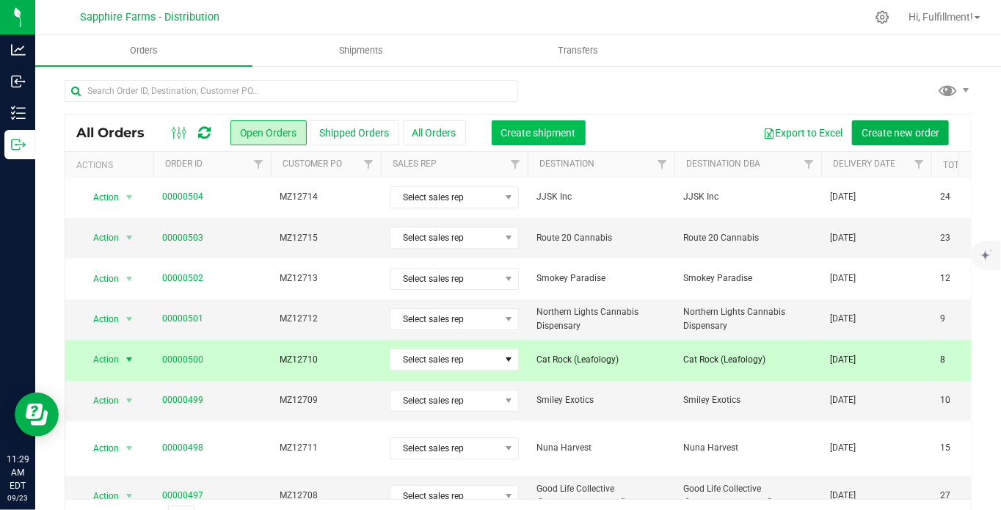
click at [562, 132] on span "Create shipment" at bounding box center [538, 133] width 75 height 12
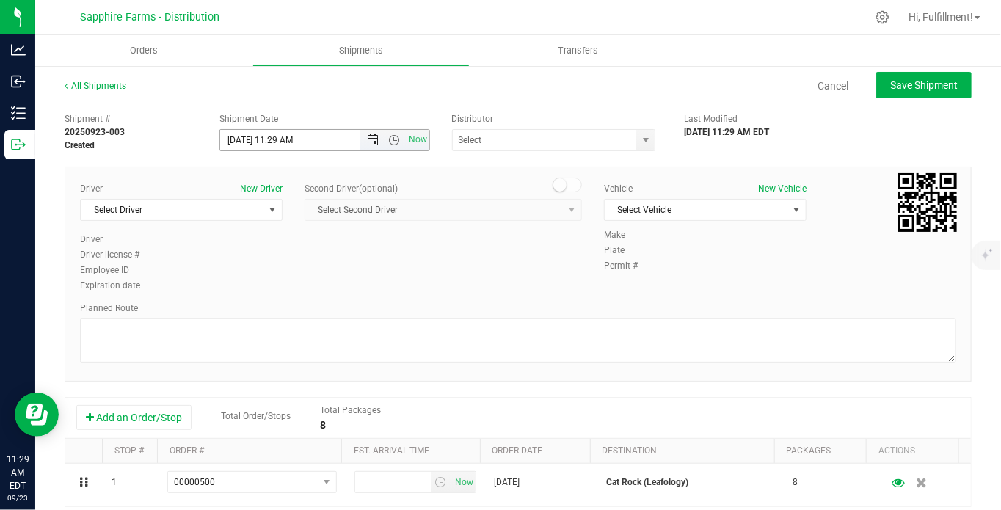
click at [369, 142] on span "Open the date view" at bounding box center [373, 140] width 12 height 12
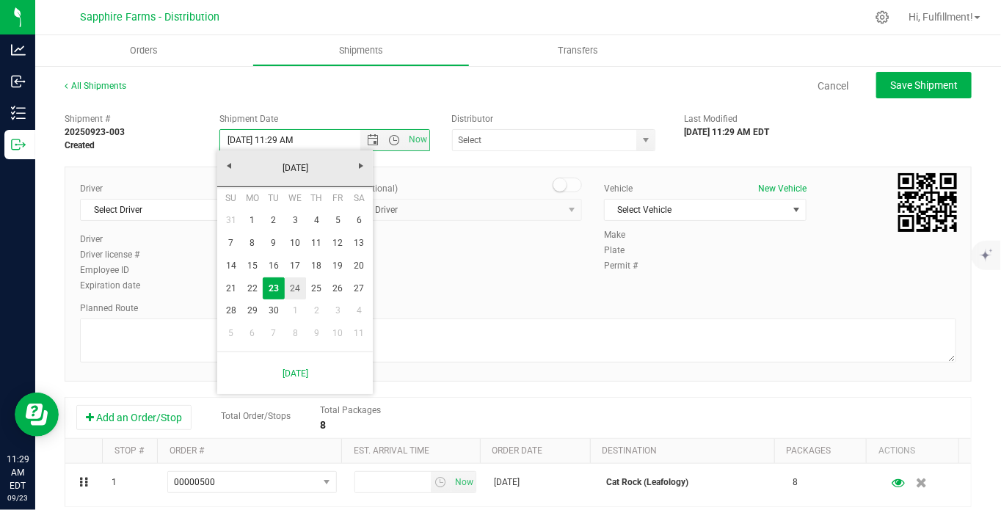
click at [293, 284] on link "24" at bounding box center [295, 289] width 21 height 23
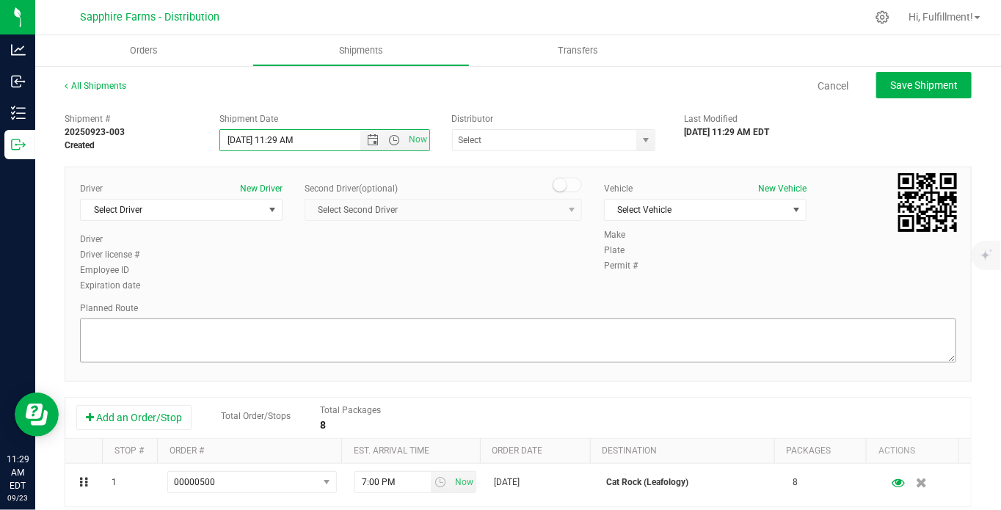
scroll to position [81, 0]
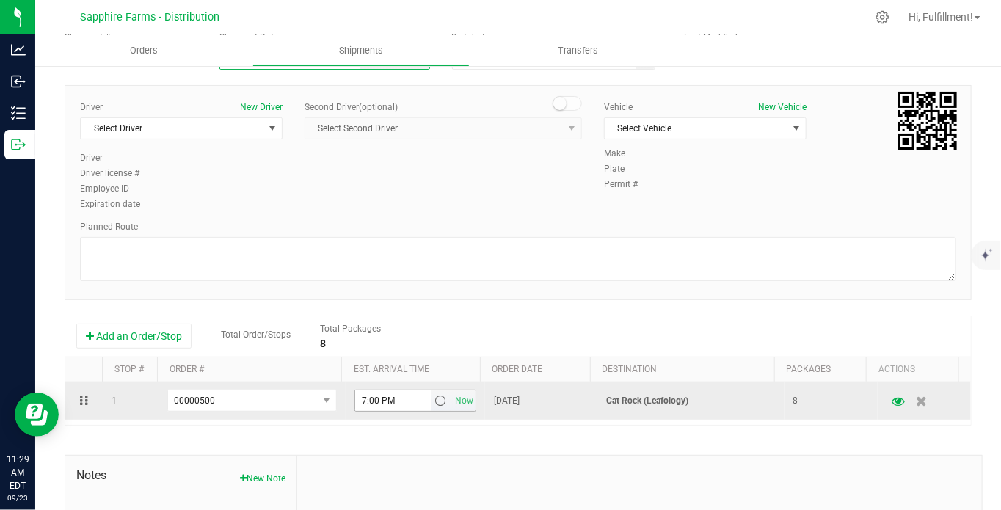
click at [435, 403] on span "select" at bounding box center [441, 401] width 12 height 12
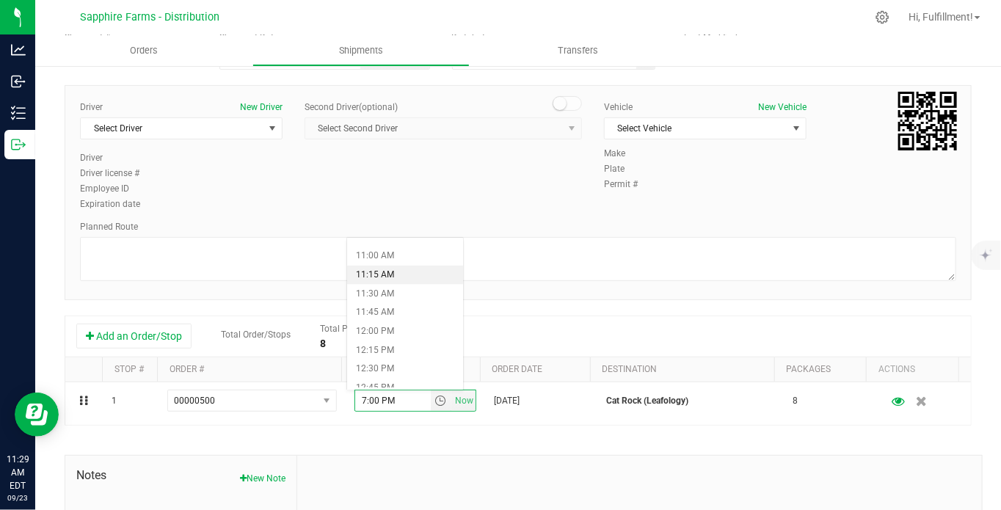
scroll to position [979, 0]
click at [423, 380] on li "2:45 PM" at bounding box center [405, 384] width 116 height 19
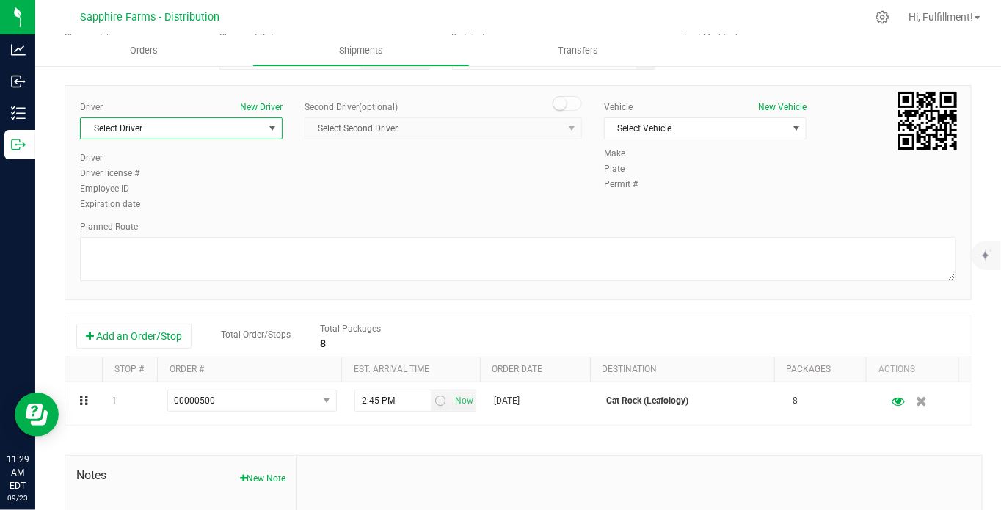
click at [275, 128] on span "select" at bounding box center [273, 128] width 18 height 21
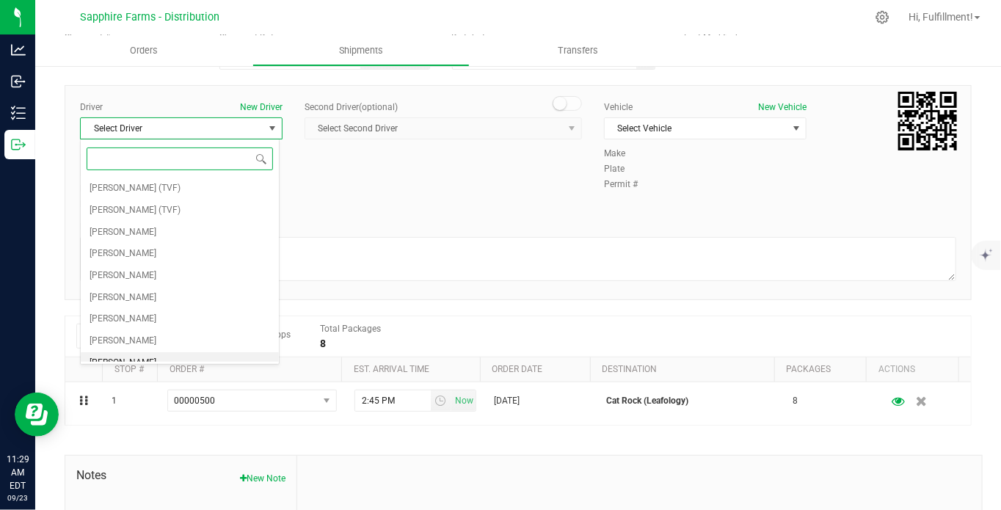
scroll to position [73, 0]
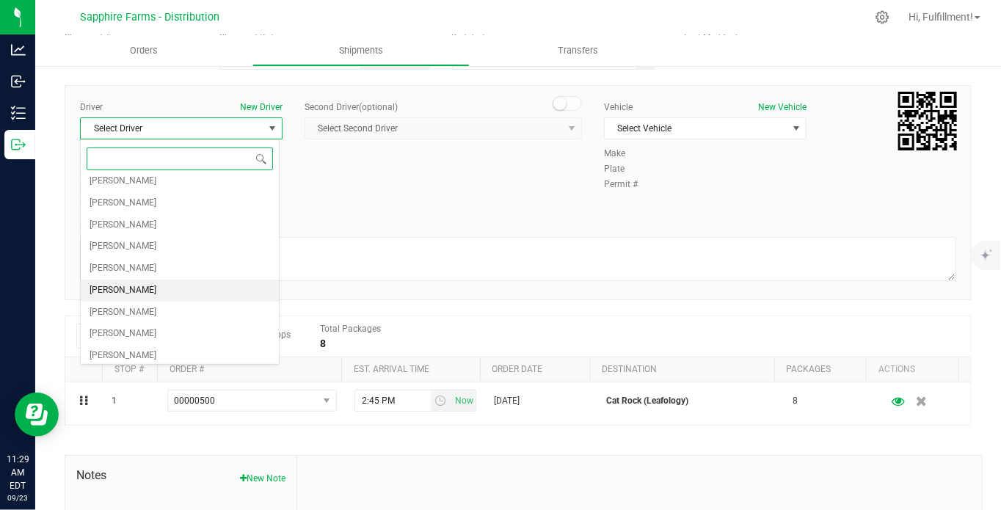
click at [182, 284] on li "Cejae Mitchell" at bounding box center [180, 291] width 198 height 22
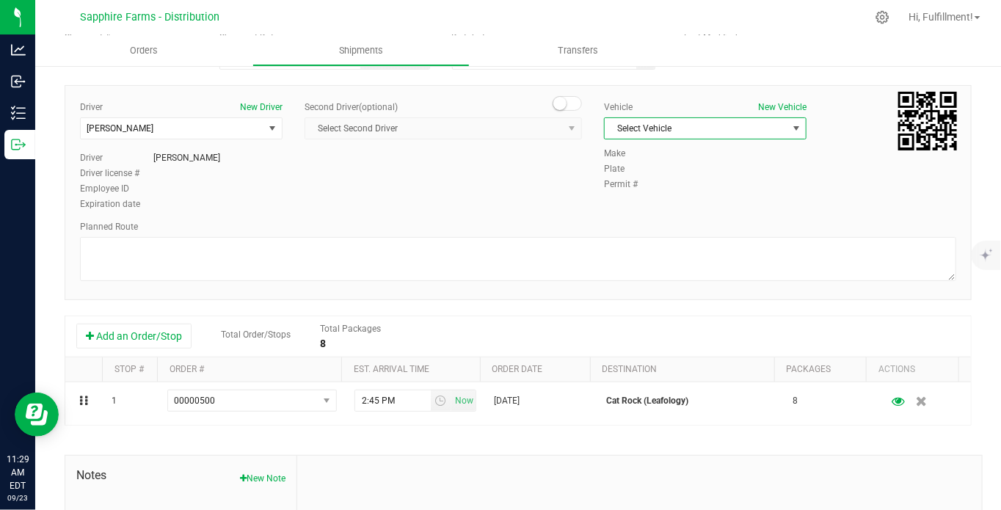
click at [673, 131] on span "Select Vehicle" at bounding box center [696, 128] width 183 height 21
click at [648, 242] on li "Van #2" at bounding box center [697, 240] width 198 height 22
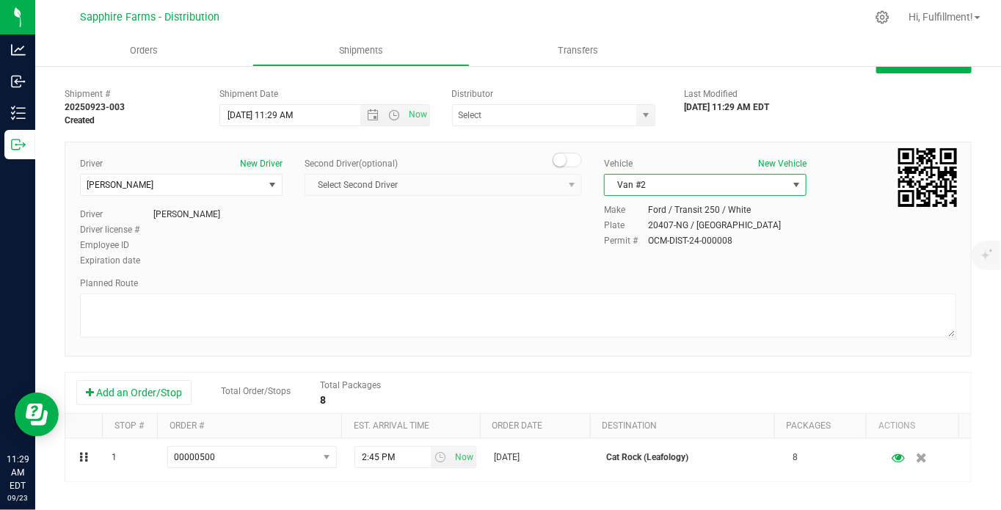
scroll to position [0, 0]
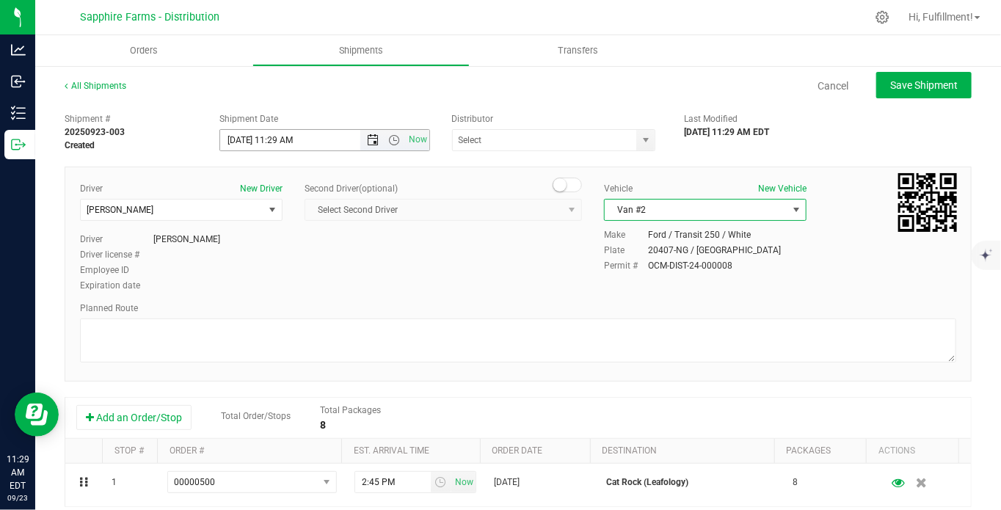
click at [367, 137] on span "Open the date view" at bounding box center [373, 140] width 12 height 12
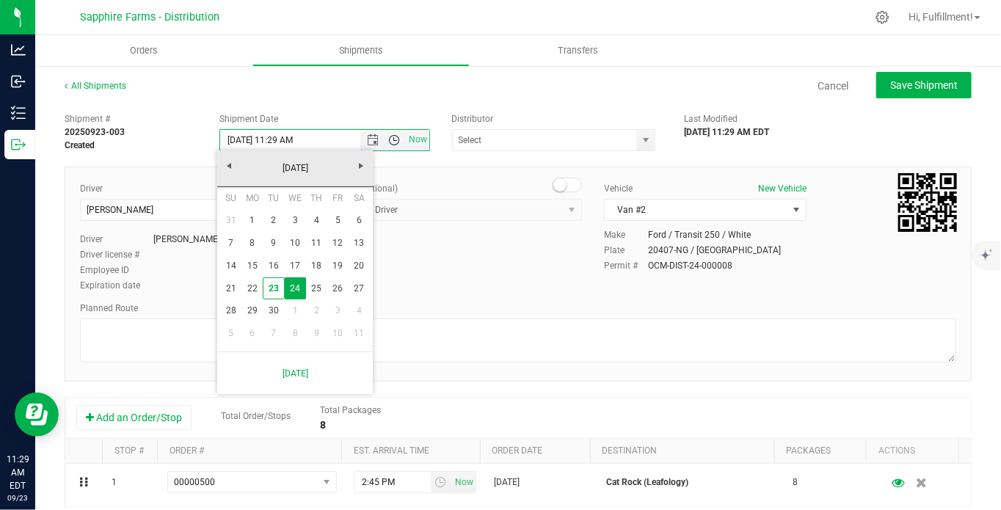
click at [390, 145] on span "Open the time view" at bounding box center [394, 140] width 12 height 12
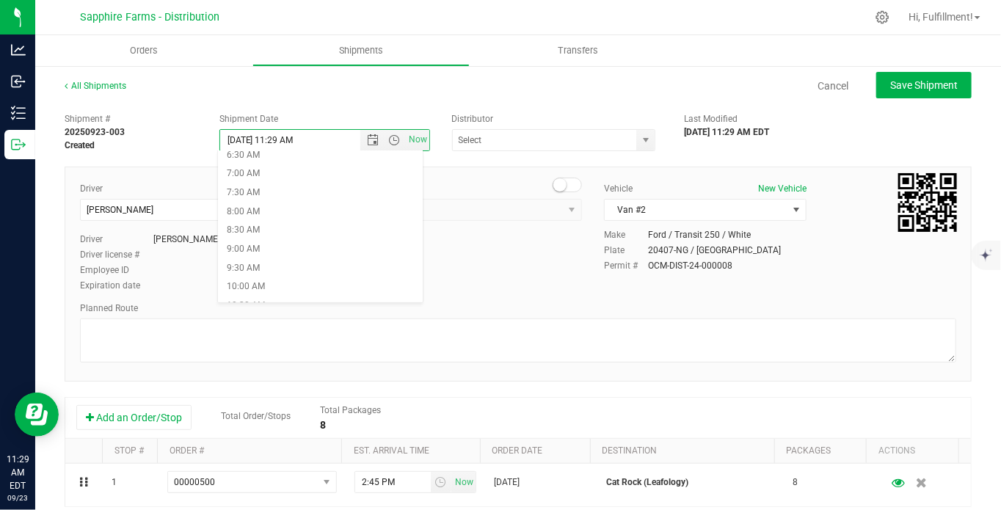
scroll to position [326, 0]
click at [369, 191] on li "9:30 AM" at bounding box center [320, 195] width 205 height 19
type input "9/24/2025 9:30 AM"
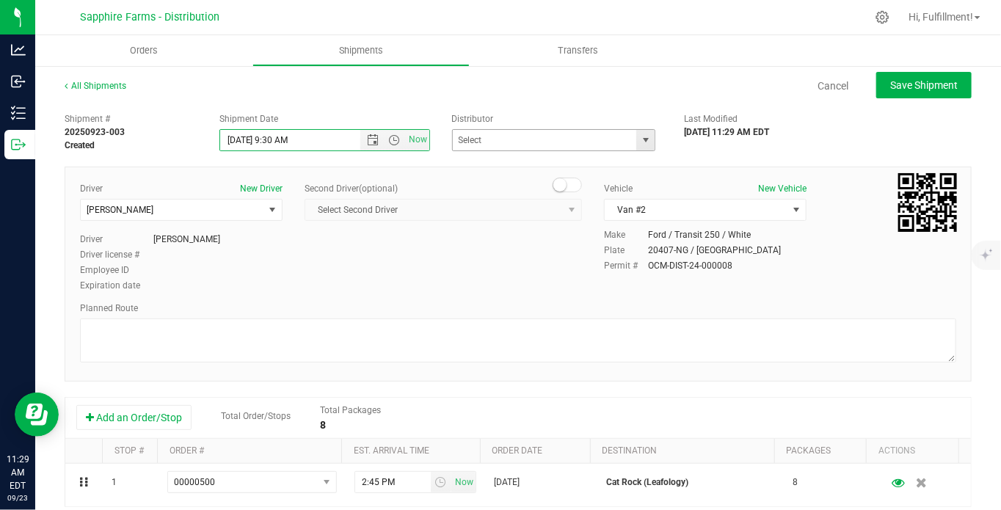
click at [640, 139] on span "select" at bounding box center [646, 140] width 12 height 12
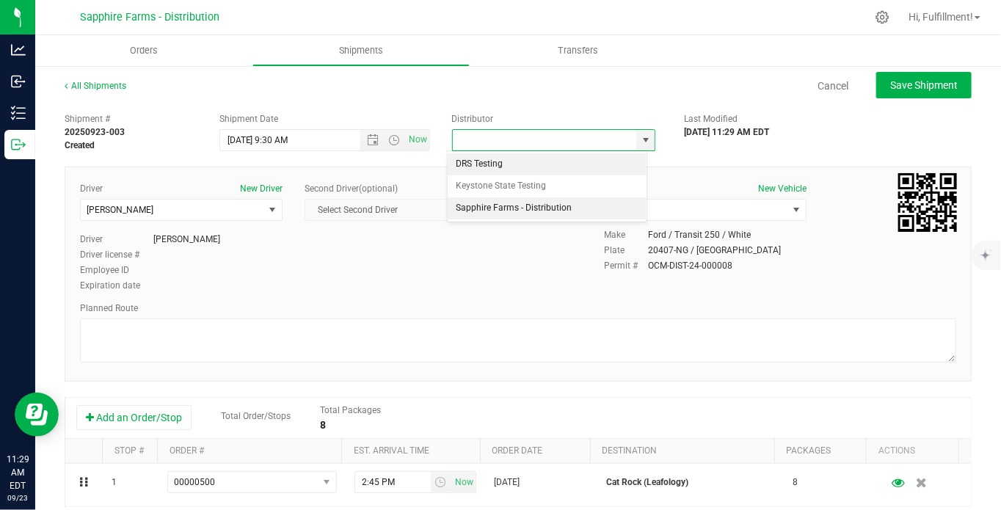
click at [554, 205] on li "Sapphire Farms - Distribution" at bounding box center [548, 208] width 200 height 22
type input "Sapphire Farms - Distribution"
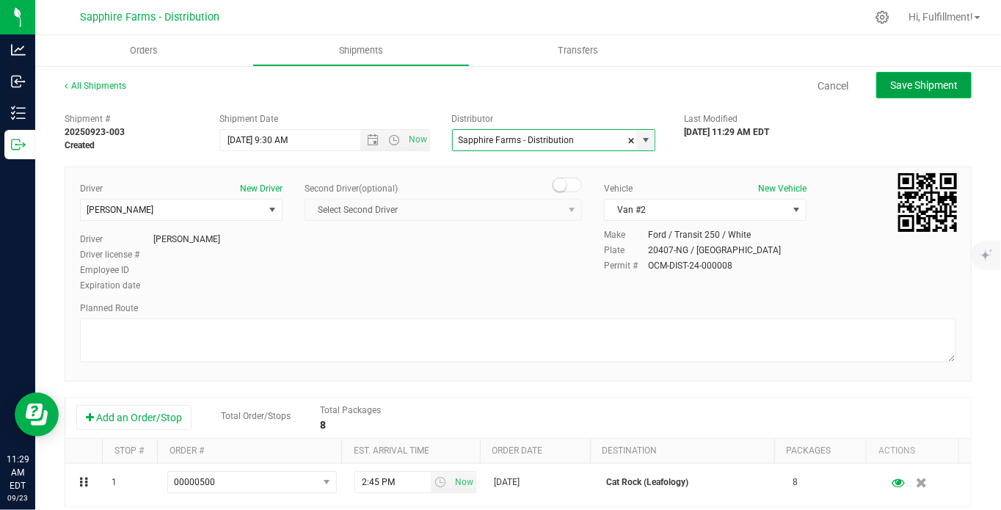
click at [902, 79] on span "Save Shipment" at bounding box center [925, 85] width 68 height 12
type input "9/24/2025 1:30 PM"
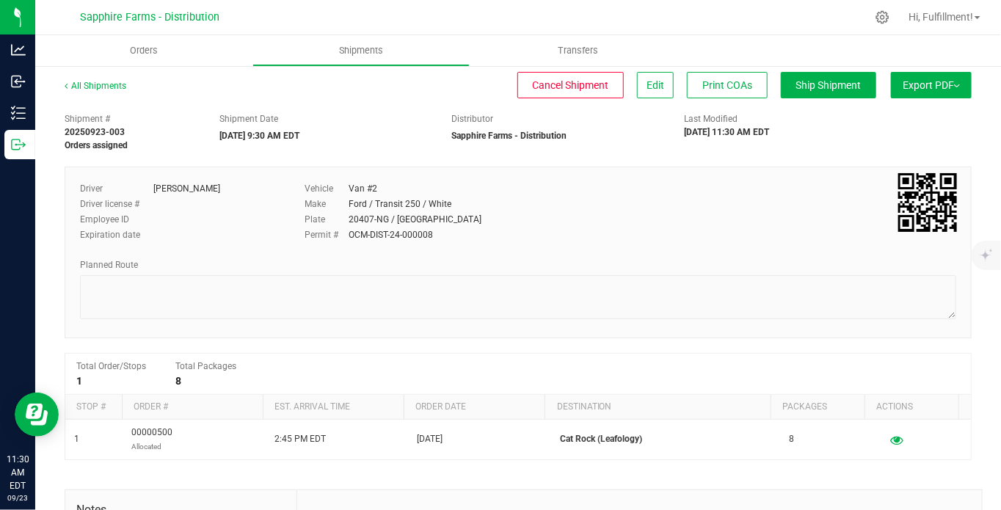
click at [954, 84] on img at bounding box center [957, 85] width 6 height 3
click at [918, 115] on span "Manifest by Package ID" at bounding box center [909, 117] width 93 height 10
click at [150, 48] on span "Orders" at bounding box center [144, 50] width 68 height 13
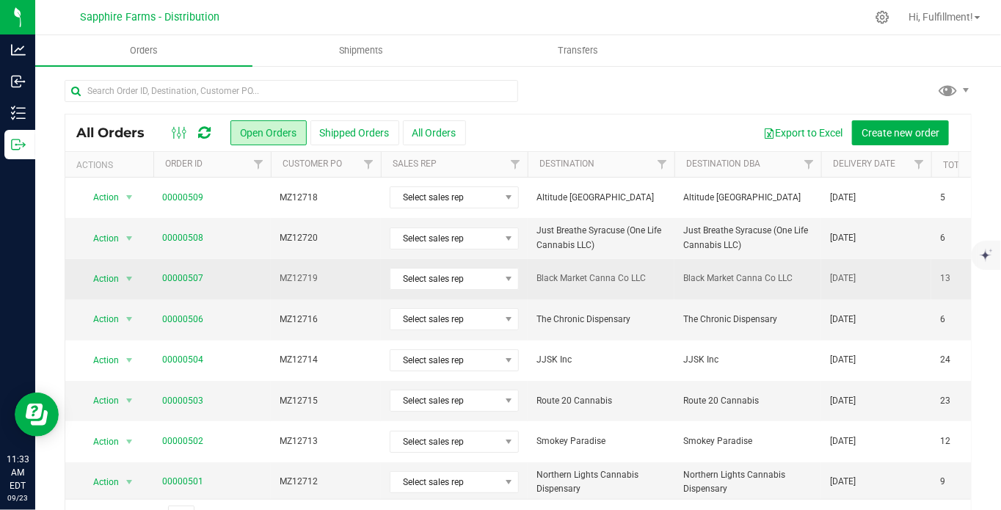
click at [346, 276] on span "MZ12719" at bounding box center [326, 279] width 93 height 14
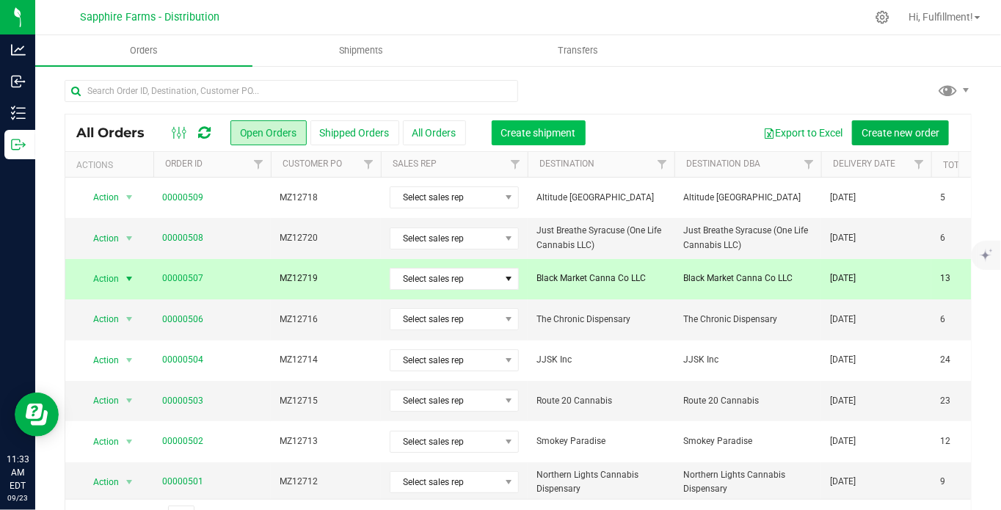
click at [547, 128] on span "Create shipment" at bounding box center [538, 133] width 75 height 12
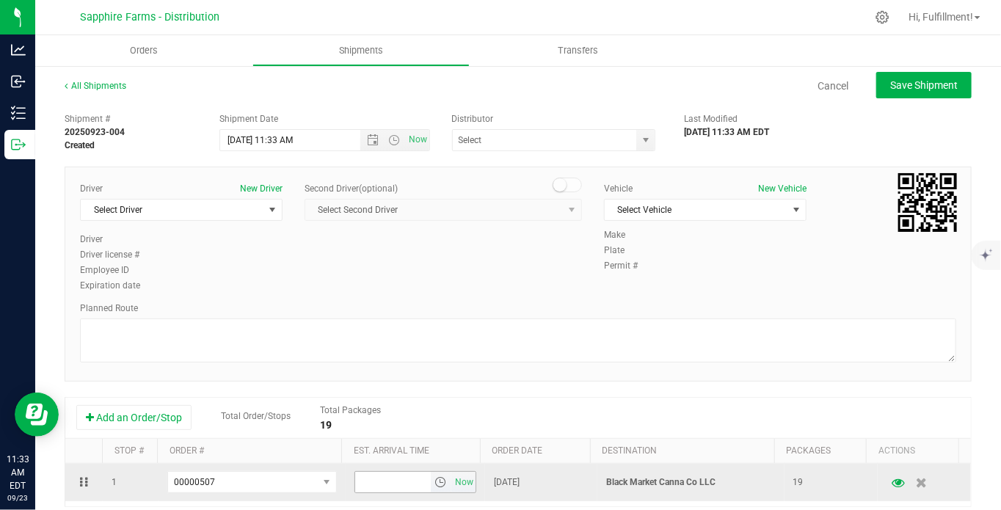
click at [435, 483] on span "select" at bounding box center [441, 482] width 12 height 12
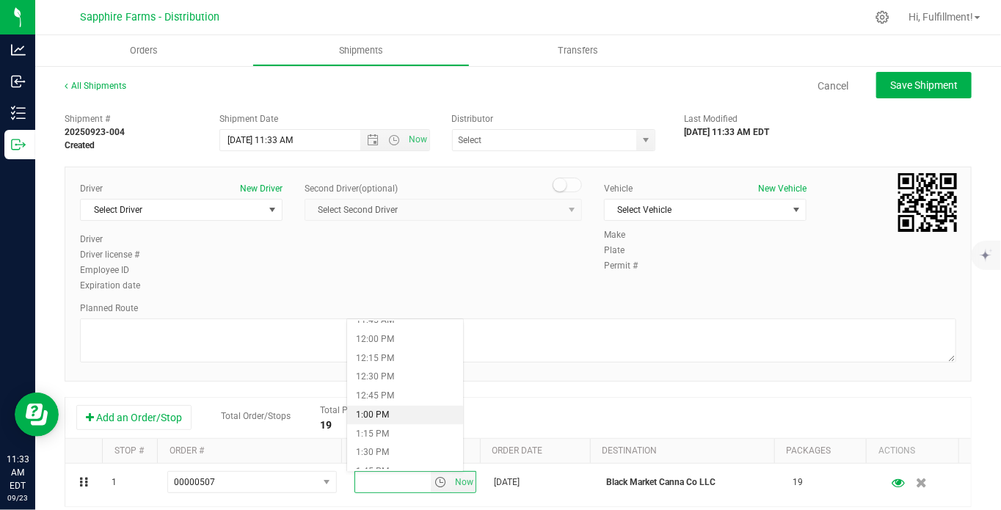
scroll to position [1142, 0]
click at [411, 417] on li "4:15 PM" at bounding box center [405, 416] width 116 height 19
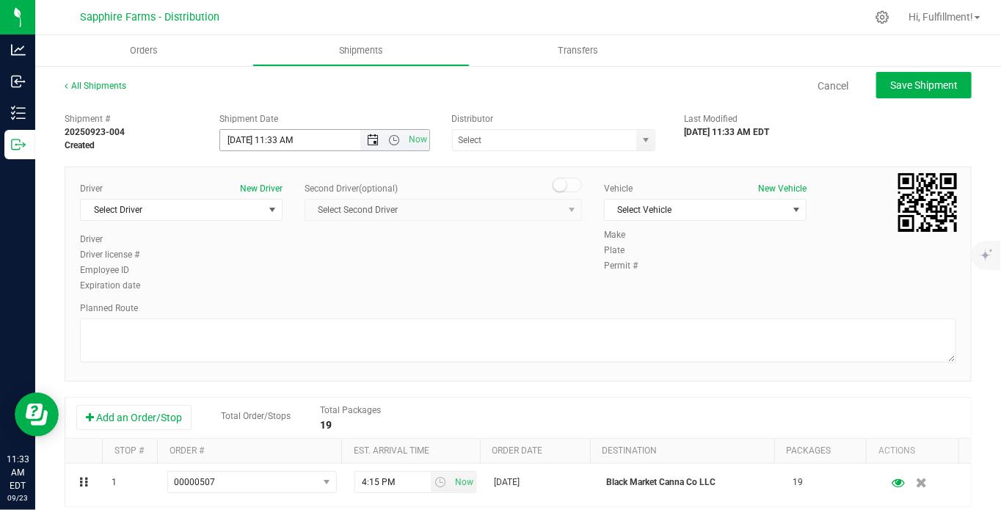
click at [372, 140] on span "Open the date view" at bounding box center [373, 140] width 12 height 12
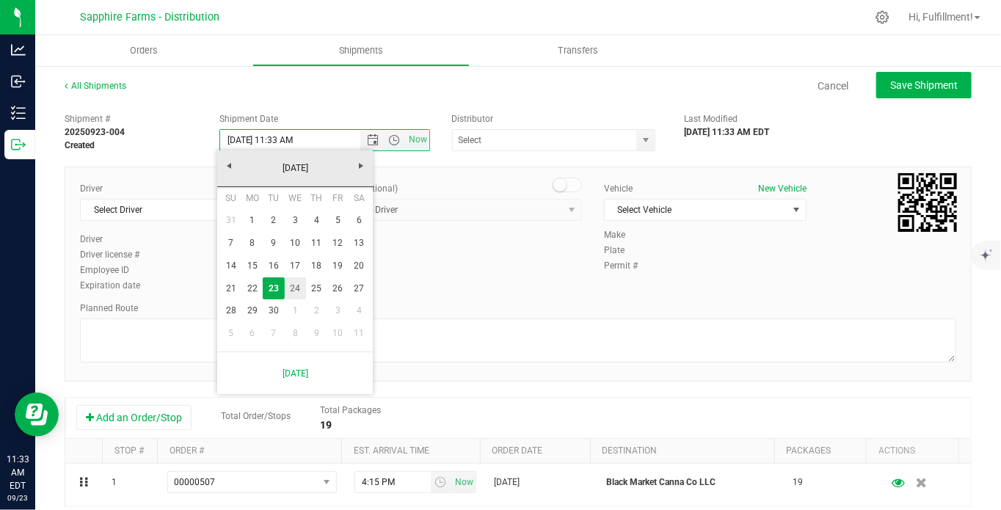
click at [302, 285] on link "24" at bounding box center [295, 289] width 21 height 23
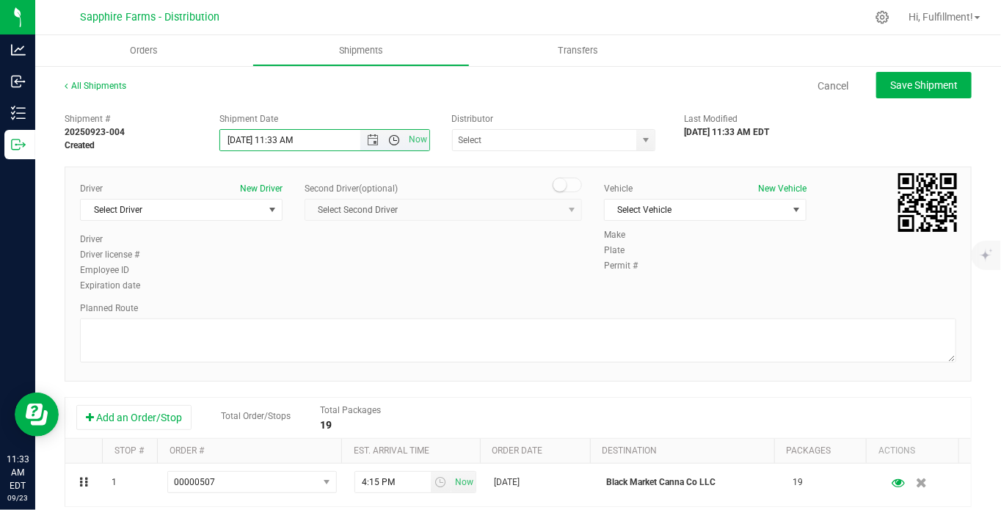
click at [392, 140] on span "Open the time view" at bounding box center [394, 140] width 12 height 12
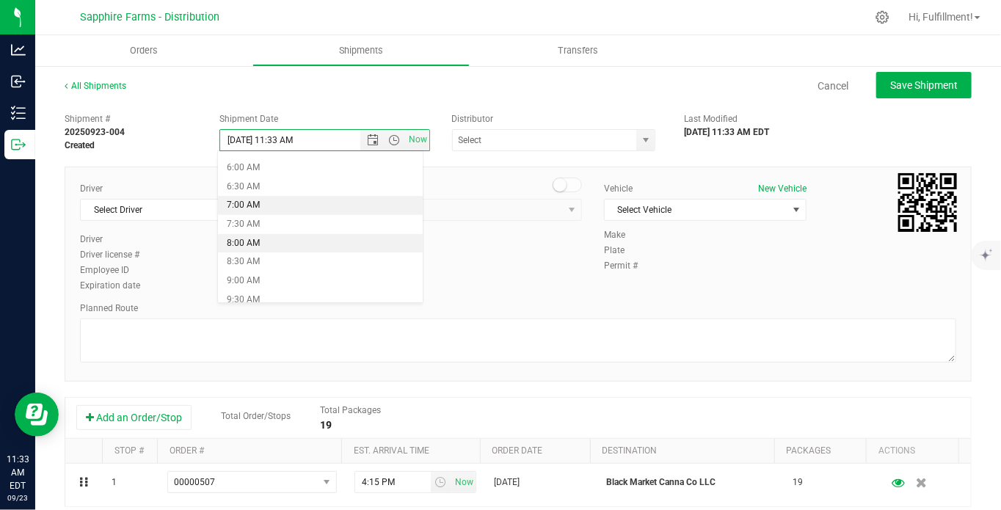
scroll to position [244, 0]
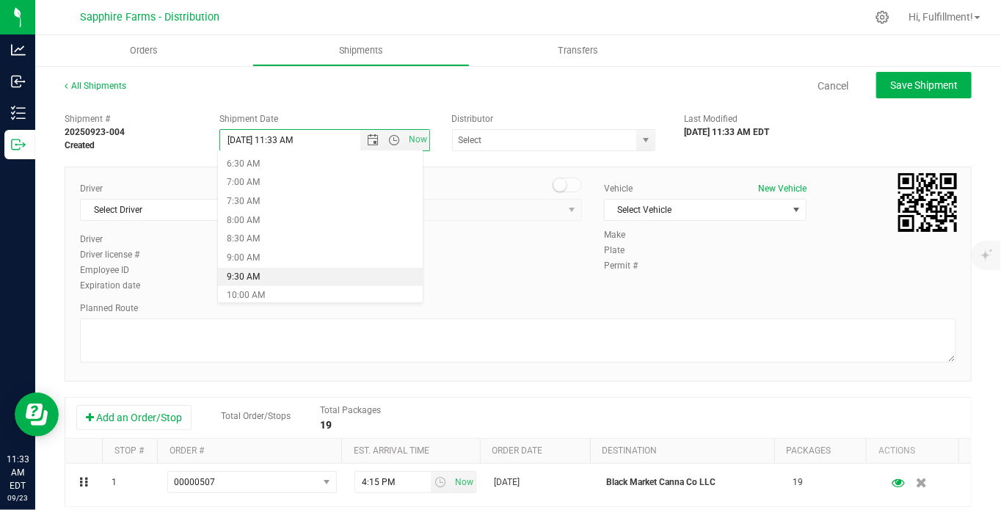
click at [345, 272] on li "9:30 AM" at bounding box center [320, 277] width 205 height 19
type input "9/24/2025 9:30 AM"
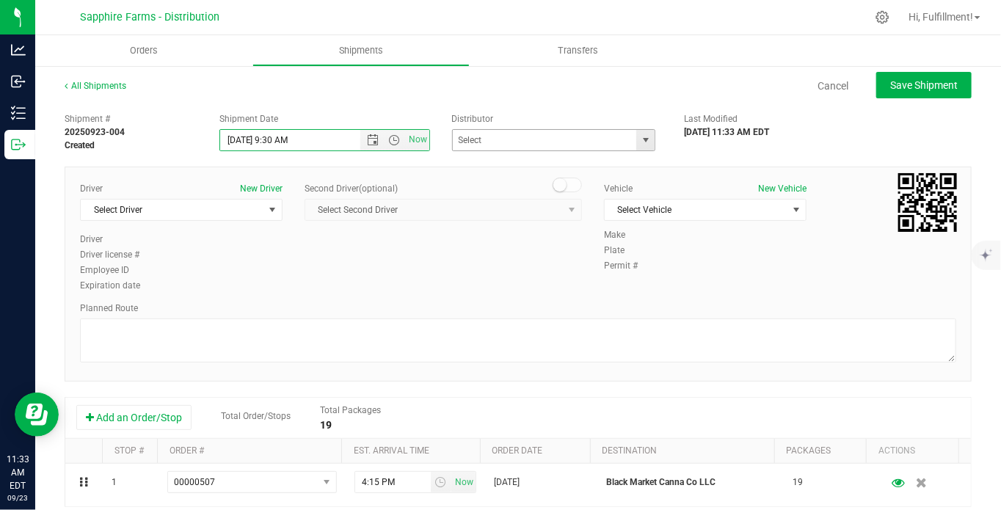
click at [642, 144] on span "select" at bounding box center [646, 140] width 12 height 12
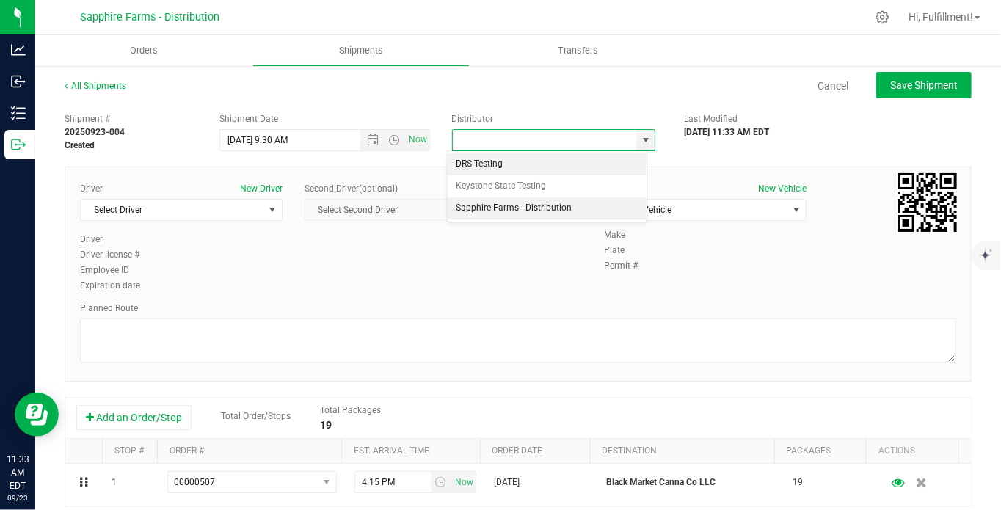
click at [574, 209] on li "Sapphire Farms - Distribution" at bounding box center [548, 208] width 200 height 22
type input "Sapphire Farms - Distribution"
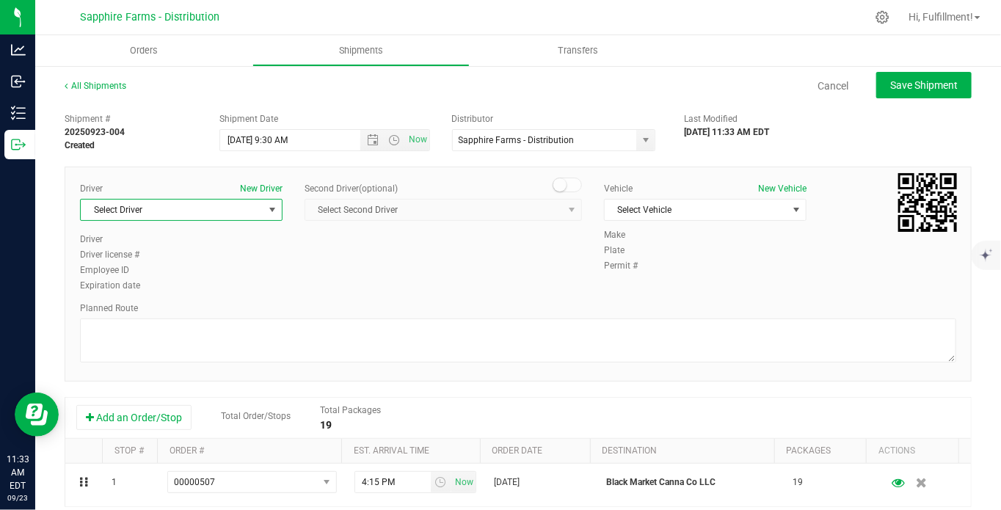
click at [270, 211] on span "select" at bounding box center [273, 210] width 12 height 12
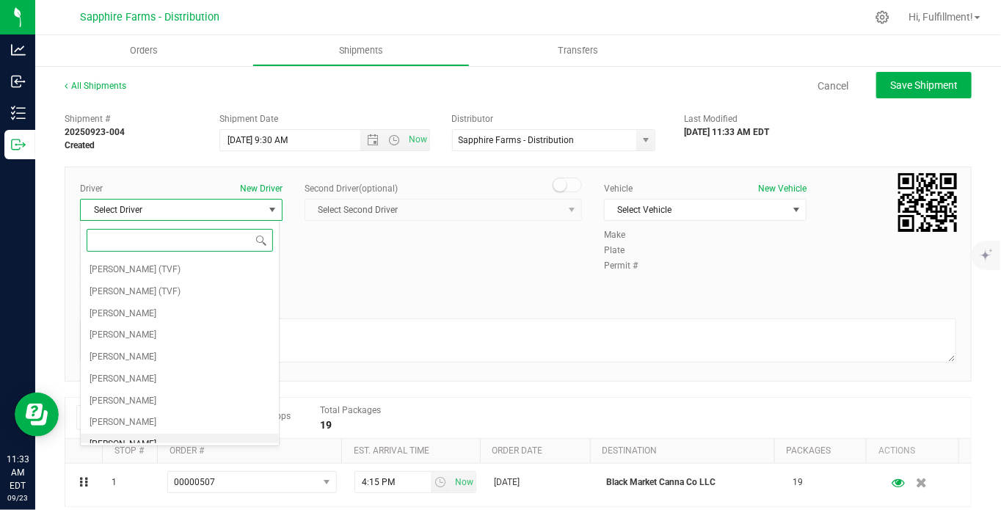
click at [194, 437] on li "Cejae Mitchell" at bounding box center [180, 445] width 198 height 22
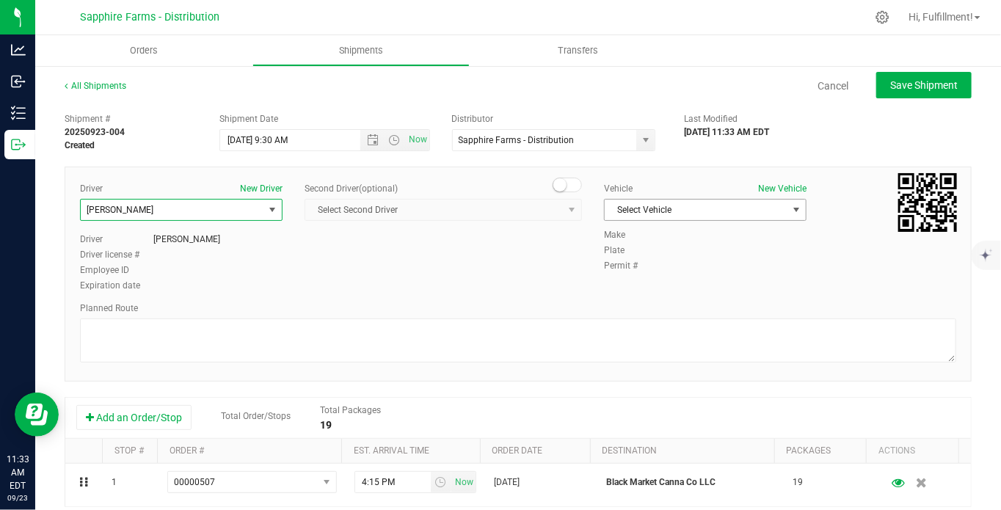
click at [654, 209] on span "Select Vehicle" at bounding box center [696, 210] width 183 height 21
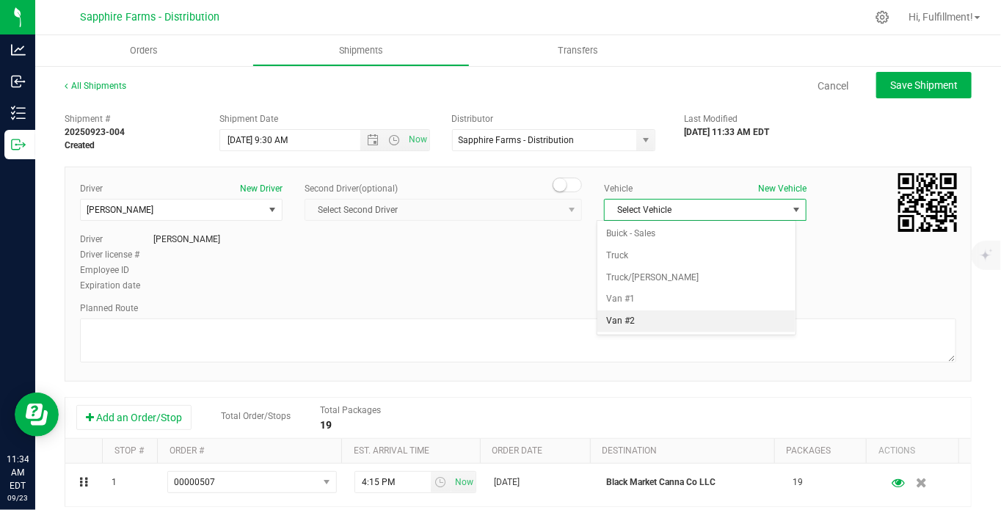
click at [648, 317] on li "Van #2" at bounding box center [697, 322] width 198 height 22
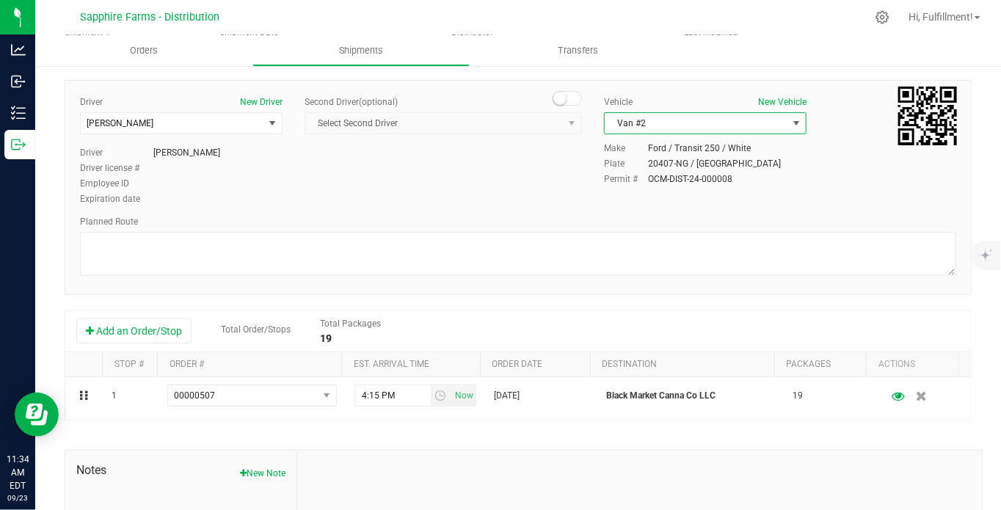
scroll to position [0, 0]
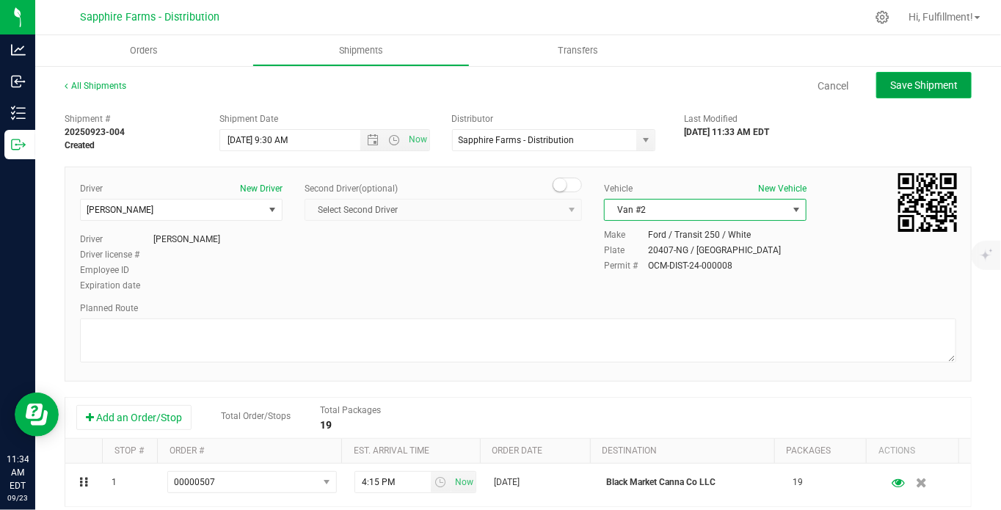
click at [907, 82] on span "Save Shipment" at bounding box center [925, 85] width 68 height 12
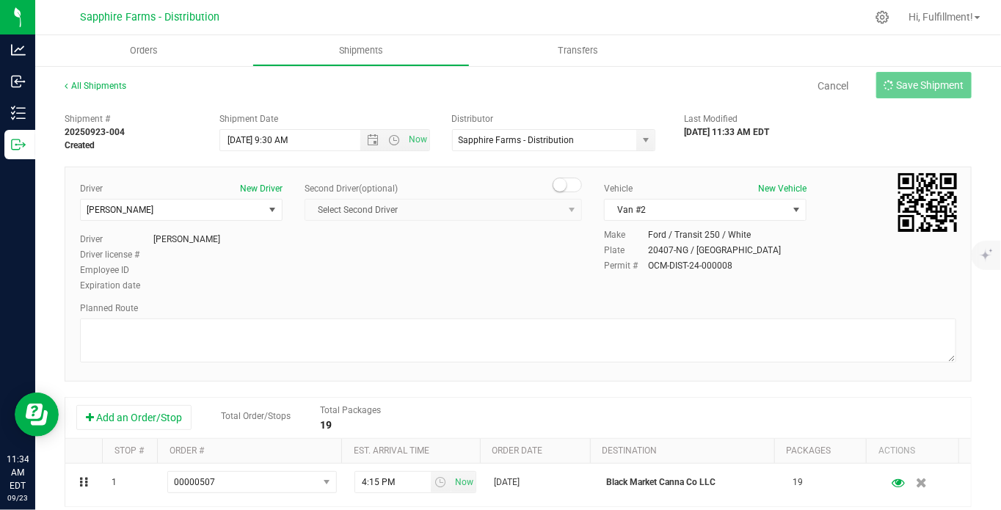
type input "9/24/2025 1:30 PM"
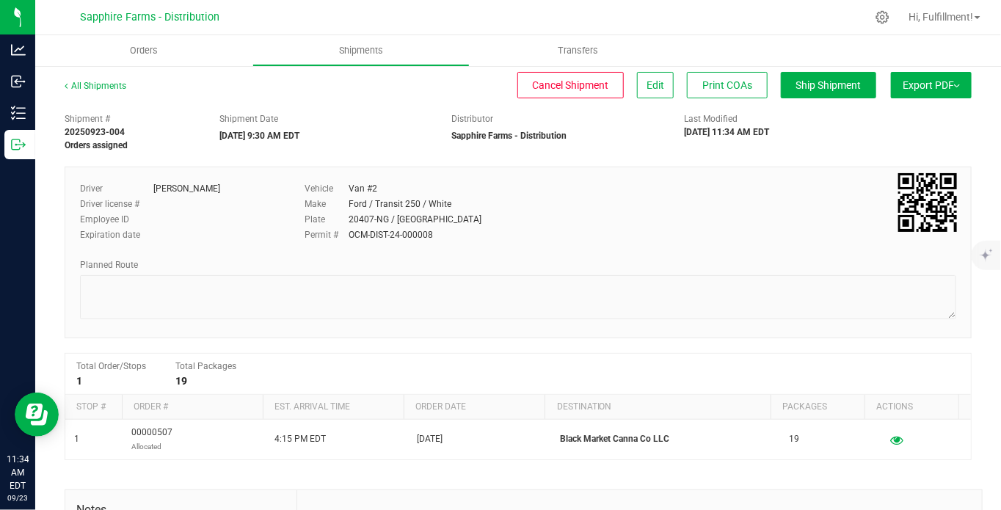
click at [907, 84] on span "Export PDF" at bounding box center [931, 85] width 57 height 12
click at [912, 117] on span "Manifest by Package ID" at bounding box center [909, 117] width 93 height 10
click at [145, 48] on span "Orders" at bounding box center [144, 50] width 68 height 13
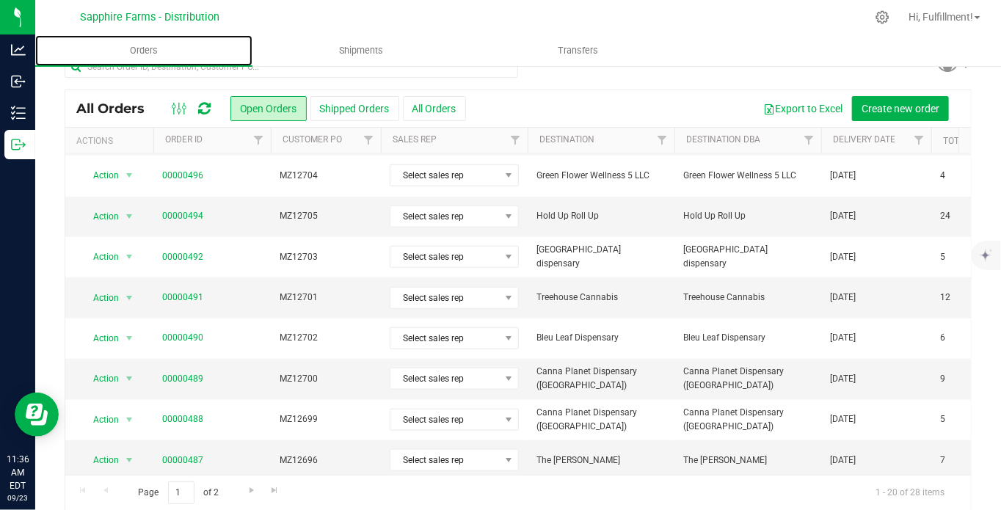
scroll to position [37, 0]
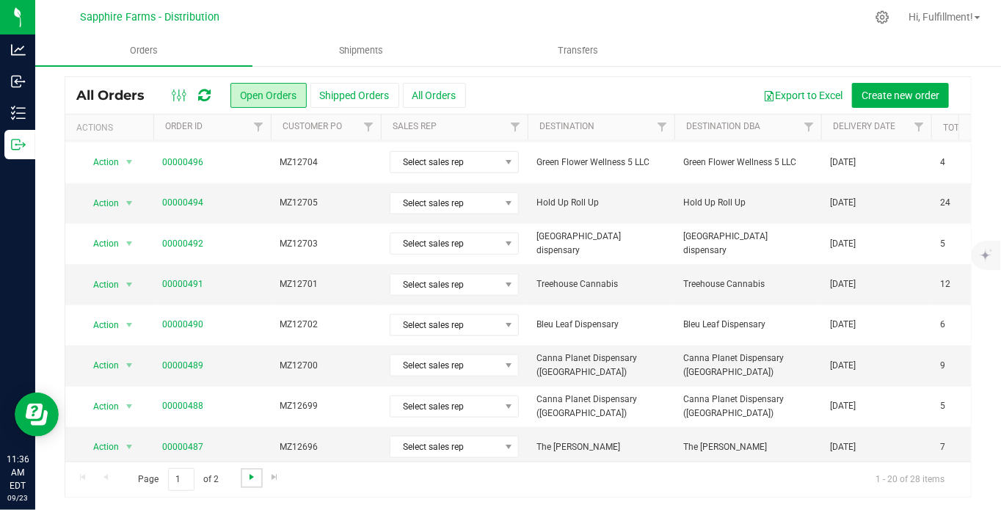
click at [250, 475] on span "Go to the next page" at bounding box center [252, 477] width 12 height 12
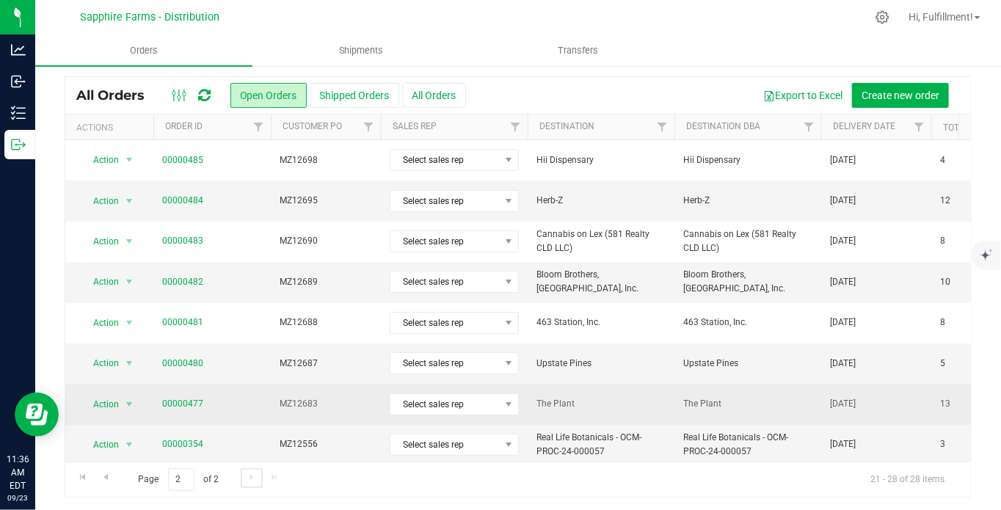
scroll to position [15, 0]
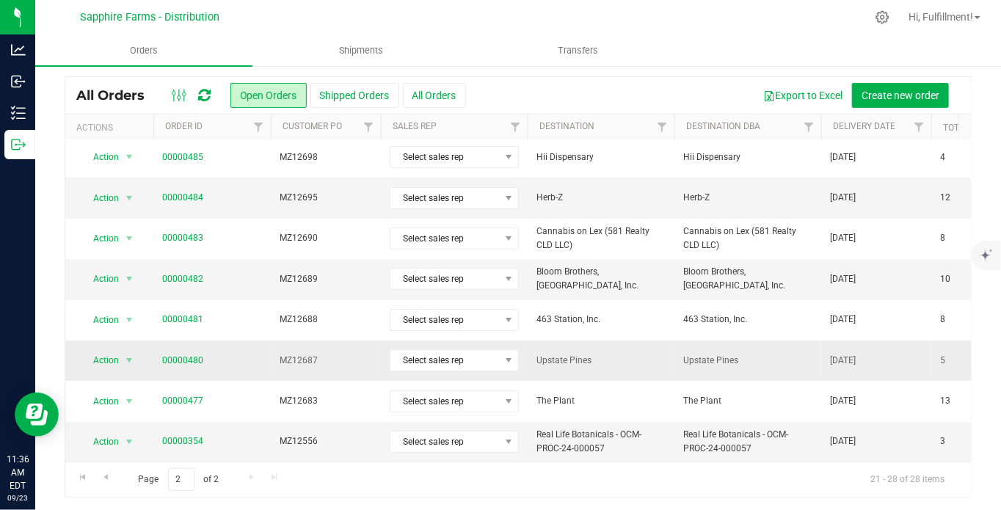
click at [329, 354] on span "MZ12687" at bounding box center [326, 361] width 93 height 14
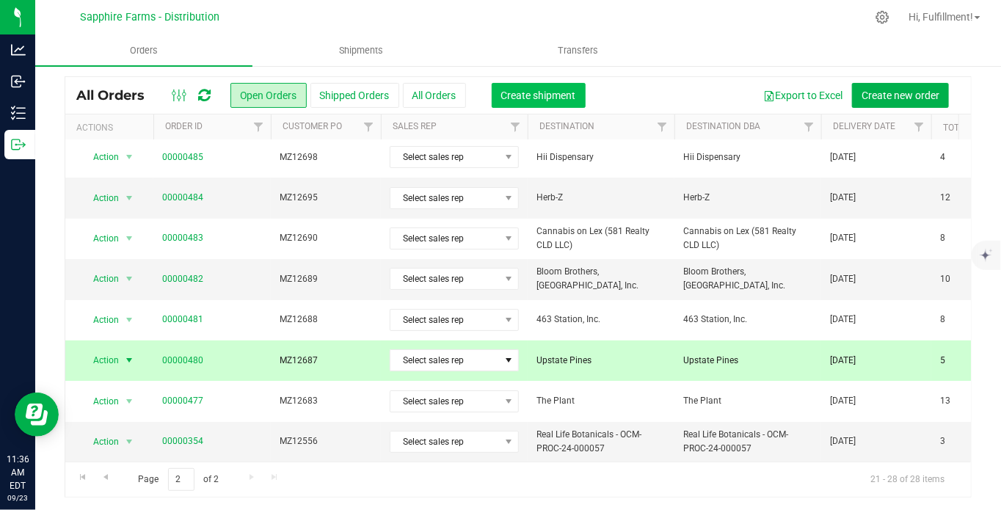
click at [540, 90] on span "Create shipment" at bounding box center [538, 96] width 75 height 12
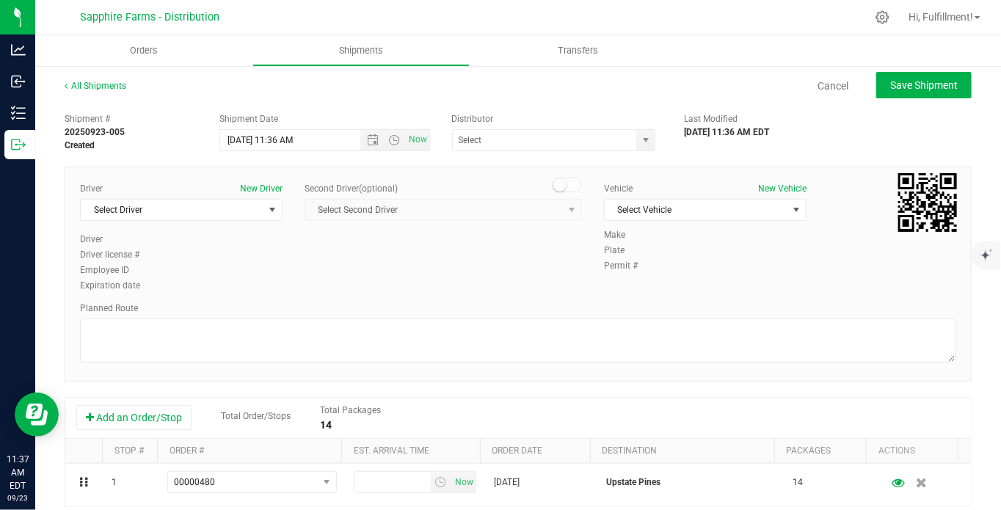
scroll to position [81, 0]
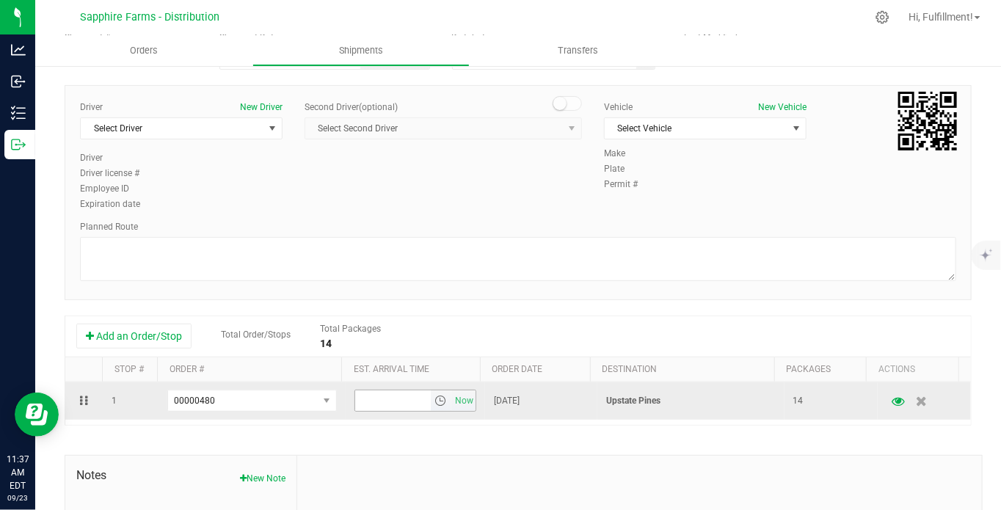
click at [435, 401] on span "select" at bounding box center [441, 401] width 12 height 12
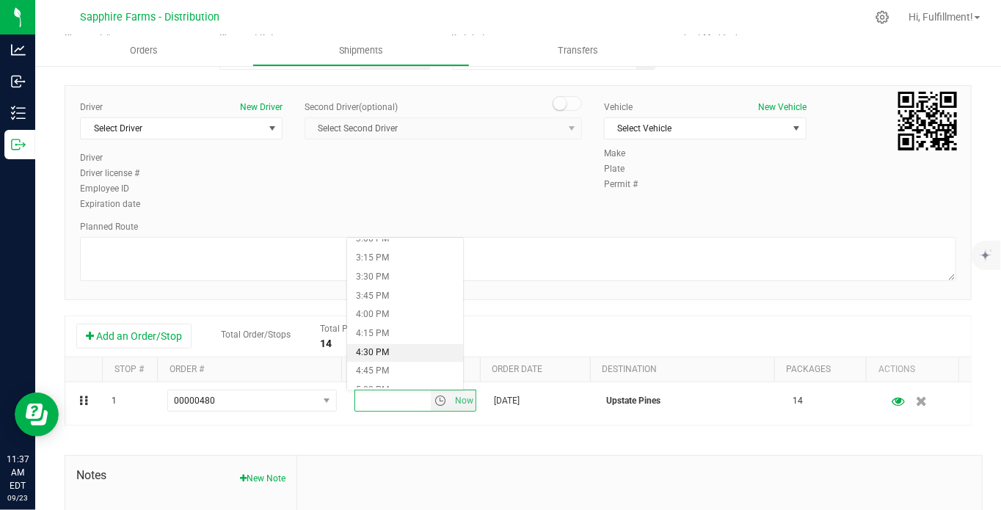
scroll to position [1305, 0]
click at [415, 250] on li "5:15 PM" at bounding box center [405, 247] width 116 height 19
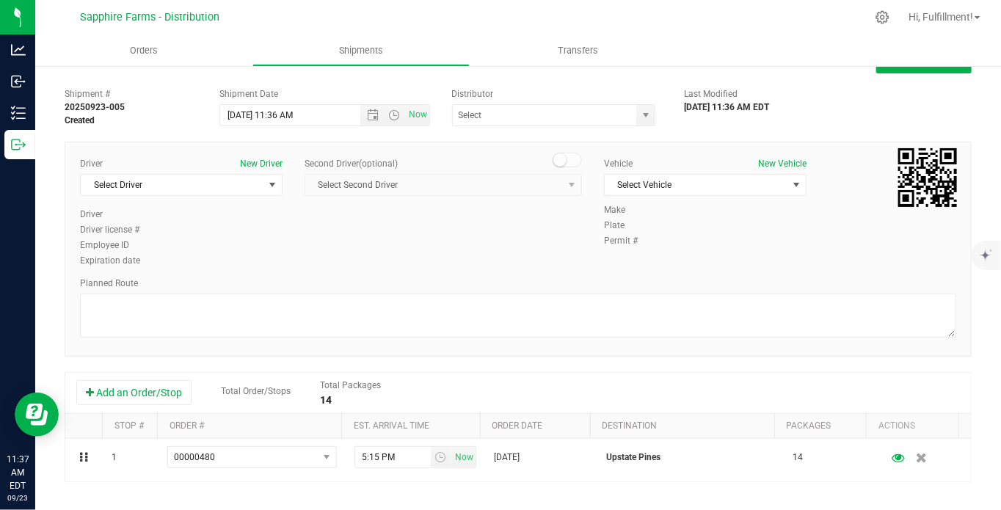
scroll to position [0, 0]
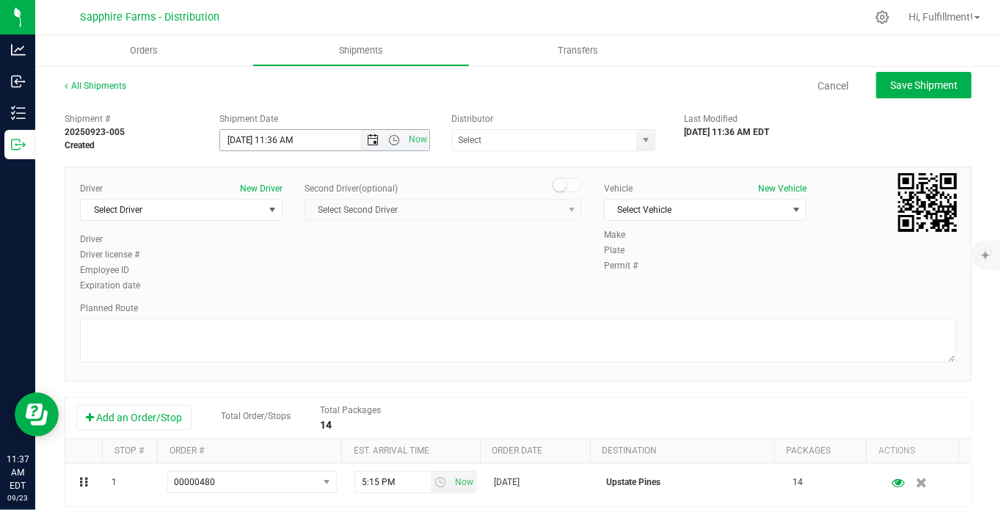
click at [367, 140] on span "Open the date view" at bounding box center [373, 140] width 12 height 12
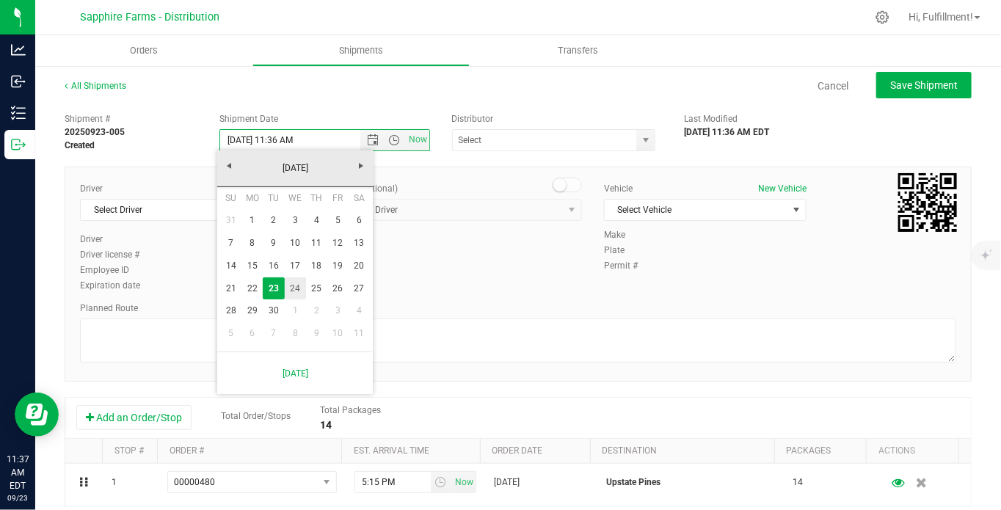
click at [297, 283] on link "24" at bounding box center [295, 289] width 21 height 23
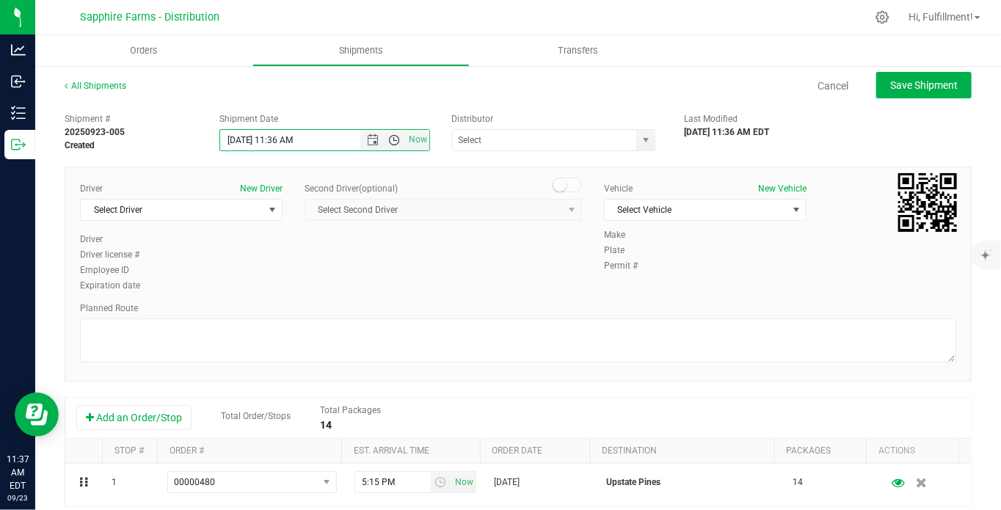
click at [392, 141] on span "Open the time view" at bounding box center [394, 140] width 12 height 12
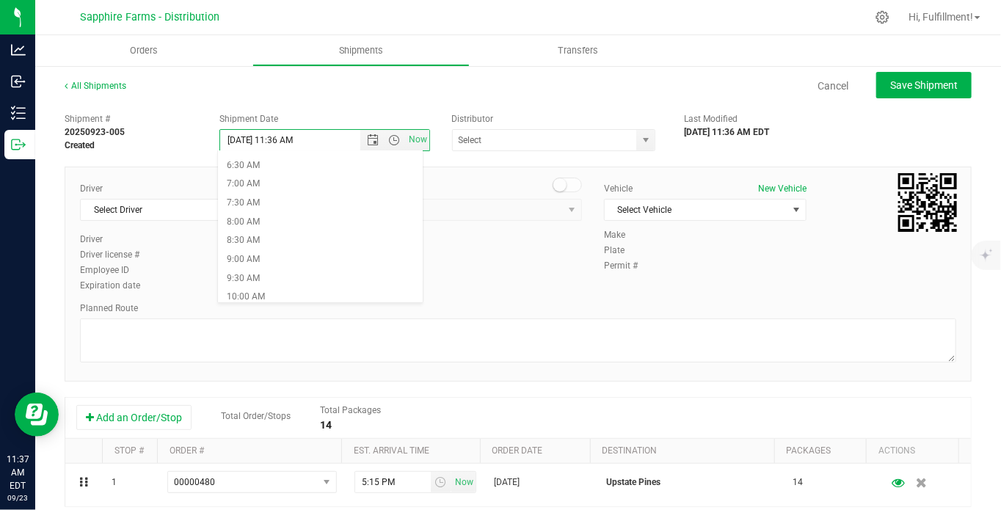
scroll to position [244, 0]
drag, startPoint x: 317, startPoint y: 278, endPoint x: 336, endPoint y: 242, distance: 39.7
click at [318, 278] on li "9:30 AM" at bounding box center [320, 277] width 205 height 19
type input "9/24/2025 9:30 AM"
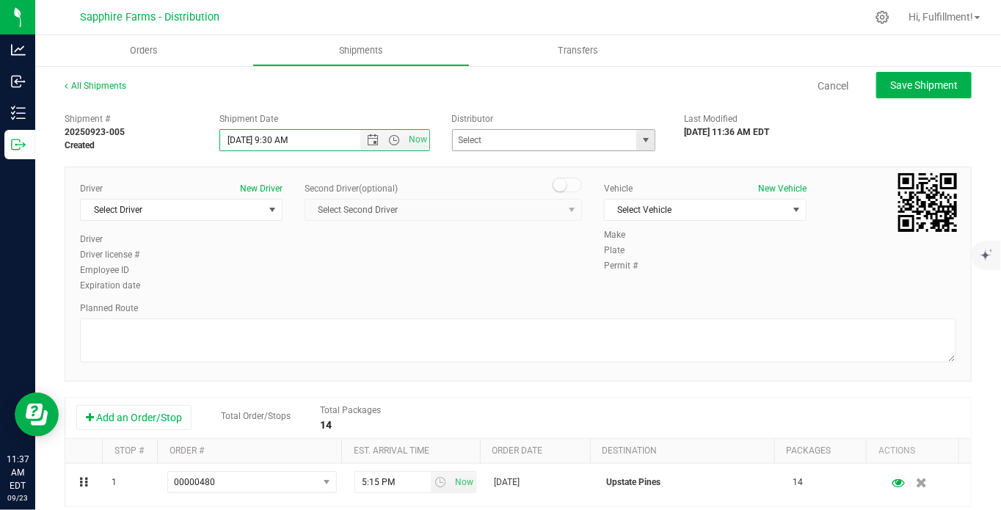
click at [640, 145] on span "select" at bounding box center [646, 140] width 18 height 21
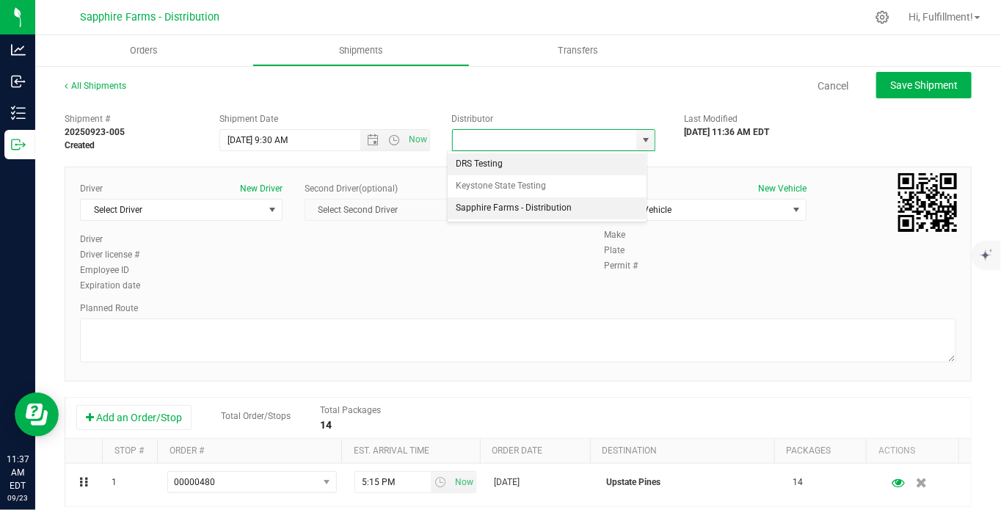
click at [568, 209] on li "Sapphire Farms - Distribution" at bounding box center [548, 208] width 200 height 22
type input "Sapphire Farms - Distribution"
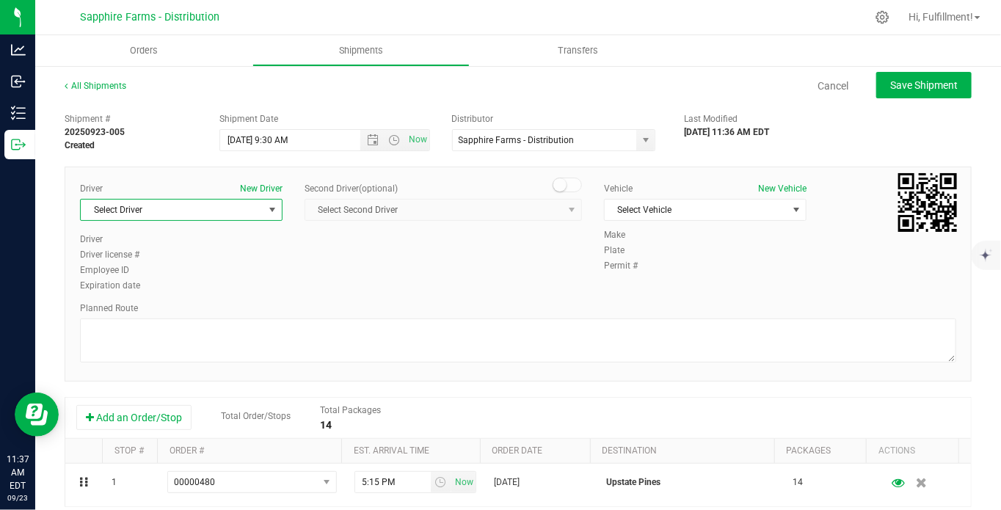
click at [251, 211] on span "Select Driver" at bounding box center [172, 210] width 183 height 21
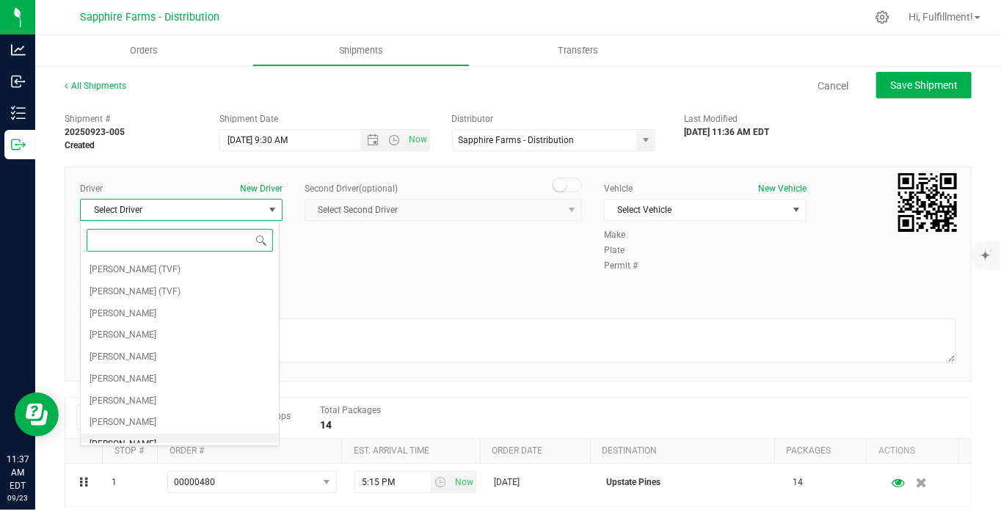
click at [162, 441] on li "Cejae Mitchell" at bounding box center [180, 445] width 198 height 22
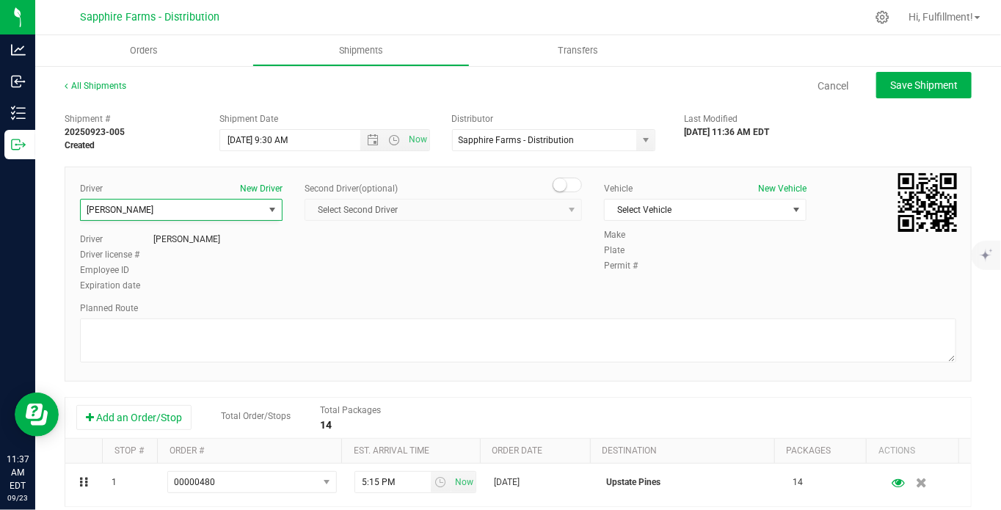
scroll to position [8, 0]
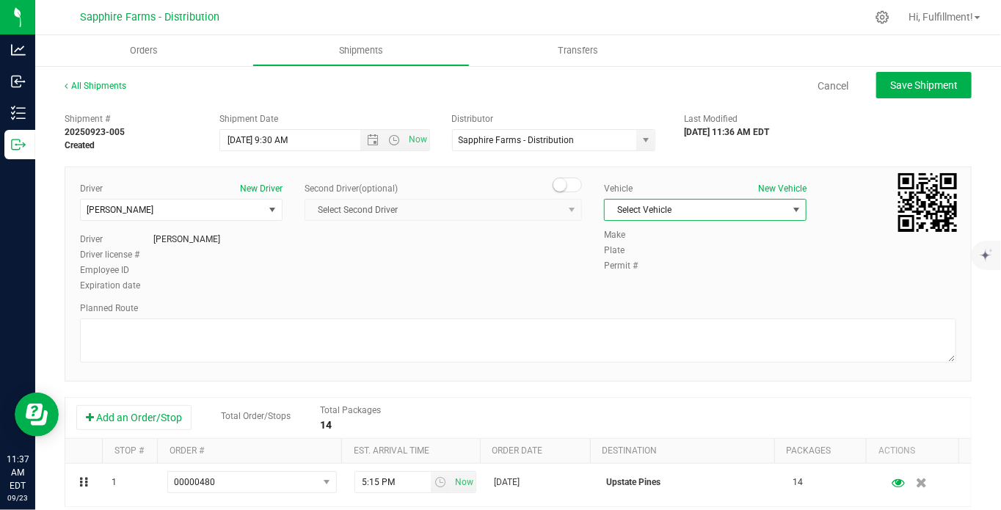
click at [700, 211] on span "Select Vehicle" at bounding box center [696, 210] width 183 height 21
click at [670, 317] on li "Van #2" at bounding box center [697, 322] width 198 height 22
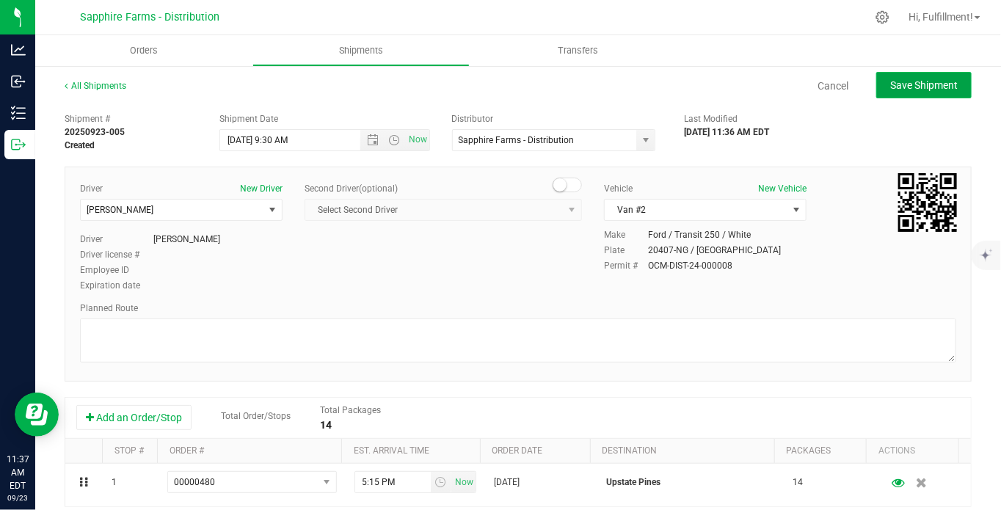
click at [926, 79] on span "Save Shipment" at bounding box center [925, 85] width 68 height 12
type input "9/24/2025 1:30 PM"
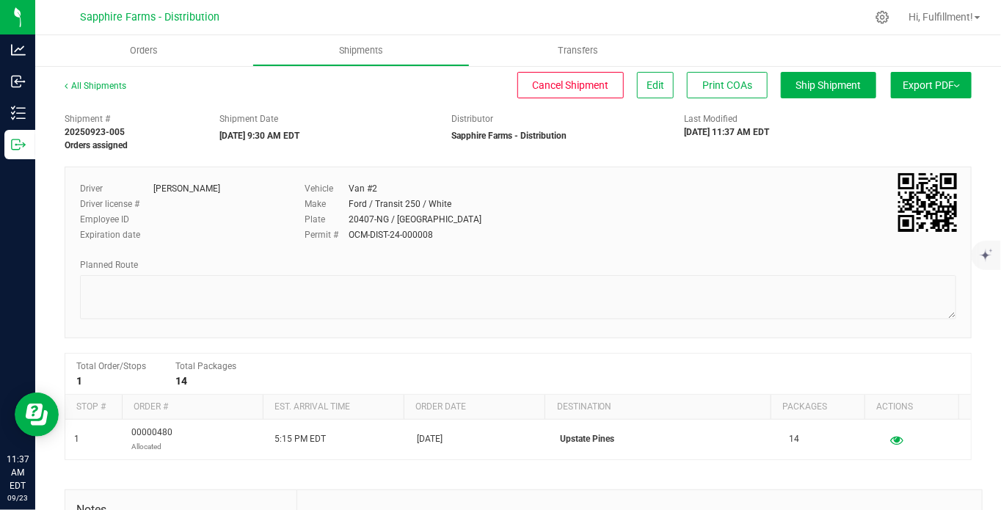
click at [910, 82] on span "Export PDF" at bounding box center [931, 85] width 57 height 12
click at [883, 116] on span "Manifest by Package ID" at bounding box center [909, 117] width 93 height 10
click at [147, 48] on span "Orders" at bounding box center [144, 50] width 68 height 13
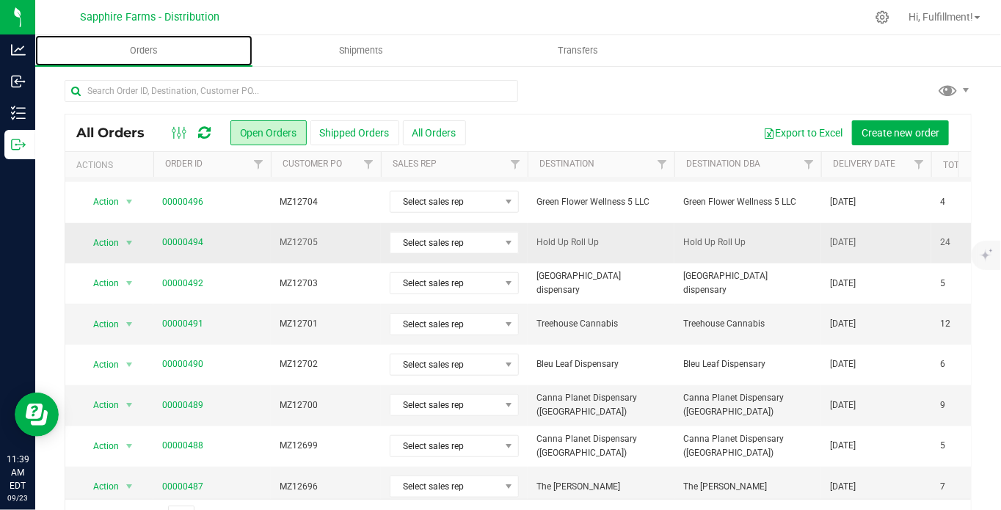
scroll to position [500, 0]
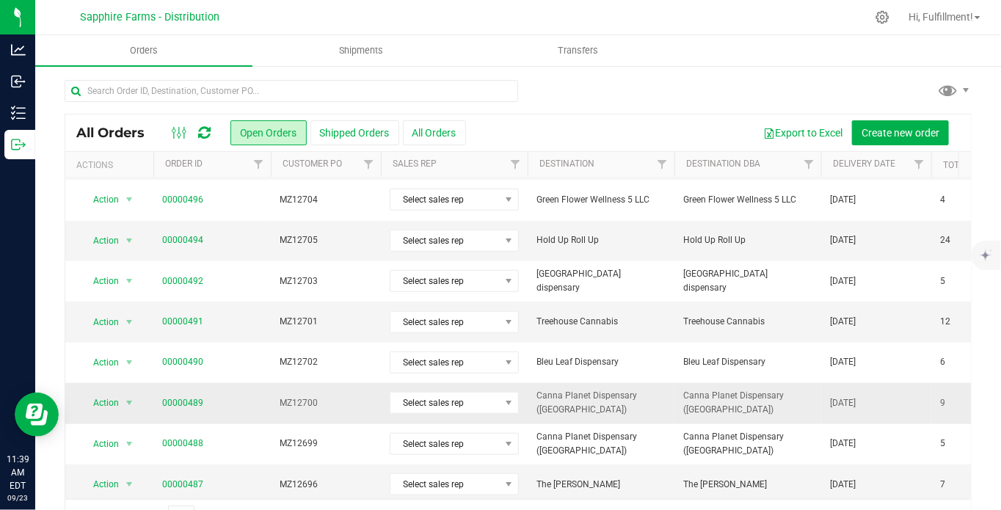
click at [352, 396] on span "MZ12700" at bounding box center [326, 403] width 93 height 14
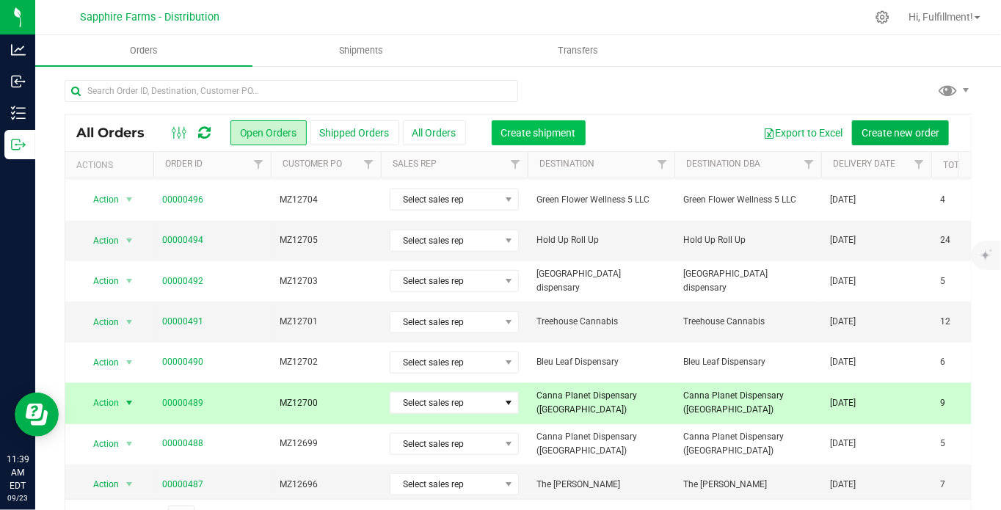
click at [570, 135] on span "Create shipment" at bounding box center [538, 133] width 75 height 12
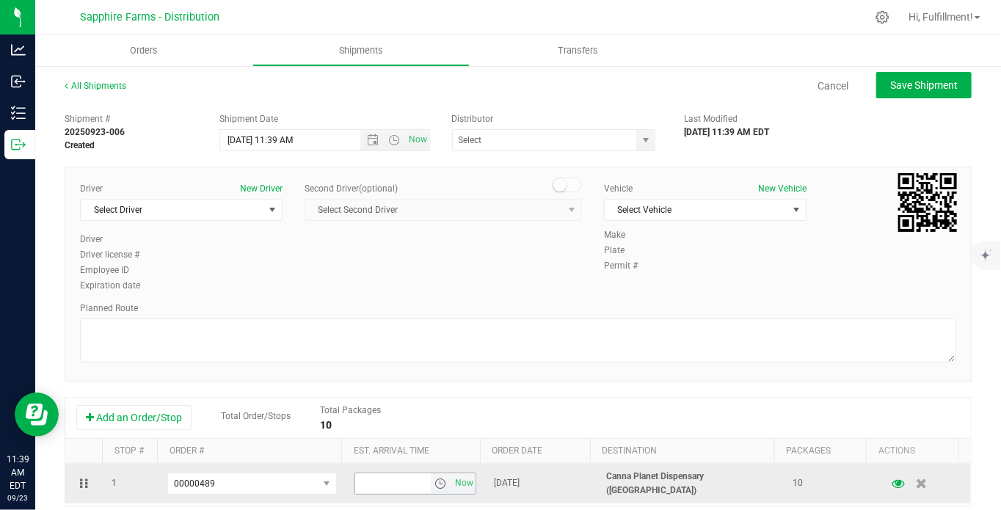
click at [435, 482] on span "select" at bounding box center [441, 484] width 12 height 12
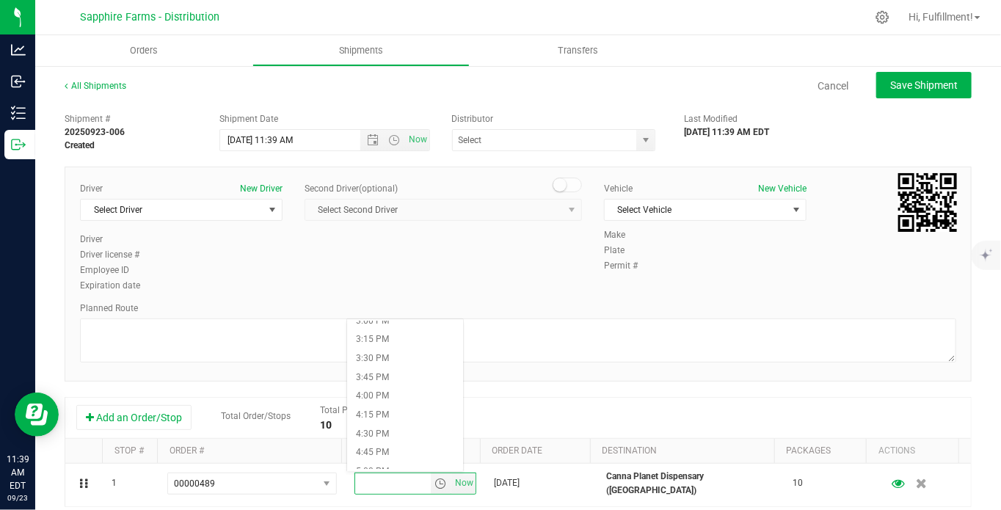
scroll to position [1305, 0]
click at [436, 388] on li "6:00 PM" at bounding box center [405, 385] width 116 height 19
click at [367, 139] on span "Open the date view" at bounding box center [373, 140] width 12 height 12
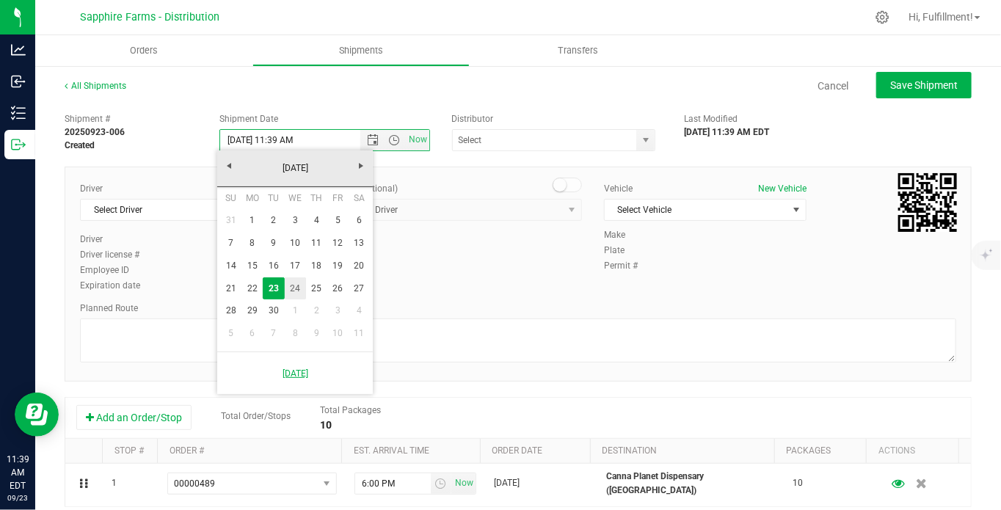
drag, startPoint x: 296, startPoint y: 289, endPoint x: 308, endPoint y: 263, distance: 28.6
click at [296, 289] on link "24" at bounding box center [295, 289] width 21 height 23
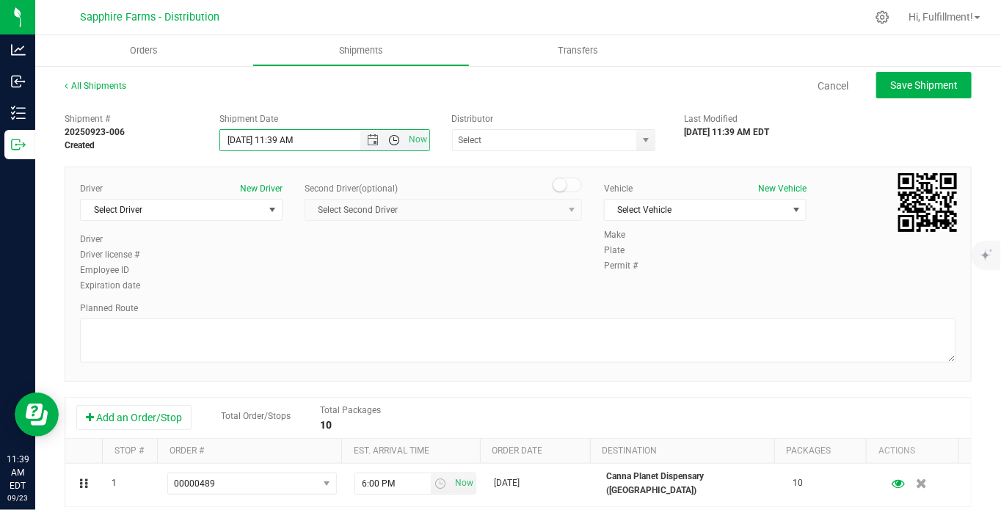
click at [391, 137] on span "Open the time view" at bounding box center [394, 140] width 12 height 12
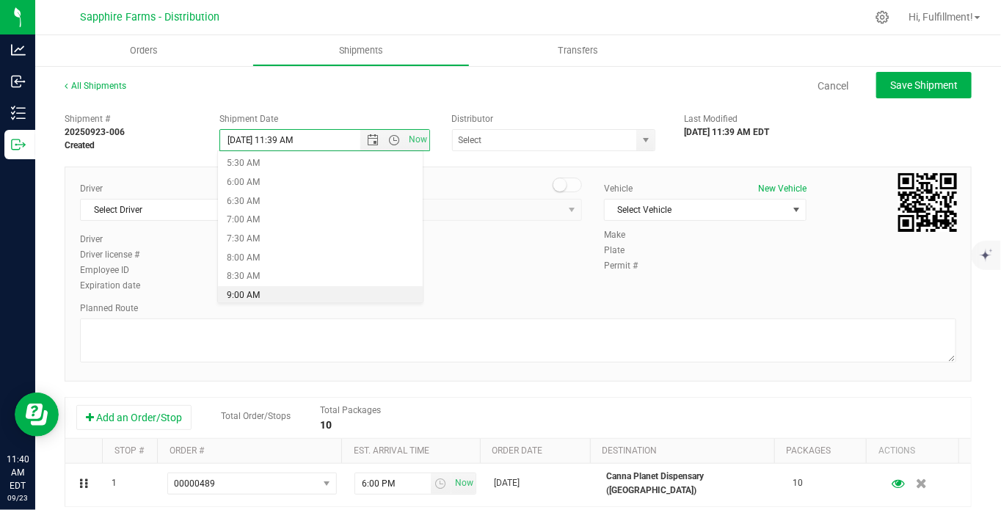
scroll to position [244, 0]
click at [325, 279] on li "9:30 AM" at bounding box center [320, 277] width 205 height 19
type input "9/24/2025 9:30 AM"
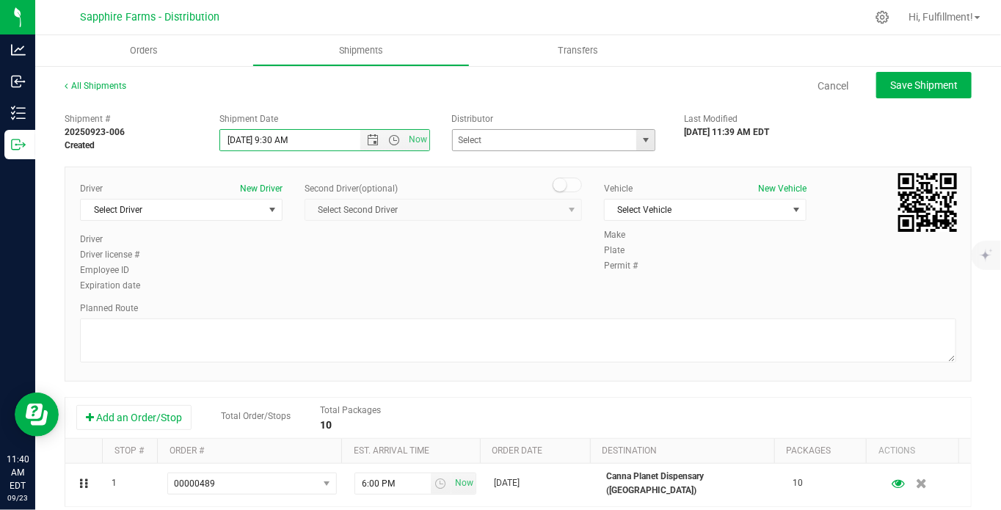
click at [640, 141] on span "select" at bounding box center [646, 140] width 12 height 12
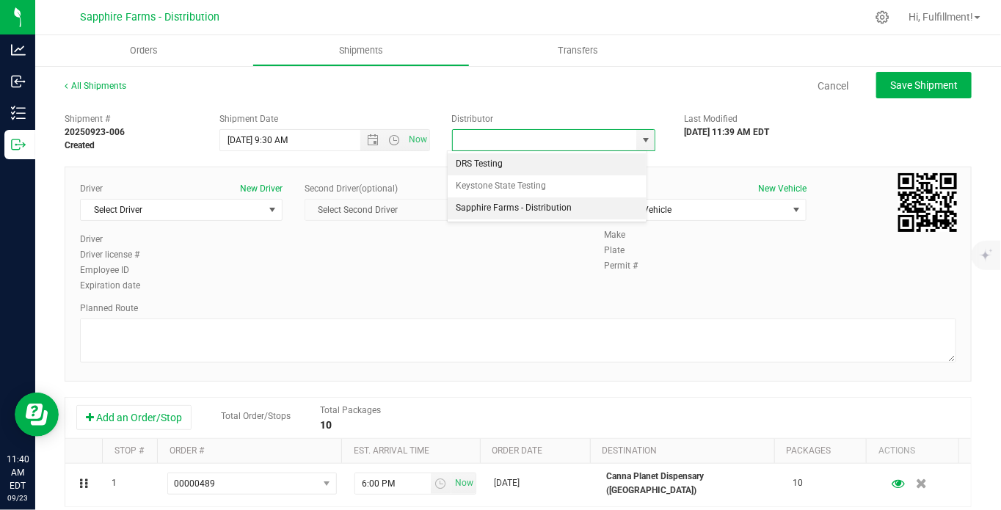
click at [613, 206] on li "Sapphire Farms - Distribution" at bounding box center [548, 208] width 200 height 22
type input "Sapphire Farms - Distribution"
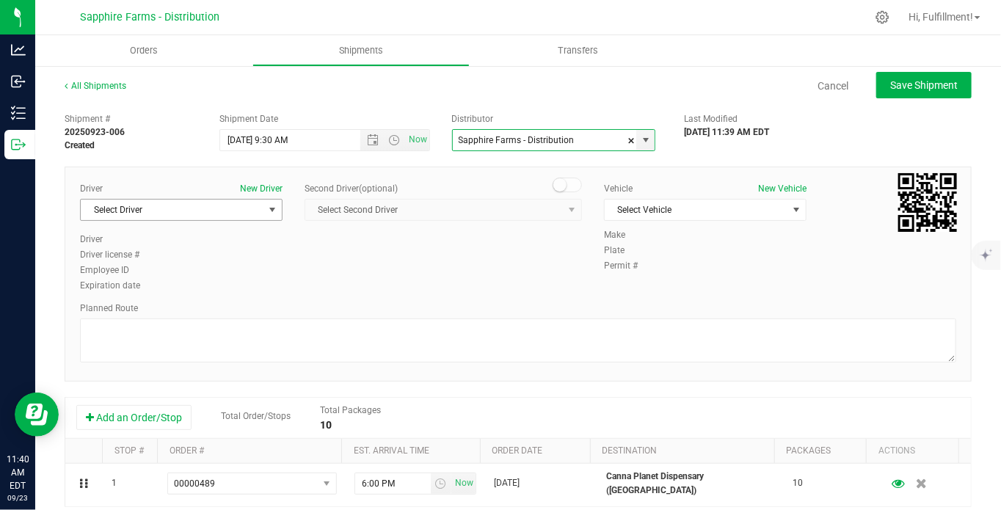
click at [269, 212] on span "select" at bounding box center [273, 210] width 12 height 12
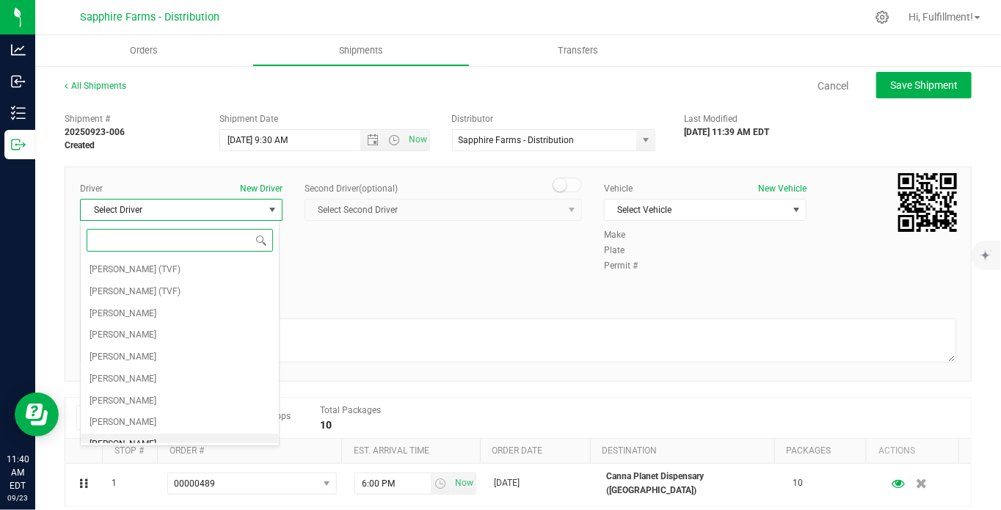
click at [178, 434] on li "Cejae Mitchell" at bounding box center [180, 445] width 198 height 22
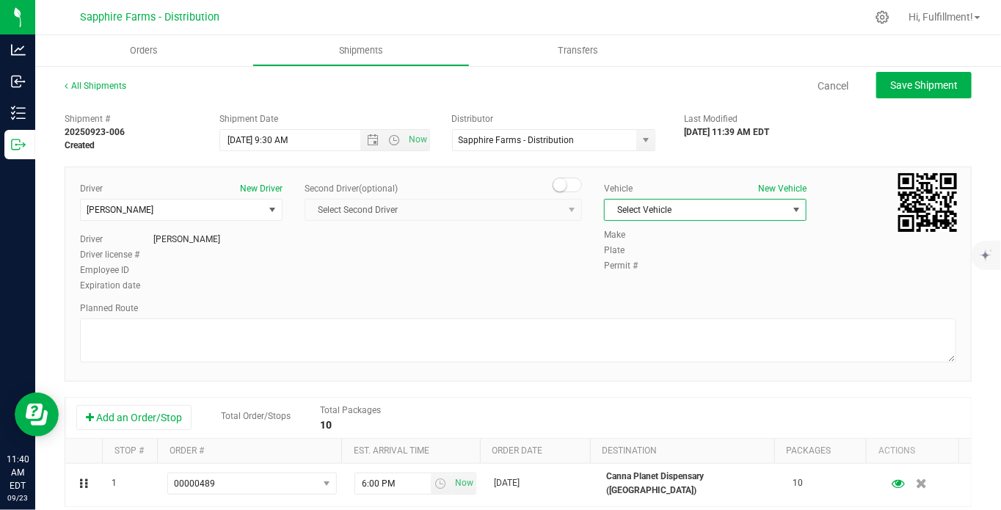
click at [705, 206] on span "Select Vehicle" at bounding box center [696, 210] width 183 height 21
click at [664, 317] on li "Van #2" at bounding box center [697, 322] width 198 height 22
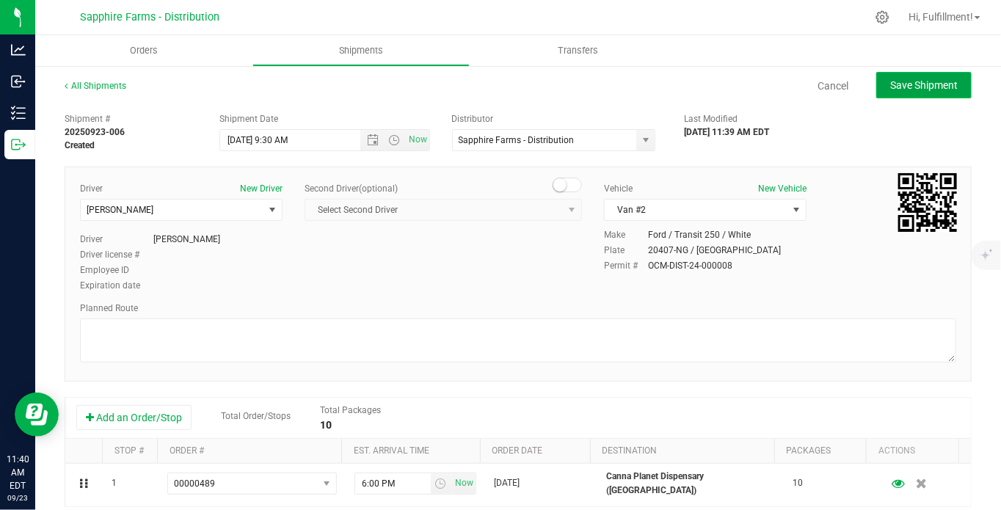
click at [907, 87] on span "Save Shipment" at bounding box center [925, 85] width 68 height 12
type input "9/24/2025 1:30 PM"
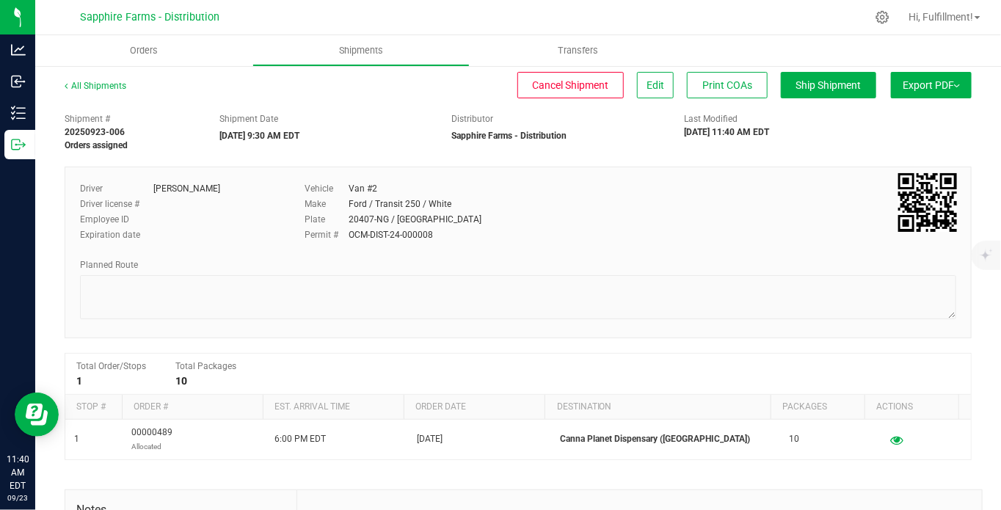
click at [907, 86] on span "Export PDF" at bounding box center [931, 85] width 57 height 12
click at [883, 115] on span "Manifest by Package ID" at bounding box center [909, 117] width 93 height 10
click at [145, 53] on span "Orders" at bounding box center [144, 50] width 68 height 13
